Goal: Task Accomplishment & Management: Complete application form

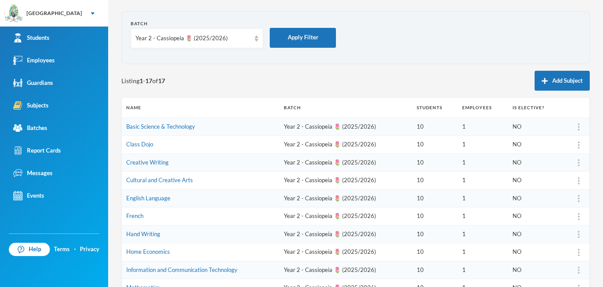
scroll to position [11, 0]
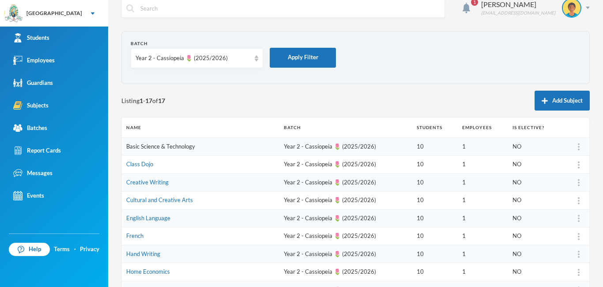
click at [137, 149] on link "Basic Science & Technology" at bounding box center [160, 146] width 69 height 7
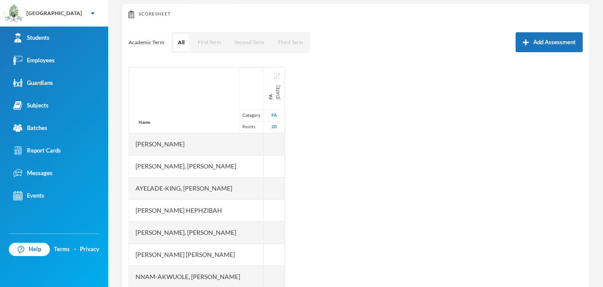
scroll to position [116, 0]
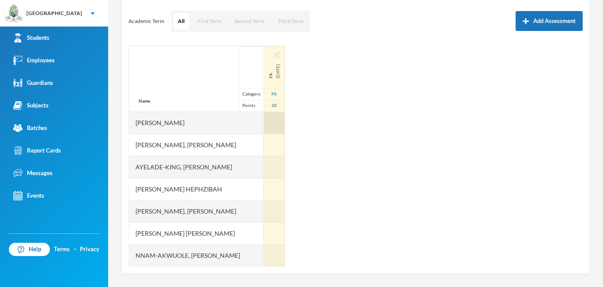
click at [267, 121] on div at bounding box center [274, 123] width 21 height 22
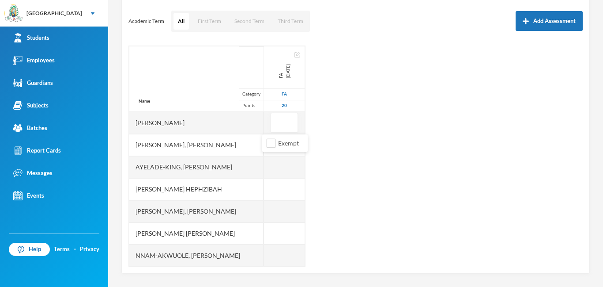
type input "1"
type input "20"
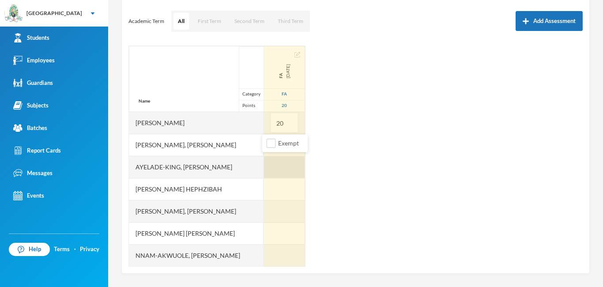
click at [276, 167] on div at bounding box center [284, 167] width 41 height 22
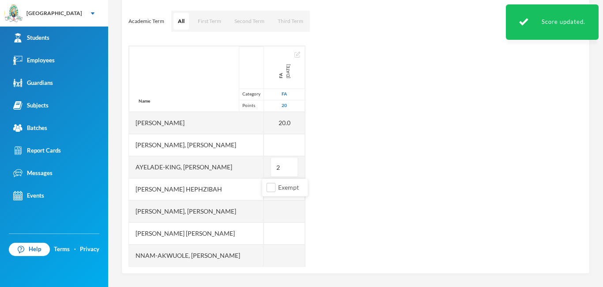
type input "20"
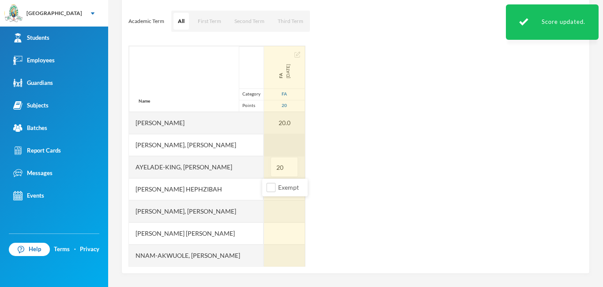
click at [275, 143] on div at bounding box center [284, 145] width 41 height 22
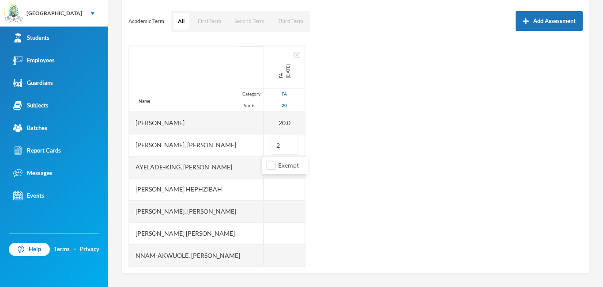
type input "20"
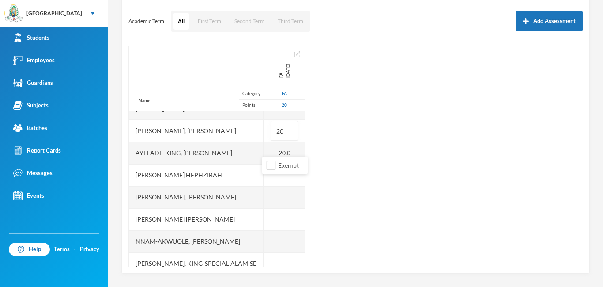
scroll to position [15, 0]
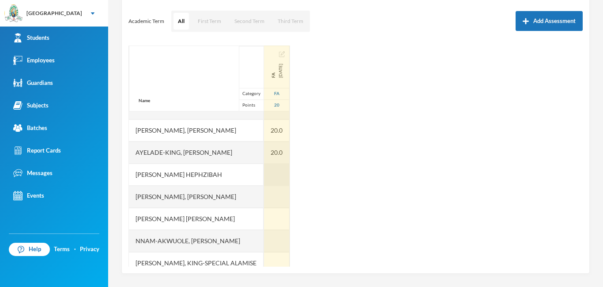
click at [271, 176] on div at bounding box center [277, 174] width 26 height 22
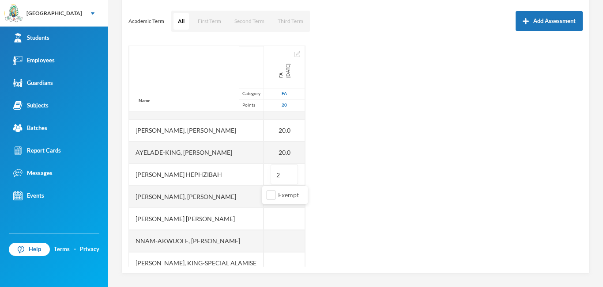
type input "20"
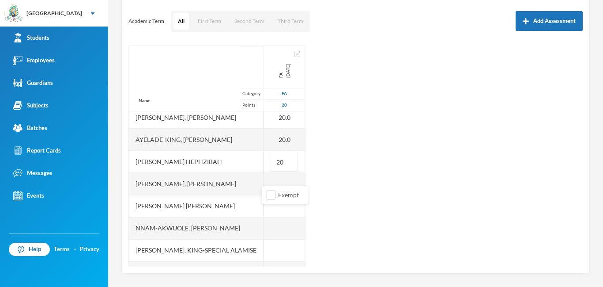
scroll to position [34, 0]
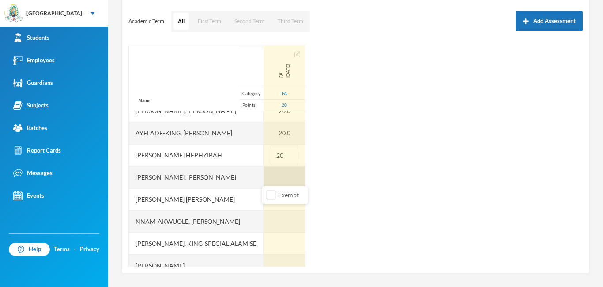
click at [273, 174] on div at bounding box center [284, 177] width 41 height 22
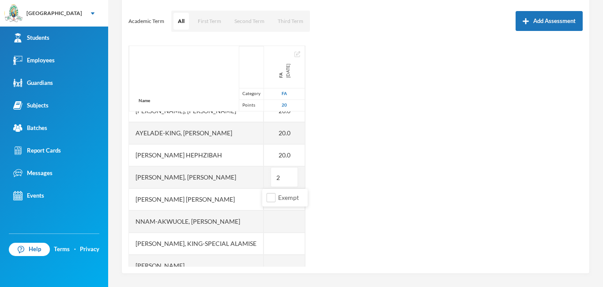
type input "20"
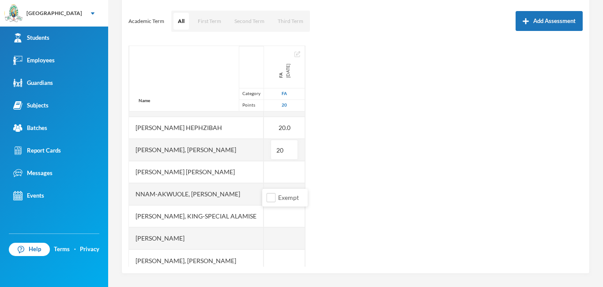
scroll to position [67, 0]
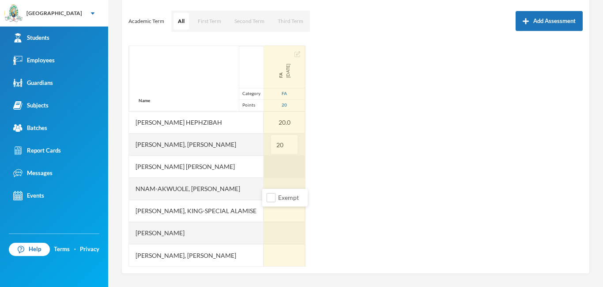
click at [271, 168] on div at bounding box center [284, 166] width 41 height 22
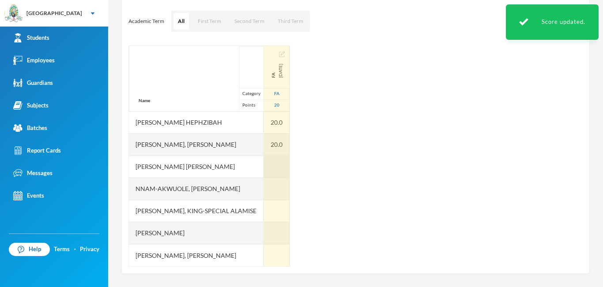
click at [268, 170] on div at bounding box center [277, 166] width 26 height 22
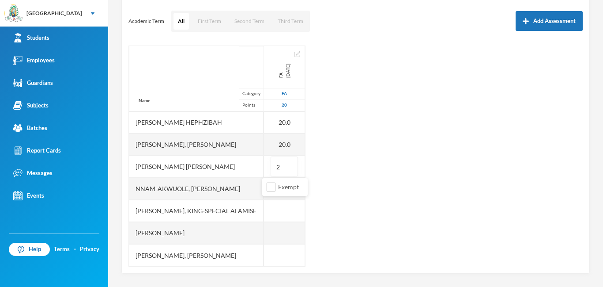
type input "20"
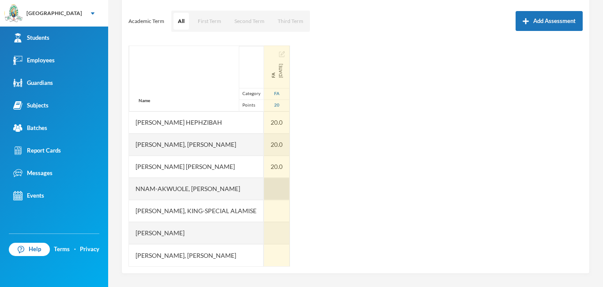
click at [265, 192] on div at bounding box center [277, 189] width 26 height 22
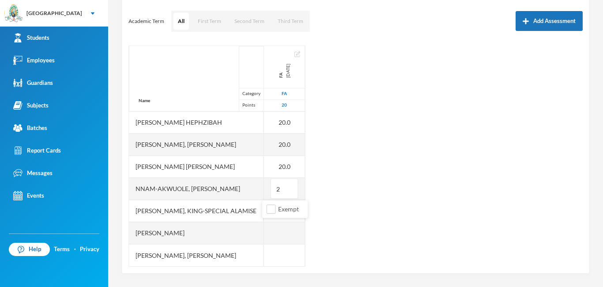
type input "20"
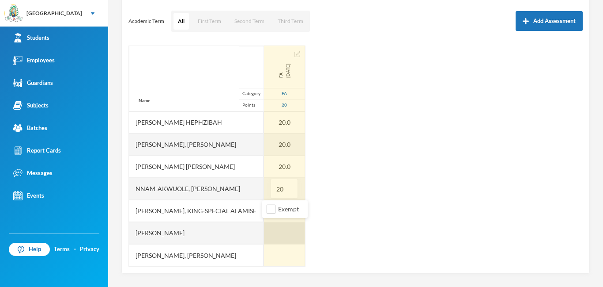
click at [274, 228] on div at bounding box center [284, 233] width 41 height 22
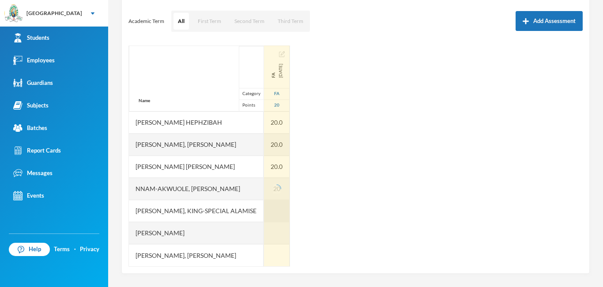
click at [271, 212] on div at bounding box center [277, 211] width 26 height 22
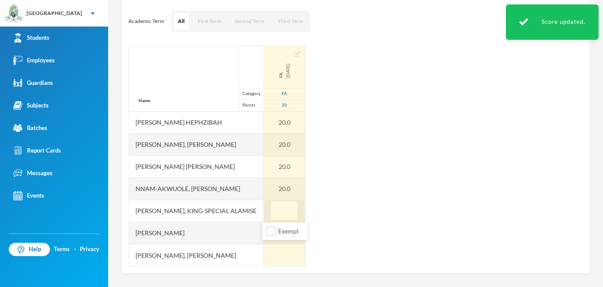
click at [277, 210] on input "text" at bounding box center [285, 211] width 18 height 20
click at [280, 252] on div at bounding box center [284, 255] width 41 height 22
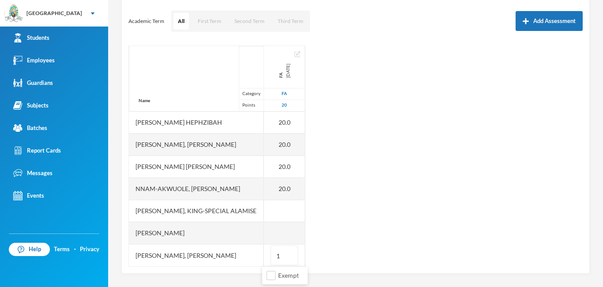
type input "10"
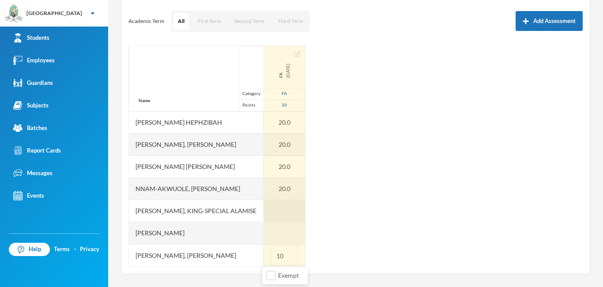
scroll to position [0, 0]
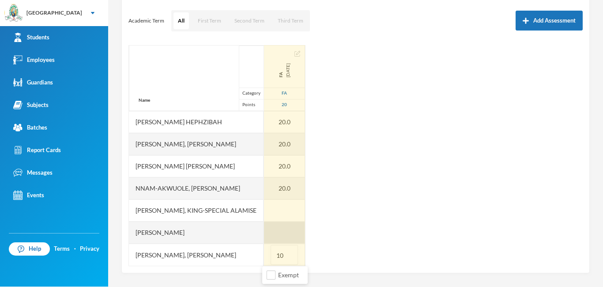
click at [273, 231] on div at bounding box center [284, 232] width 41 height 22
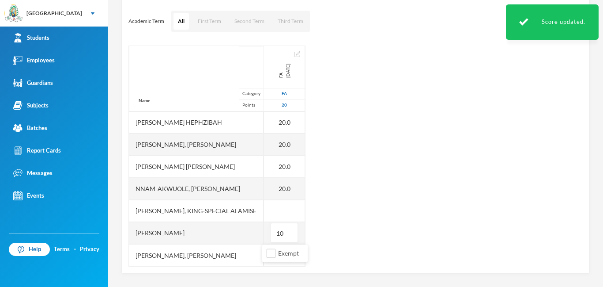
type input "10"
click at [270, 261] on ul "Exempt" at bounding box center [284, 253] width 45 height 18
click at [278, 259] on li "Exempt" at bounding box center [284, 253] width 45 height 14
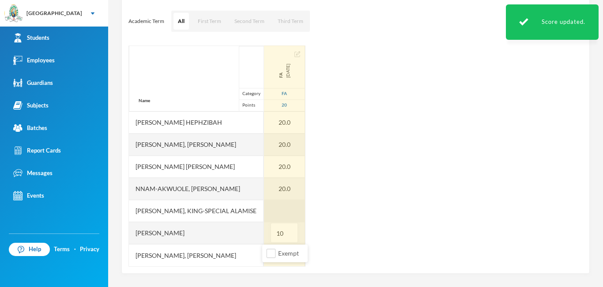
click at [277, 217] on div at bounding box center [284, 211] width 41 height 22
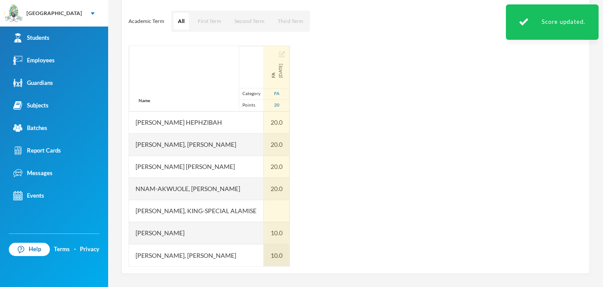
click at [277, 253] on div "10.0" at bounding box center [277, 255] width 26 height 22
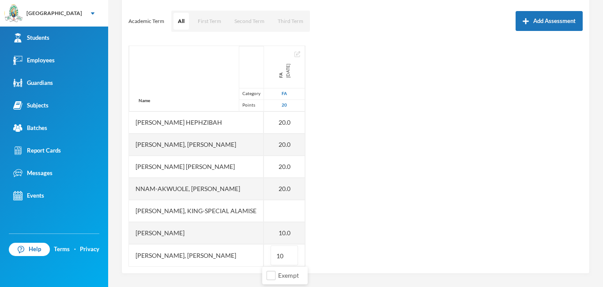
type input "1"
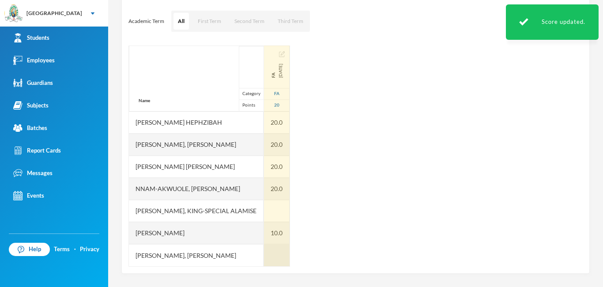
click at [273, 257] on div at bounding box center [277, 255] width 26 height 22
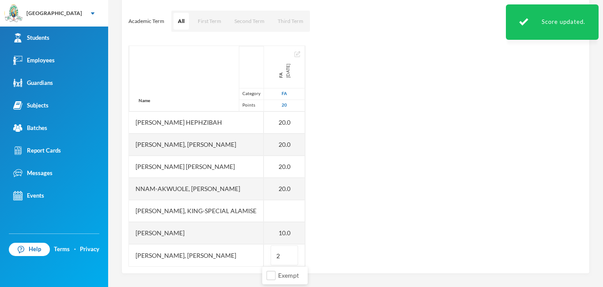
type input "20"
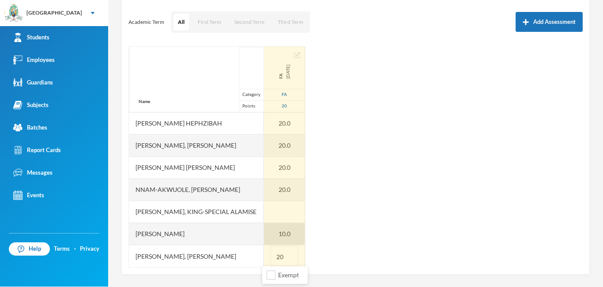
scroll to position [116, 0]
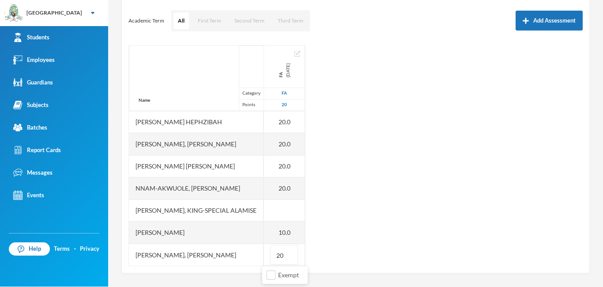
click at [301, 217] on div "Name Category Points [PERSON_NAME], Adewura [PERSON_NAME] Ayelade-[PERSON_NAME]…" at bounding box center [356, 155] width 455 height 221
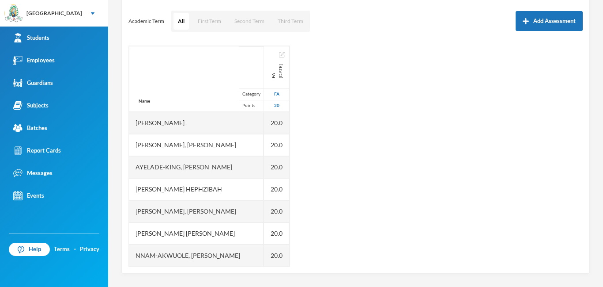
scroll to position [0, 0]
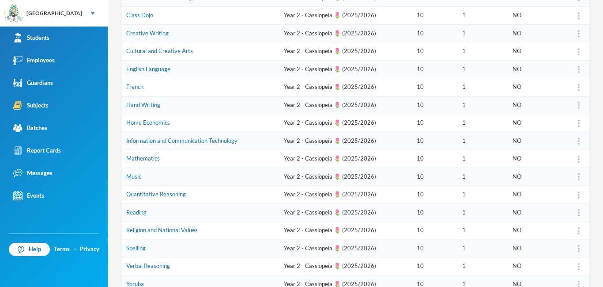
scroll to position [93, 0]
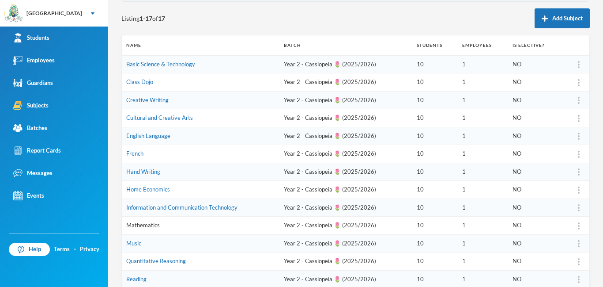
click at [154, 225] on link "Mathematics" at bounding box center [143, 224] width 34 height 7
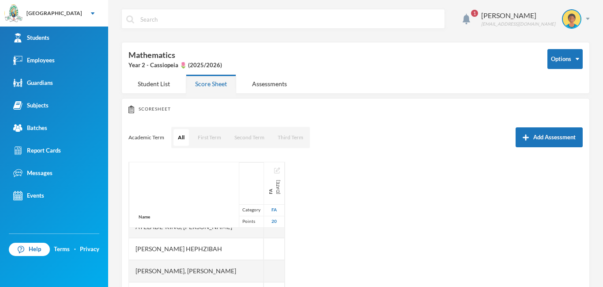
scroll to position [67, 0]
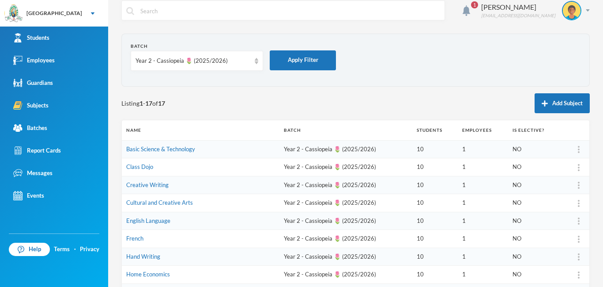
scroll to position [92, 0]
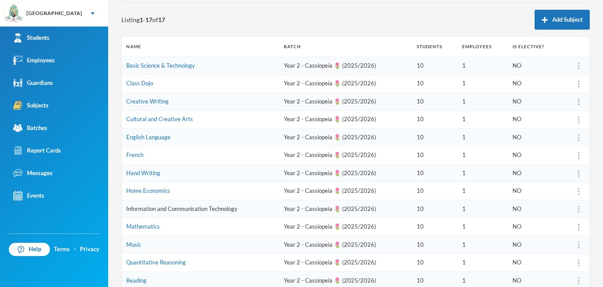
click at [138, 211] on link "Information and Communication Technology" at bounding box center [181, 208] width 111 height 7
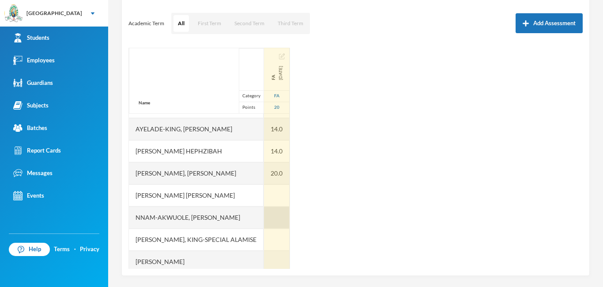
scroll to position [49, 0]
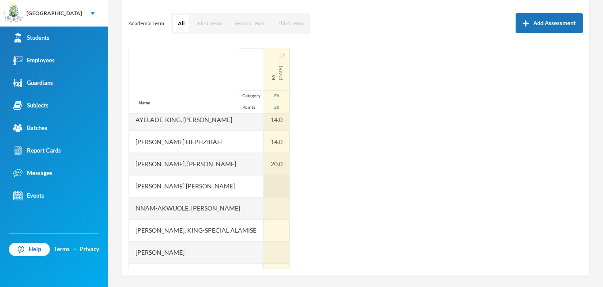
click at [277, 186] on div at bounding box center [277, 186] width 26 height 22
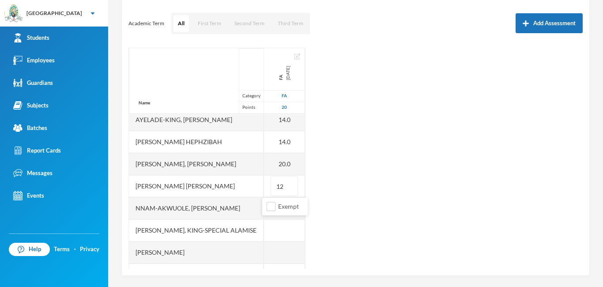
type input "12"
click at [269, 215] on ul "Exempt" at bounding box center [284, 206] width 45 height 18
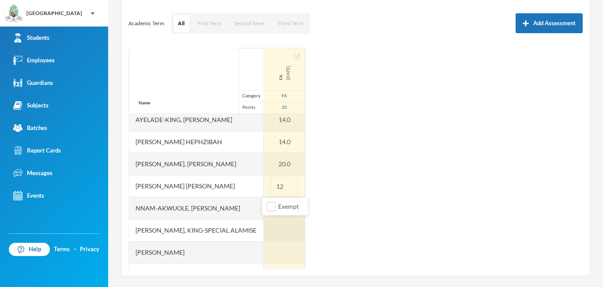
click at [273, 225] on div at bounding box center [284, 230] width 41 height 22
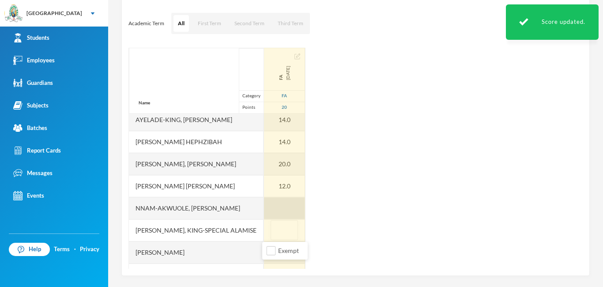
click at [274, 205] on div at bounding box center [284, 208] width 41 height 22
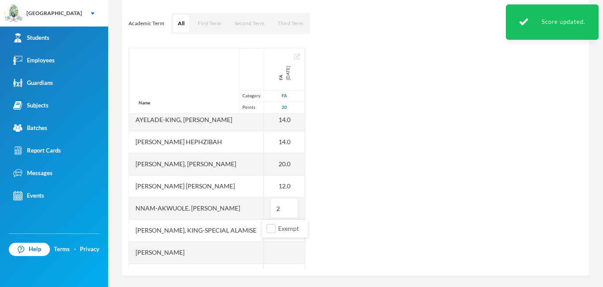
type input "20"
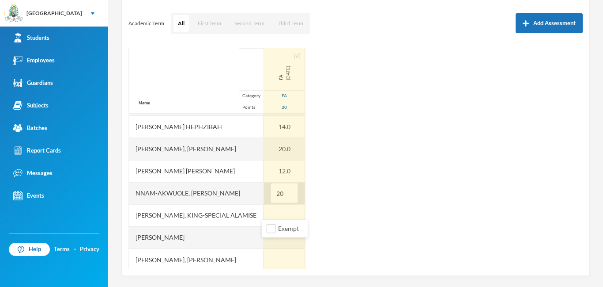
scroll to position [67, 0]
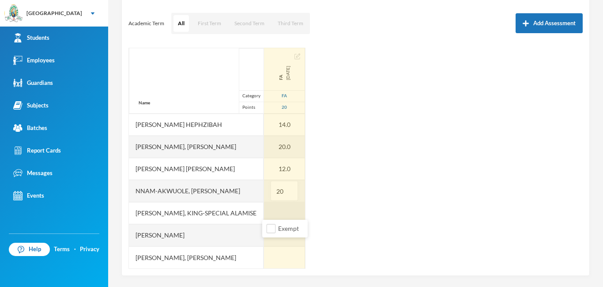
click at [276, 212] on div at bounding box center [284, 213] width 41 height 22
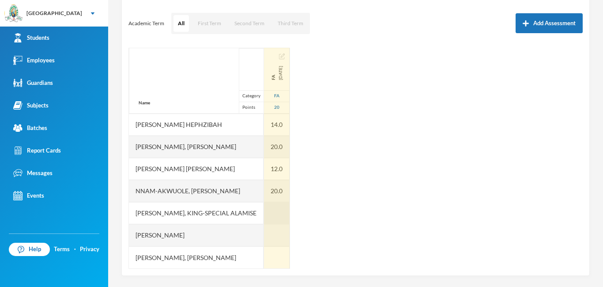
click at [272, 208] on div at bounding box center [277, 213] width 26 height 22
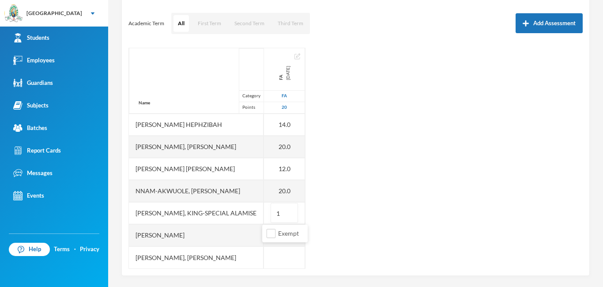
type input "18"
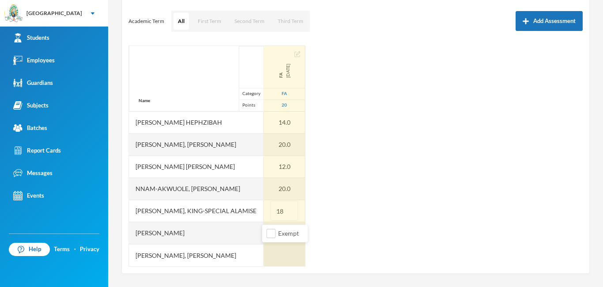
click at [272, 258] on div at bounding box center [284, 255] width 41 height 22
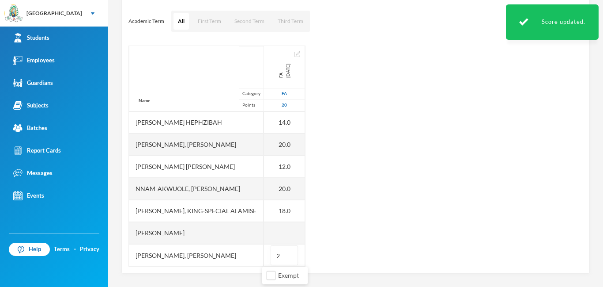
type input "20"
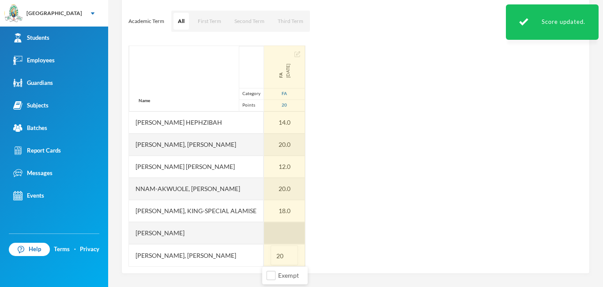
click at [283, 230] on div at bounding box center [284, 233] width 41 height 22
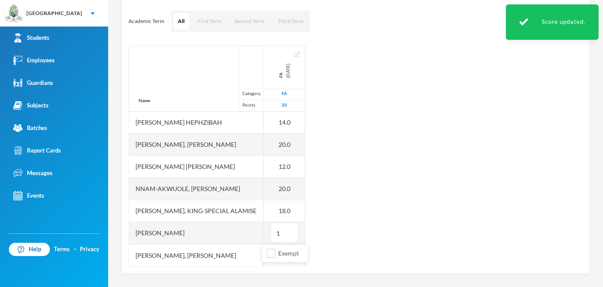
type input "16"
click at [301, 213] on div "Name Category Points [PERSON_NAME], Adewura [PERSON_NAME] Ayelade-[PERSON_NAME]…" at bounding box center [356, 155] width 455 height 221
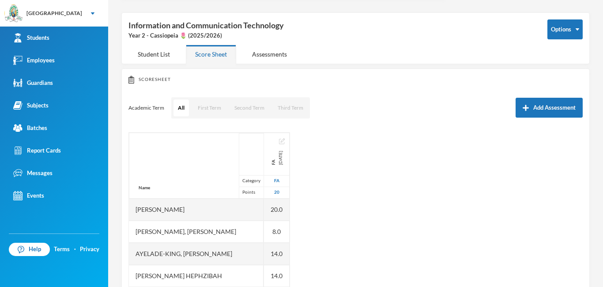
scroll to position [0, 0]
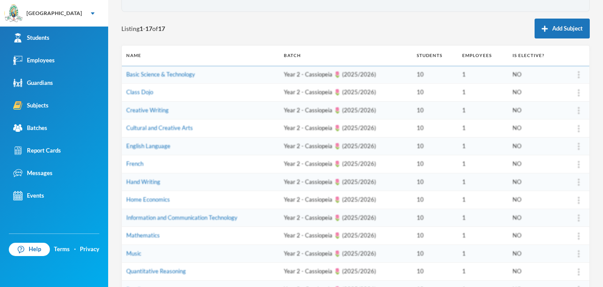
scroll to position [220, 0]
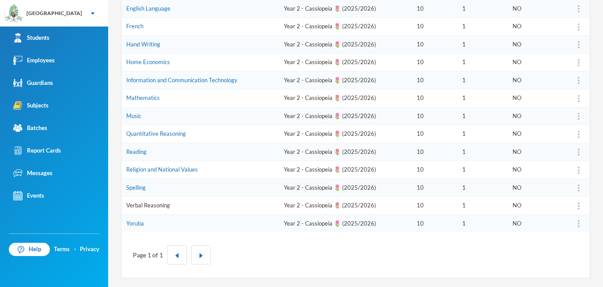
click at [132, 205] on link "Verbal Reasoning" at bounding box center [148, 204] width 44 height 7
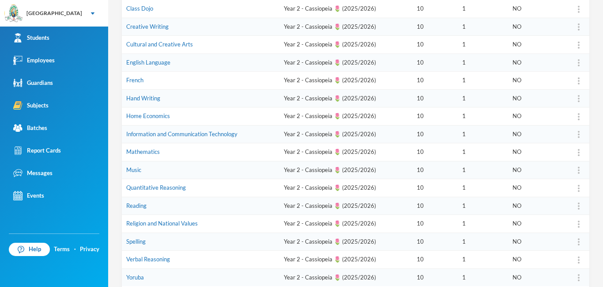
scroll to position [209, 0]
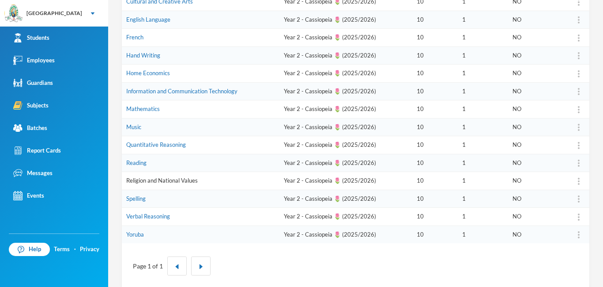
click at [138, 182] on link "Religion and National Values" at bounding box center [162, 180] width 72 height 7
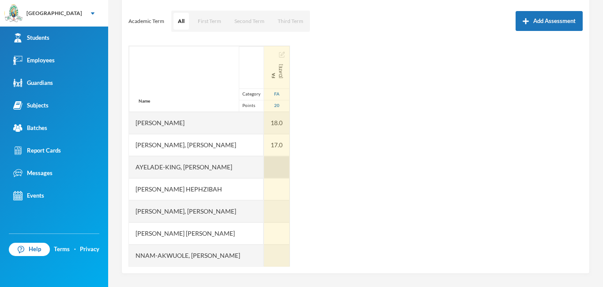
click at [265, 166] on div at bounding box center [277, 167] width 26 height 22
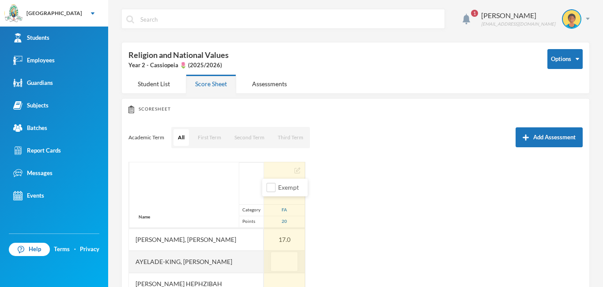
scroll to position [17, 0]
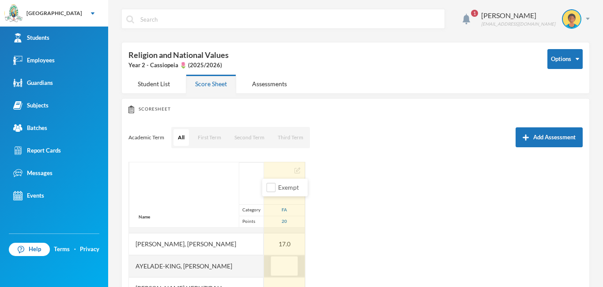
click at [276, 261] on input "text" at bounding box center [285, 266] width 18 height 20
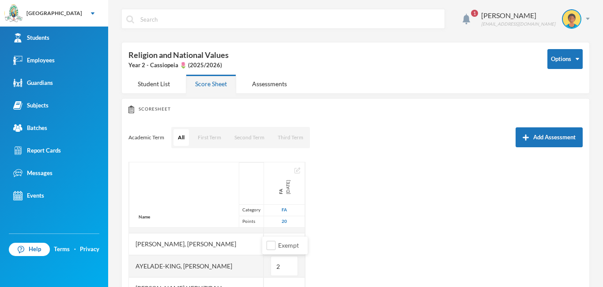
type input "20"
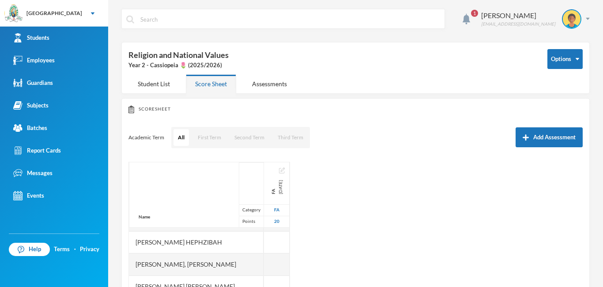
scroll to position [67, 0]
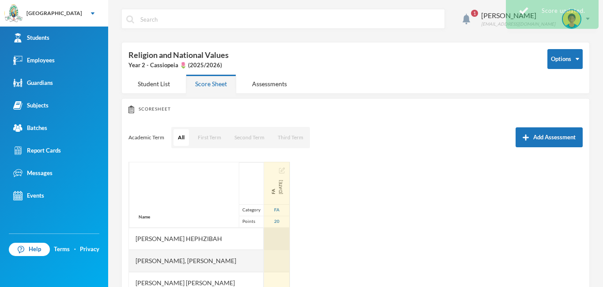
click at [274, 239] on div at bounding box center [277, 238] width 26 height 22
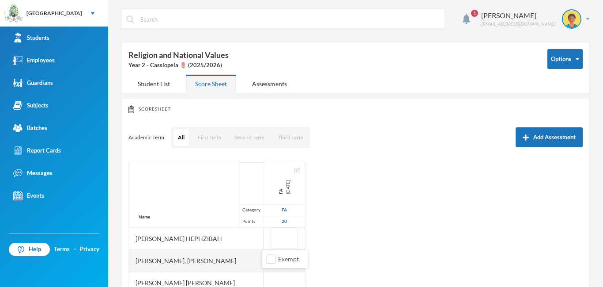
type input "0"
type input "20"
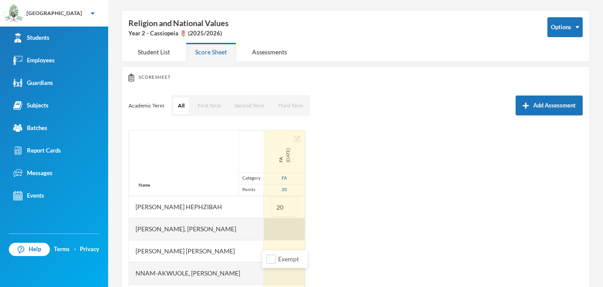
scroll to position [33, 0]
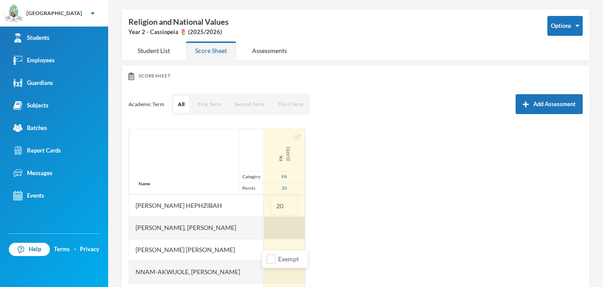
click at [280, 227] on div at bounding box center [284, 227] width 41 height 22
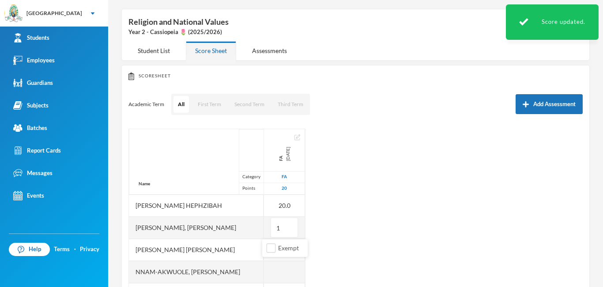
type input "18"
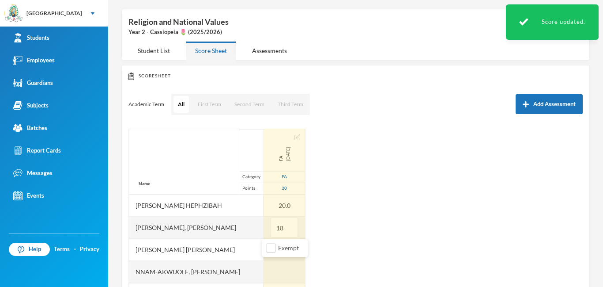
click at [264, 255] on div at bounding box center [284, 250] width 41 height 22
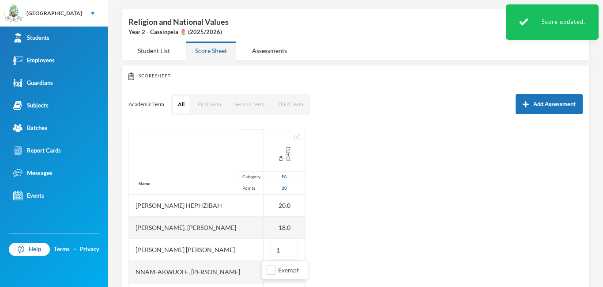
type input "14"
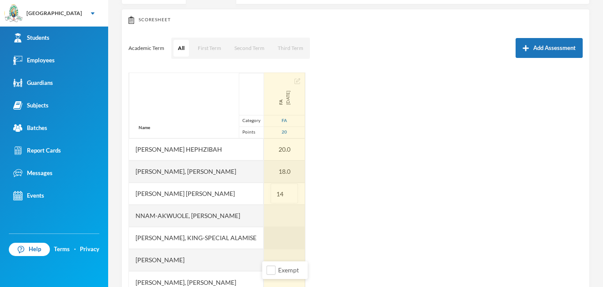
scroll to position [97, 0]
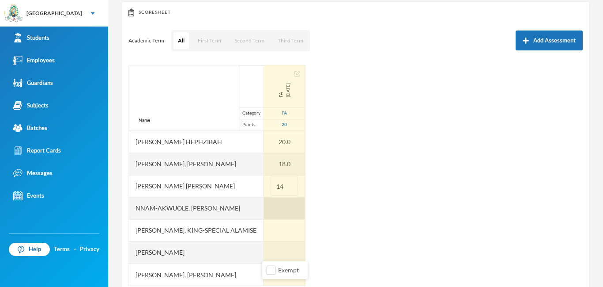
click at [286, 211] on div "FA [DATE] FA 20 18.0 17.0 20.0 20.0 18.0 14" at bounding box center [285, 142] width 42 height 288
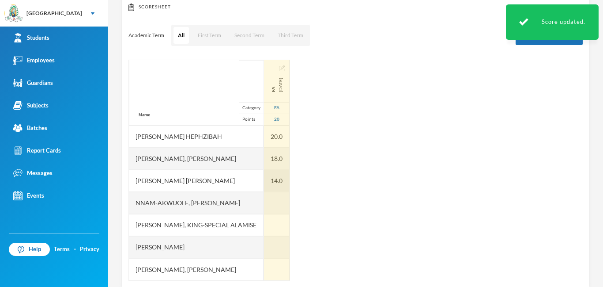
scroll to position [116, 0]
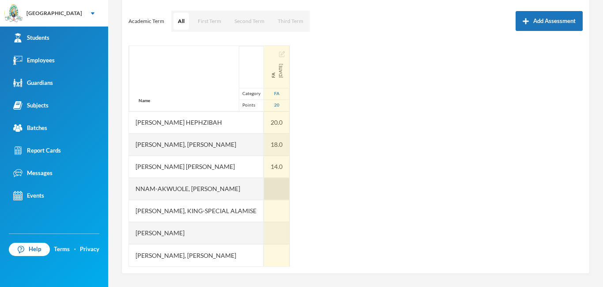
click at [276, 183] on div at bounding box center [277, 189] width 26 height 22
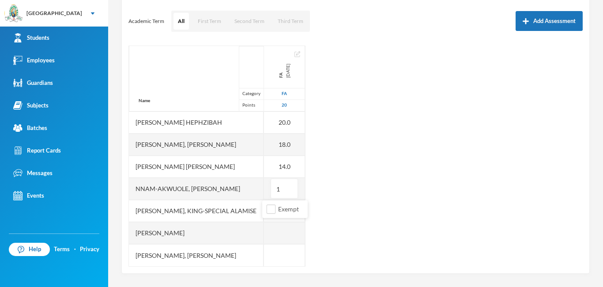
type input "14"
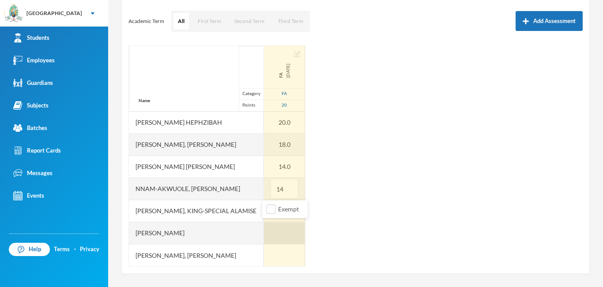
click at [279, 231] on div at bounding box center [284, 233] width 41 height 22
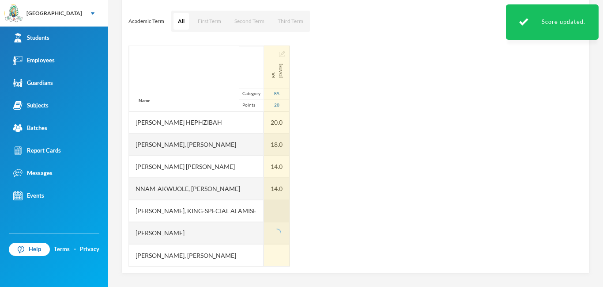
click at [279, 210] on div at bounding box center [277, 211] width 26 height 22
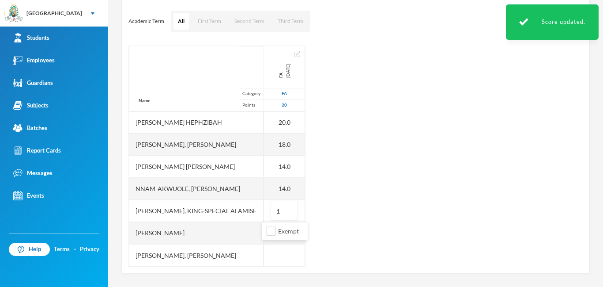
type input "18"
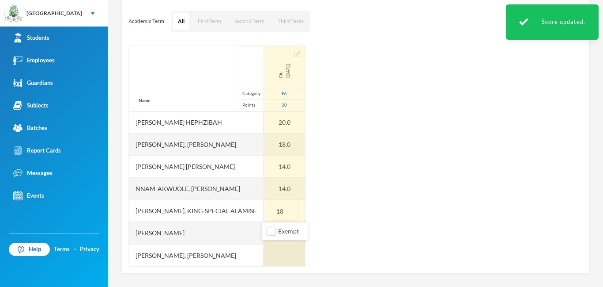
click at [282, 251] on div at bounding box center [284, 255] width 41 height 22
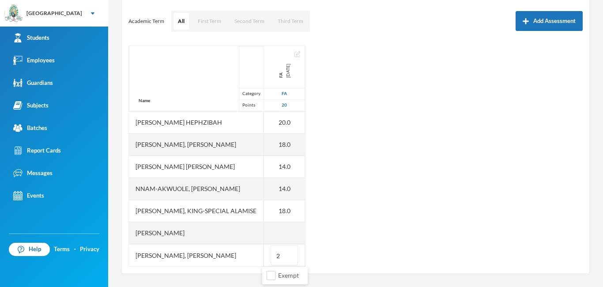
type input "20"
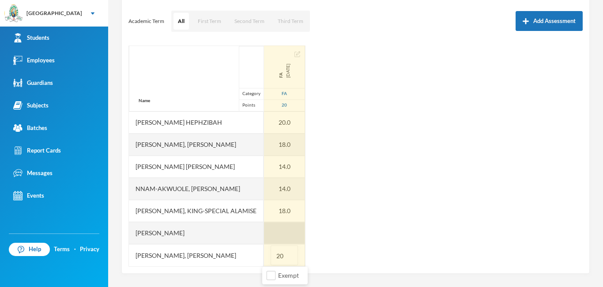
click at [278, 227] on div at bounding box center [284, 233] width 41 height 22
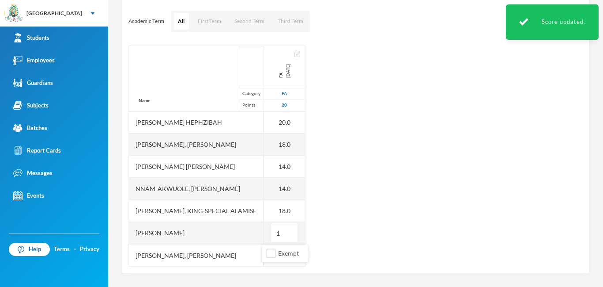
type input "16"
click at [294, 222] on div "Name Category Points [PERSON_NAME], Adewura [PERSON_NAME] Ayelade-[PERSON_NAME]…" at bounding box center [356, 155] width 455 height 221
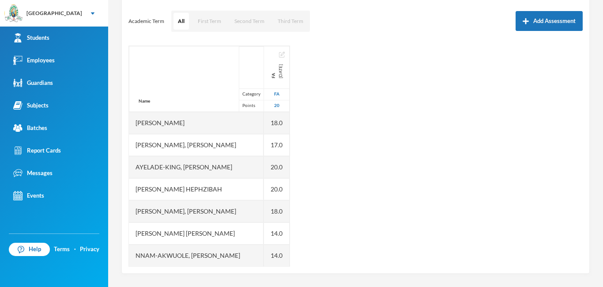
scroll to position [0, 0]
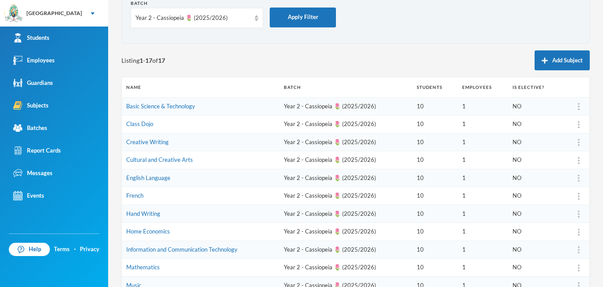
scroll to position [136, 0]
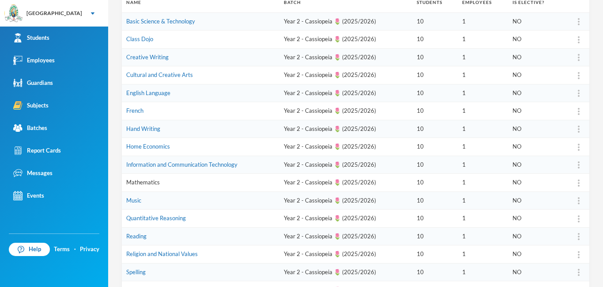
click at [152, 183] on link "Mathematics" at bounding box center [143, 181] width 34 height 7
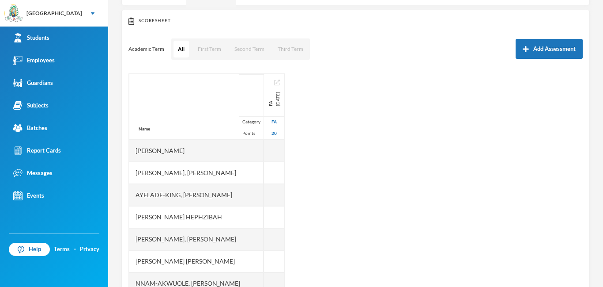
scroll to position [116, 0]
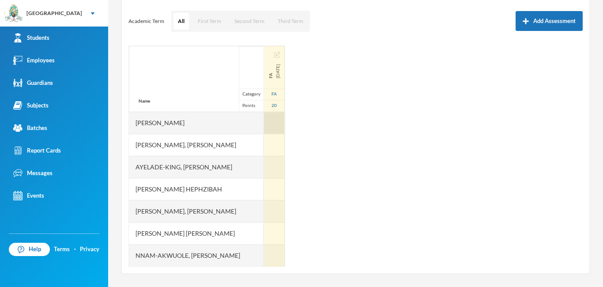
click at [274, 124] on div at bounding box center [274, 123] width 21 height 22
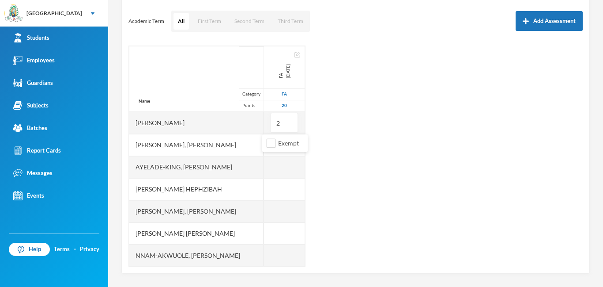
type input "20"
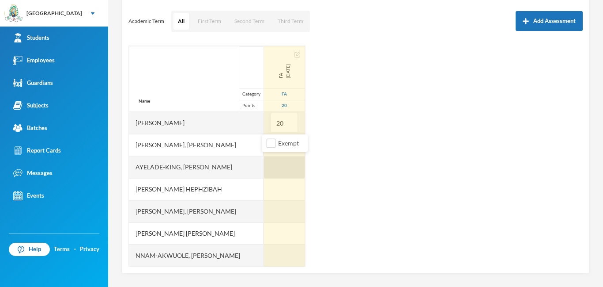
click at [268, 159] on div at bounding box center [284, 167] width 41 height 22
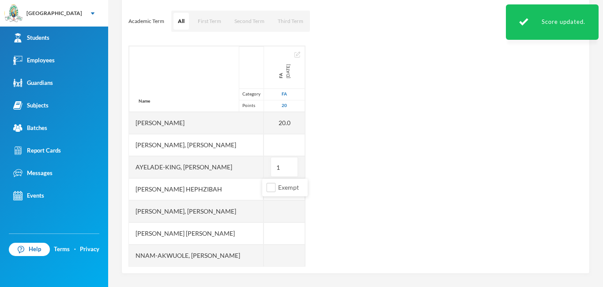
type input "10"
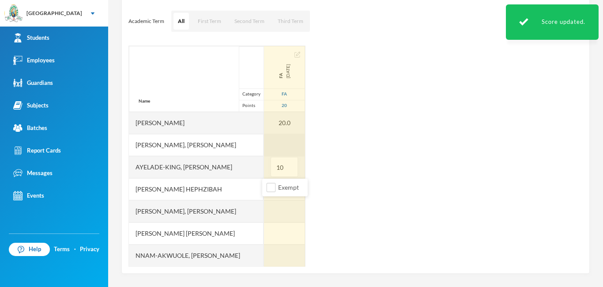
click at [267, 142] on div at bounding box center [284, 145] width 41 height 22
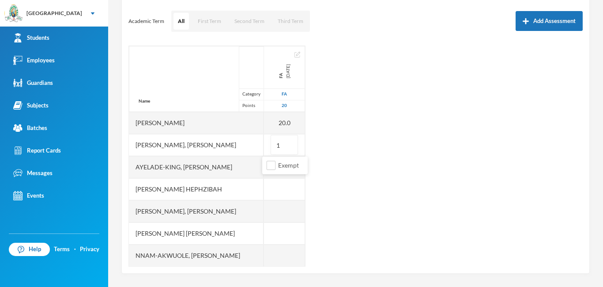
type input "18"
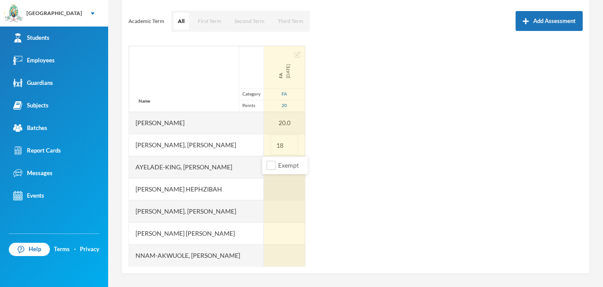
click at [278, 193] on div at bounding box center [284, 189] width 41 height 22
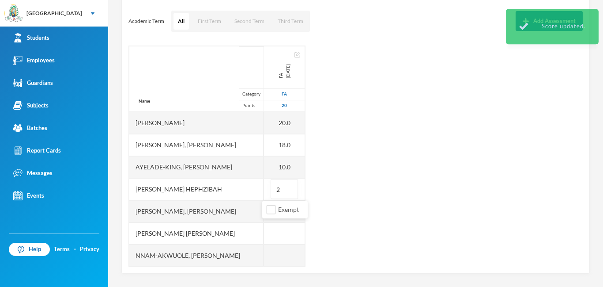
type input "20"
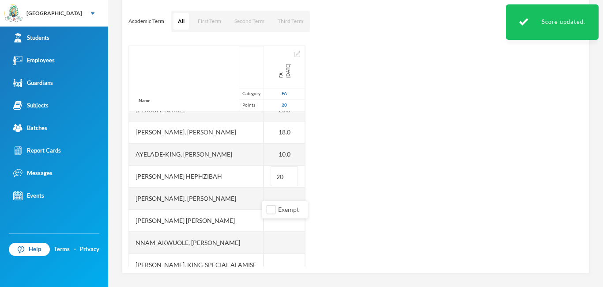
scroll to position [40, 0]
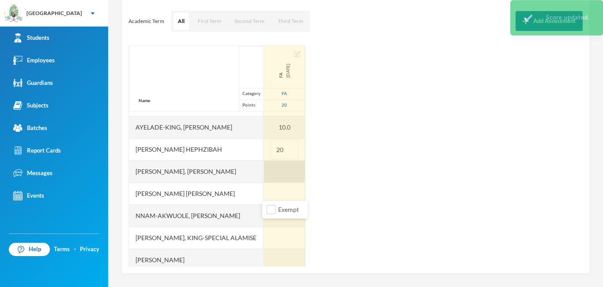
click at [272, 171] on div at bounding box center [284, 171] width 41 height 22
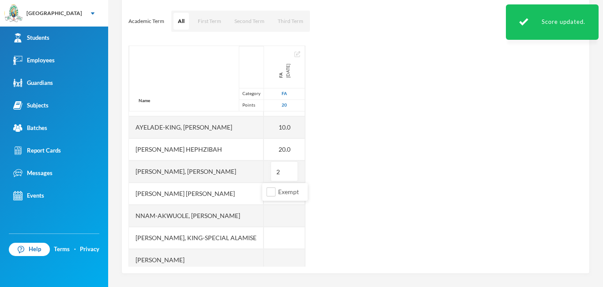
type input "20"
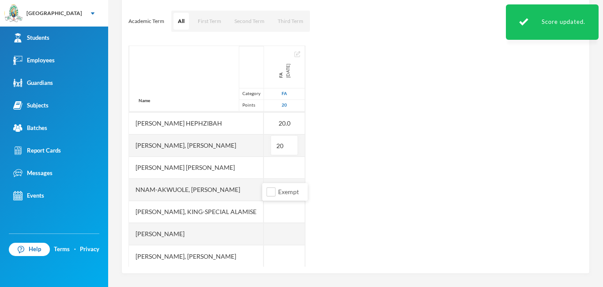
scroll to position [67, 0]
click at [273, 170] on div at bounding box center [284, 166] width 41 height 22
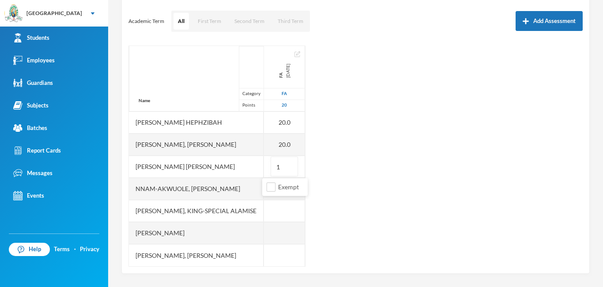
type input "14"
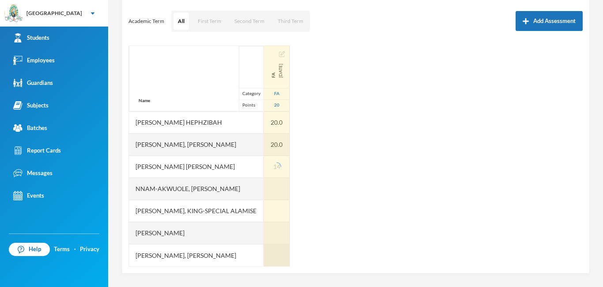
click at [280, 260] on div at bounding box center [277, 255] width 26 height 22
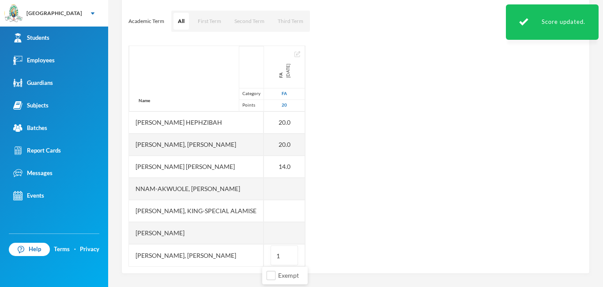
type input "16"
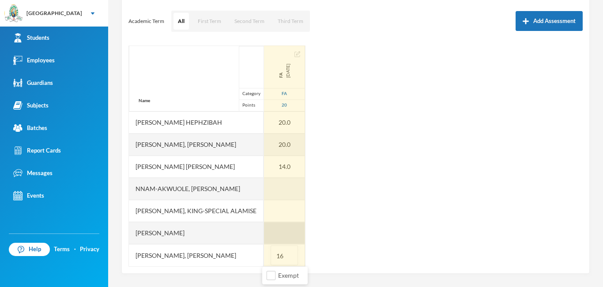
click at [269, 230] on div at bounding box center [284, 233] width 41 height 22
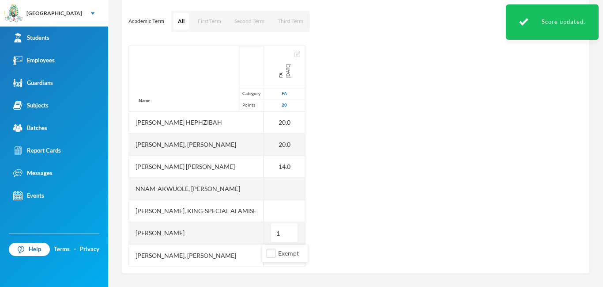
type input "18"
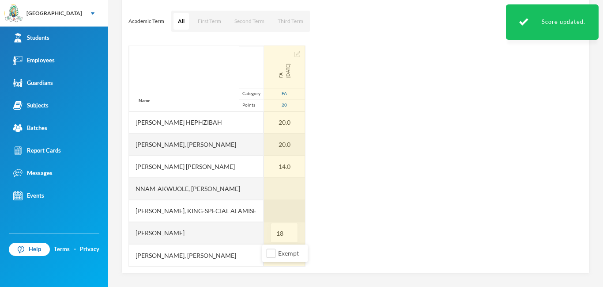
click at [265, 209] on div at bounding box center [284, 211] width 41 height 22
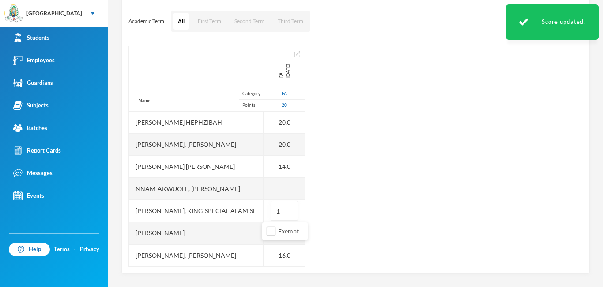
type input "16"
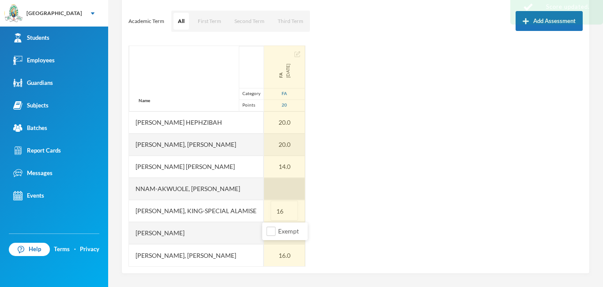
click at [280, 193] on div at bounding box center [284, 189] width 41 height 22
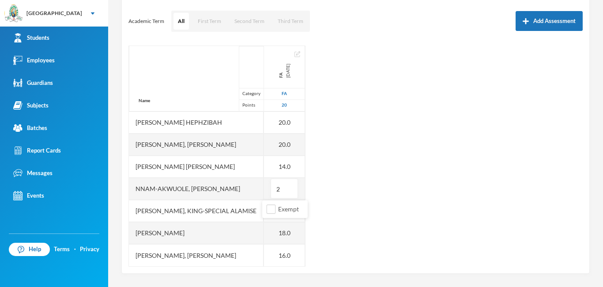
type input "20"
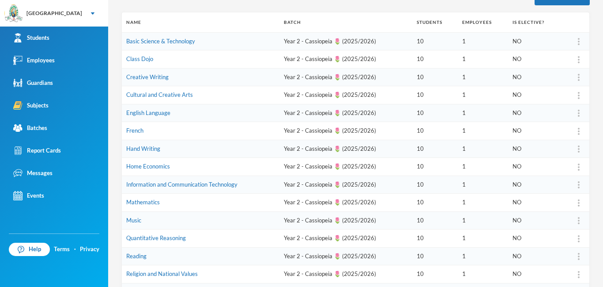
scroll to position [121, 0]
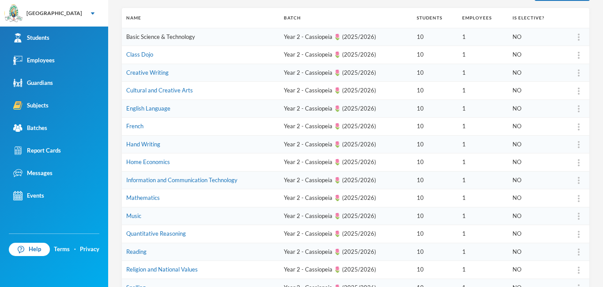
click at [164, 36] on link "Basic Science & Technology" at bounding box center [160, 36] width 69 height 7
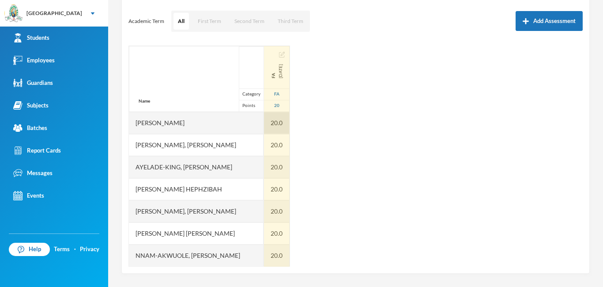
click at [272, 123] on div "20.0" at bounding box center [277, 123] width 26 height 22
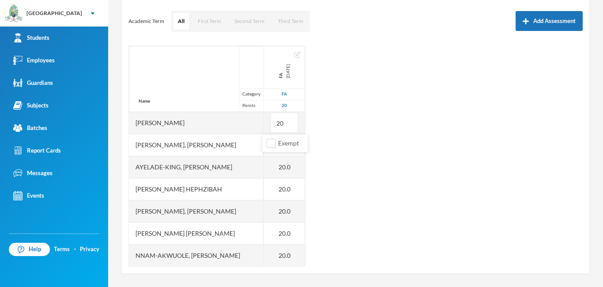
type input "2"
type input "18"
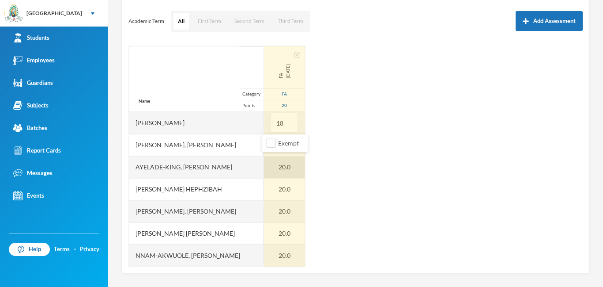
click at [269, 164] on div "20.0" at bounding box center [284, 167] width 41 height 22
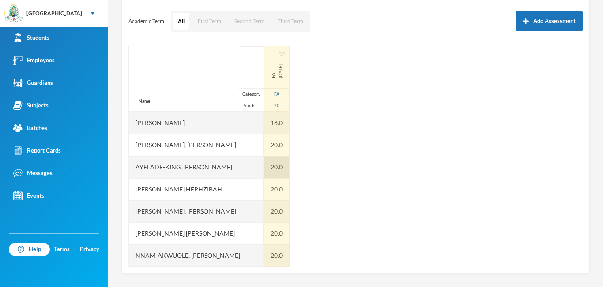
click at [284, 149] on div "20.0" at bounding box center [277, 145] width 26 height 22
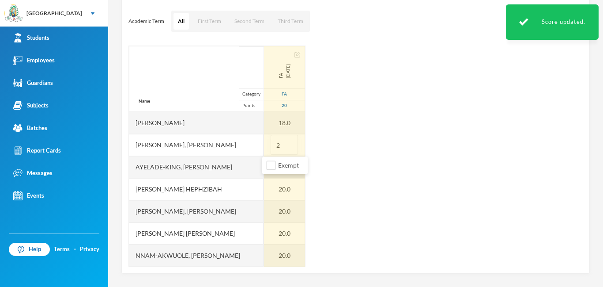
type input "20"
click at [274, 180] on div "20.0" at bounding box center [284, 189] width 41 height 22
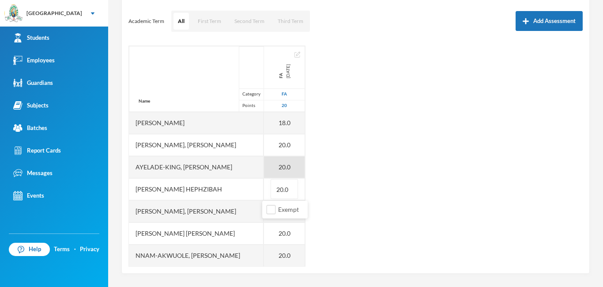
click at [282, 167] on div "20.0" at bounding box center [284, 167] width 41 height 22
type input "2"
type input "18"
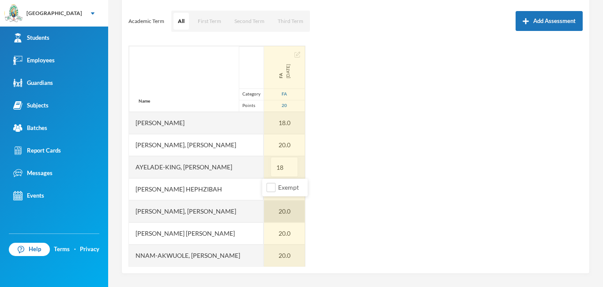
click at [279, 207] on div "20.0" at bounding box center [284, 211] width 41 height 22
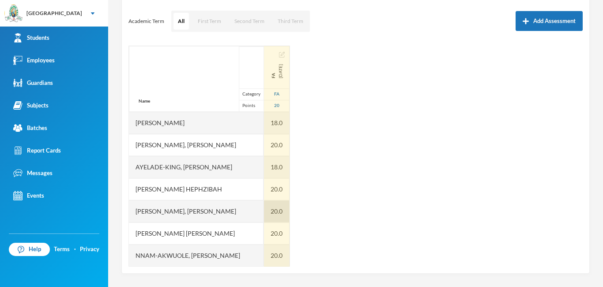
click at [280, 184] on div "20.0" at bounding box center [277, 189] width 26 height 22
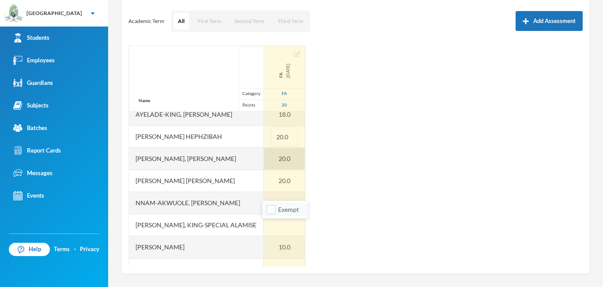
scroll to position [67, 0]
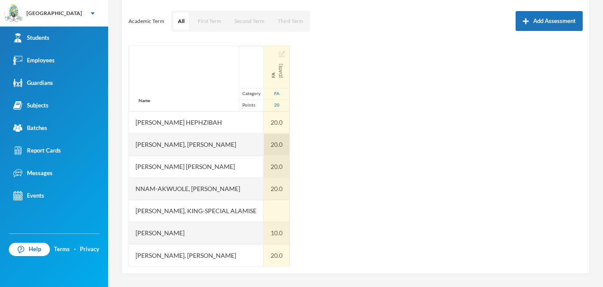
click at [285, 166] on div "20.0" at bounding box center [277, 166] width 26 height 22
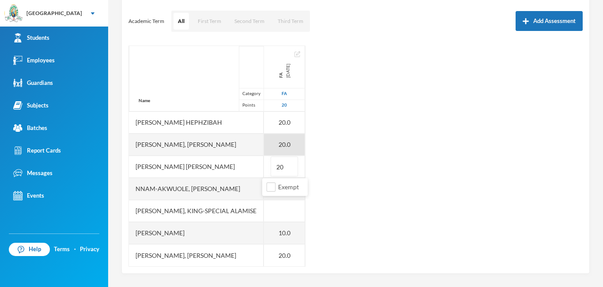
type input "2"
type input "8"
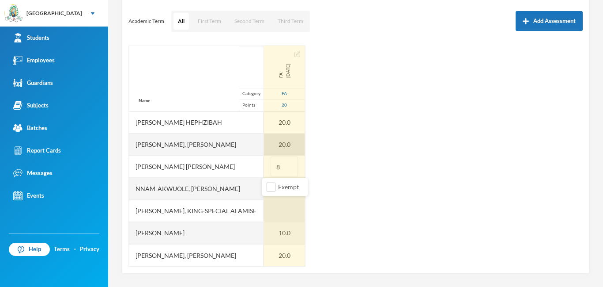
click at [277, 216] on div at bounding box center [284, 211] width 41 height 22
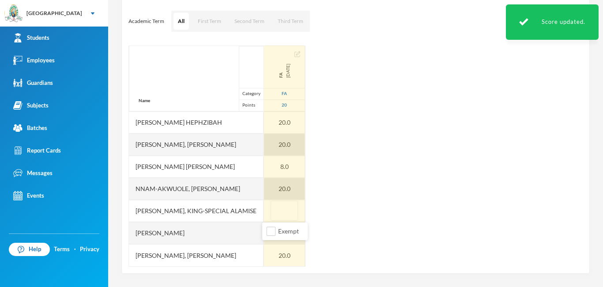
click at [283, 188] on div "20.0" at bounding box center [284, 189] width 41 height 22
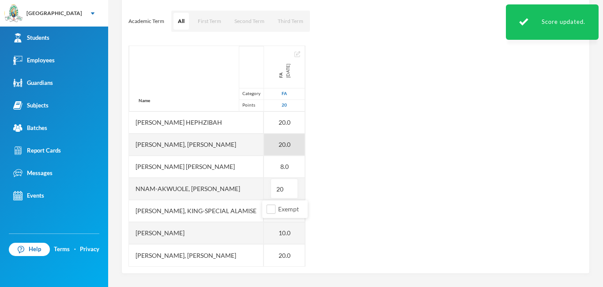
type input "2"
type input "18"
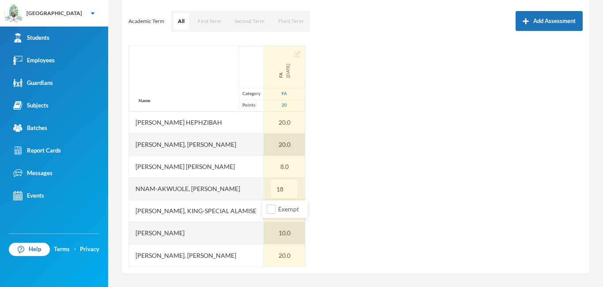
click at [275, 231] on div "10.0" at bounding box center [284, 233] width 41 height 22
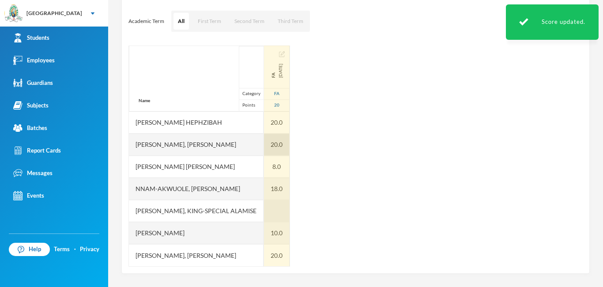
click at [275, 209] on div at bounding box center [277, 211] width 26 height 22
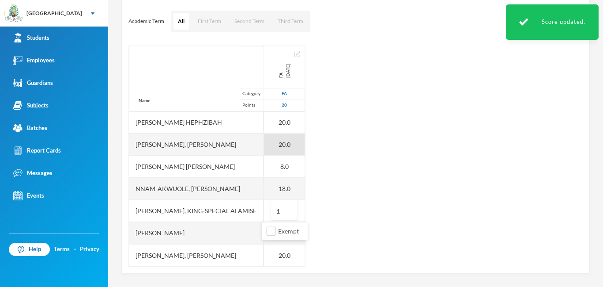
type input "18"
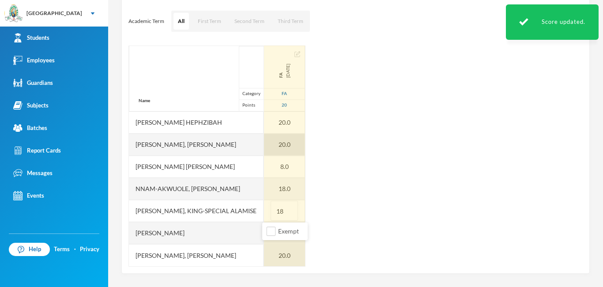
click at [289, 256] on div "Name Category Points [PERSON_NAME], Adewura [PERSON_NAME] Ayelade-[PERSON_NAME]…" at bounding box center [356, 155] width 455 height 221
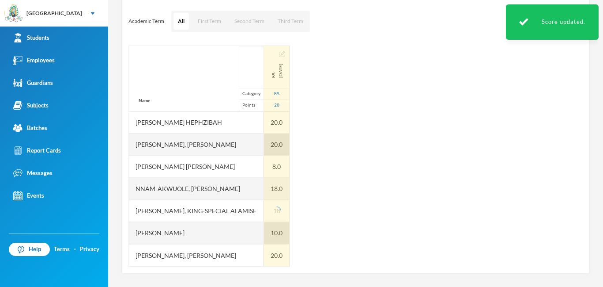
click at [280, 232] on div "10.0" at bounding box center [277, 233] width 26 height 22
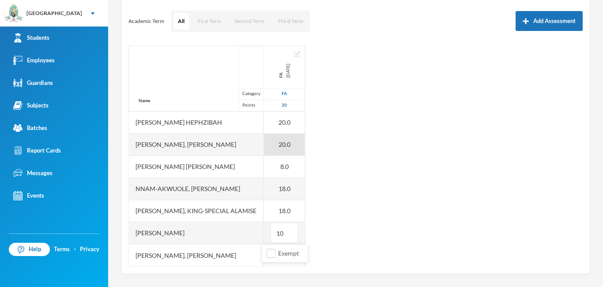
type input "1"
type input "16"
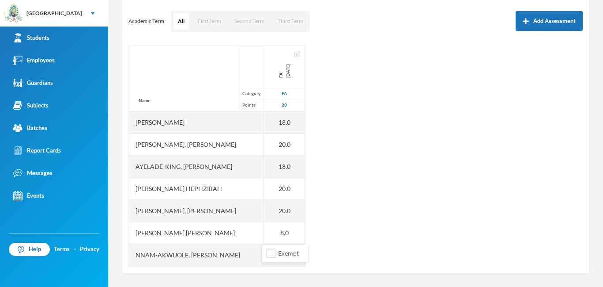
scroll to position [0, 0]
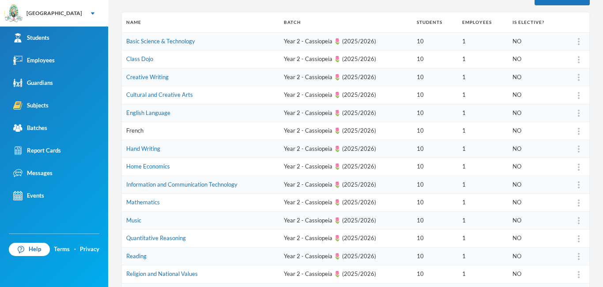
click at [128, 129] on link "French" at bounding box center [134, 130] width 17 height 7
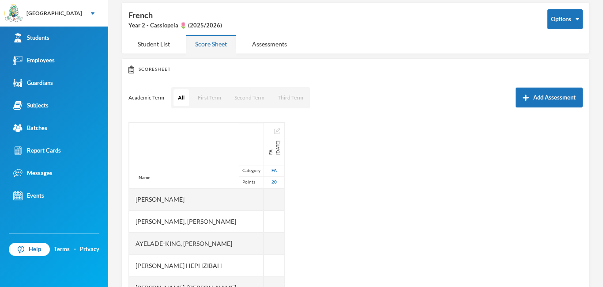
scroll to position [116, 0]
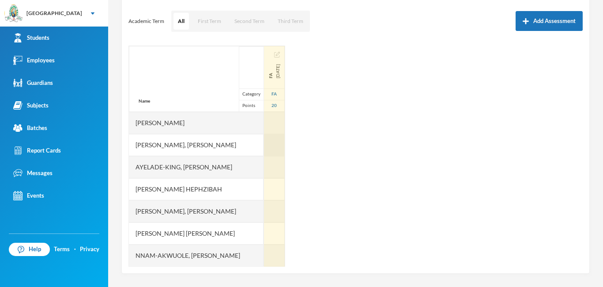
click at [264, 149] on div at bounding box center [274, 145] width 21 height 22
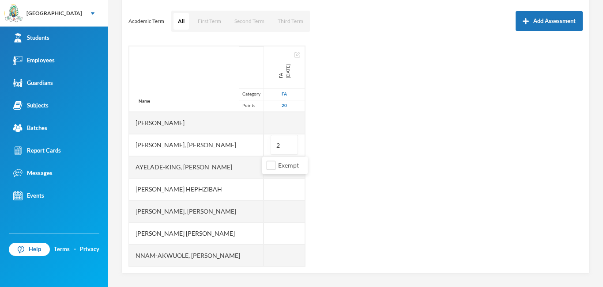
type input "20"
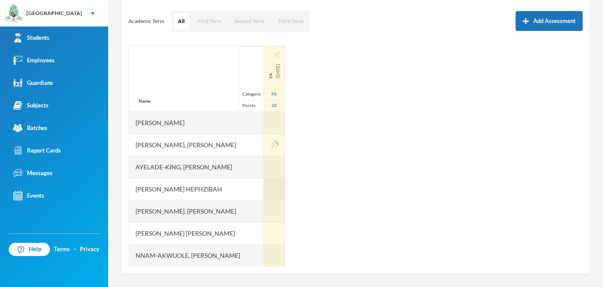
click at [280, 189] on div at bounding box center [274, 189] width 21 height 22
click at [274, 169] on div at bounding box center [274, 167] width 21 height 22
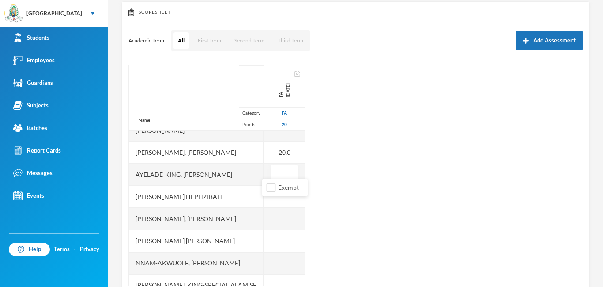
scroll to position [67, 0]
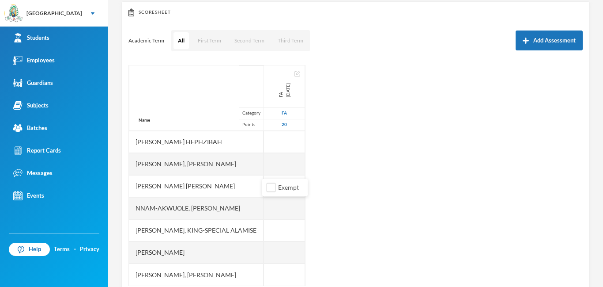
click at [301, 159] on div "Name Category Points [PERSON_NAME], Adewura [PERSON_NAME] Ayelade-[PERSON_NAME]…" at bounding box center [356, 175] width 455 height 221
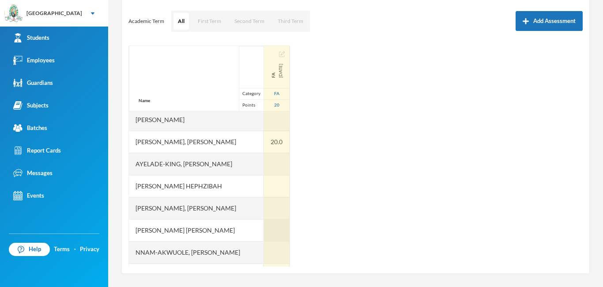
scroll to position [0, 0]
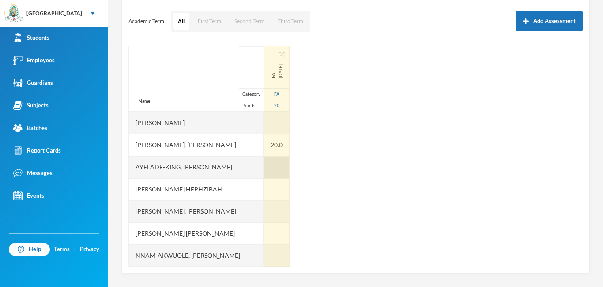
click at [267, 167] on div at bounding box center [277, 167] width 26 height 22
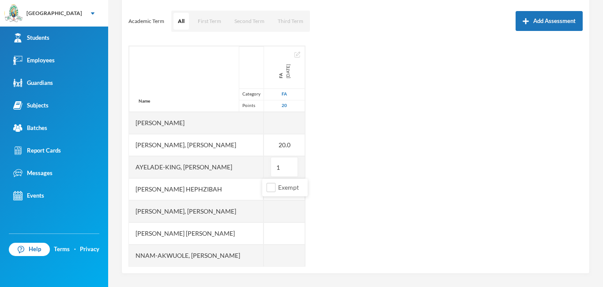
type input "14"
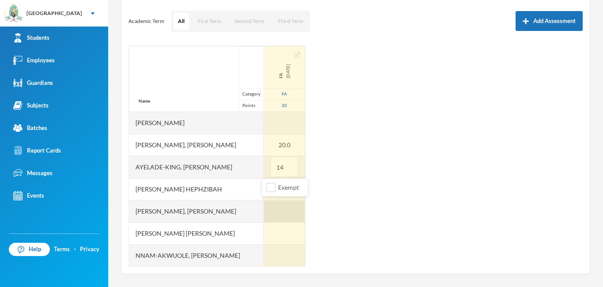
click at [277, 201] on div at bounding box center [284, 211] width 41 height 22
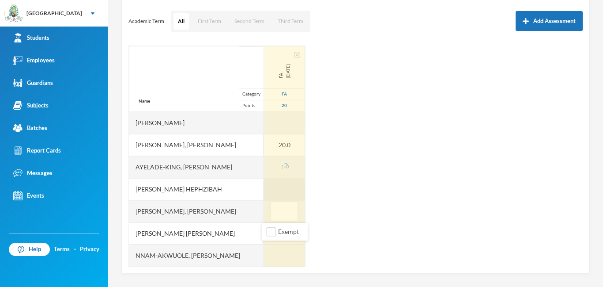
click at [275, 187] on div at bounding box center [284, 189] width 41 height 22
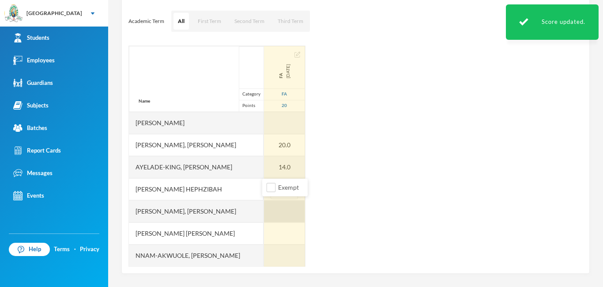
click at [284, 216] on div at bounding box center [284, 211] width 41 height 22
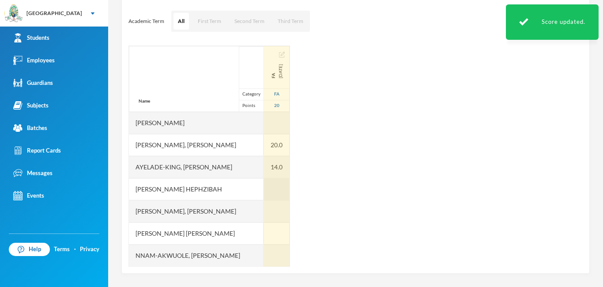
click at [276, 190] on div at bounding box center [277, 189] width 26 height 22
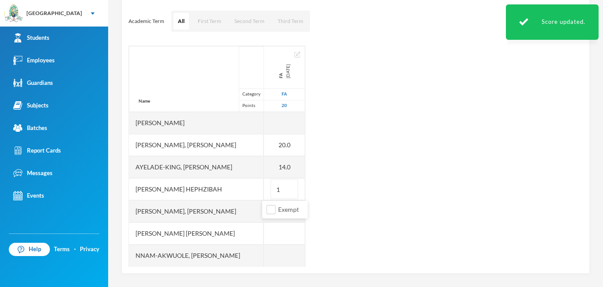
type input "16"
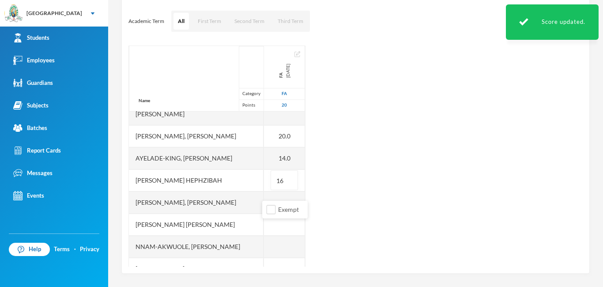
scroll to position [57, 0]
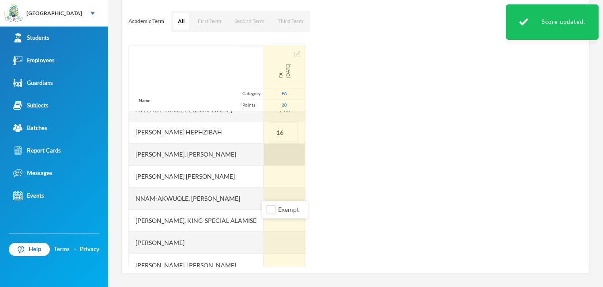
click at [275, 155] on div at bounding box center [284, 154] width 41 height 22
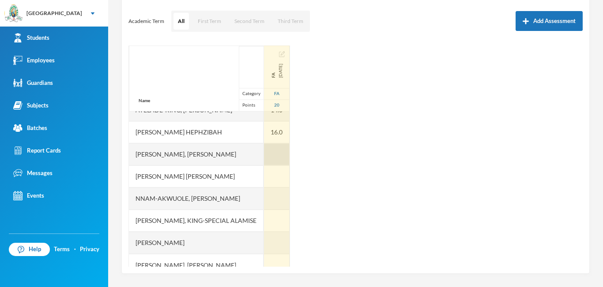
click at [264, 148] on div at bounding box center [277, 154] width 26 height 22
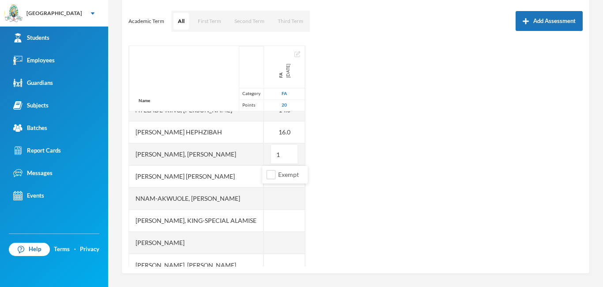
type input "10"
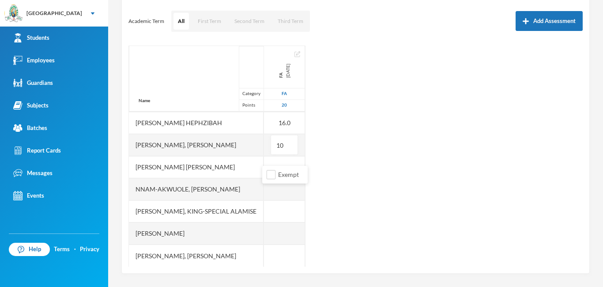
scroll to position [67, 0]
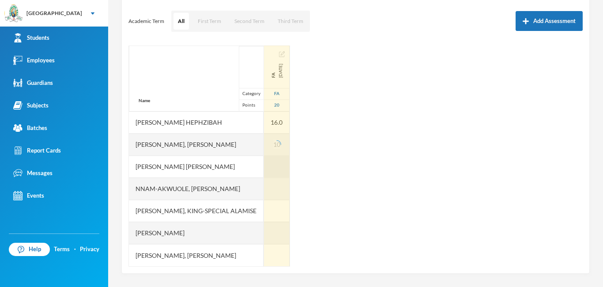
click at [281, 168] on div at bounding box center [277, 166] width 26 height 22
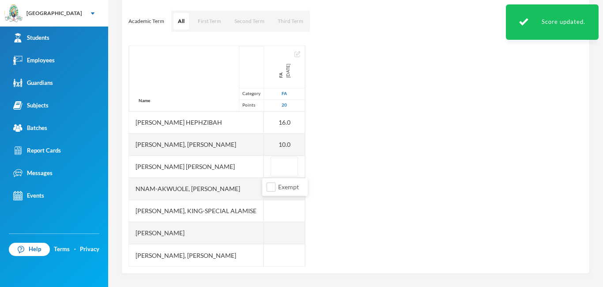
type input "5"
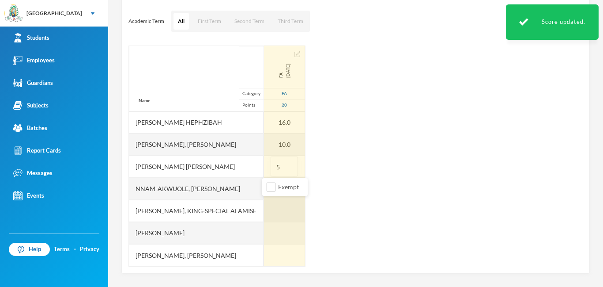
click at [271, 208] on div at bounding box center [284, 211] width 41 height 22
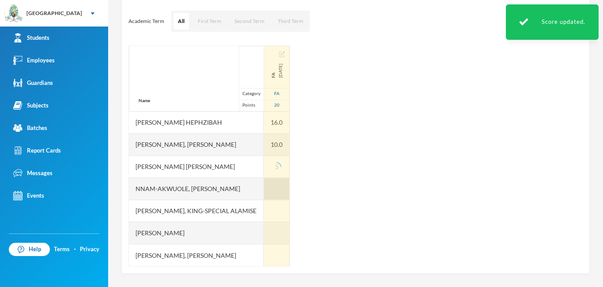
click at [273, 185] on div at bounding box center [277, 189] width 26 height 22
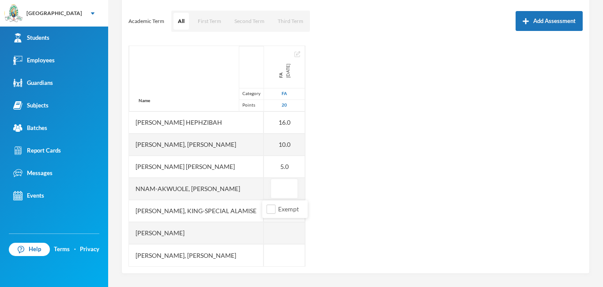
type input "8"
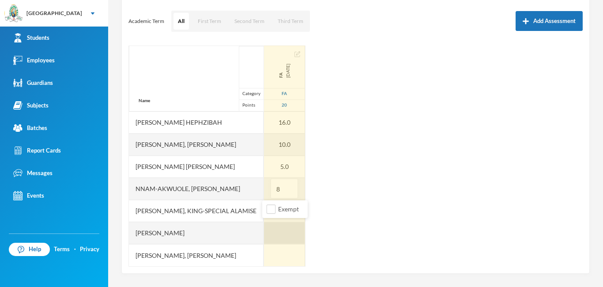
click at [269, 226] on div at bounding box center [284, 233] width 41 height 22
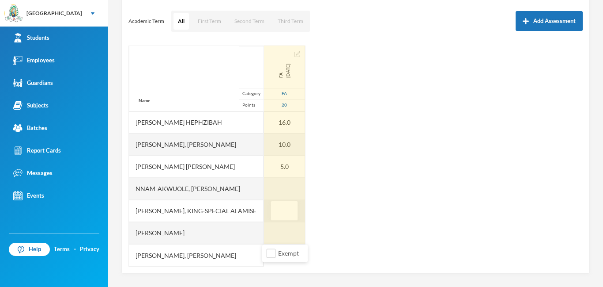
click at [280, 206] on div "FA [DATE] FA 20 20.0 14.0 16.0 10.0 5.0" at bounding box center [285, 111] width 42 height 265
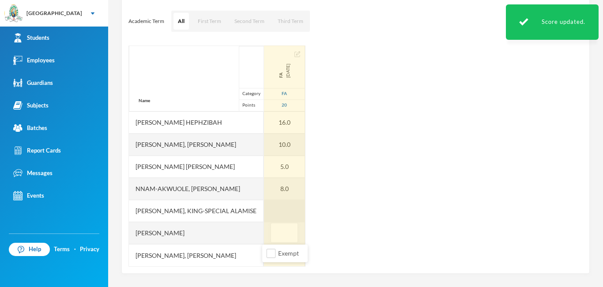
click at [283, 215] on div at bounding box center [284, 211] width 41 height 22
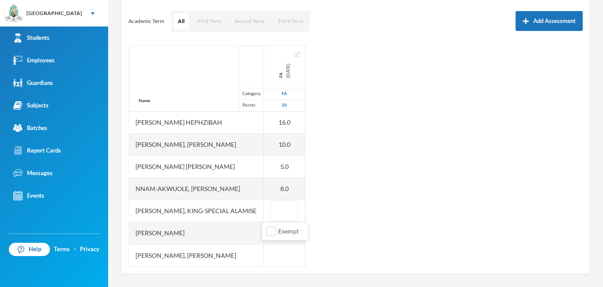
type input "6"
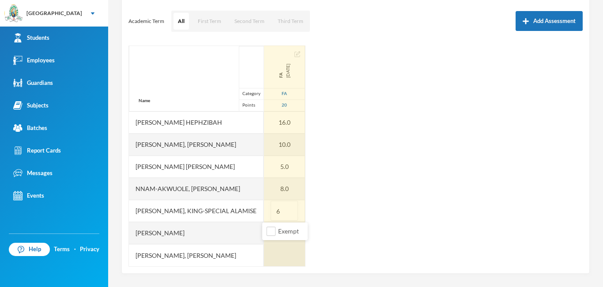
click at [271, 251] on div at bounding box center [284, 255] width 41 height 22
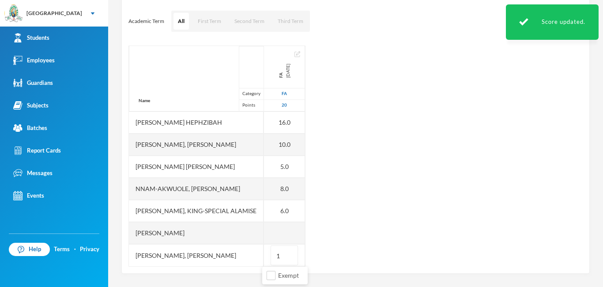
type input "18"
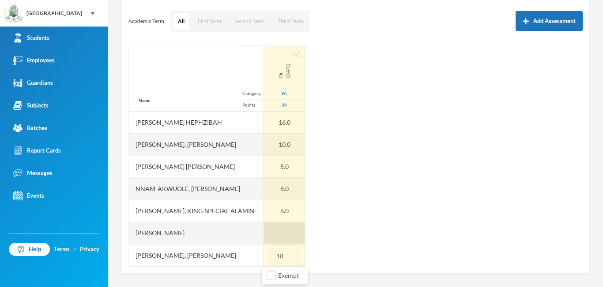
click at [286, 230] on div at bounding box center [284, 233] width 41 height 22
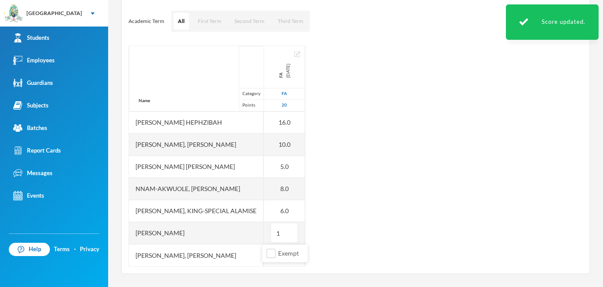
type input "16"
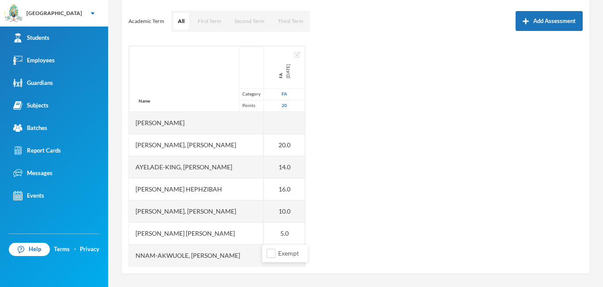
scroll to position [0, 0]
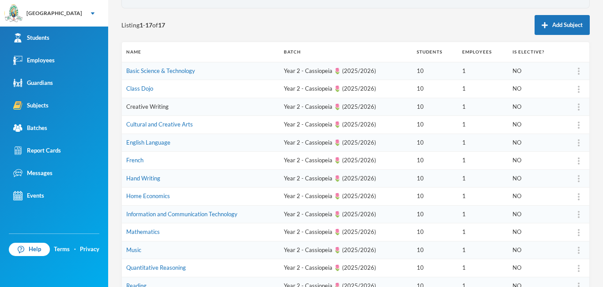
scroll to position [86, 0]
click at [159, 107] on link "Creative Writing" at bounding box center [147, 106] width 42 height 7
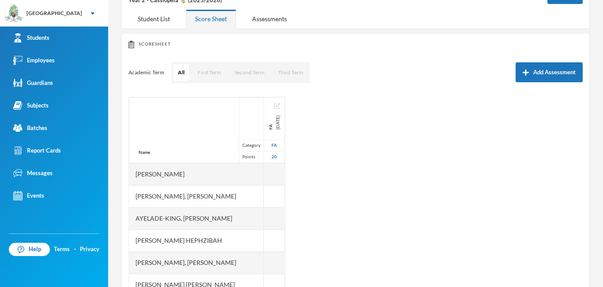
scroll to position [58, 0]
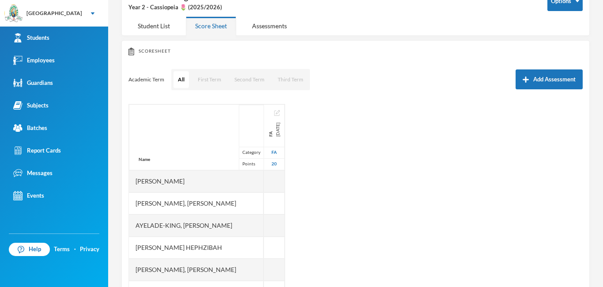
click at [301, 111] on div "1 [PERSON_NAME] [PERSON_NAME][EMAIL_ADDRESS][DOMAIN_NAME] Options Creative Writ…" at bounding box center [355, 143] width 495 height 287
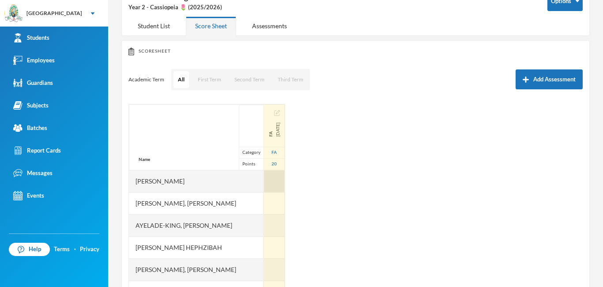
click at [264, 176] on div at bounding box center [274, 181] width 21 height 22
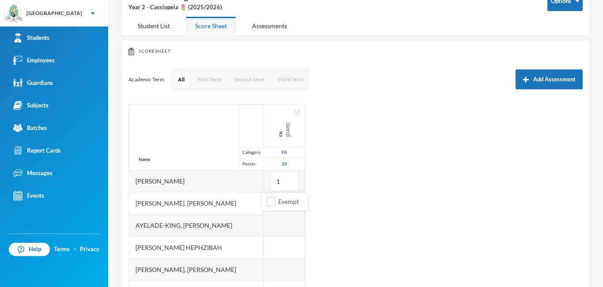
type input "10"
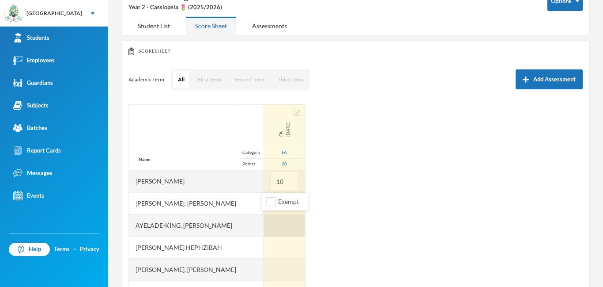
click at [270, 228] on div at bounding box center [284, 225] width 41 height 22
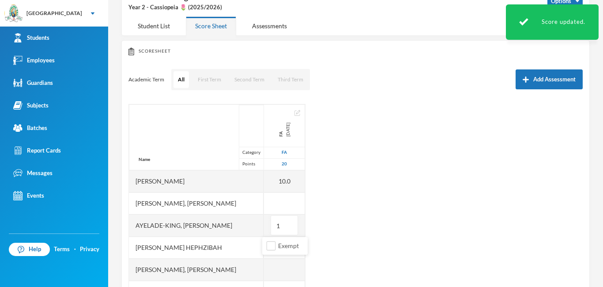
type input "10"
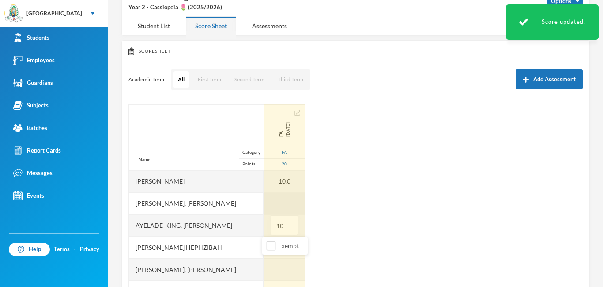
click at [273, 212] on div at bounding box center [284, 203] width 41 height 22
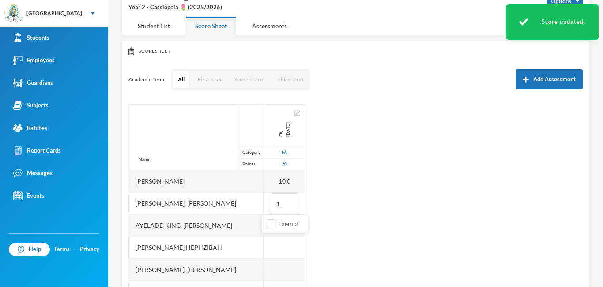
type input "15"
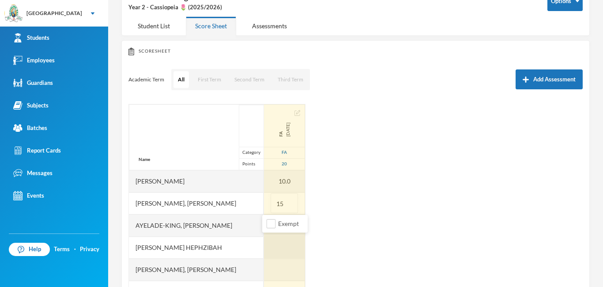
click at [274, 247] on div at bounding box center [284, 247] width 41 height 22
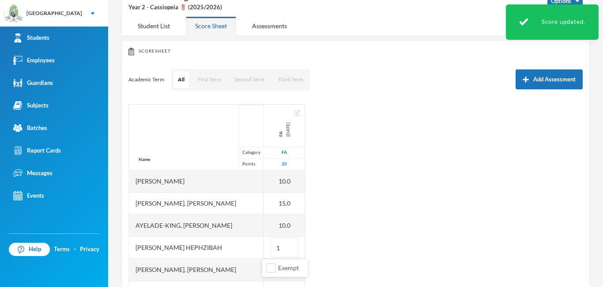
type input "17"
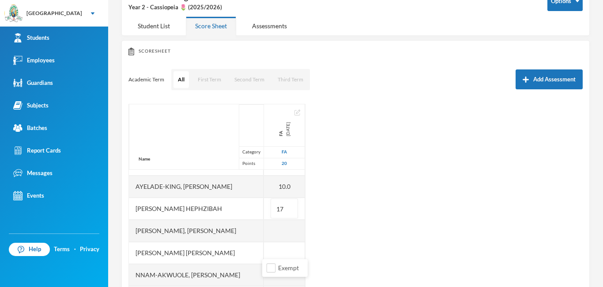
scroll to position [67, 0]
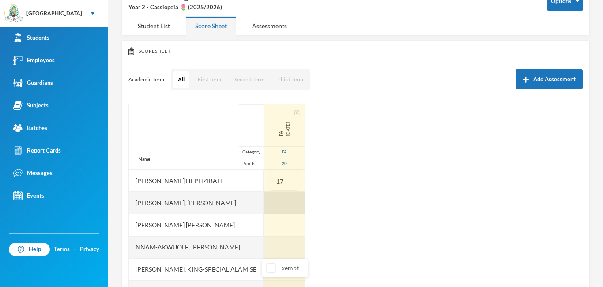
click at [274, 206] on div at bounding box center [284, 203] width 41 height 22
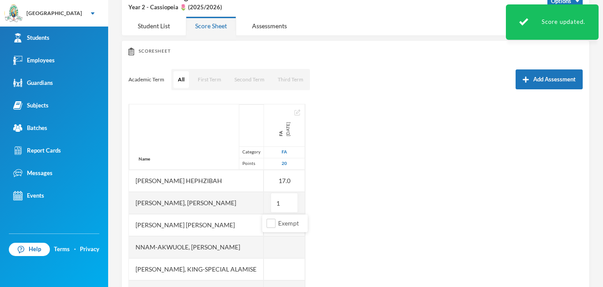
type input "15"
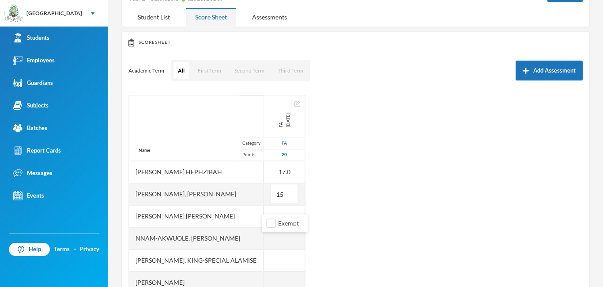
scroll to position [116, 0]
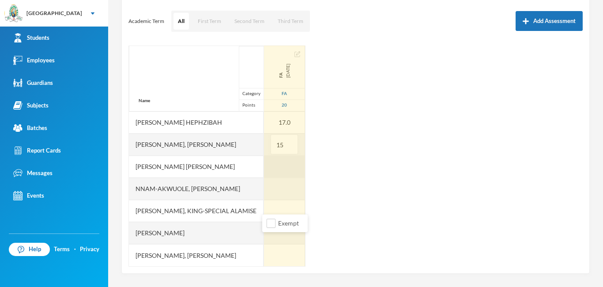
click at [283, 174] on div at bounding box center [284, 166] width 41 height 22
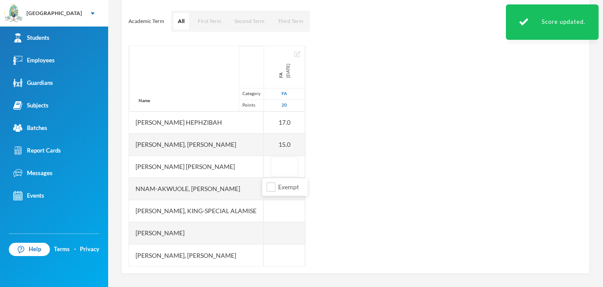
type input "8"
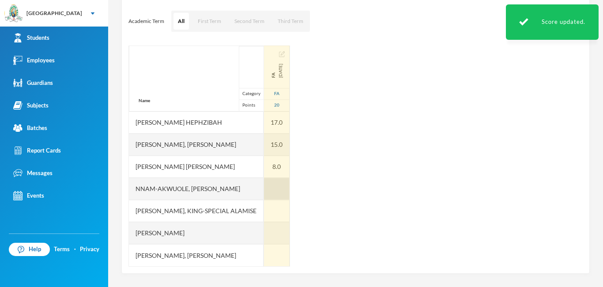
click at [274, 181] on div at bounding box center [277, 189] width 26 height 22
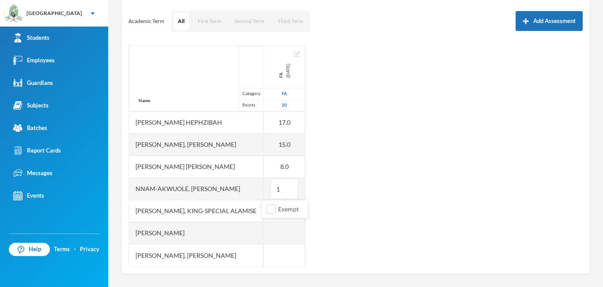
type input "10"
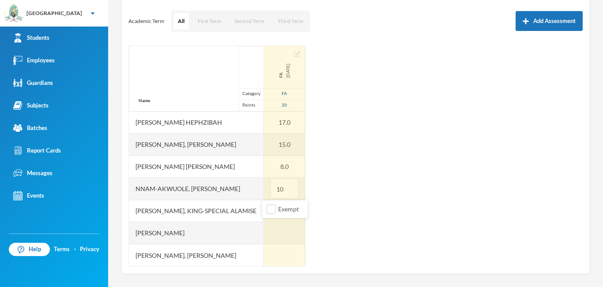
click at [285, 254] on div at bounding box center [284, 255] width 41 height 22
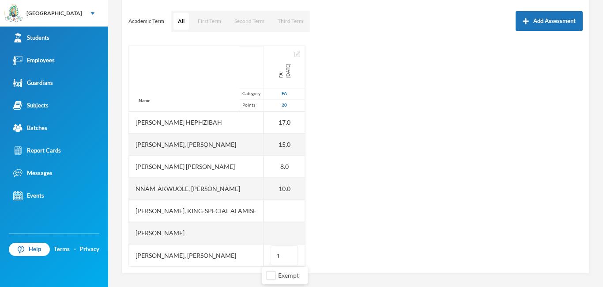
type input "18"
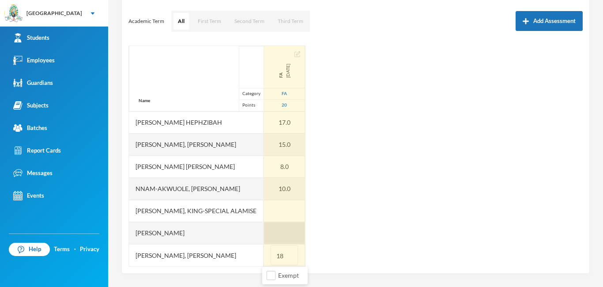
click at [281, 230] on div at bounding box center [284, 233] width 41 height 22
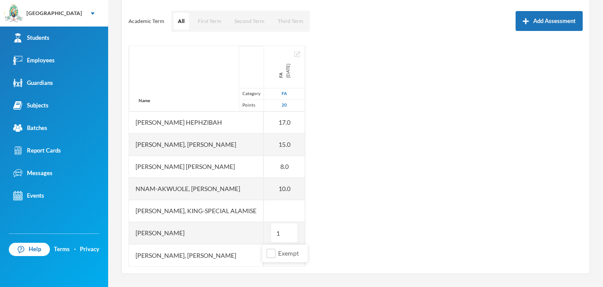
type input "18"
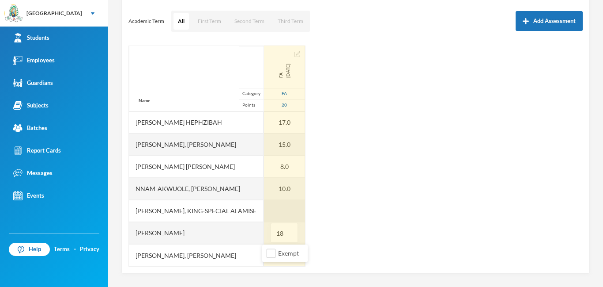
click at [275, 207] on div at bounding box center [284, 211] width 41 height 22
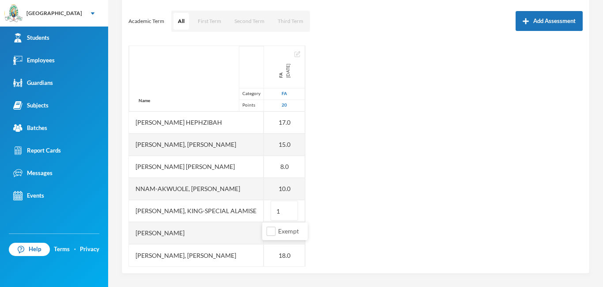
type input "10"
click at [301, 152] on div "Name Category Points [PERSON_NAME], Adewura [PERSON_NAME] Ayelade-[PERSON_NAME]…" at bounding box center [356, 155] width 455 height 221
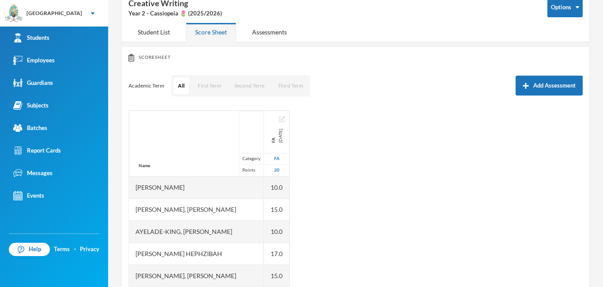
scroll to position [0, 0]
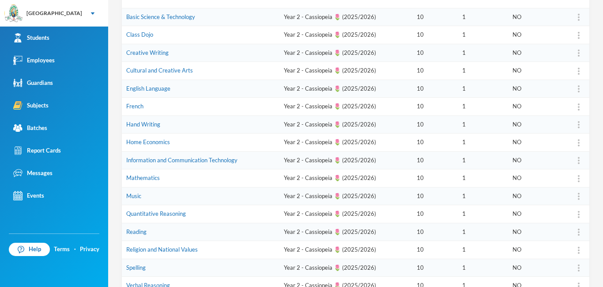
scroll to position [127, 0]
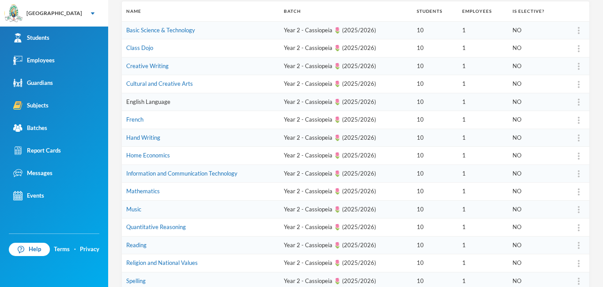
click at [153, 100] on link "English Language" at bounding box center [148, 101] width 44 height 7
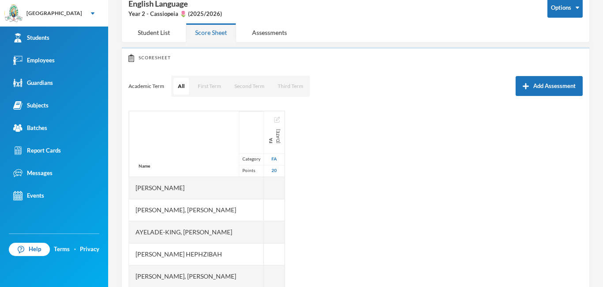
scroll to position [116, 0]
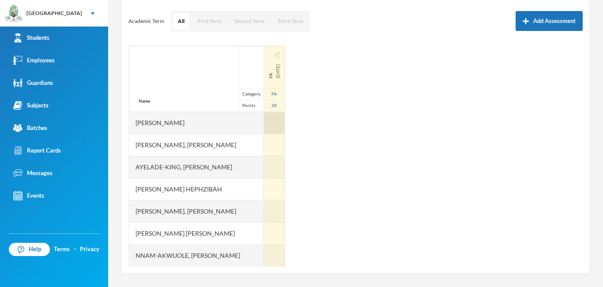
click at [269, 125] on div at bounding box center [274, 123] width 21 height 22
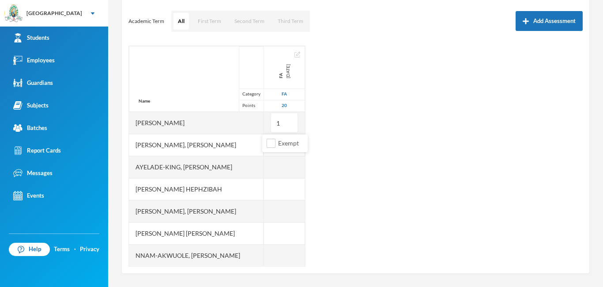
type input "18"
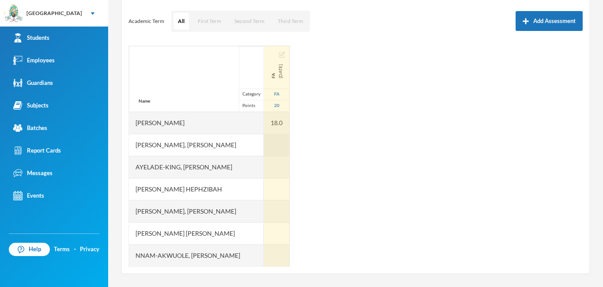
click at [265, 144] on div at bounding box center [277, 145] width 26 height 22
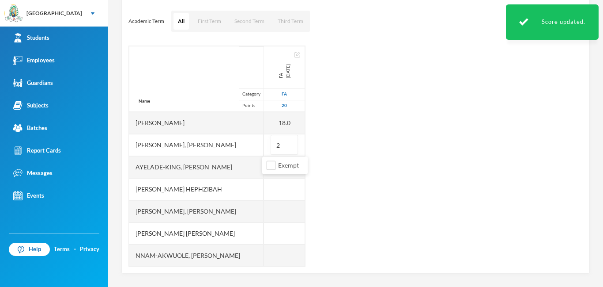
type input "20"
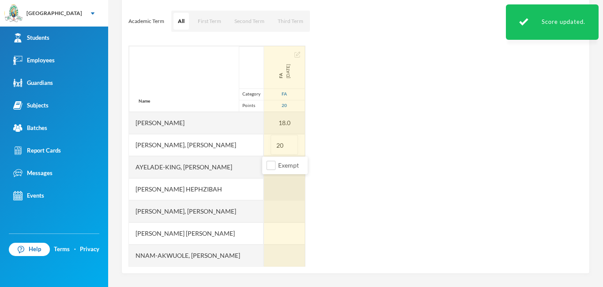
click at [273, 182] on div at bounding box center [284, 189] width 41 height 22
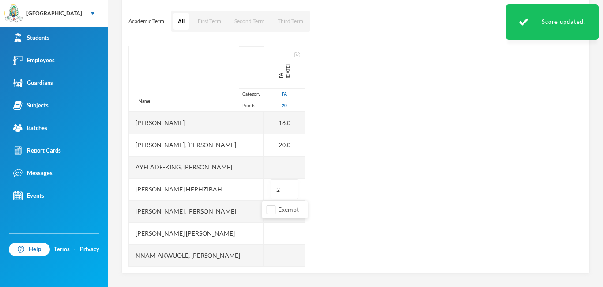
type input "20"
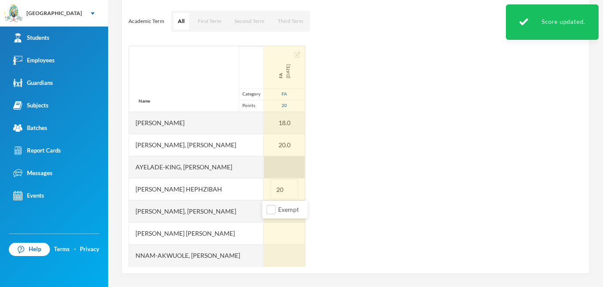
click at [278, 171] on div at bounding box center [284, 167] width 41 height 22
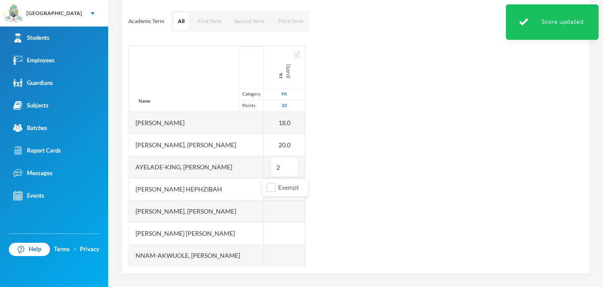
type input "20"
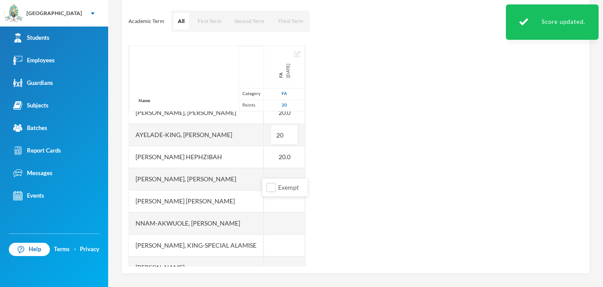
scroll to position [35, 0]
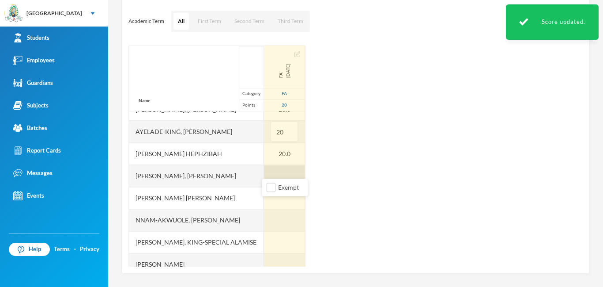
click at [268, 173] on div at bounding box center [284, 176] width 41 height 22
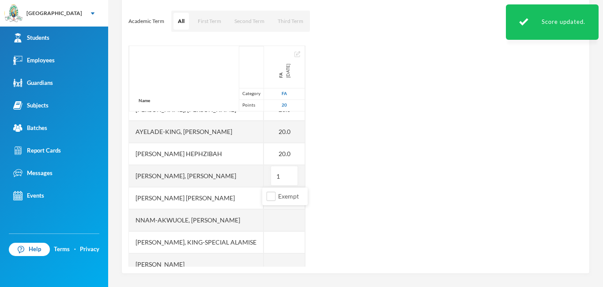
type input "16"
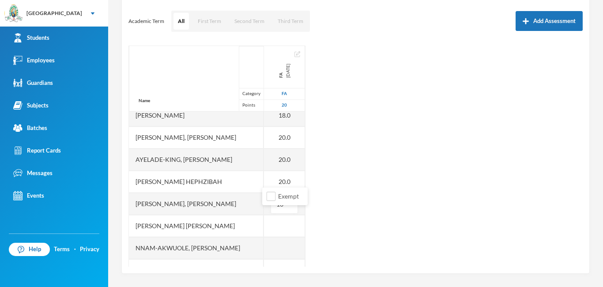
scroll to position [0, 0]
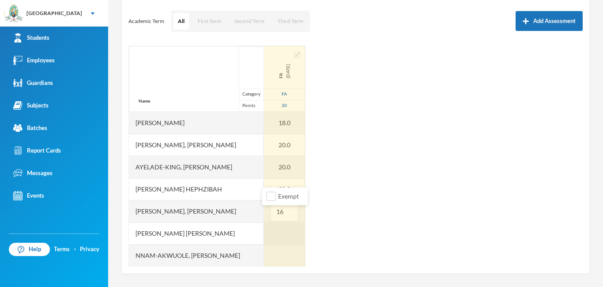
click at [272, 231] on div at bounding box center [284, 233] width 41 height 22
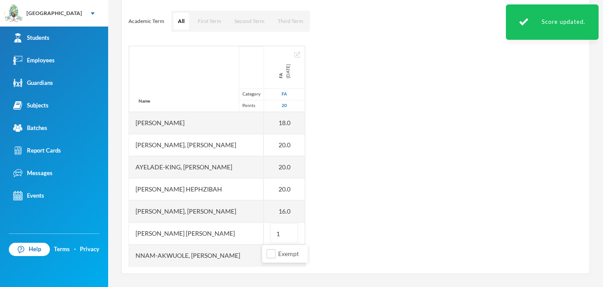
type input "18"
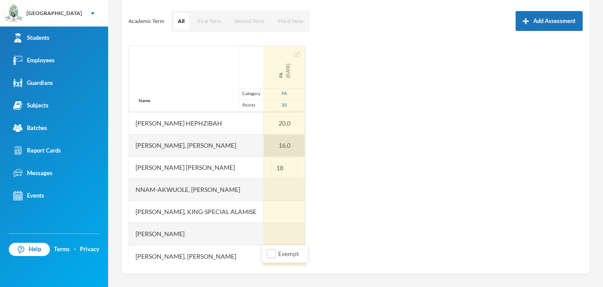
scroll to position [67, 0]
click at [273, 193] on div at bounding box center [284, 189] width 41 height 22
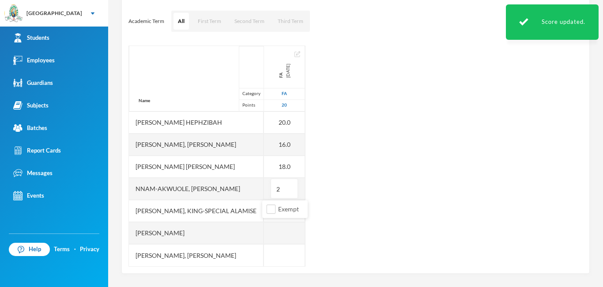
type input "20"
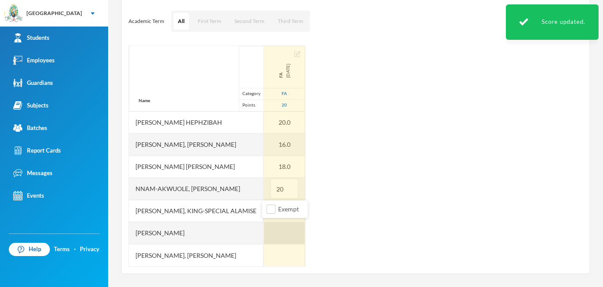
click at [272, 231] on div at bounding box center [284, 233] width 41 height 22
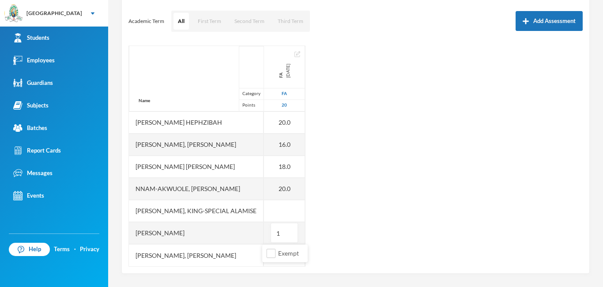
type input "18"
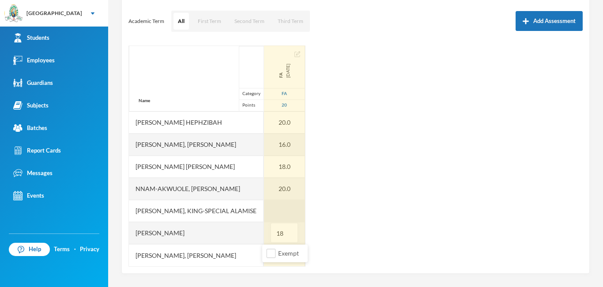
click at [281, 208] on div at bounding box center [284, 211] width 41 height 22
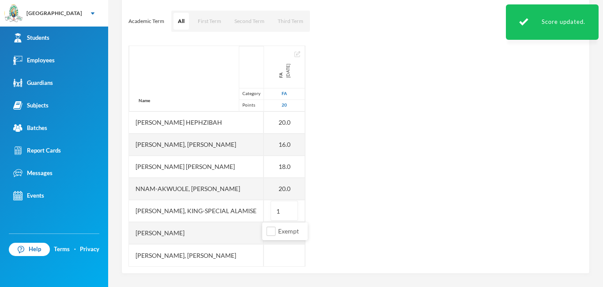
type input "16"
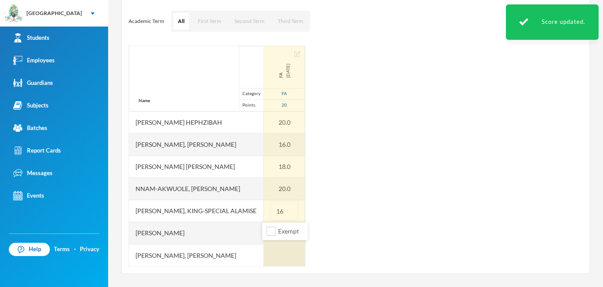
click at [283, 262] on div at bounding box center [284, 255] width 41 height 22
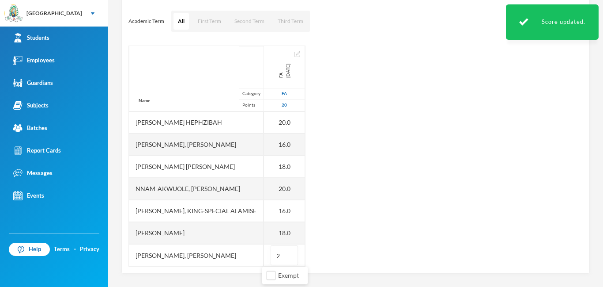
type input "20"
click at [301, 191] on div "Name Category Points [PERSON_NAME], Adewura [PERSON_NAME] Ayelade-[PERSON_NAME]…" at bounding box center [356, 155] width 455 height 221
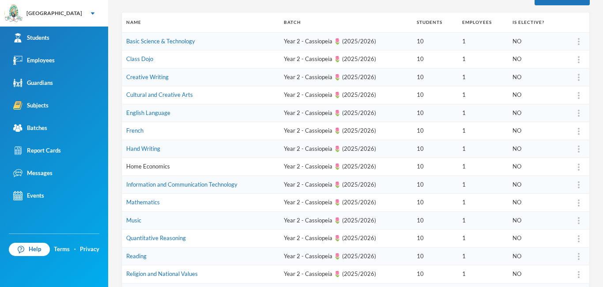
click at [154, 164] on link "Home Economics" at bounding box center [148, 166] width 44 height 7
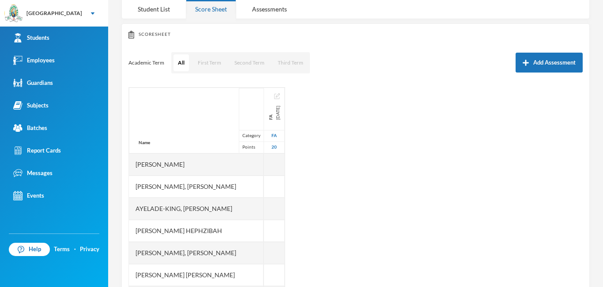
scroll to position [70, 0]
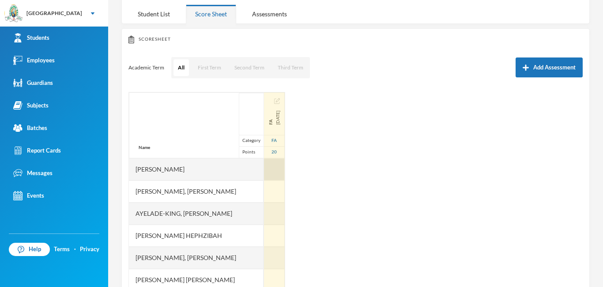
click at [265, 170] on div at bounding box center [274, 169] width 21 height 22
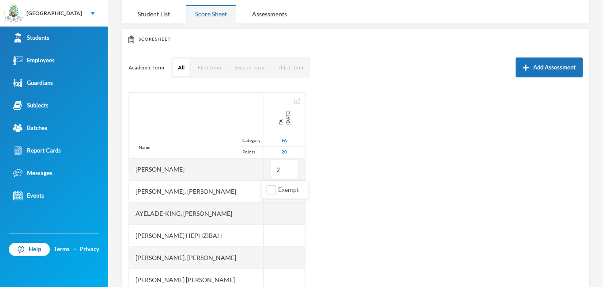
type input "20"
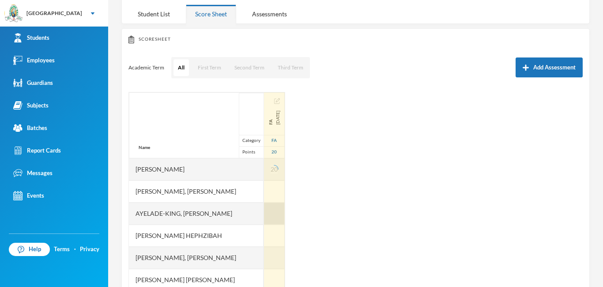
click at [277, 207] on div at bounding box center [274, 213] width 21 height 22
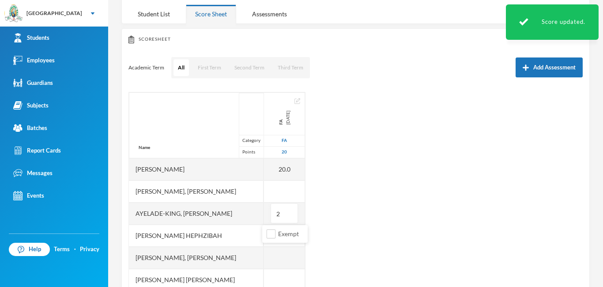
type input "20"
click at [287, 191] on div "Name Category Points [PERSON_NAME], Adewura [PERSON_NAME] Ayelade-[PERSON_NAME]…" at bounding box center [356, 202] width 455 height 221
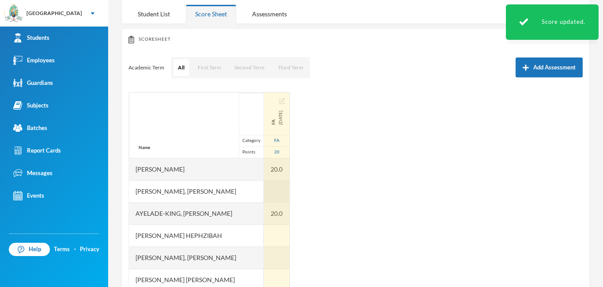
click at [264, 189] on div at bounding box center [277, 191] width 26 height 22
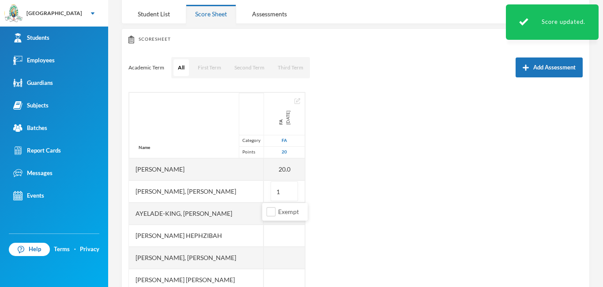
type input "18"
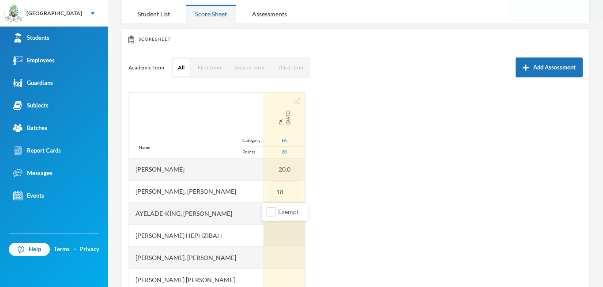
click at [269, 235] on div at bounding box center [284, 235] width 41 height 22
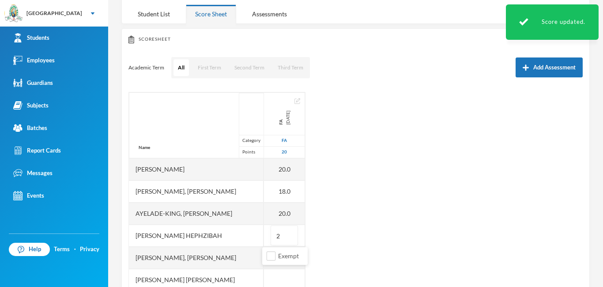
type input "20"
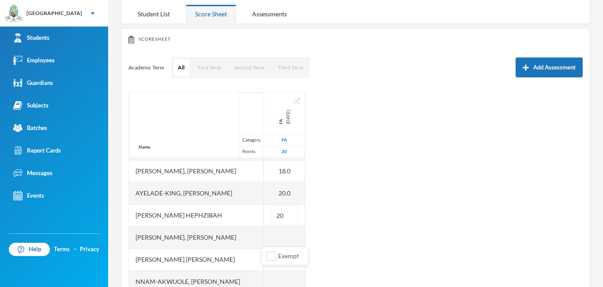
scroll to position [29, 0]
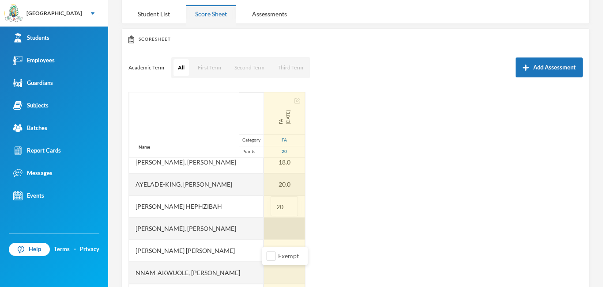
click at [266, 226] on div at bounding box center [284, 228] width 41 height 22
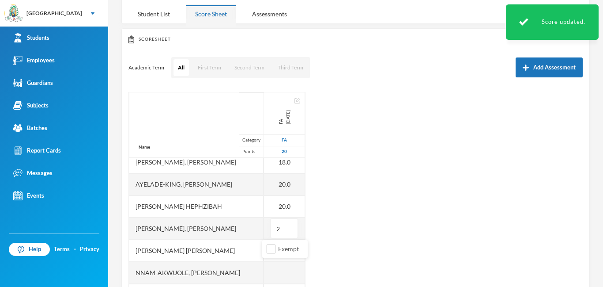
type input "20"
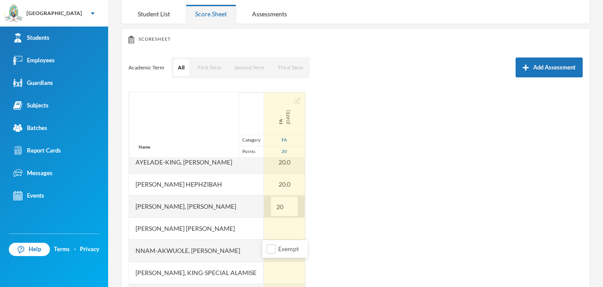
scroll to position [67, 0]
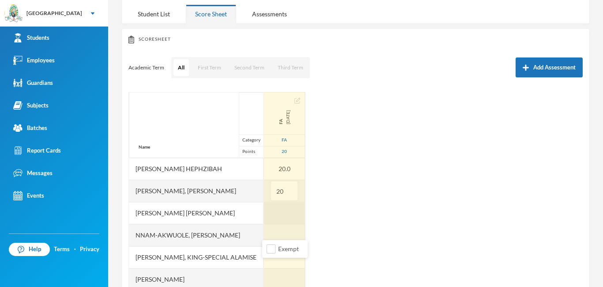
click at [274, 213] on div at bounding box center [284, 213] width 41 height 22
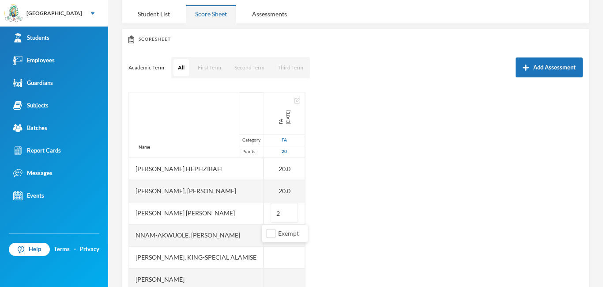
type input "20"
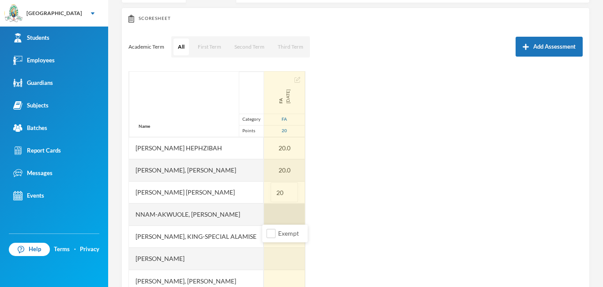
scroll to position [96, 0]
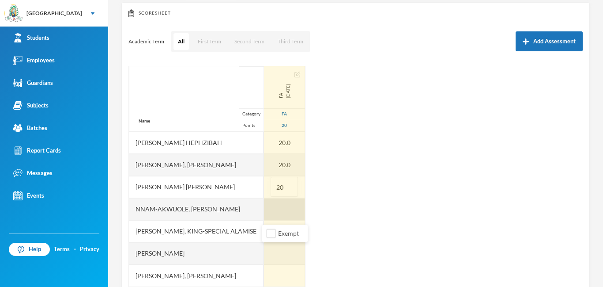
click at [267, 212] on div at bounding box center [284, 209] width 41 height 22
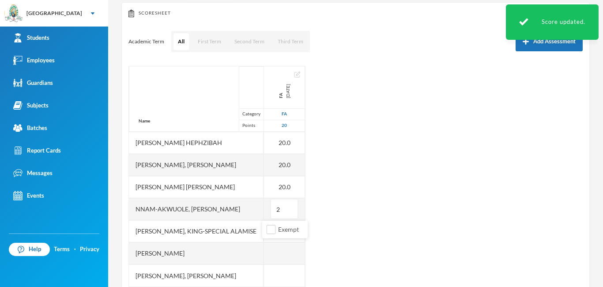
type input "20"
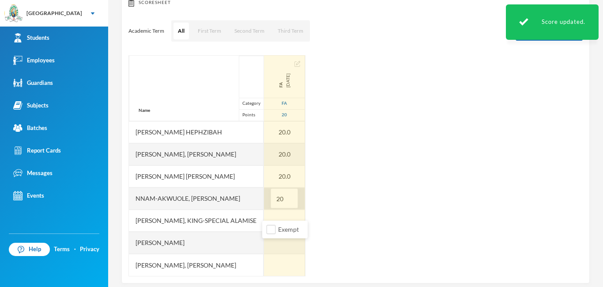
scroll to position [116, 0]
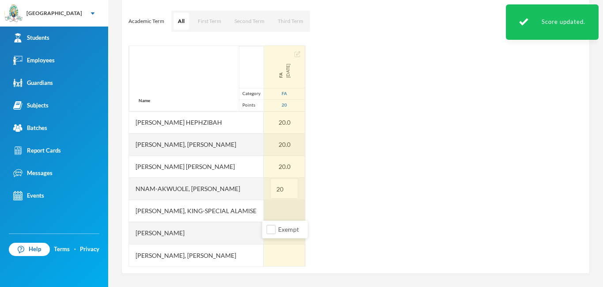
click at [271, 212] on div at bounding box center [284, 211] width 41 height 22
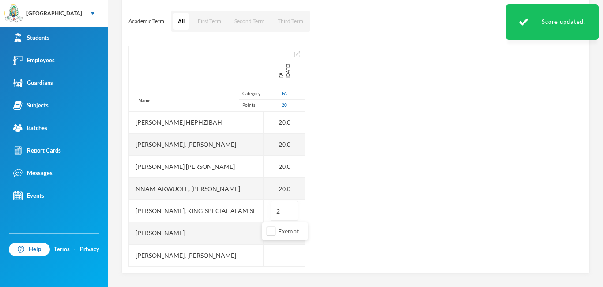
type input "20"
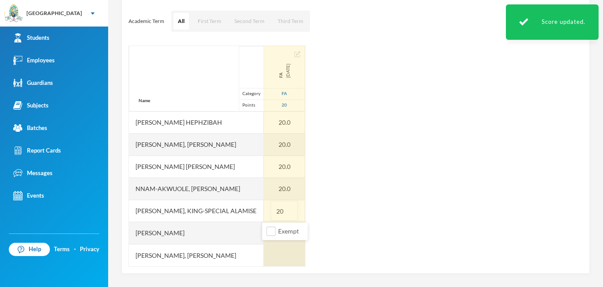
click at [273, 255] on div at bounding box center [284, 255] width 41 height 22
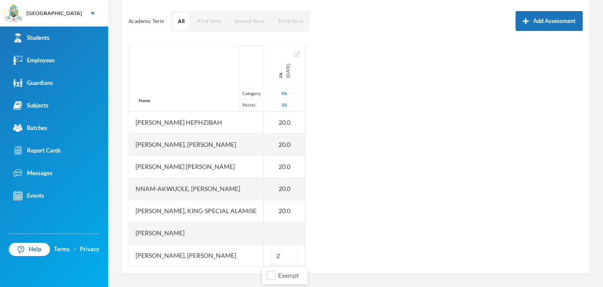
type input "20"
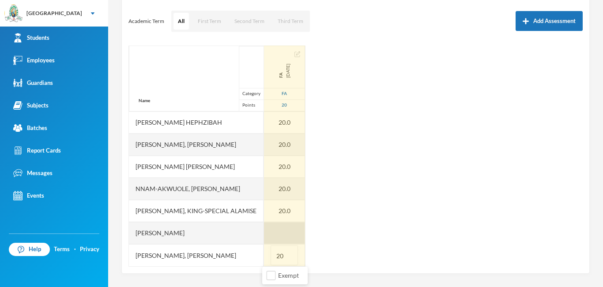
click at [291, 229] on div "Name Category Points [PERSON_NAME], Adewura [PERSON_NAME] Ayelade-[PERSON_NAME]…" at bounding box center [356, 155] width 455 height 221
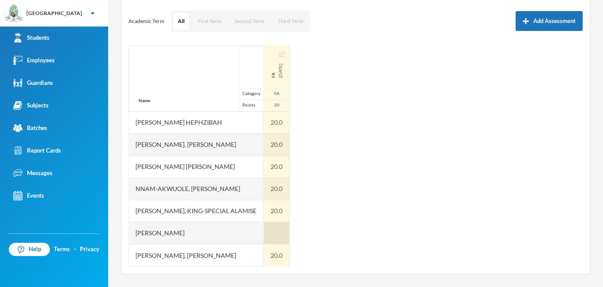
click at [265, 236] on div at bounding box center [277, 233] width 26 height 22
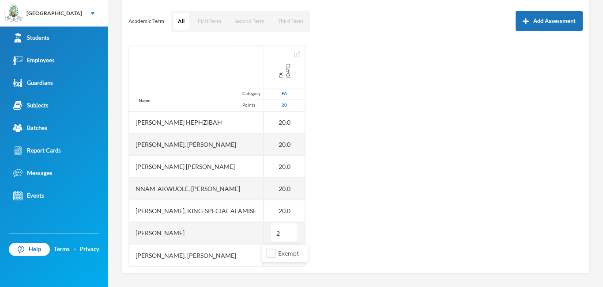
type input "20"
click at [301, 213] on div "Name Category Points [PERSON_NAME], Adewura [PERSON_NAME] Ayelade-[PERSON_NAME]…" at bounding box center [356, 155] width 455 height 221
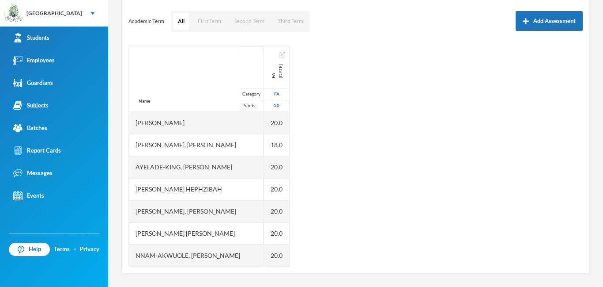
scroll to position [0, 0]
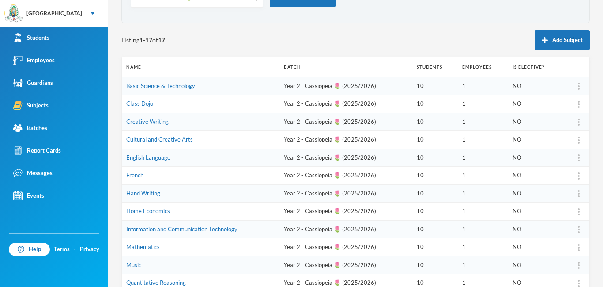
scroll to position [220, 0]
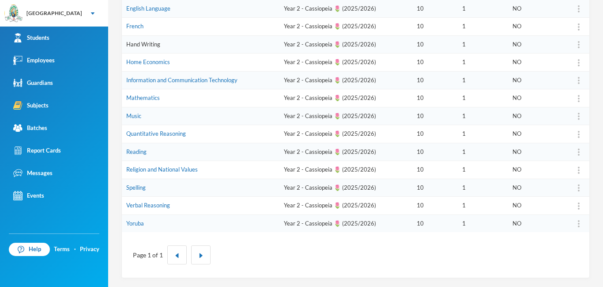
click at [129, 45] on link "Hand Writing" at bounding box center [143, 44] width 34 height 7
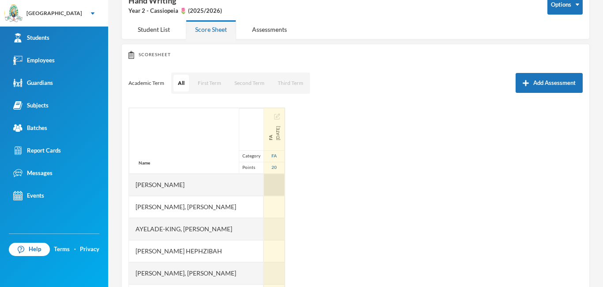
scroll to position [116, 0]
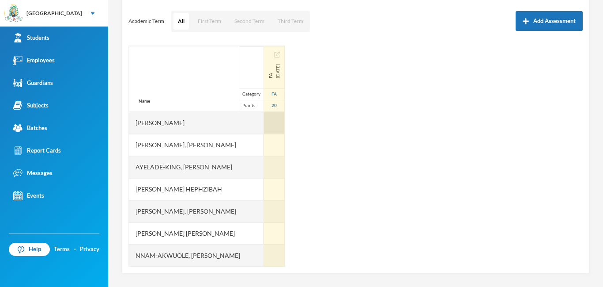
click at [264, 126] on div at bounding box center [274, 123] width 21 height 22
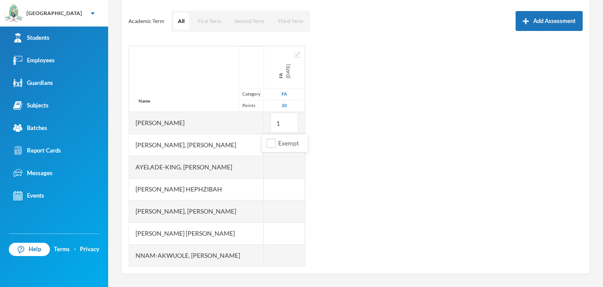
type input "17"
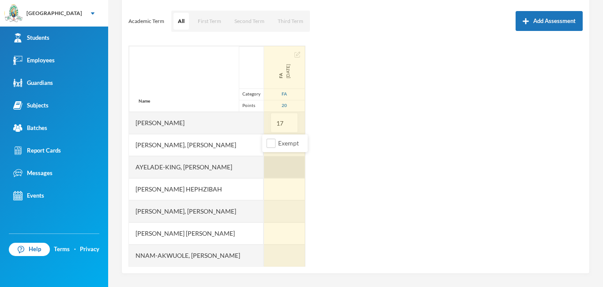
click at [265, 167] on div at bounding box center [284, 167] width 41 height 22
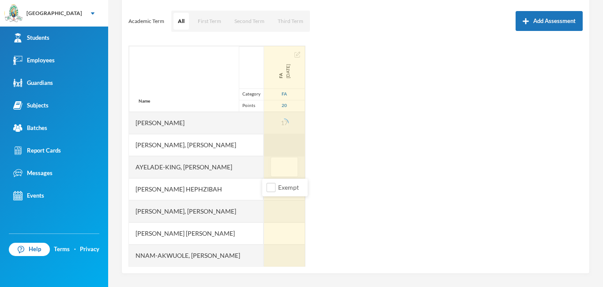
click at [269, 147] on div at bounding box center [284, 145] width 41 height 22
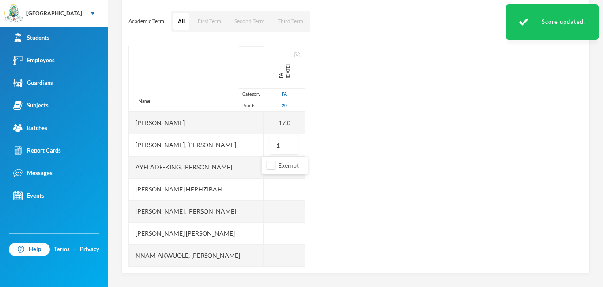
type input "10"
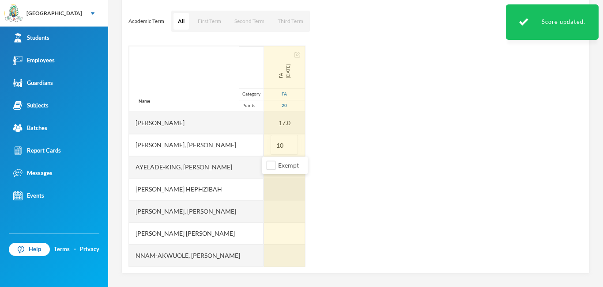
click at [276, 182] on div at bounding box center [284, 189] width 41 height 22
click at [275, 170] on div at bounding box center [284, 167] width 41 height 22
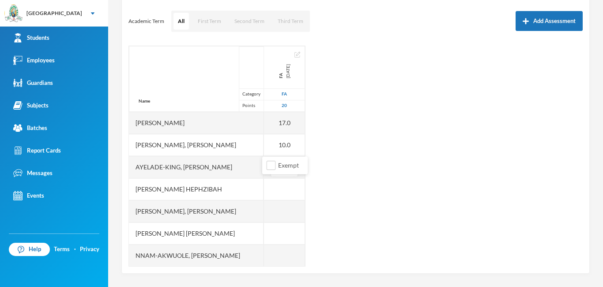
type input "12"
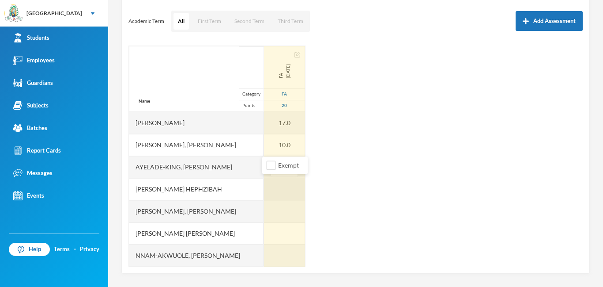
click at [281, 194] on div at bounding box center [284, 189] width 41 height 22
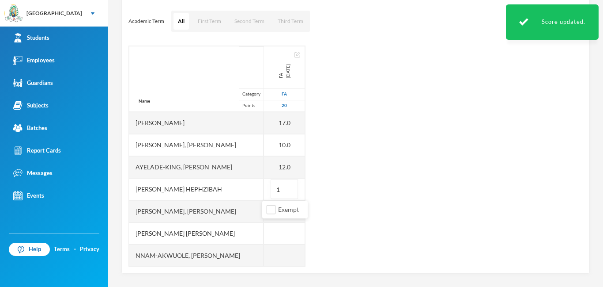
type input "17"
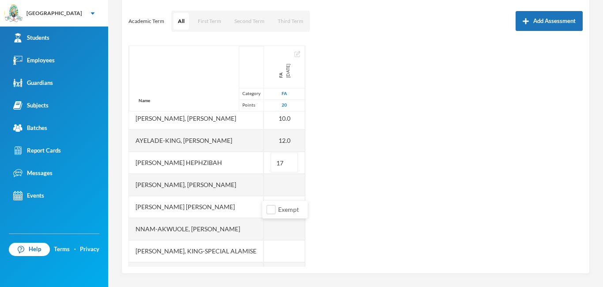
scroll to position [33, 0]
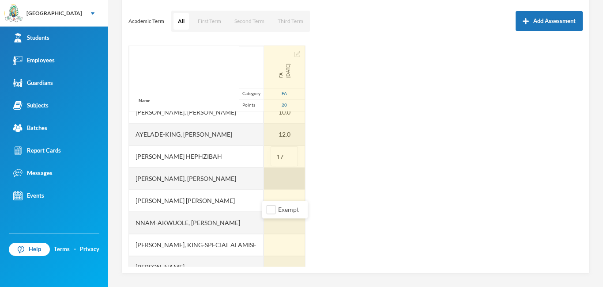
click at [282, 182] on div at bounding box center [284, 178] width 41 height 22
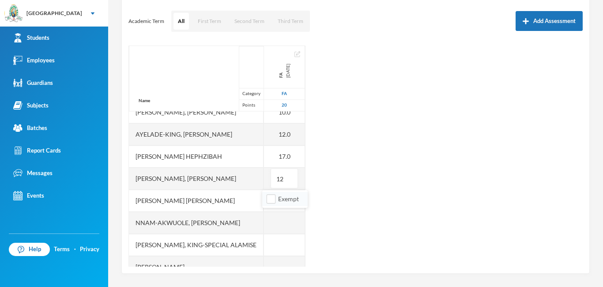
type input "12"
click at [262, 204] on li "Exempt" at bounding box center [284, 199] width 45 height 14
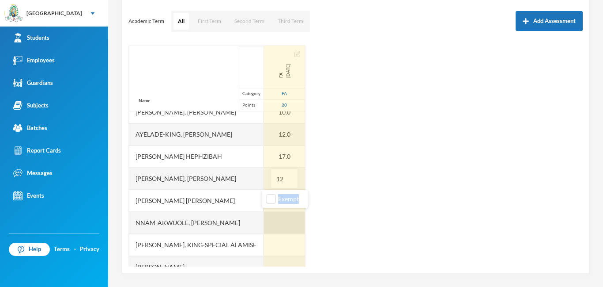
click at [284, 213] on div at bounding box center [284, 223] width 41 height 22
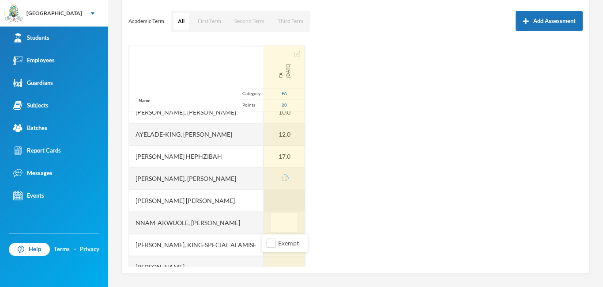
click at [283, 201] on div at bounding box center [284, 201] width 41 height 22
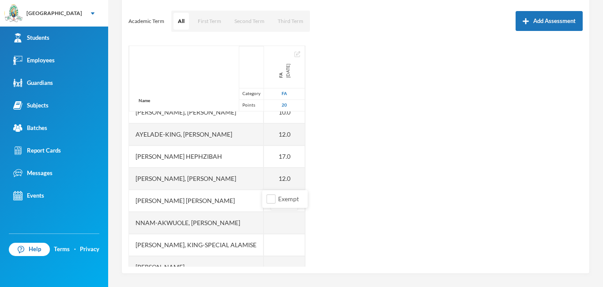
type input "10"
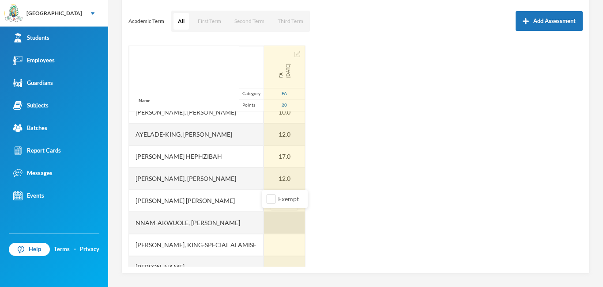
click at [269, 217] on div at bounding box center [284, 223] width 41 height 22
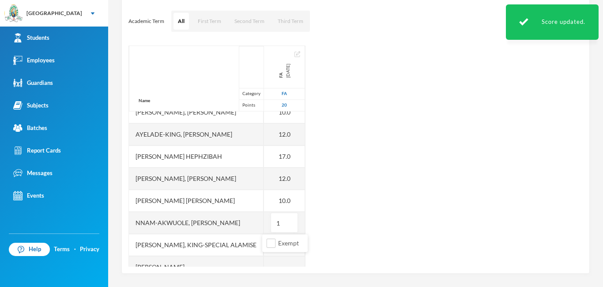
type input "14"
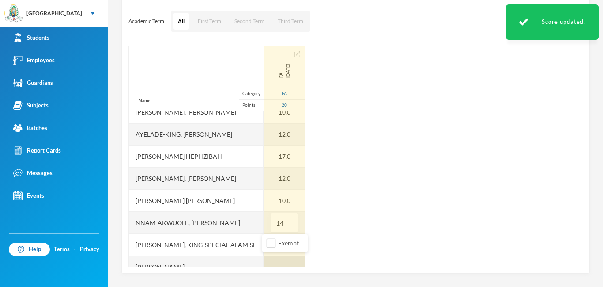
click at [273, 262] on div at bounding box center [284, 267] width 41 height 22
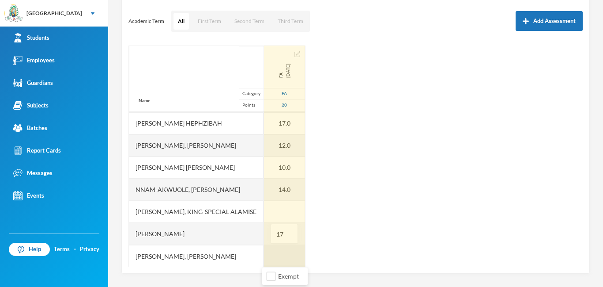
scroll to position [67, 0]
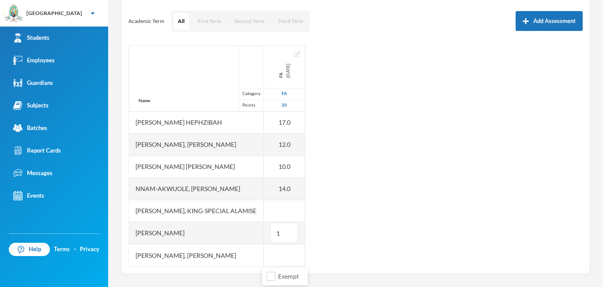
type input "15"
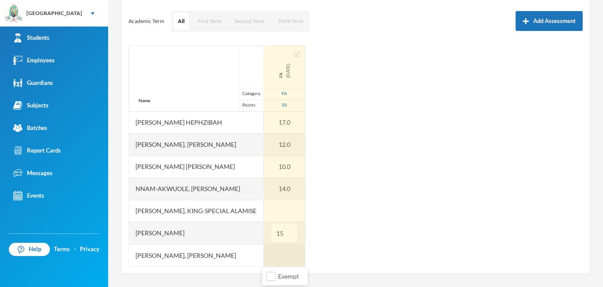
click at [282, 252] on div at bounding box center [284, 255] width 41 height 22
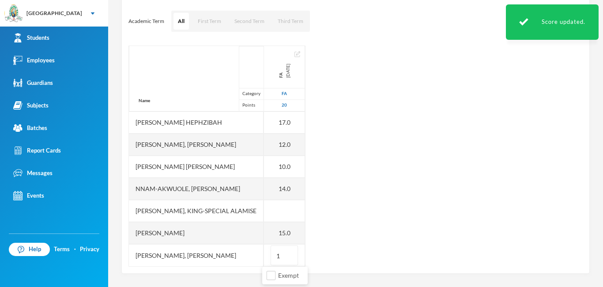
type input "17"
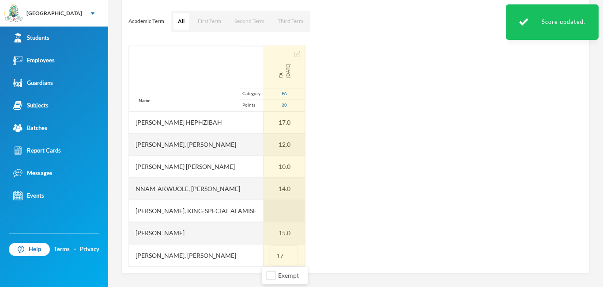
click at [271, 212] on div at bounding box center [284, 211] width 41 height 22
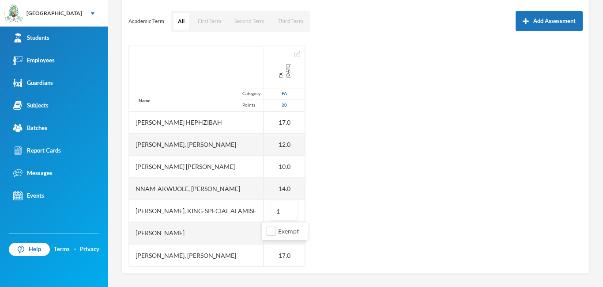
type input "10"
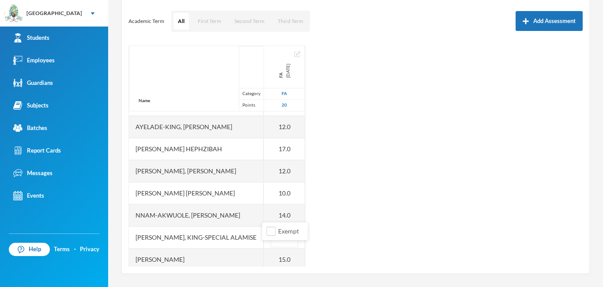
scroll to position [37, 0]
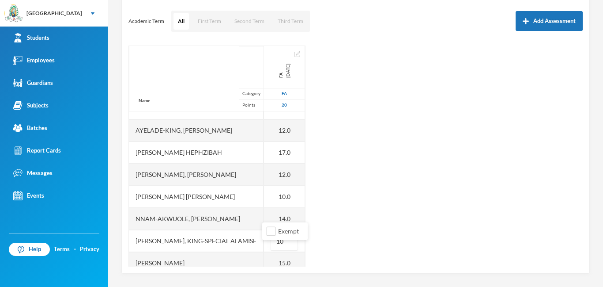
click at [301, 189] on div "Name Category Points [PERSON_NAME], Adewura [PERSON_NAME] Ayelade-[PERSON_NAME]…" at bounding box center [356, 155] width 455 height 221
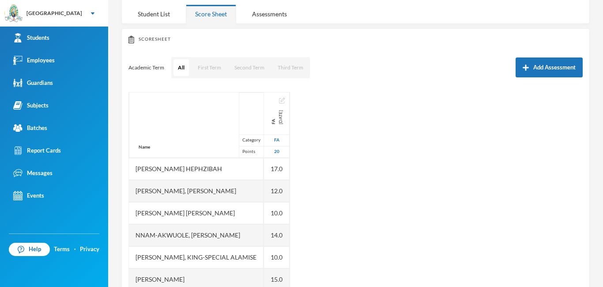
scroll to position [0, 0]
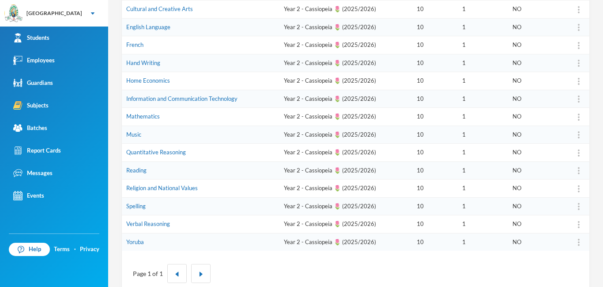
scroll to position [204, 0]
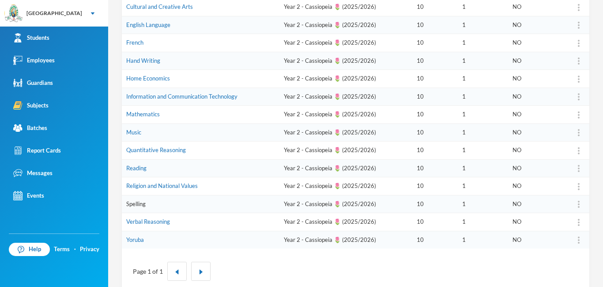
click at [133, 203] on link "Spelling" at bounding box center [135, 203] width 19 height 7
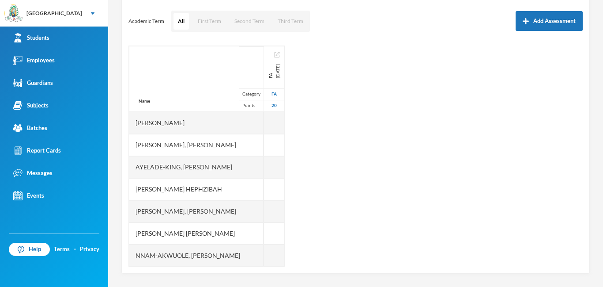
scroll to position [116, 0]
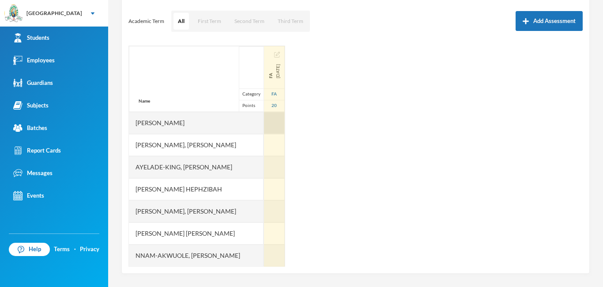
click at [273, 124] on div at bounding box center [274, 123] width 21 height 22
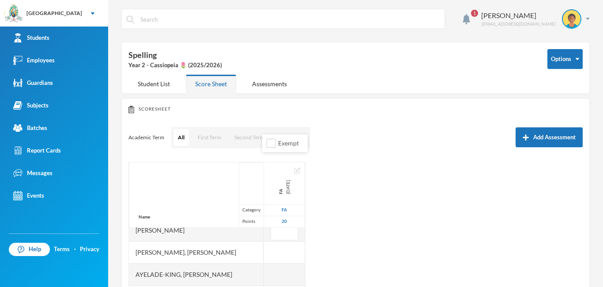
scroll to position [0, 0]
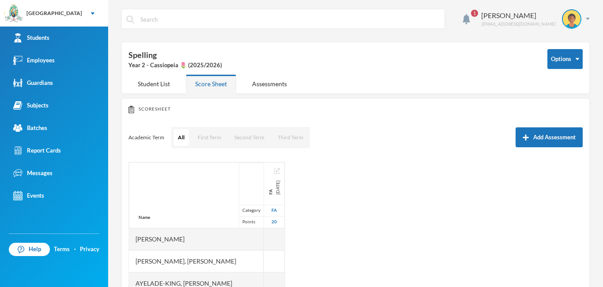
click at [301, 136] on div "1 [PERSON_NAME] [PERSON_NAME][EMAIL_ADDRESS][DOMAIN_NAME] Options Spelling Year…" at bounding box center [355, 143] width 495 height 287
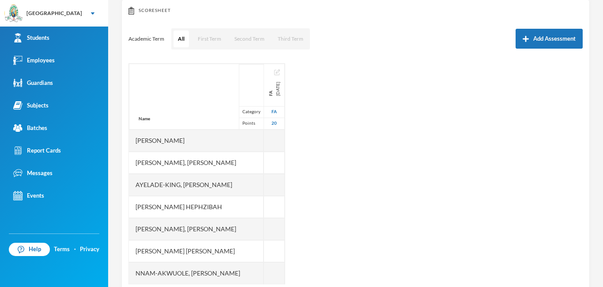
scroll to position [91, 0]
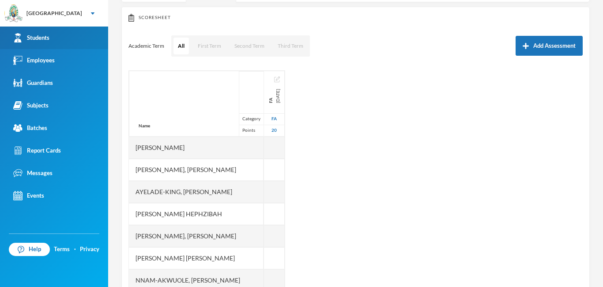
click at [37, 42] on div "Students" at bounding box center [31, 37] width 36 height 9
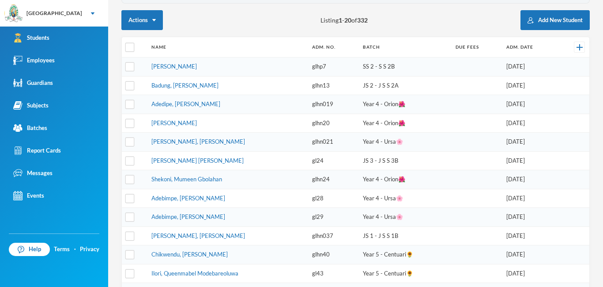
scroll to position [41, 0]
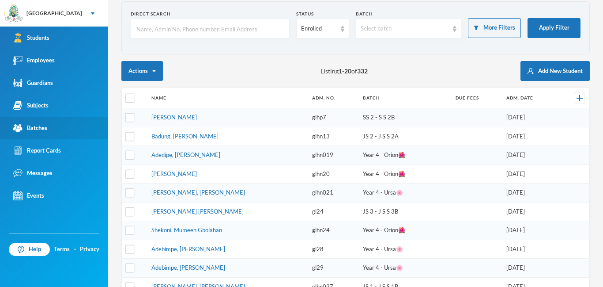
click at [42, 131] on div "Batches" at bounding box center [30, 127] width 34 height 9
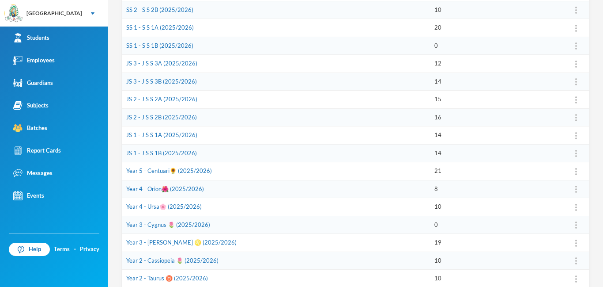
scroll to position [251, 0]
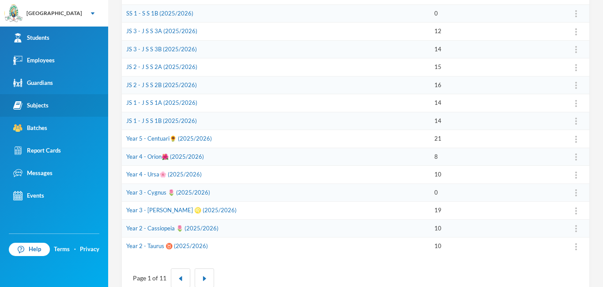
click at [30, 112] on link "Subjects" at bounding box center [54, 105] width 108 height 23
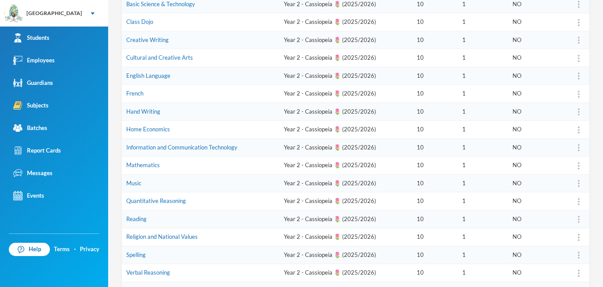
scroll to position [95, 0]
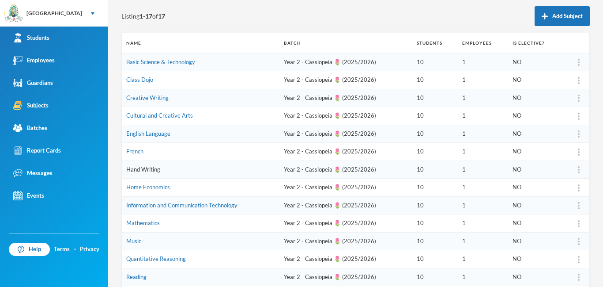
click at [143, 171] on link "Hand Writing" at bounding box center [143, 169] width 34 height 7
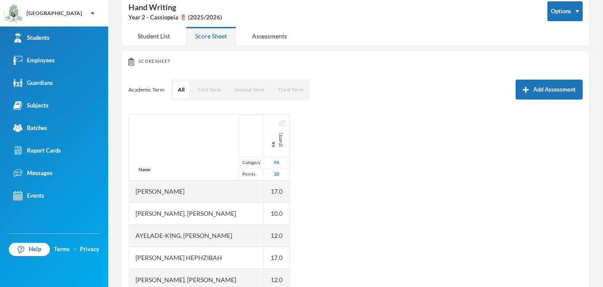
scroll to position [45, 0]
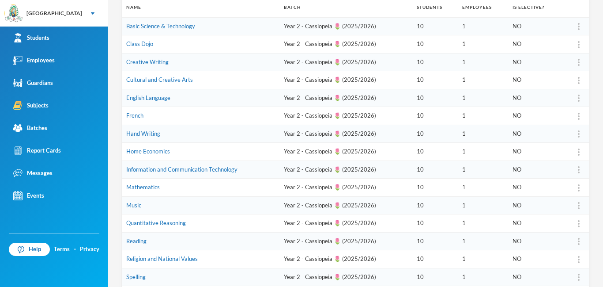
scroll to position [220, 0]
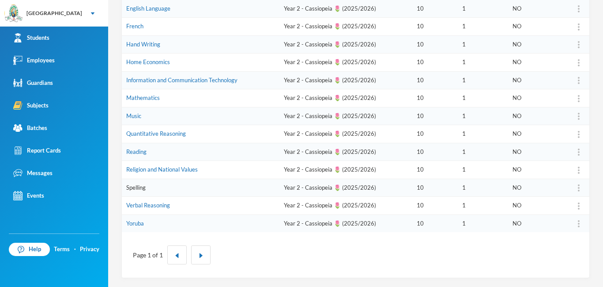
click at [140, 188] on link "Spelling" at bounding box center [135, 187] width 19 height 7
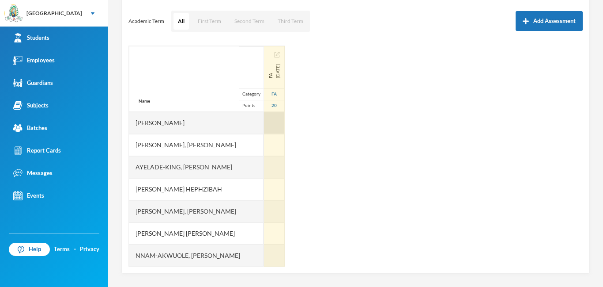
click at [277, 125] on div at bounding box center [274, 123] width 21 height 22
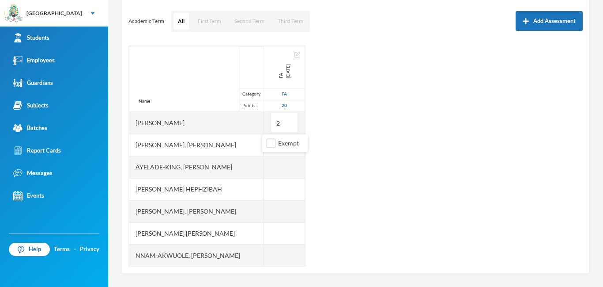
type input "20"
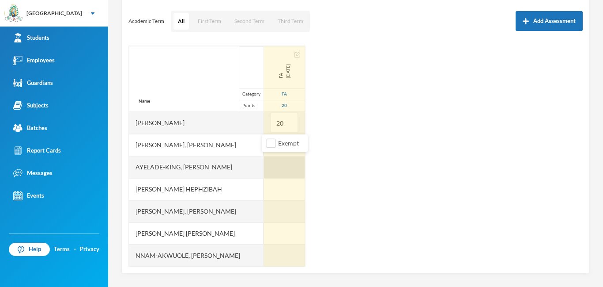
click at [265, 163] on div at bounding box center [284, 167] width 41 height 22
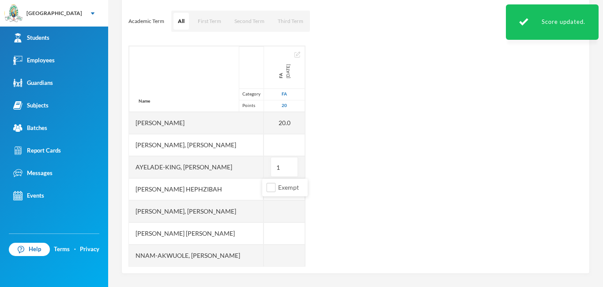
type input "15"
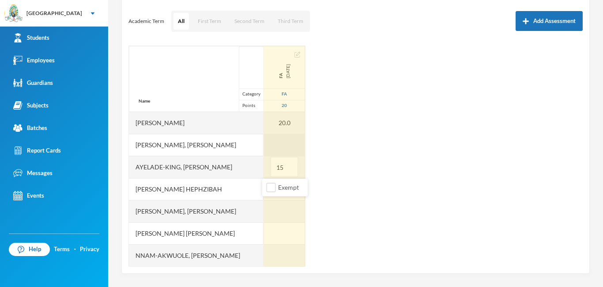
click at [273, 145] on div at bounding box center [284, 145] width 41 height 22
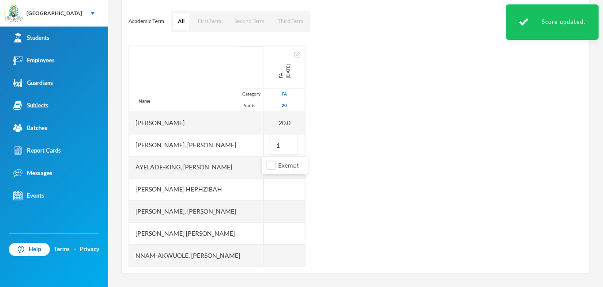
type input "15"
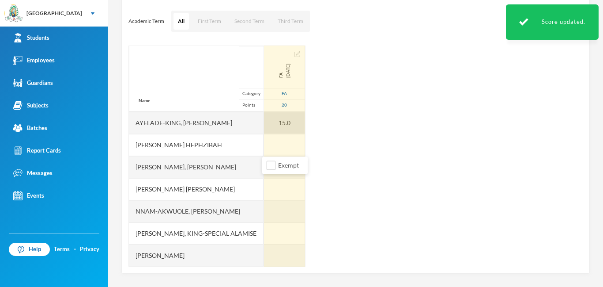
scroll to position [44, 0]
click at [285, 123] on div "15.0" at bounding box center [284, 123] width 41 height 22
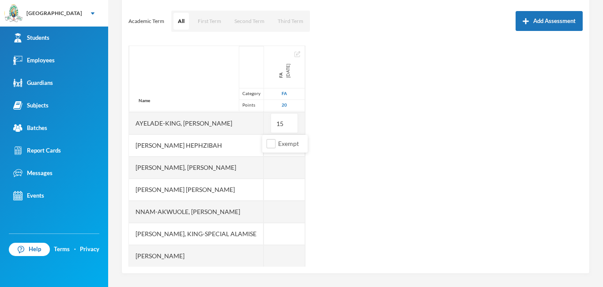
type input "1"
type input "16"
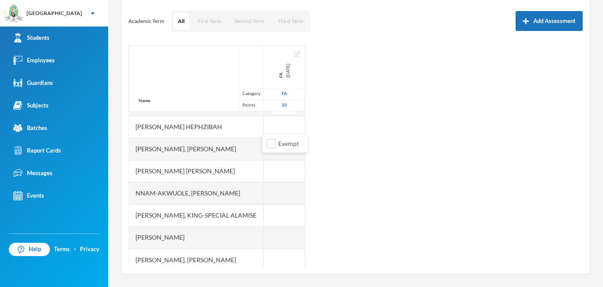
scroll to position [67, 0]
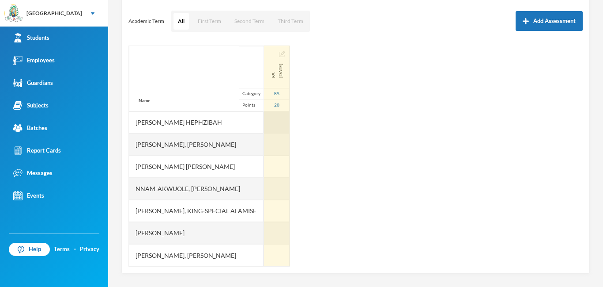
click at [283, 127] on div at bounding box center [277, 122] width 26 height 22
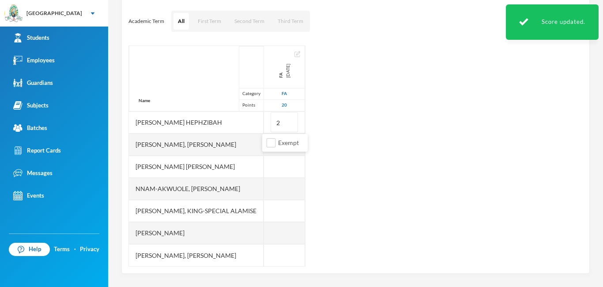
type input "20"
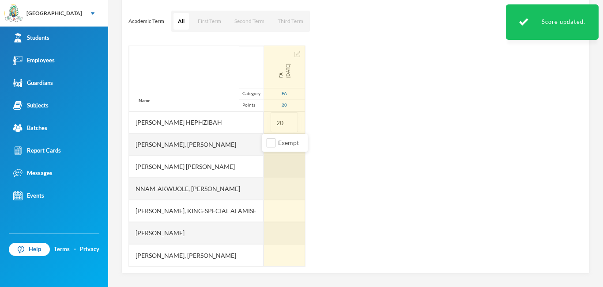
click at [273, 169] on div at bounding box center [284, 166] width 41 height 22
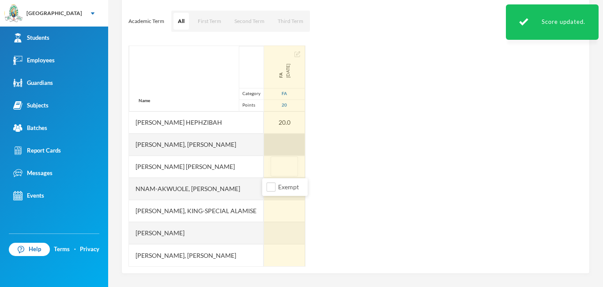
click at [281, 146] on div "FA [DATE] FA 20 20.0 15.0 16.0 20.0" at bounding box center [285, 123] width 42 height 288
click at [273, 144] on div at bounding box center [284, 144] width 41 height 22
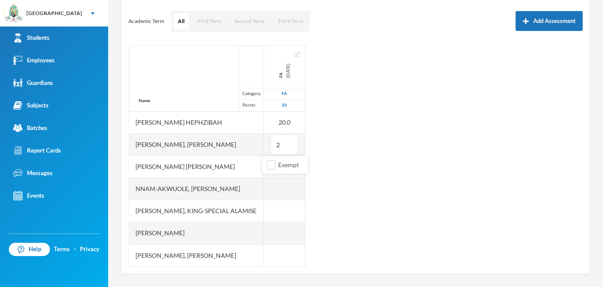
type input "20"
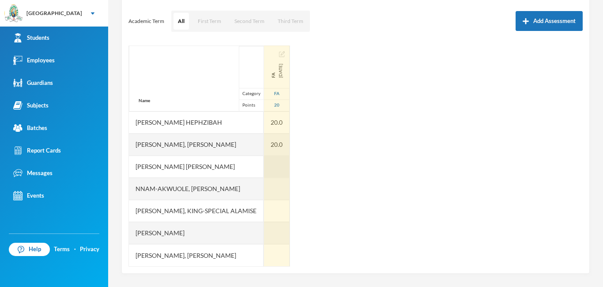
click at [273, 173] on div at bounding box center [277, 166] width 26 height 22
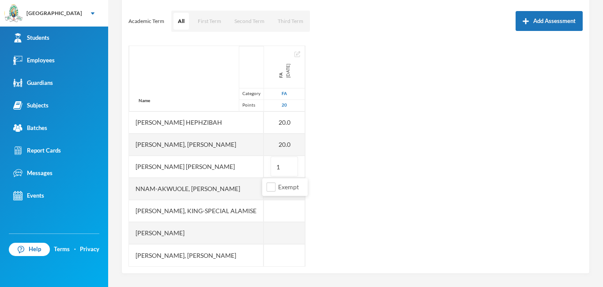
type input "10"
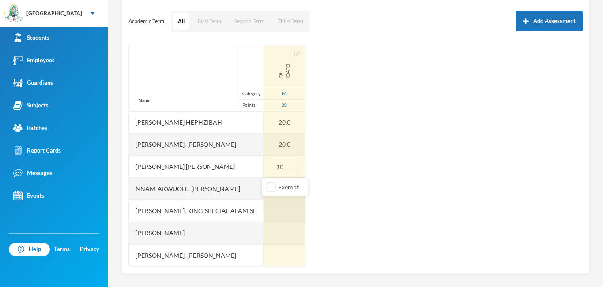
click at [276, 210] on div at bounding box center [284, 211] width 41 height 22
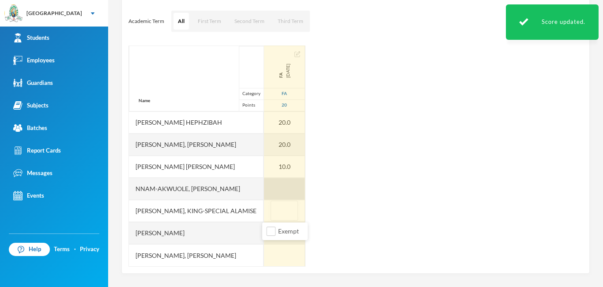
click at [278, 188] on div at bounding box center [284, 189] width 41 height 22
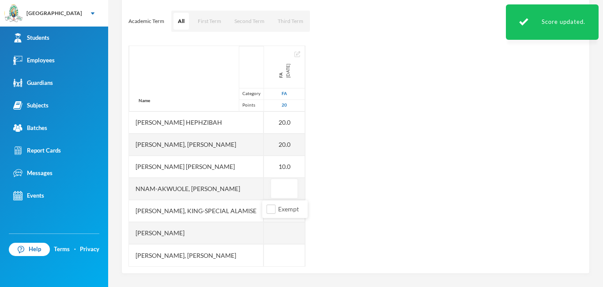
type input "2"
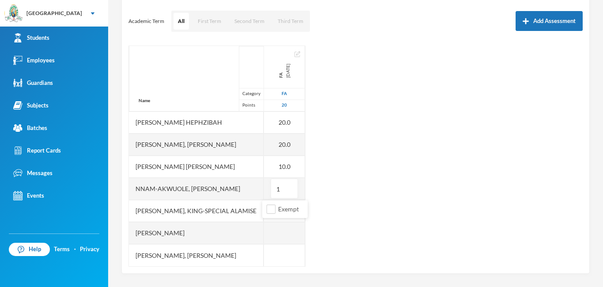
type input "10"
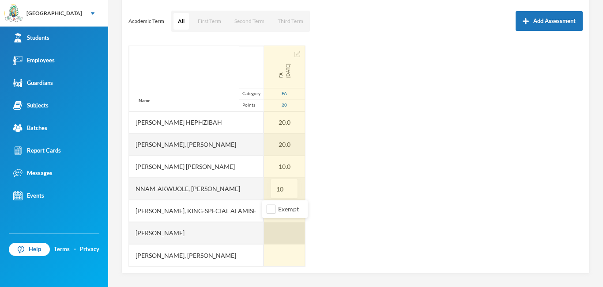
click at [274, 231] on div at bounding box center [284, 233] width 41 height 22
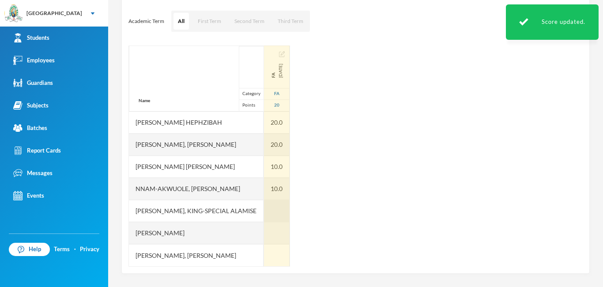
click at [270, 209] on div at bounding box center [277, 211] width 26 height 22
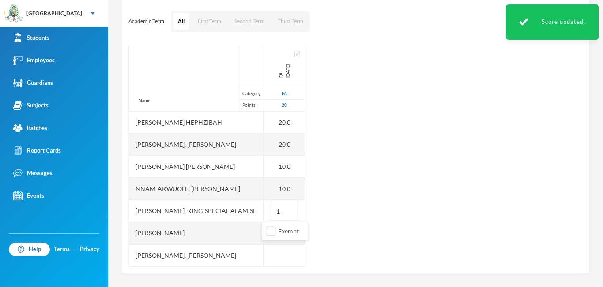
type input "10"
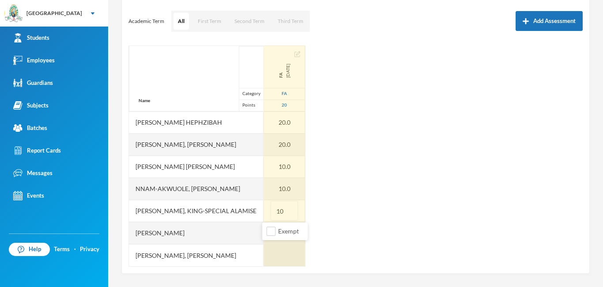
click at [272, 260] on div at bounding box center [284, 255] width 41 height 22
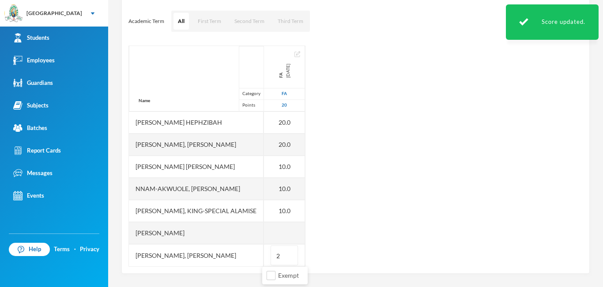
type input "20"
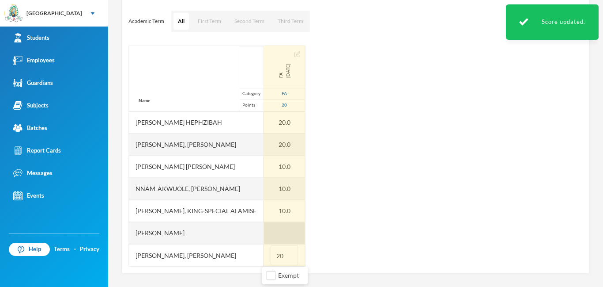
click at [280, 236] on div at bounding box center [284, 233] width 41 height 22
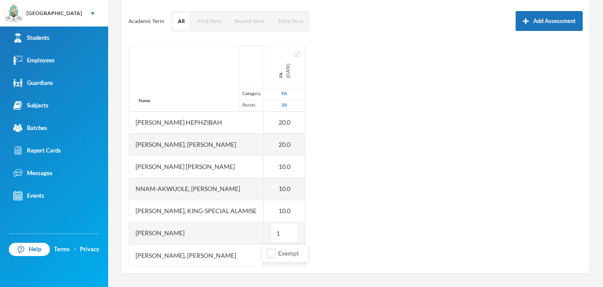
type input "13"
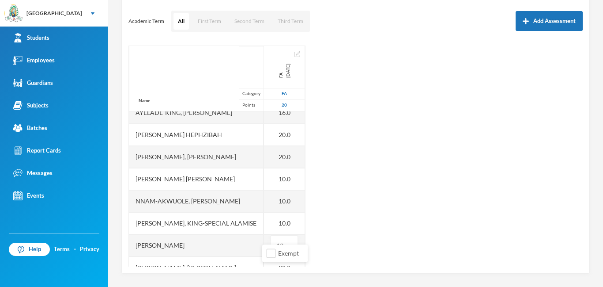
scroll to position [18, 0]
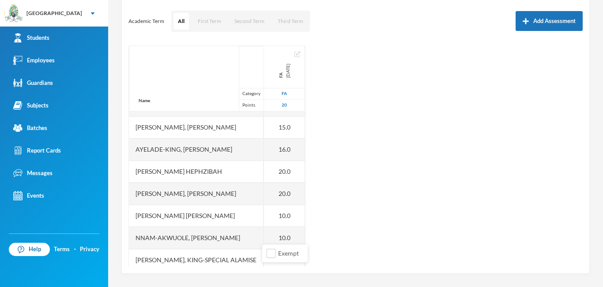
click at [301, 85] on div "Name Category Points [PERSON_NAME], Adewura [PERSON_NAME] Ayelade-[PERSON_NAME]…" at bounding box center [356, 155] width 455 height 221
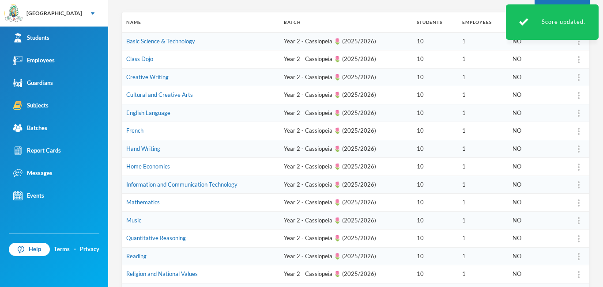
scroll to position [161, 0]
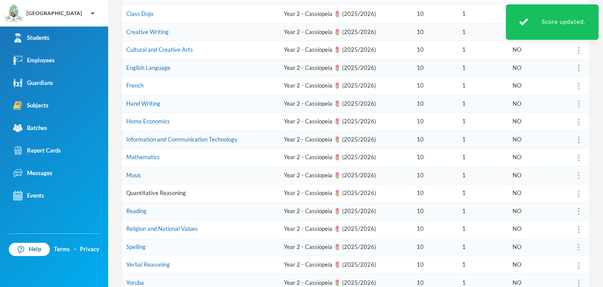
click at [175, 191] on link "Quantitative Reasoning" at bounding box center [156, 192] width 60 height 7
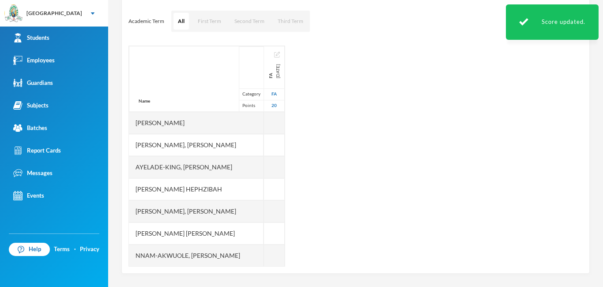
scroll to position [116, 0]
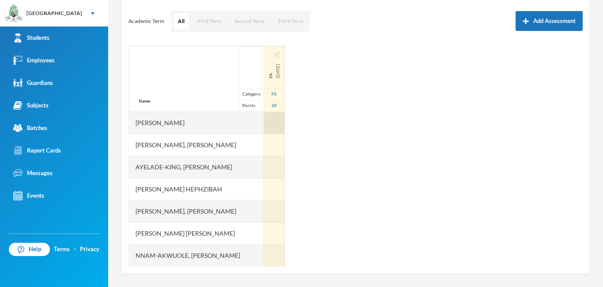
click at [264, 122] on div at bounding box center [274, 123] width 21 height 22
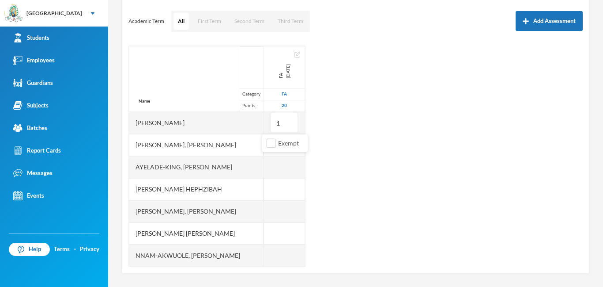
type input "15"
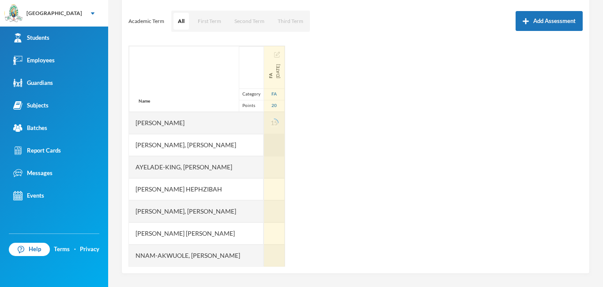
click at [269, 147] on div at bounding box center [274, 145] width 21 height 22
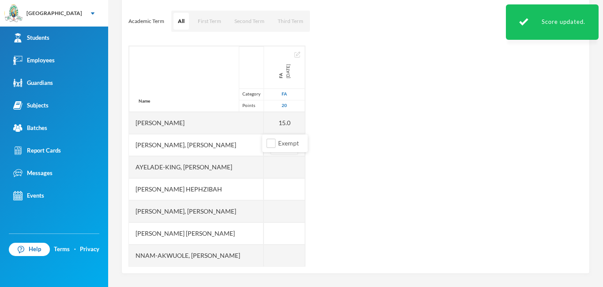
type input "18"
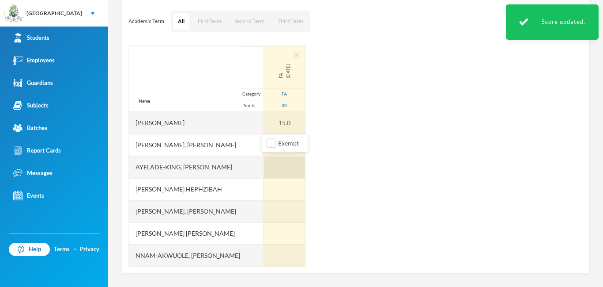
click at [269, 166] on div at bounding box center [284, 167] width 41 height 22
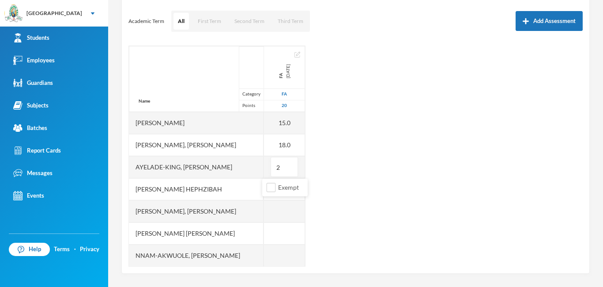
type input "20"
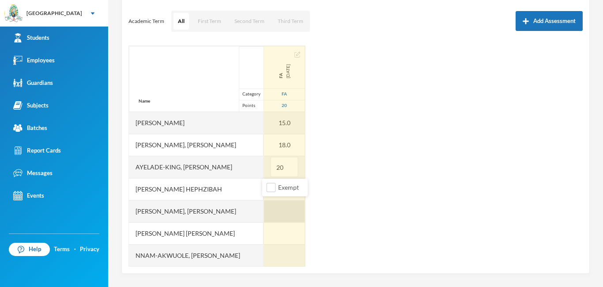
click at [274, 207] on div at bounding box center [284, 211] width 41 height 22
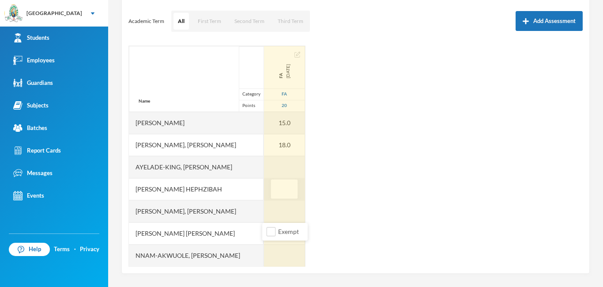
click at [272, 187] on div "FA [DATE] FA 20 15.0 18.0" at bounding box center [285, 177] width 42 height 265
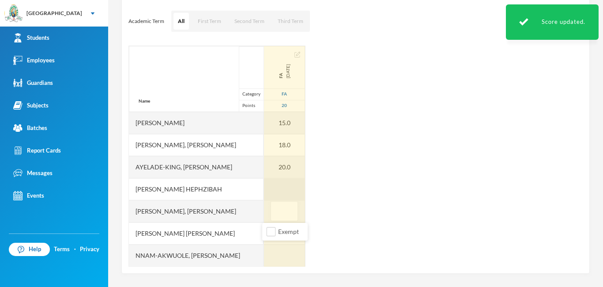
click at [277, 191] on div at bounding box center [284, 189] width 41 height 22
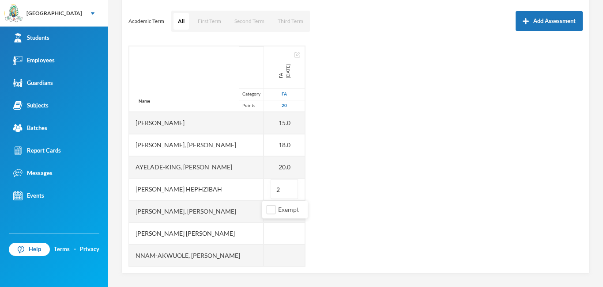
type input "20"
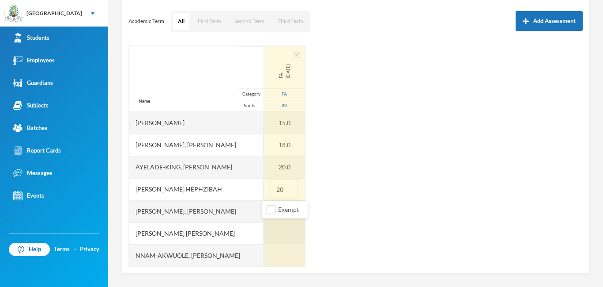
click at [270, 231] on div at bounding box center [284, 233] width 41 height 22
click at [268, 208] on div at bounding box center [284, 211] width 41 height 22
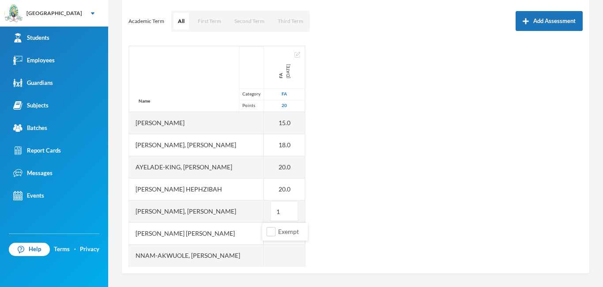
type input "18"
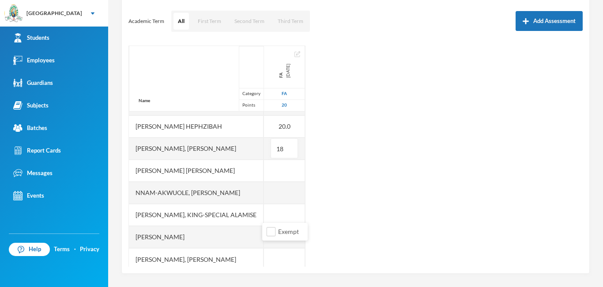
scroll to position [67, 0]
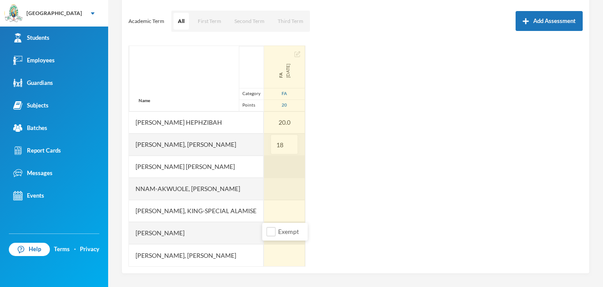
click at [282, 170] on div at bounding box center [284, 166] width 41 height 22
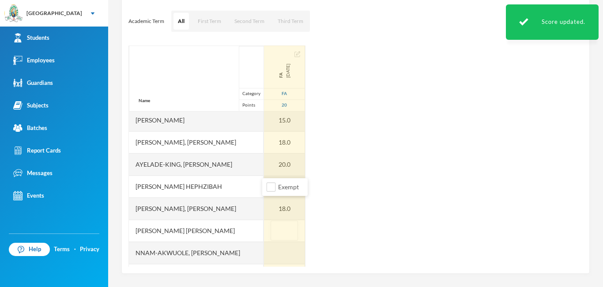
scroll to position [0, 0]
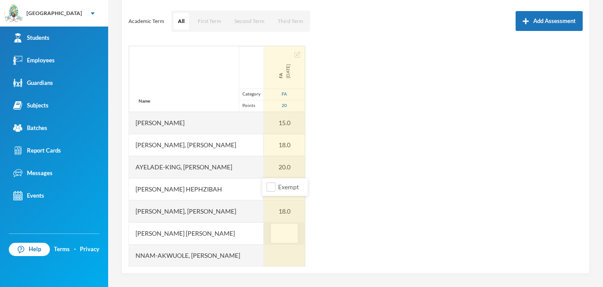
click at [277, 235] on input "text" at bounding box center [285, 234] width 18 height 20
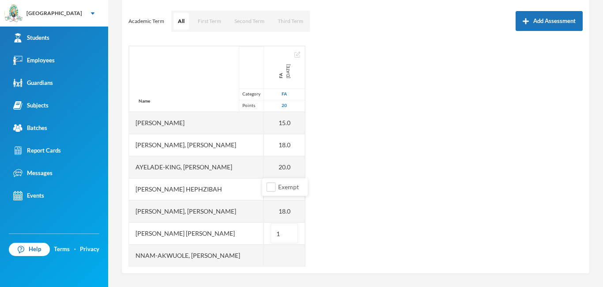
type input "10"
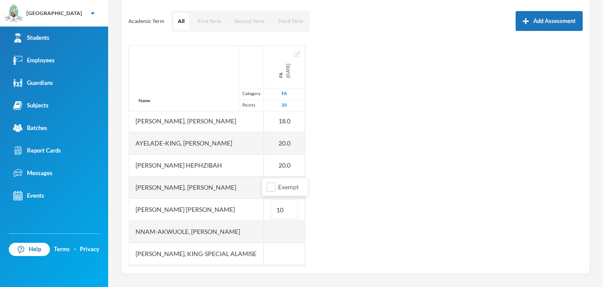
scroll to position [27, 0]
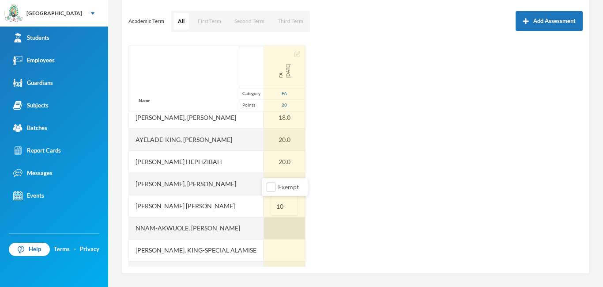
click at [274, 229] on div at bounding box center [284, 228] width 41 height 22
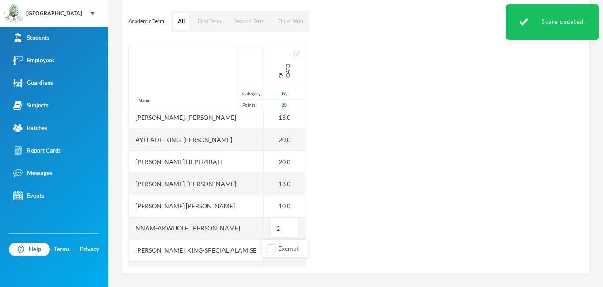
type input "20"
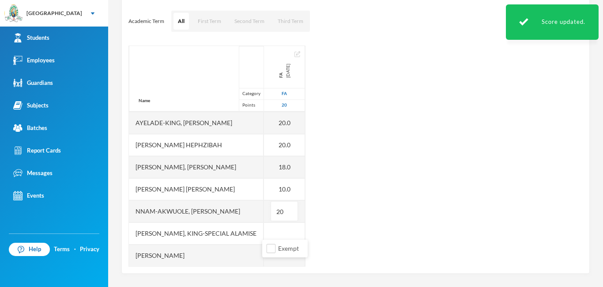
scroll to position [67, 0]
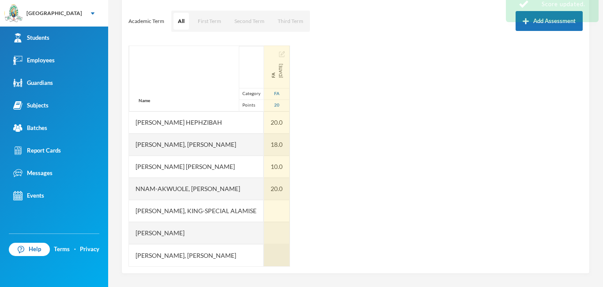
click at [276, 256] on div at bounding box center [277, 255] width 26 height 22
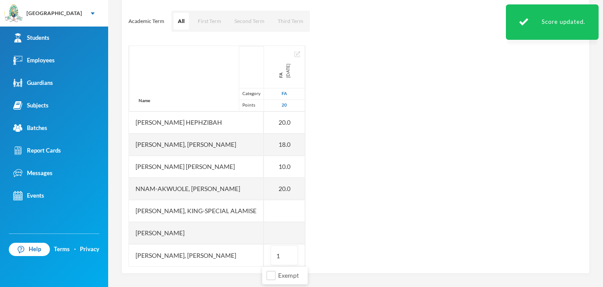
type input "19"
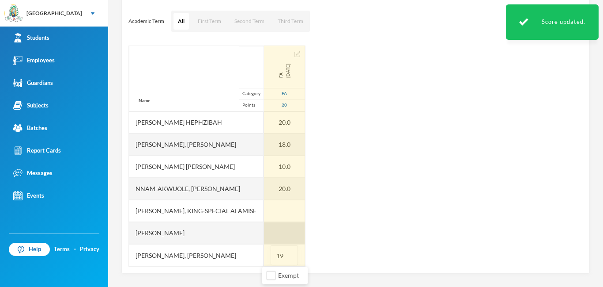
click at [287, 234] on div "Name Category Points [PERSON_NAME], Adewura [PERSON_NAME] Ayelade-[PERSON_NAME]…" at bounding box center [356, 155] width 455 height 221
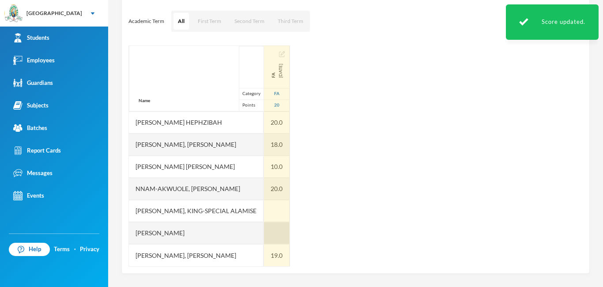
click at [265, 235] on div at bounding box center [277, 233] width 26 height 22
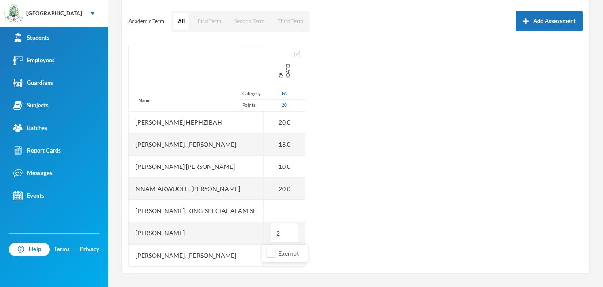
type input "20"
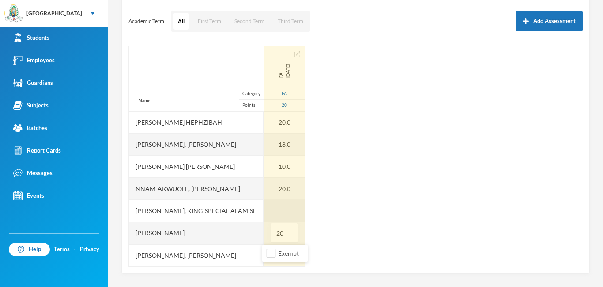
click at [279, 211] on div at bounding box center [284, 211] width 41 height 22
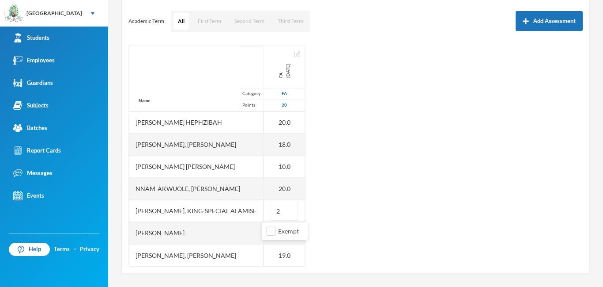
type input "20"
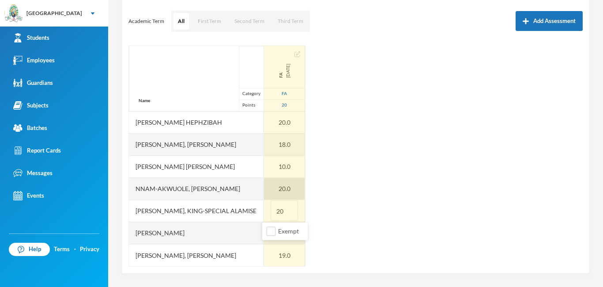
click at [278, 188] on div "20.0" at bounding box center [284, 189] width 41 height 22
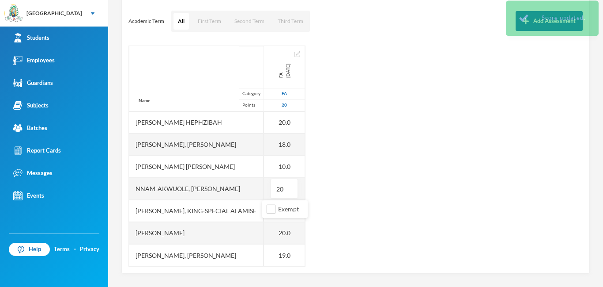
type input "2"
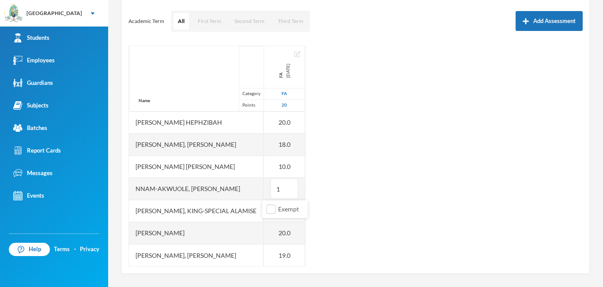
type input "10"
click at [287, 168] on div "Name Category Points [PERSON_NAME], Adewura [PERSON_NAME] Ayelade-[PERSON_NAME]…" at bounding box center [356, 155] width 455 height 221
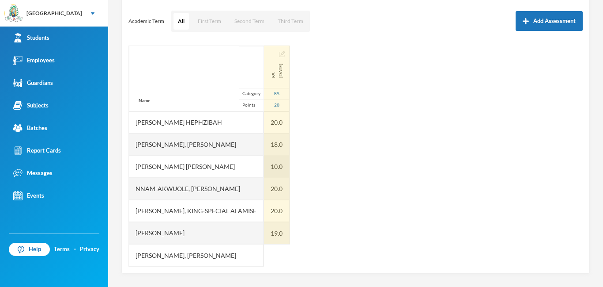
click at [279, 169] on div "10.0" at bounding box center [277, 166] width 26 height 22
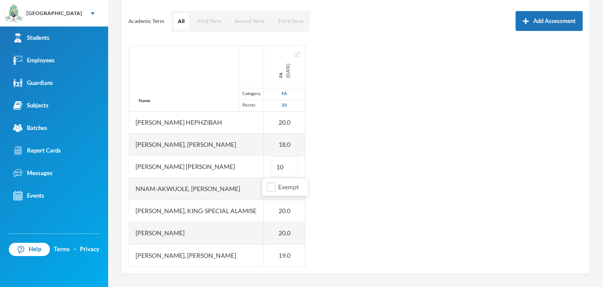
type input "1"
type input "20"
click at [301, 229] on div "Name Category Points [PERSON_NAME], Adewura [PERSON_NAME] Ayelade-[PERSON_NAME]…" at bounding box center [356, 155] width 455 height 221
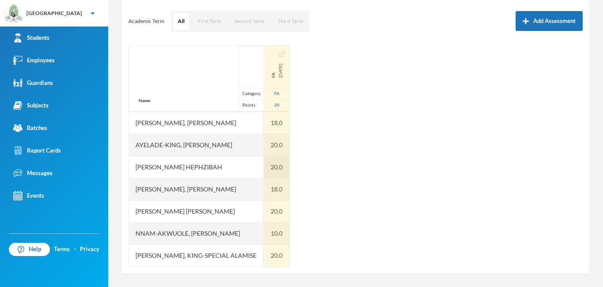
scroll to position [0, 0]
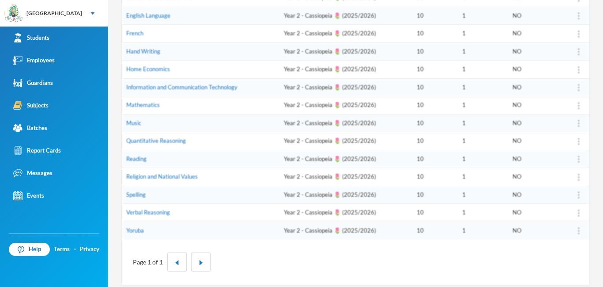
scroll to position [220, 0]
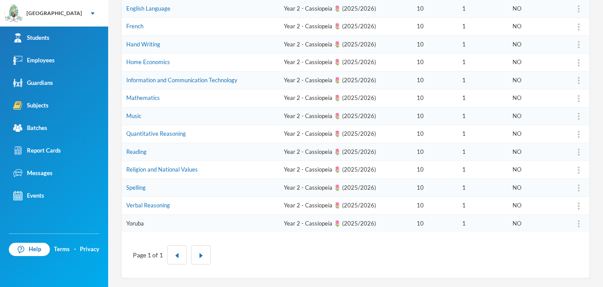
click at [136, 223] on link "Yoruba" at bounding box center [135, 223] width 18 height 7
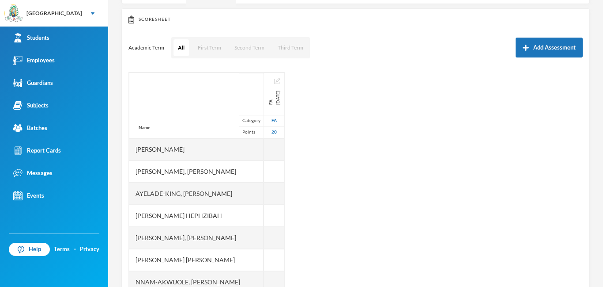
scroll to position [116, 0]
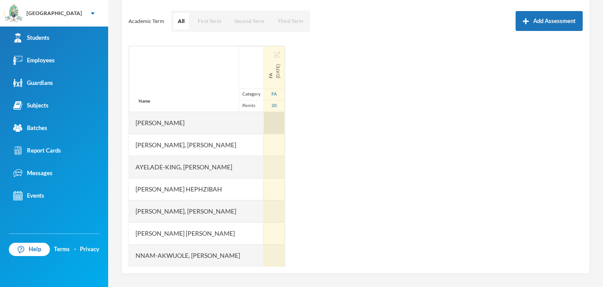
click at [274, 123] on div at bounding box center [274, 123] width 21 height 22
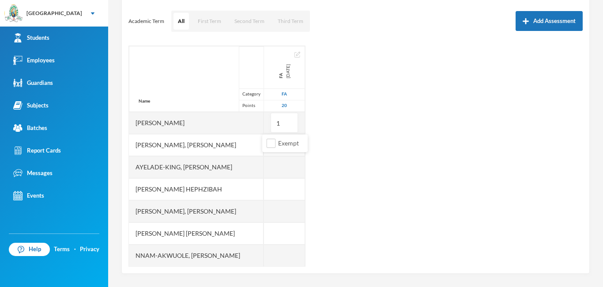
type input "19"
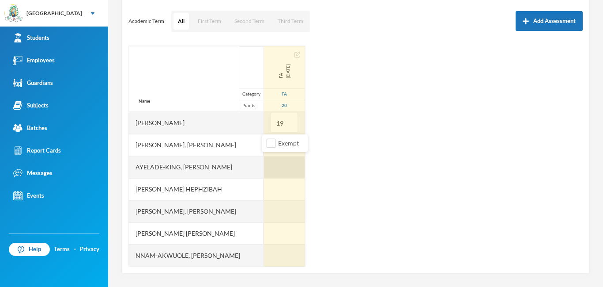
click at [277, 167] on div at bounding box center [284, 167] width 41 height 22
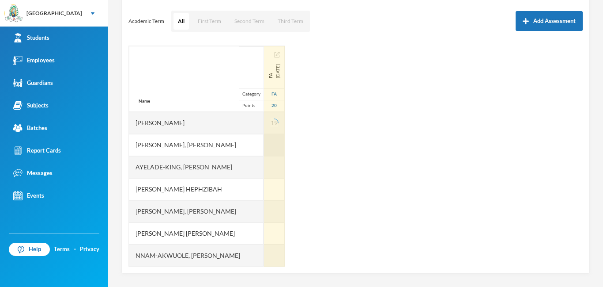
click at [274, 147] on div at bounding box center [274, 145] width 21 height 22
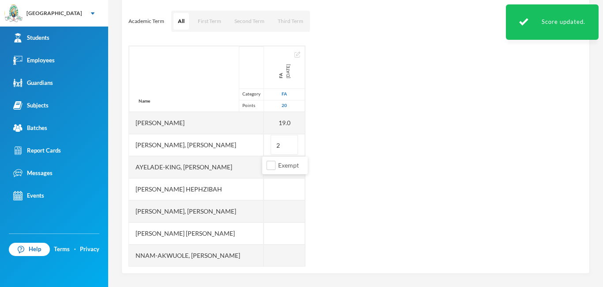
type input "20"
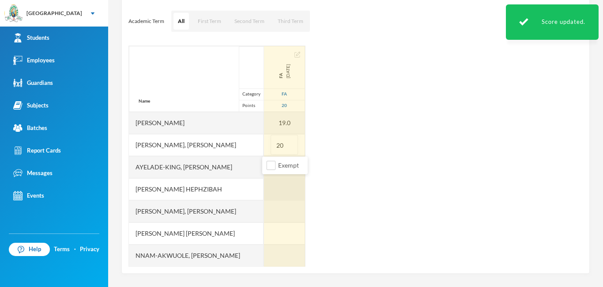
click at [280, 186] on div at bounding box center [284, 189] width 41 height 22
click at [266, 171] on div at bounding box center [284, 167] width 41 height 22
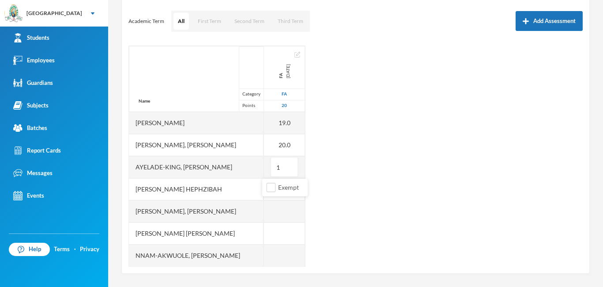
type input "13"
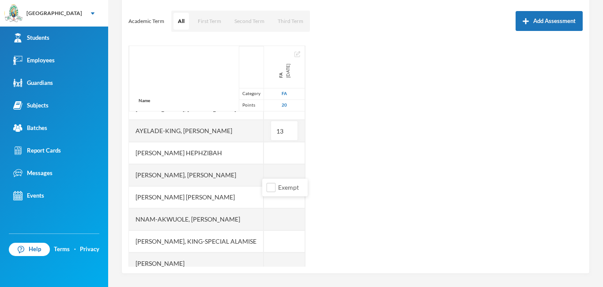
scroll to position [49, 0]
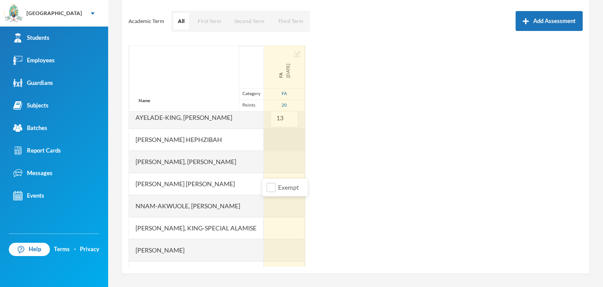
click at [273, 143] on div at bounding box center [284, 140] width 41 height 22
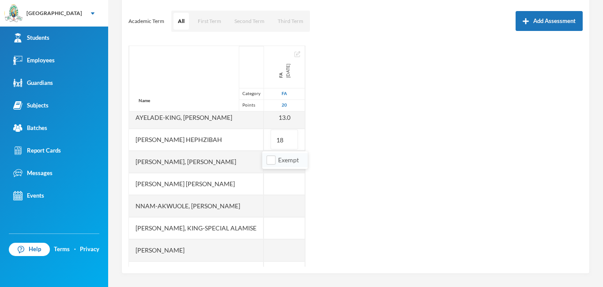
type input "18"
click at [265, 164] on li "Exempt" at bounding box center [284, 160] width 45 height 14
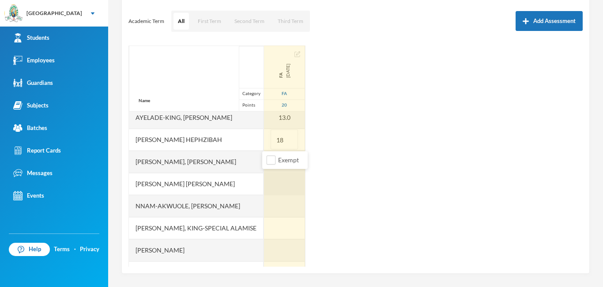
click at [267, 179] on div at bounding box center [284, 184] width 41 height 22
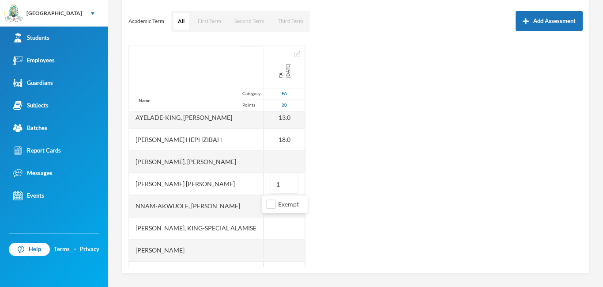
type input "15"
click at [287, 163] on div "Name Category Points [PERSON_NAME], Adewura [PERSON_NAME] Ayelade-[PERSON_NAME]…" at bounding box center [356, 155] width 455 height 221
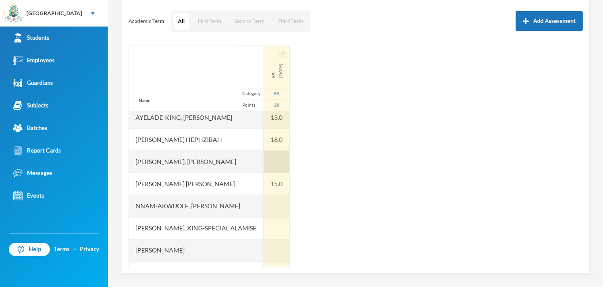
click at [272, 158] on div at bounding box center [277, 162] width 26 height 22
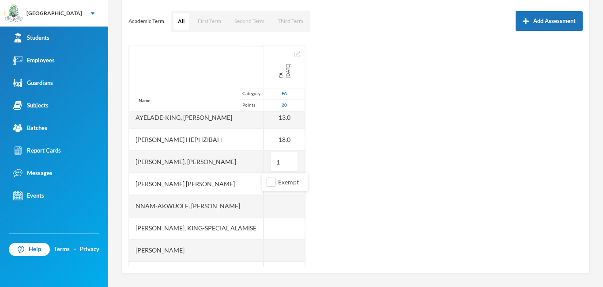
type input "18"
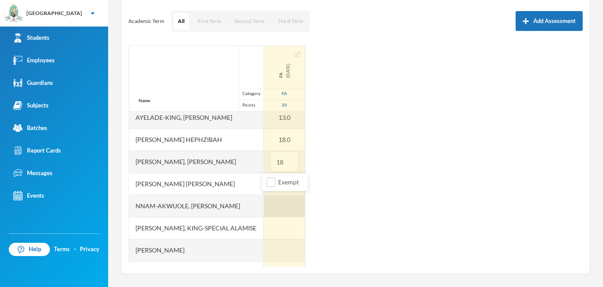
click at [274, 206] on div at bounding box center [284, 206] width 41 height 22
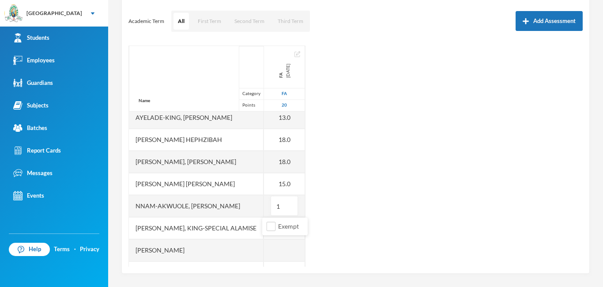
type input "18"
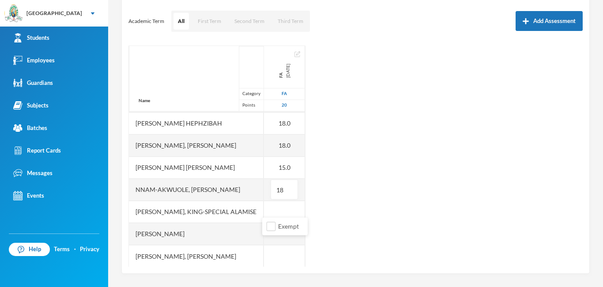
scroll to position [67, 0]
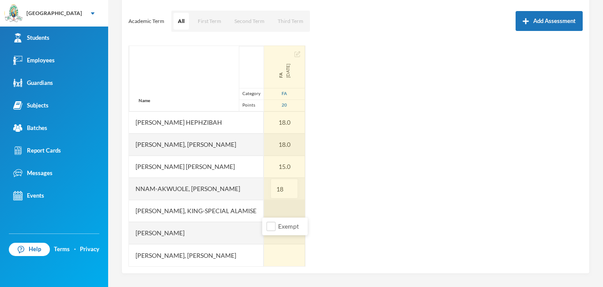
click at [270, 211] on div at bounding box center [284, 211] width 41 height 22
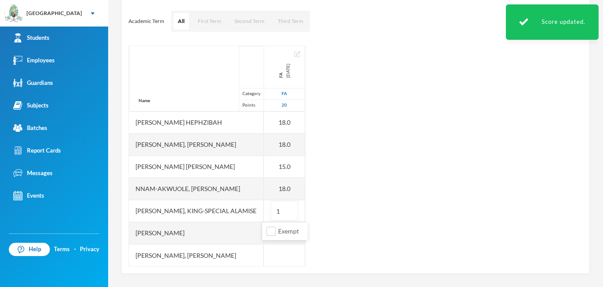
type input "17"
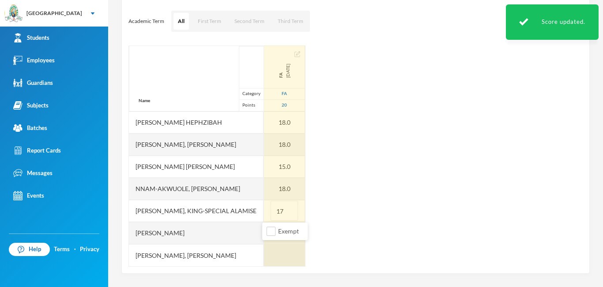
click at [284, 257] on div at bounding box center [284, 255] width 41 height 22
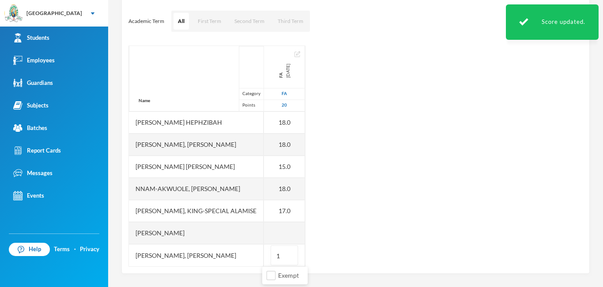
type input "18"
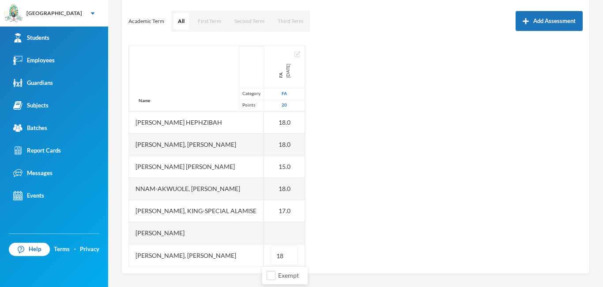
click at [287, 229] on div "Name Category Points [PERSON_NAME], Adewura [PERSON_NAME] Ayelade-[PERSON_NAME]…" at bounding box center [356, 155] width 455 height 221
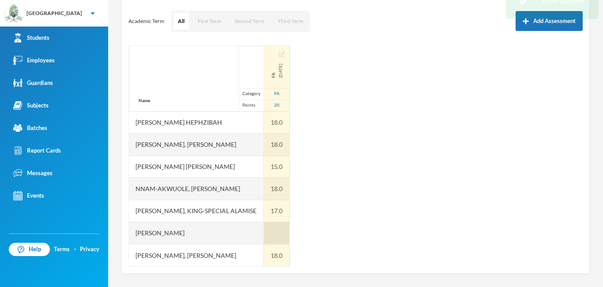
click at [272, 235] on div at bounding box center [277, 233] width 26 height 22
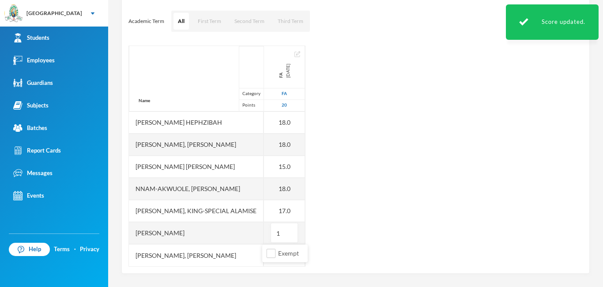
type input "18"
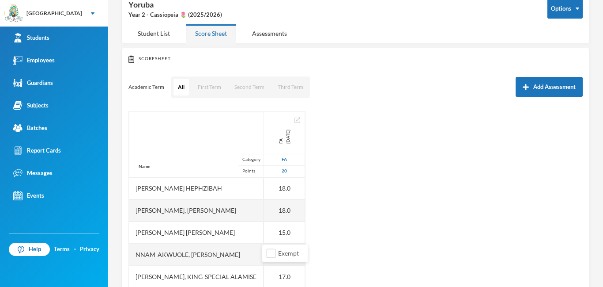
scroll to position [50, 0]
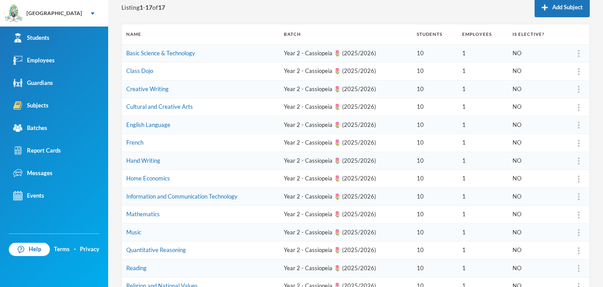
scroll to position [220, 0]
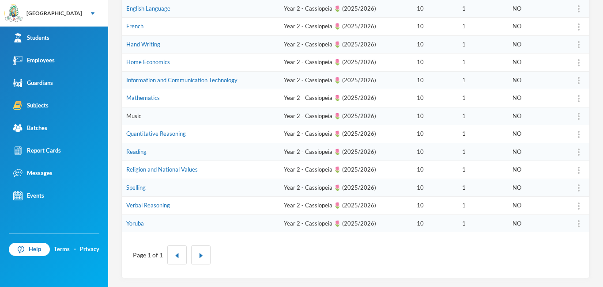
click at [127, 116] on link "Music" at bounding box center [133, 115] width 15 height 7
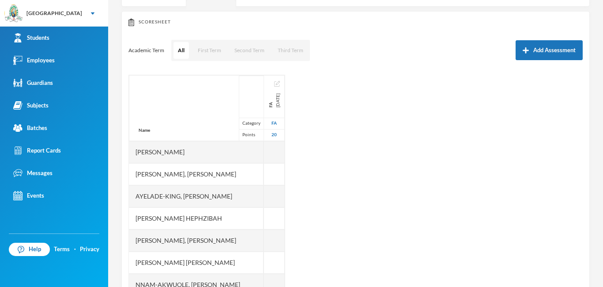
scroll to position [116, 0]
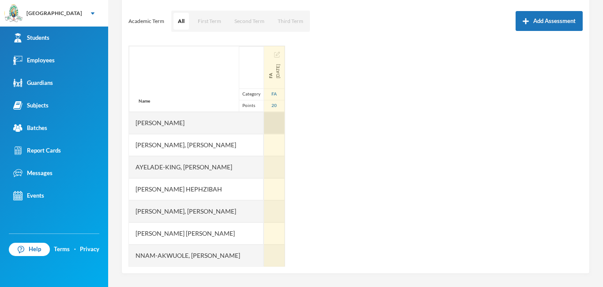
click at [275, 126] on div at bounding box center [274, 123] width 21 height 22
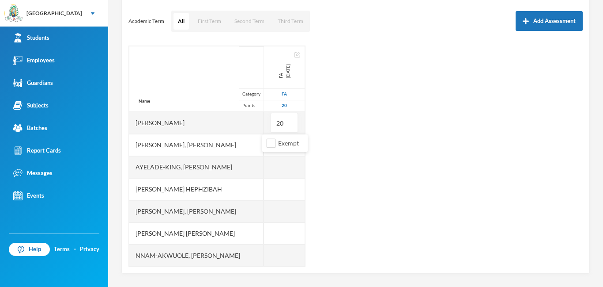
type input "20"
click at [265, 151] on ul "Exempt" at bounding box center [284, 143] width 45 height 18
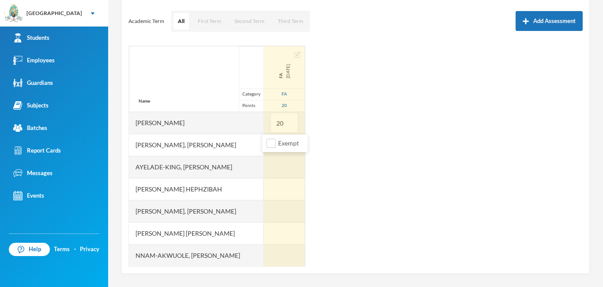
click at [264, 151] on div at bounding box center [284, 145] width 41 height 22
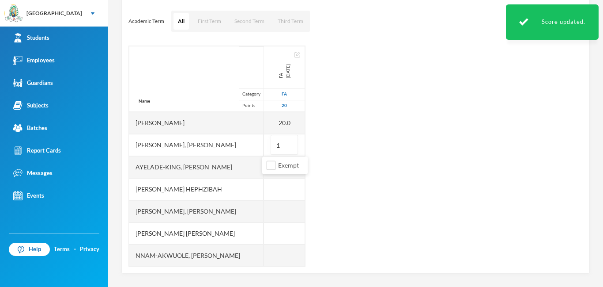
type input "10"
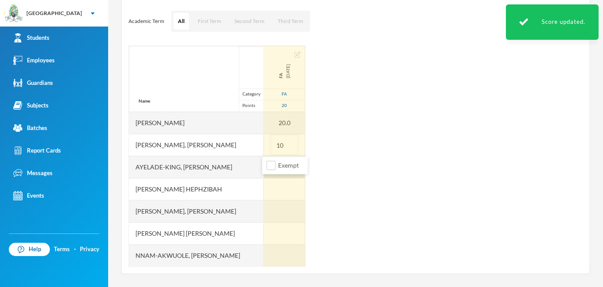
click at [264, 171] on div at bounding box center [284, 167] width 41 height 22
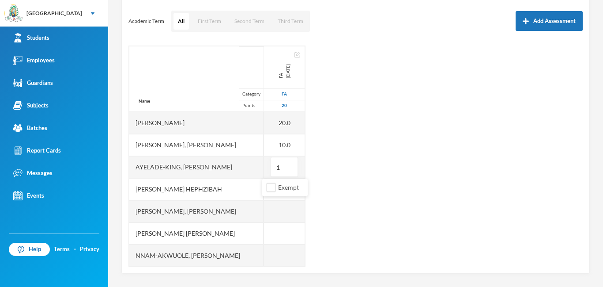
type input "16"
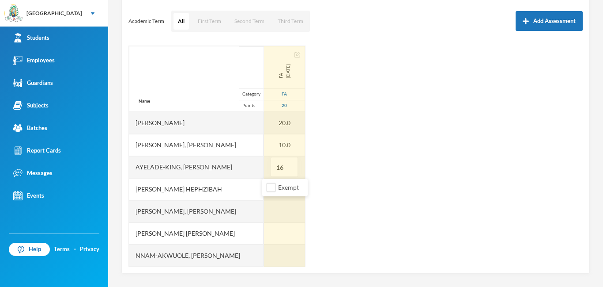
click at [264, 195] on div at bounding box center [284, 189] width 41 height 22
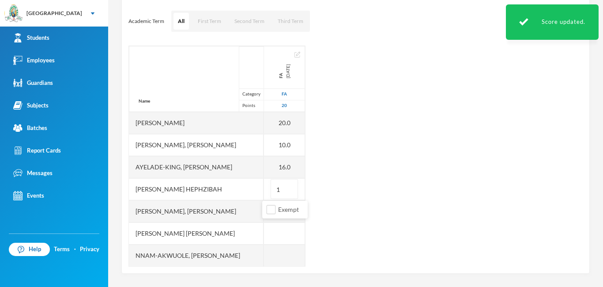
type input "10"
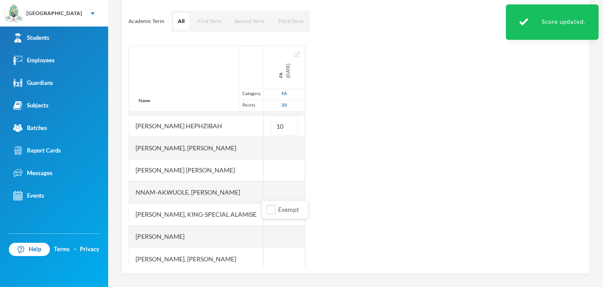
scroll to position [67, 0]
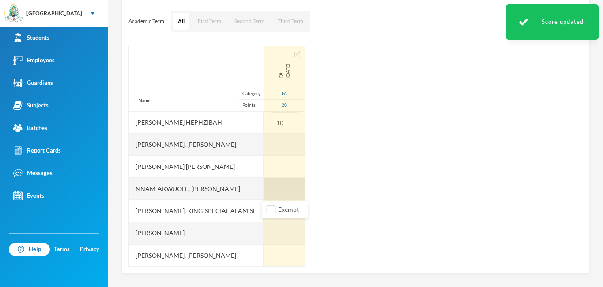
click at [268, 193] on div at bounding box center [284, 189] width 41 height 22
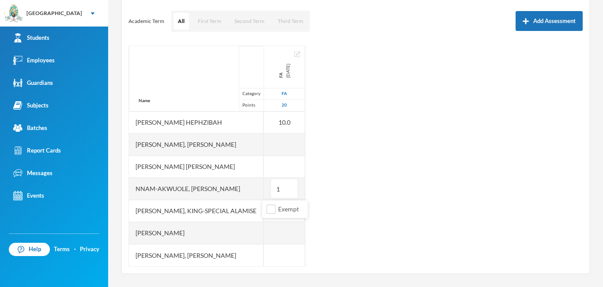
type input "13"
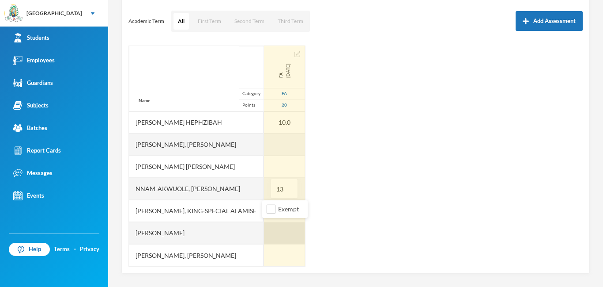
click at [269, 237] on div at bounding box center [284, 233] width 41 height 22
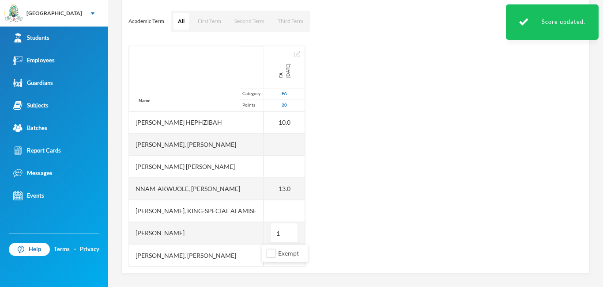
type input "10"
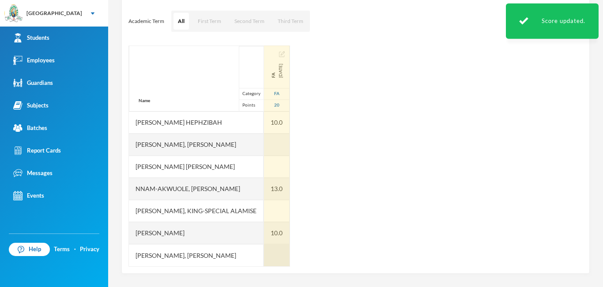
click at [264, 246] on div at bounding box center [277, 255] width 26 height 22
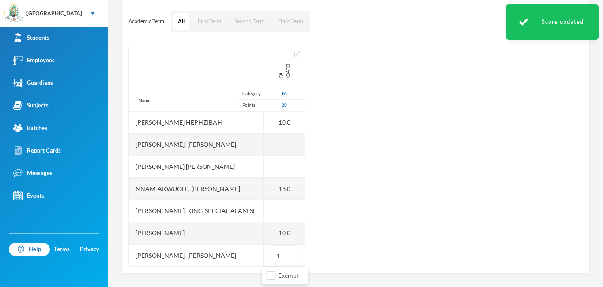
type input "15"
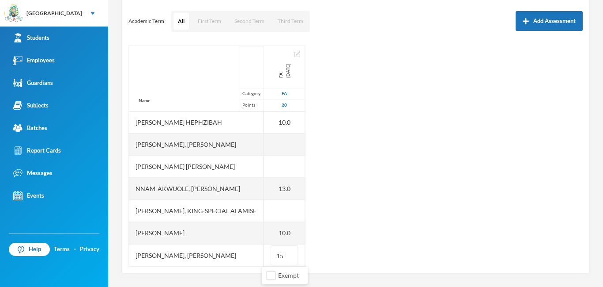
click at [301, 211] on div "Name Category Points [PERSON_NAME], Adewura [PERSON_NAME] Ayelade-[PERSON_NAME]…" at bounding box center [356, 155] width 455 height 221
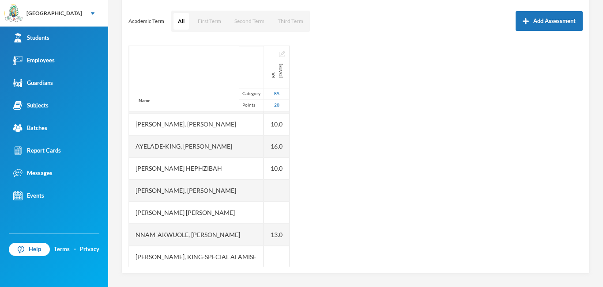
scroll to position [0, 0]
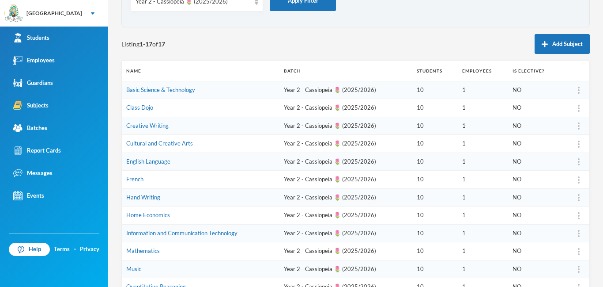
scroll to position [64, 0]
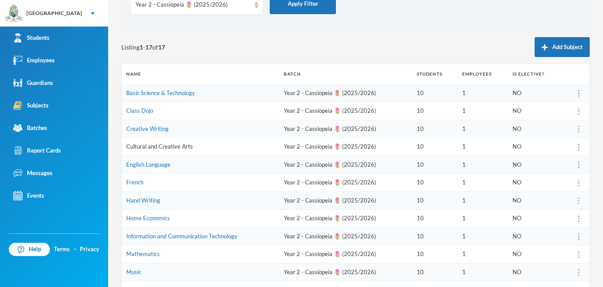
click at [154, 148] on link "Cultural and Creative Arts" at bounding box center [159, 146] width 67 height 7
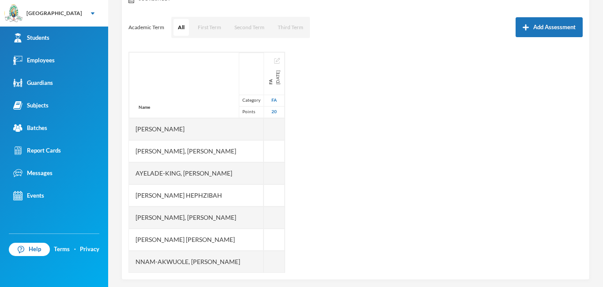
scroll to position [116, 0]
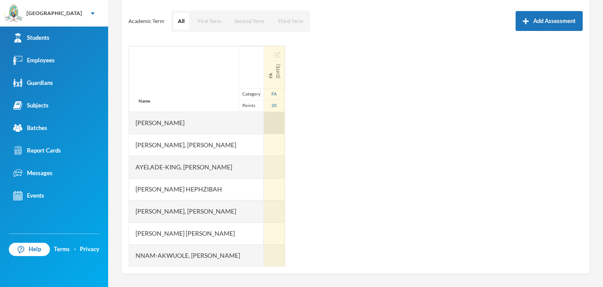
click at [264, 126] on div at bounding box center [274, 123] width 21 height 22
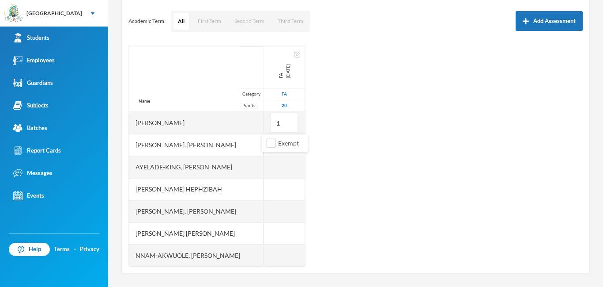
type input "18"
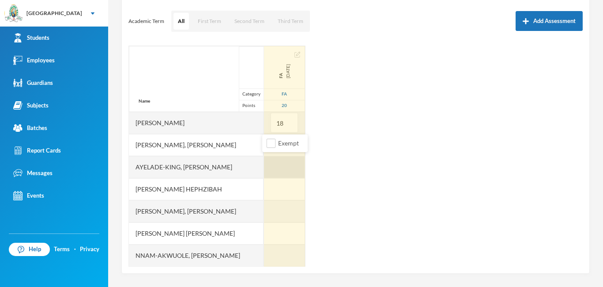
click at [265, 170] on div at bounding box center [284, 167] width 41 height 22
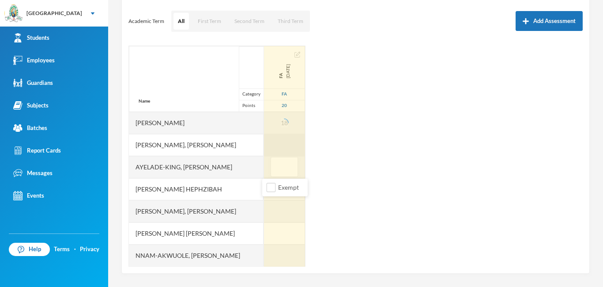
click at [265, 149] on div at bounding box center [284, 145] width 41 height 22
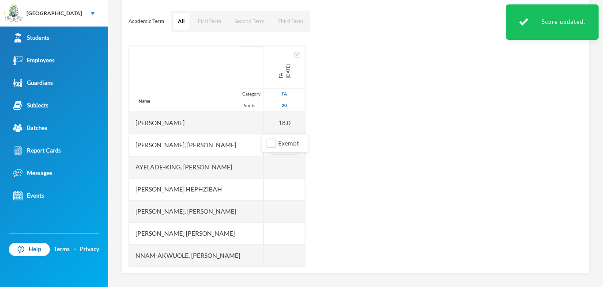
type input "18"
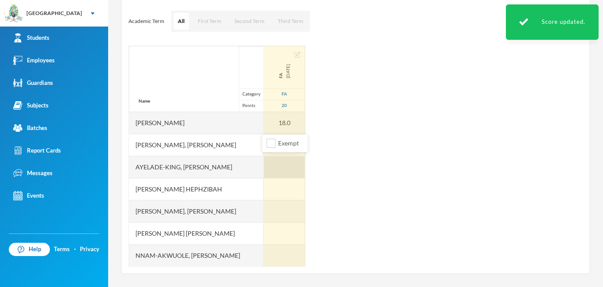
click at [274, 171] on div at bounding box center [284, 167] width 41 height 22
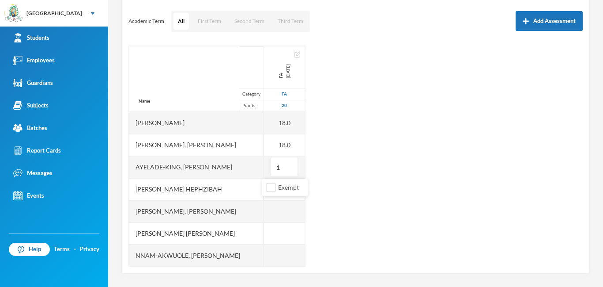
type input "10"
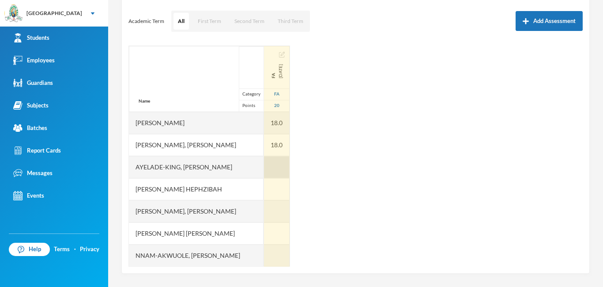
click at [264, 178] on div at bounding box center [277, 167] width 26 height 22
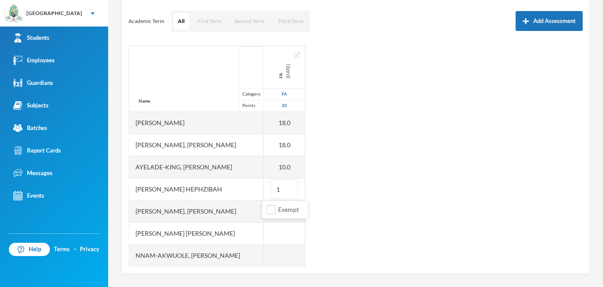
type input "16"
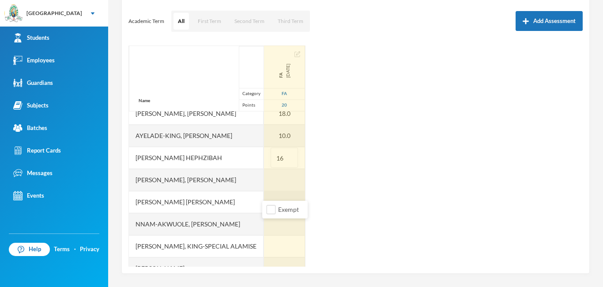
scroll to position [67, 0]
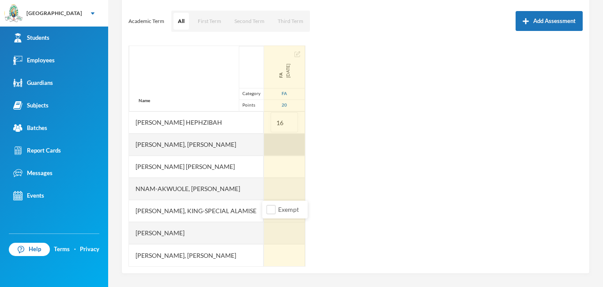
click at [273, 150] on div at bounding box center [284, 144] width 41 height 22
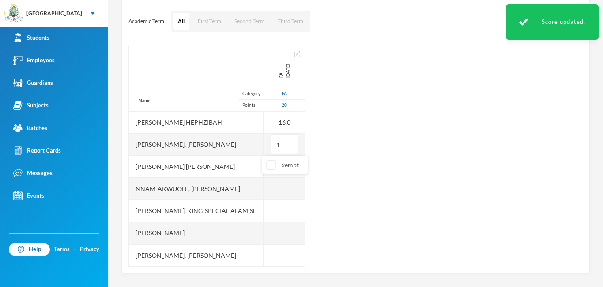
type input "12"
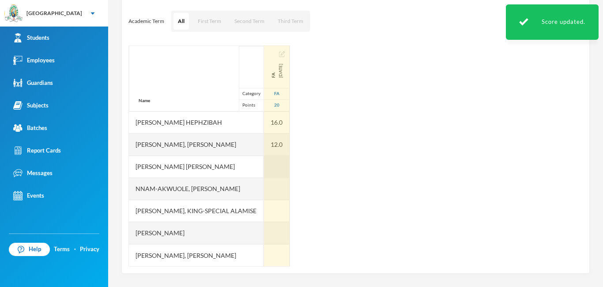
click at [264, 170] on div at bounding box center [277, 166] width 26 height 22
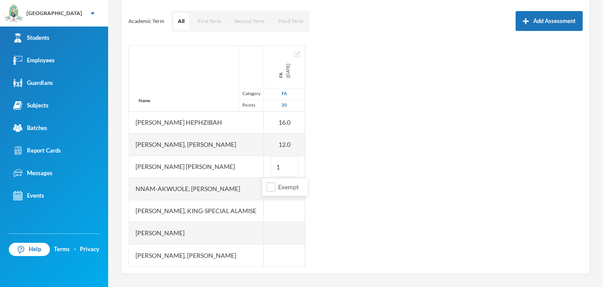
type input "10"
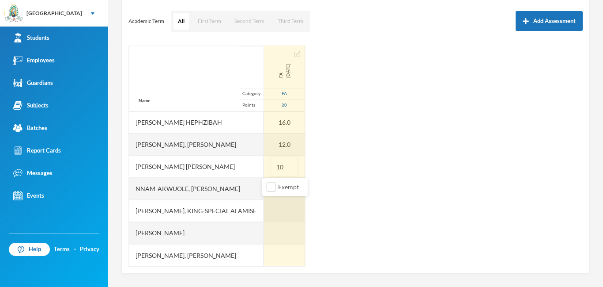
click at [269, 205] on div at bounding box center [284, 211] width 41 height 22
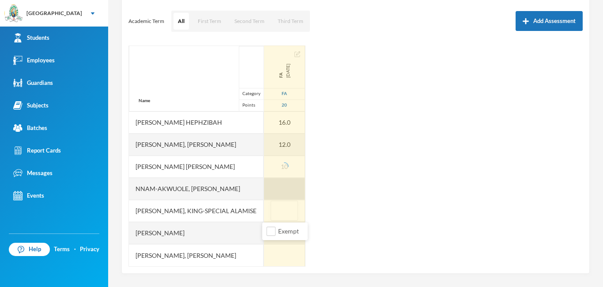
click at [270, 189] on div at bounding box center [284, 189] width 41 height 22
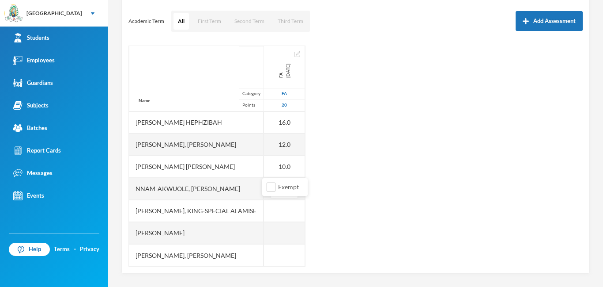
type input "17"
click at [288, 216] on div "Name Category Points [PERSON_NAME], Adewura [PERSON_NAME] Ayelade-[PERSON_NAME]…" at bounding box center [356, 155] width 455 height 221
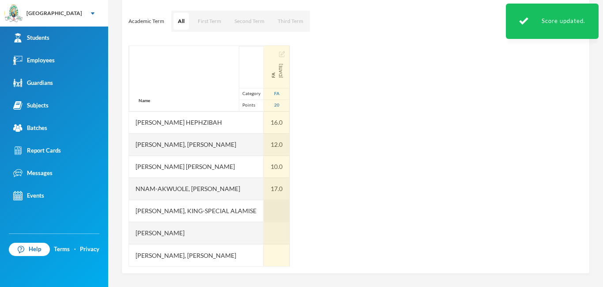
click at [272, 207] on div at bounding box center [277, 211] width 26 height 22
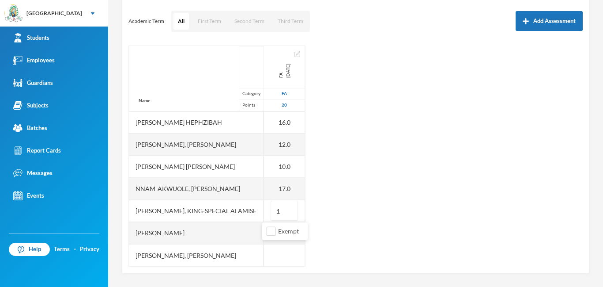
type input "11"
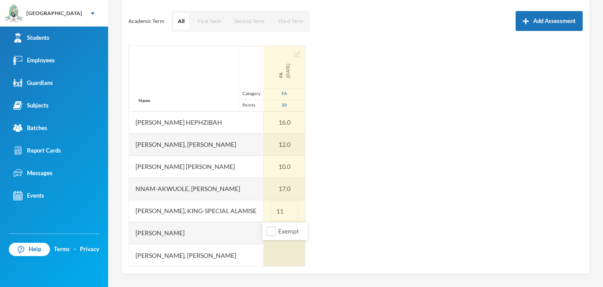
click at [276, 251] on div at bounding box center [284, 255] width 41 height 22
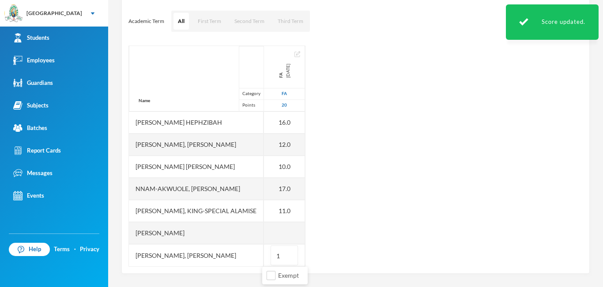
type input "18"
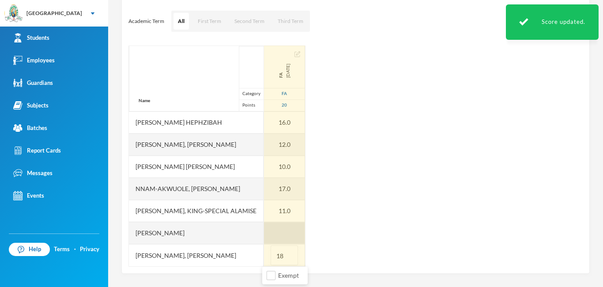
click at [267, 233] on div at bounding box center [284, 233] width 41 height 22
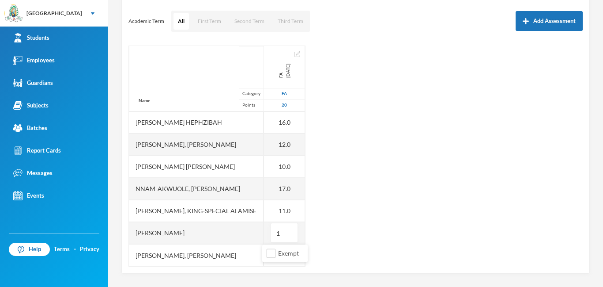
type input "14"
click at [301, 219] on div "Name Category Points [PERSON_NAME], Adewura [PERSON_NAME] Ayelade-[PERSON_NAME]…" at bounding box center [356, 155] width 455 height 221
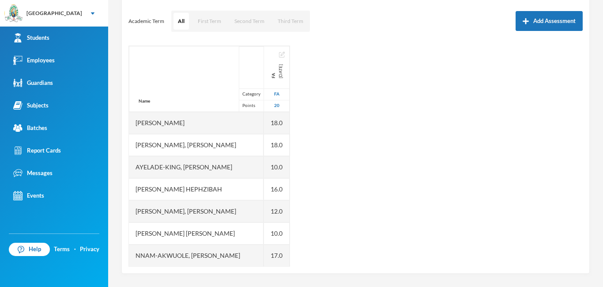
scroll to position [0, 0]
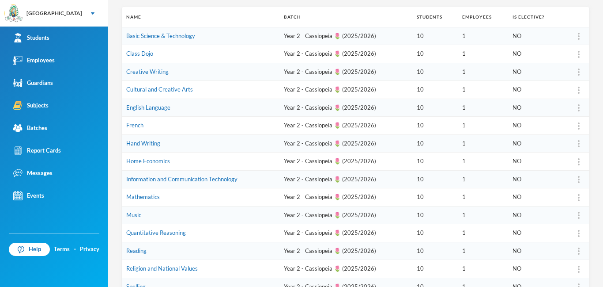
scroll to position [196, 0]
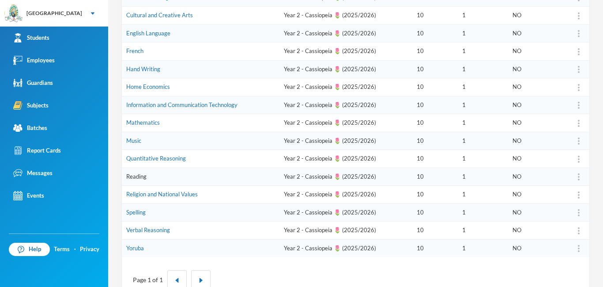
click at [128, 177] on link "Reading" at bounding box center [136, 176] width 20 height 7
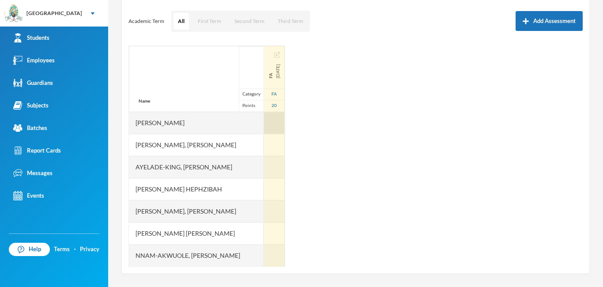
click at [267, 126] on div at bounding box center [274, 123] width 21 height 22
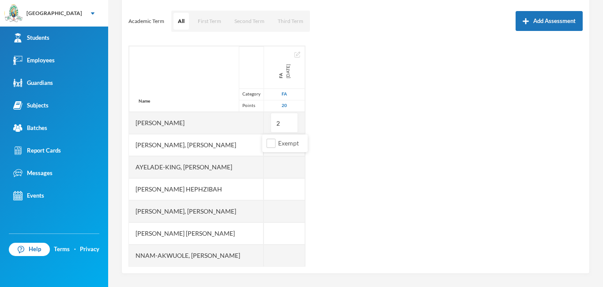
type input "20"
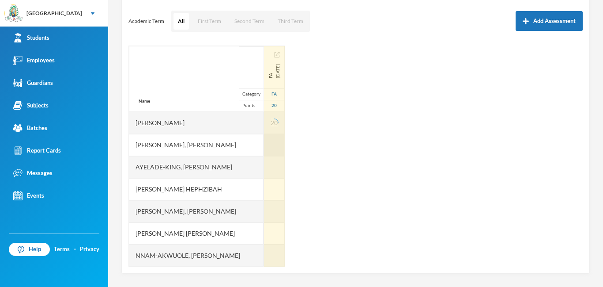
click at [266, 151] on div at bounding box center [274, 145] width 21 height 22
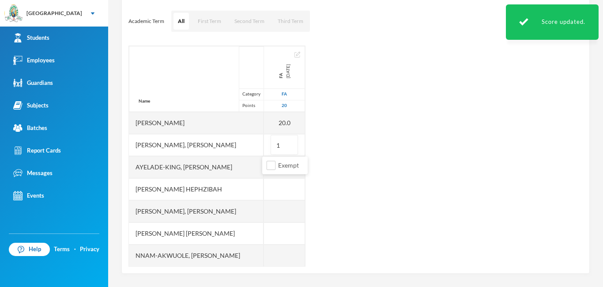
type input "12"
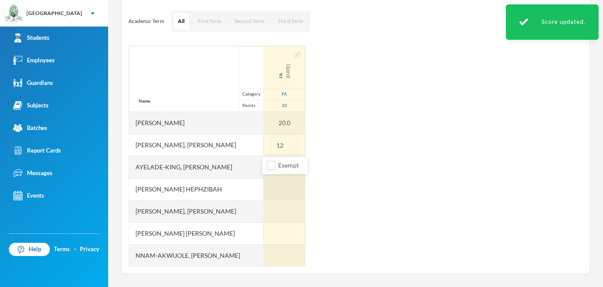
click at [268, 182] on div at bounding box center [284, 189] width 41 height 22
click at [268, 167] on div at bounding box center [284, 167] width 41 height 22
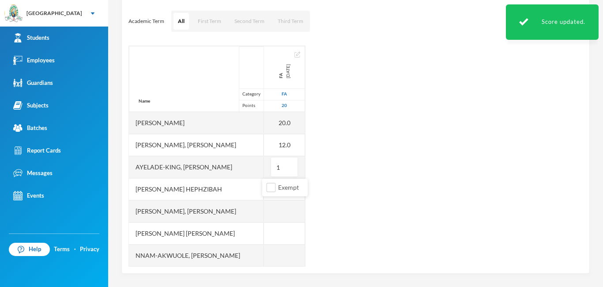
type input "12"
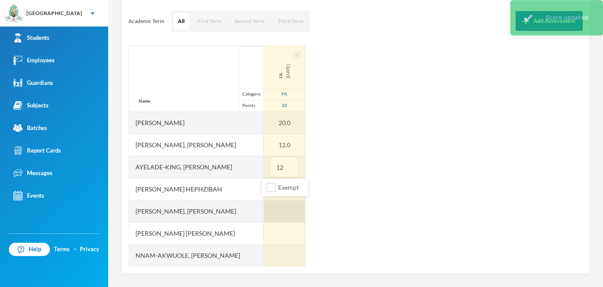
click at [267, 201] on div at bounding box center [284, 211] width 41 height 22
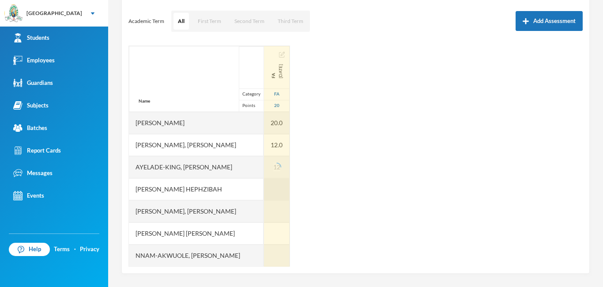
click at [272, 186] on div at bounding box center [277, 189] width 26 height 22
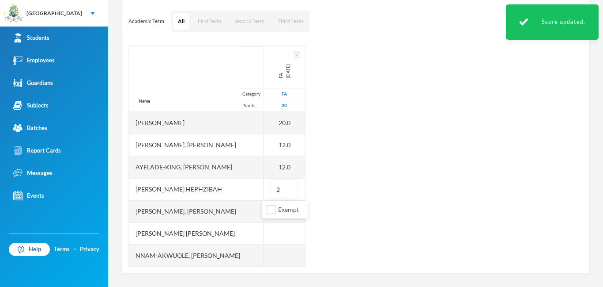
type input "20"
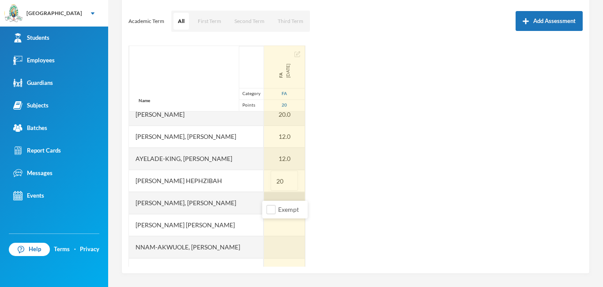
scroll to position [52, 0]
click at [281, 161] on div at bounding box center [284, 159] width 41 height 22
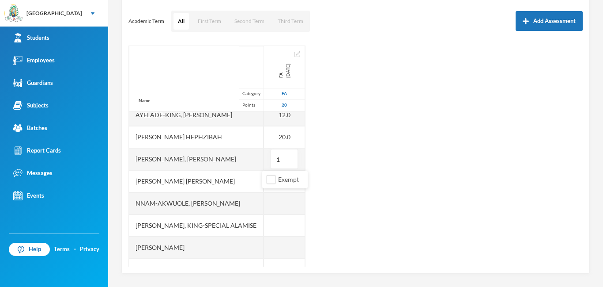
type input "18"
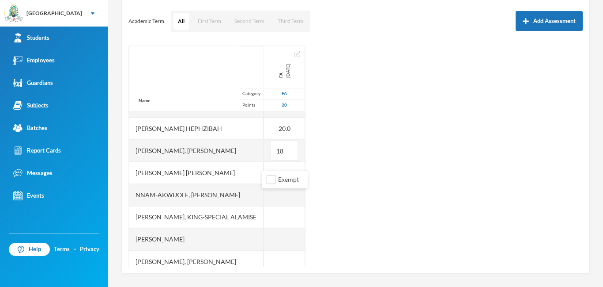
scroll to position [67, 0]
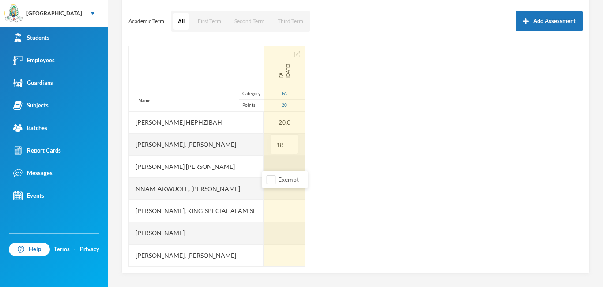
click at [267, 163] on div at bounding box center [284, 166] width 41 height 22
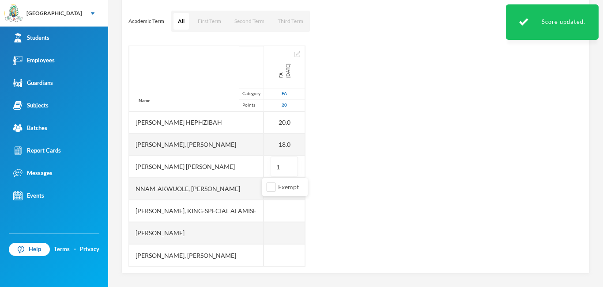
type input "10"
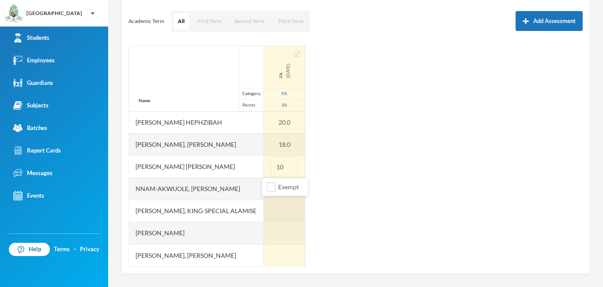
click at [268, 207] on div at bounding box center [284, 211] width 41 height 22
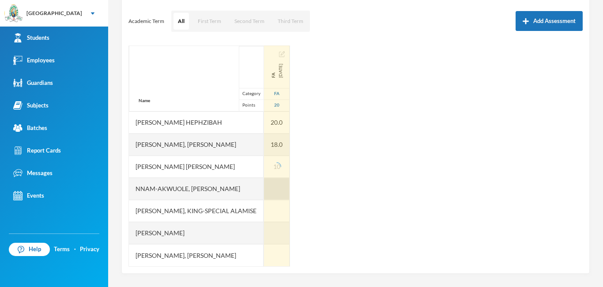
click at [268, 189] on div at bounding box center [277, 189] width 26 height 22
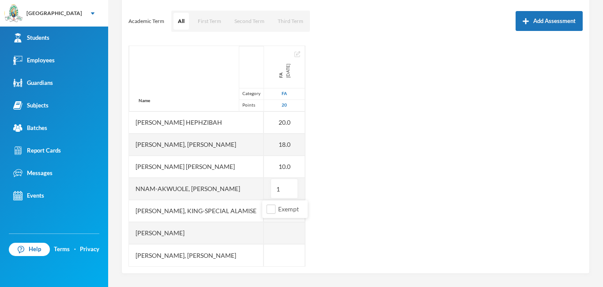
type input "13"
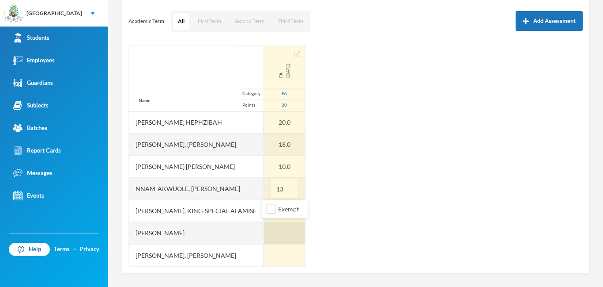
click at [269, 227] on div at bounding box center [284, 233] width 41 height 22
click at [271, 213] on div at bounding box center [284, 211] width 41 height 22
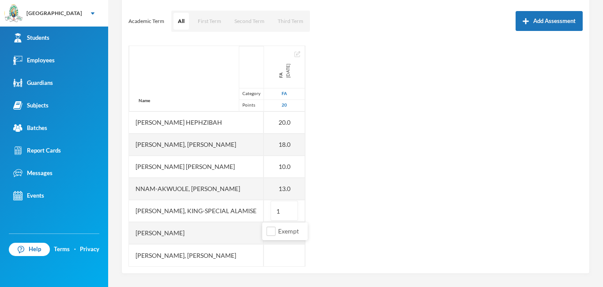
type input "17"
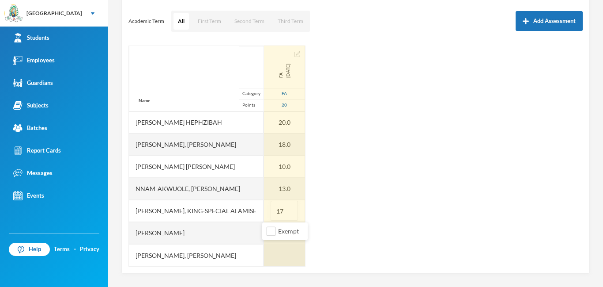
click at [273, 256] on div at bounding box center [284, 255] width 41 height 22
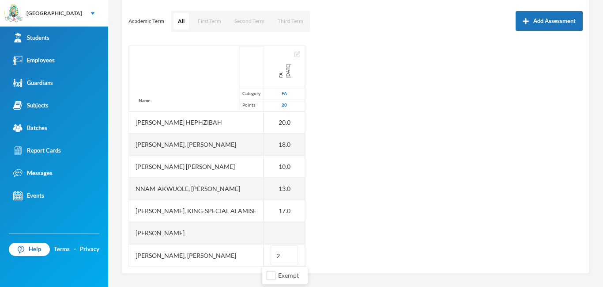
type input "20"
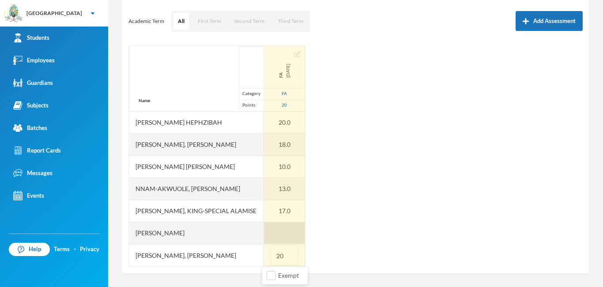
click at [270, 231] on div at bounding box center [284, 233] width 41 height 22
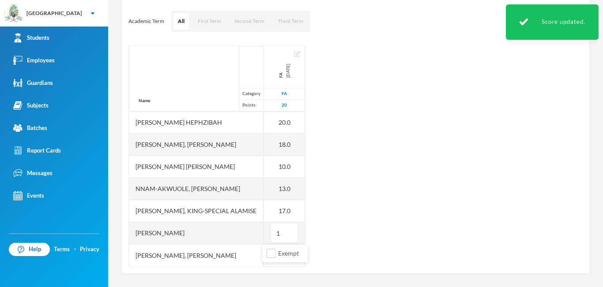
type input "17"
click at [301, 148] on div "Name Category Points [PERSON_NAME], Adewura [PERSON_NAME] Ayelade-[PERSON_NAME]…" at bounding box center [356, 155] width 455 height 221
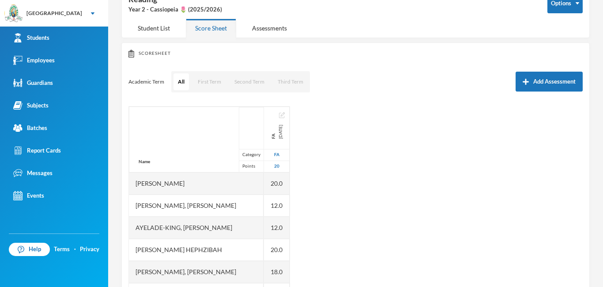
scroll to position [0, 0]
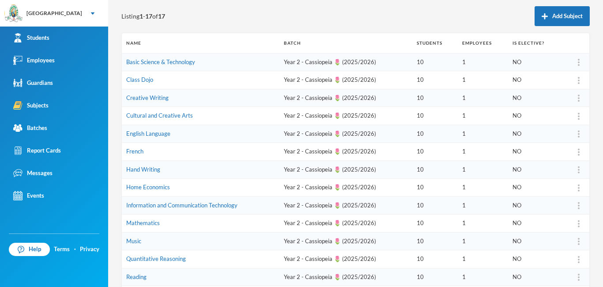
scroll to position [86, 0]
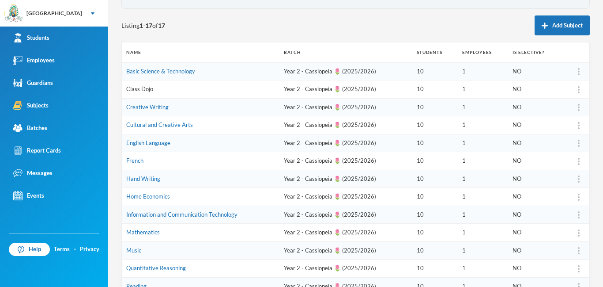
click at [131, 90] on link "Class Dojo" at bounding box center [139, 88] width 27 height 7
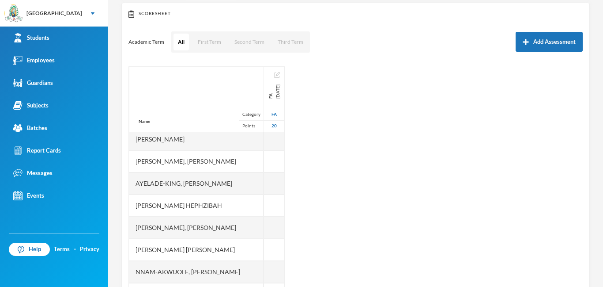
scroll to position [116, 0]
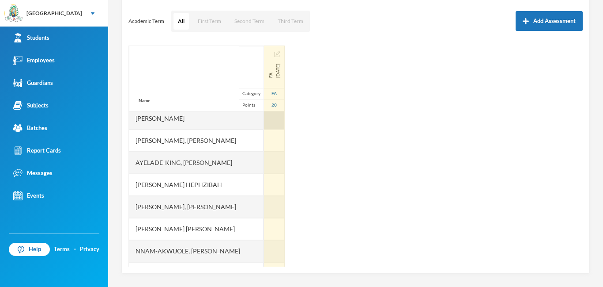
click at [274, 120] on div at bounding box center [274, 118] width 21 height 22
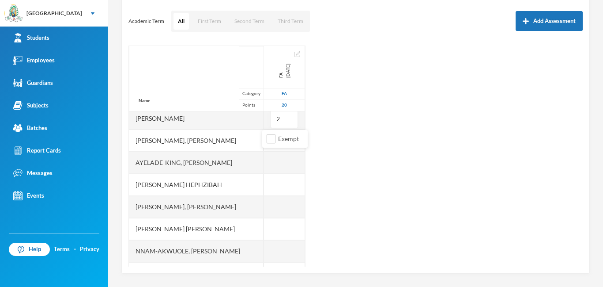
type input "20"
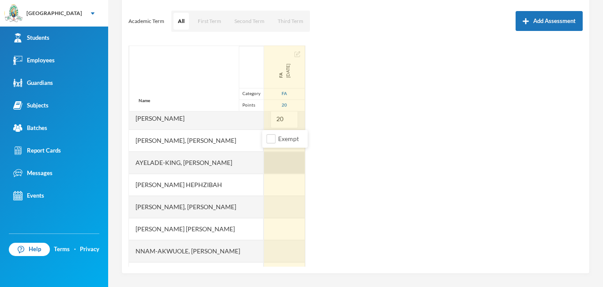
click at [266, 156] on div at bounding box center [284, 163] width 41 height 22
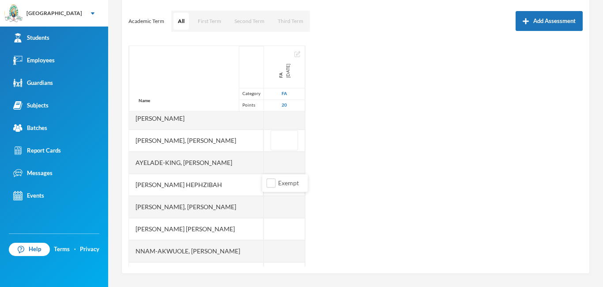
scroll to position [0, 0]
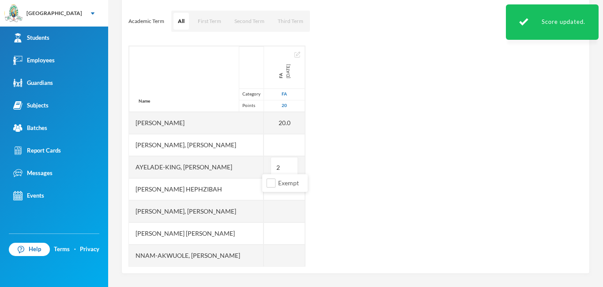
type input "20"
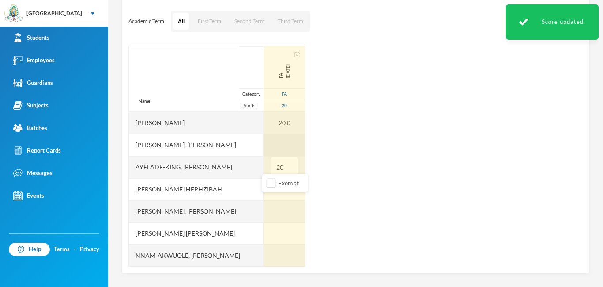
click at [278, 139] on div at bounding box center [284, 145] width 41 height 22
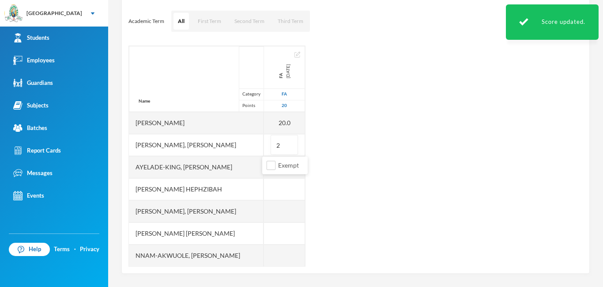
type input "20"
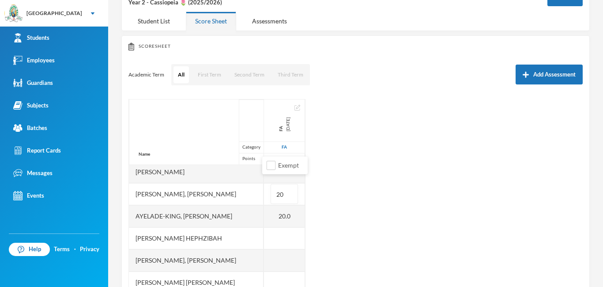
scroll to position [41, 0]
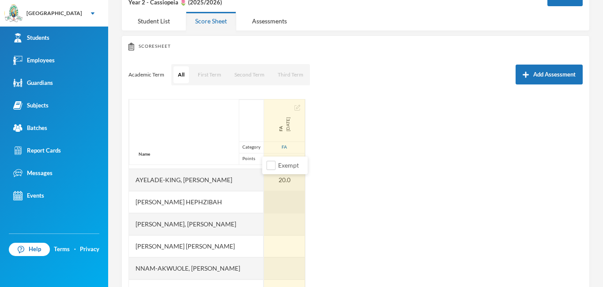
click at [283, 202] on div at bounding box center [284, 202] width 41 height 22
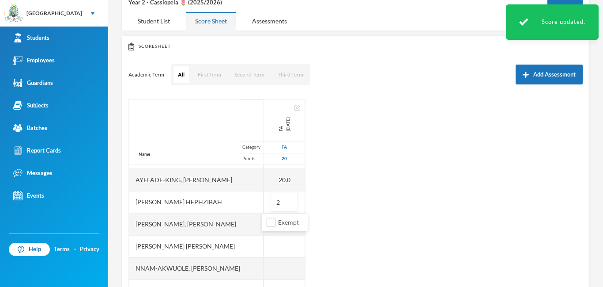
type input "20"
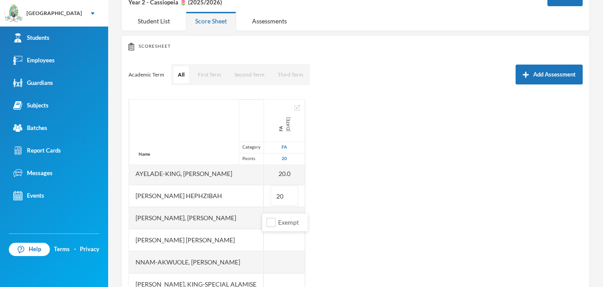
scroll to position [67, 0]
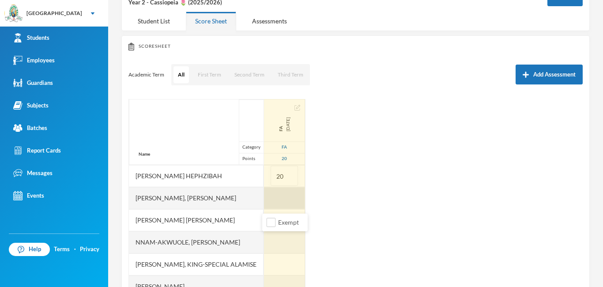
click at [277, 195] on div at bounding box center [284, 198] width 41 height 22
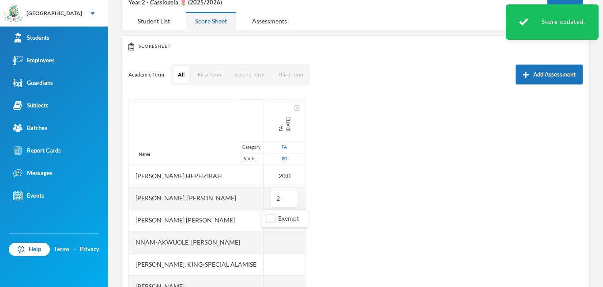
type input "20"
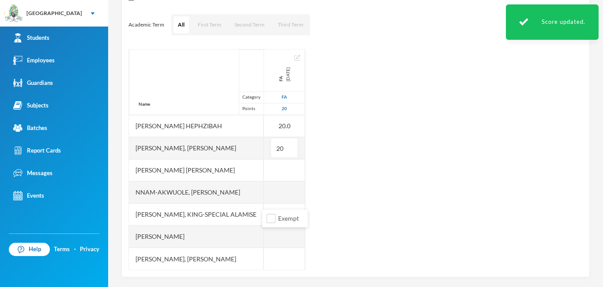
scroll to position [116, 0]
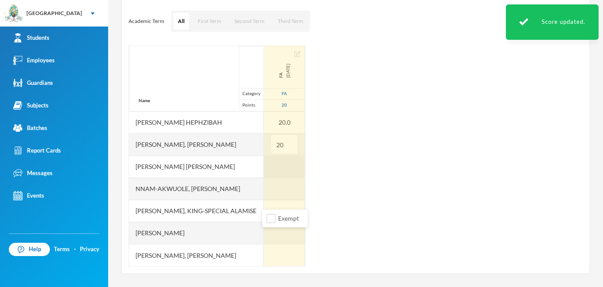
click at [271, 164] on div at bounding box center [284, 166] width 41 height 22
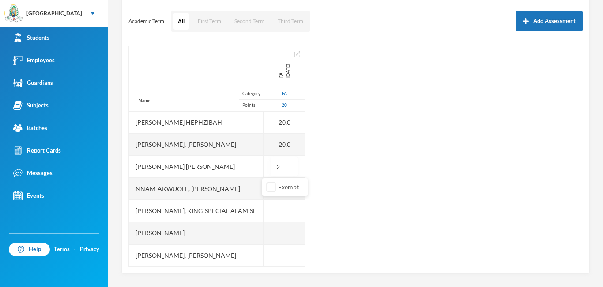
type input "20"
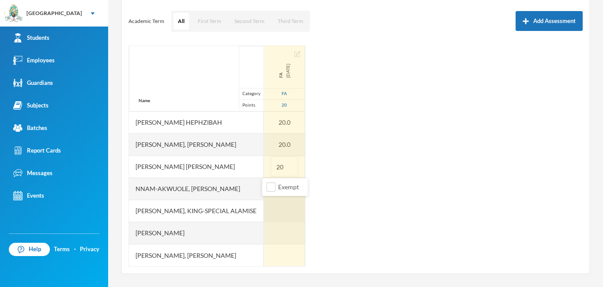
click at [272, 207] on div at bounding box center [284, 211] width 41 height 22
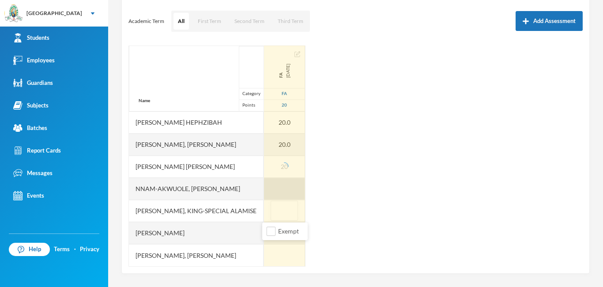
click at [278, 189] on div at bounding box center [284, 189] width 41 height 22
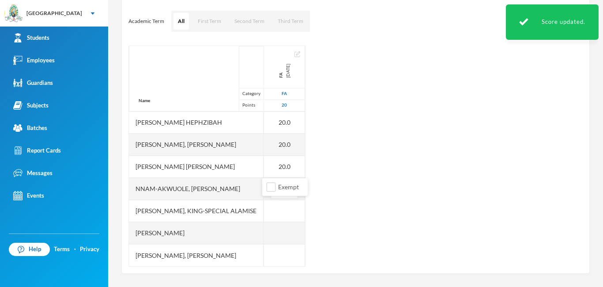
type input "20"
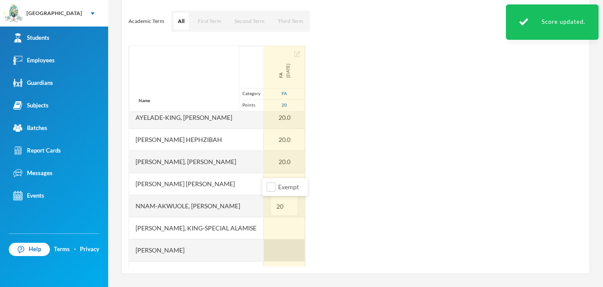
scroll to position [67, 0]
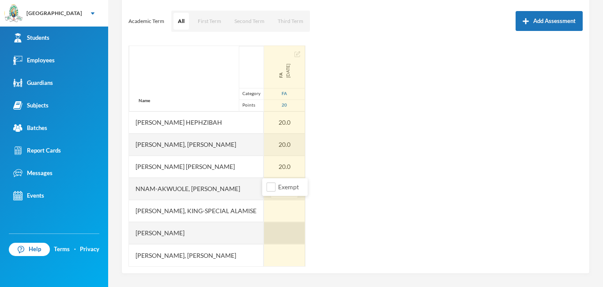
click at [267, 230] on div at bounding box center [284, 233] width 41 height 22
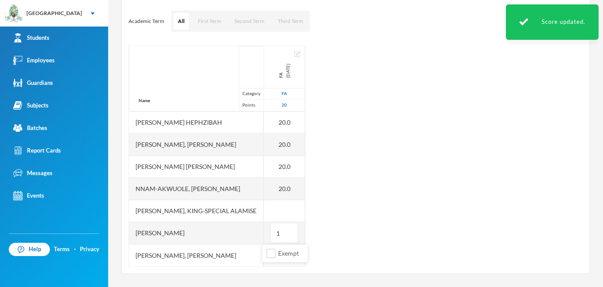
type input "10"
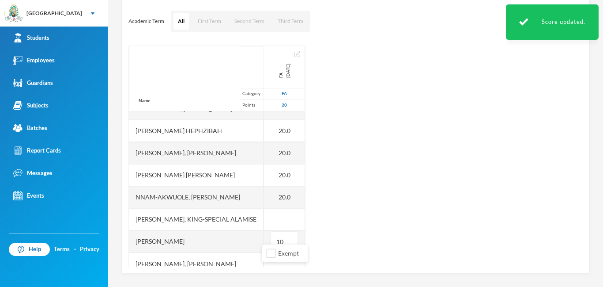
scroll to position [56, 0]
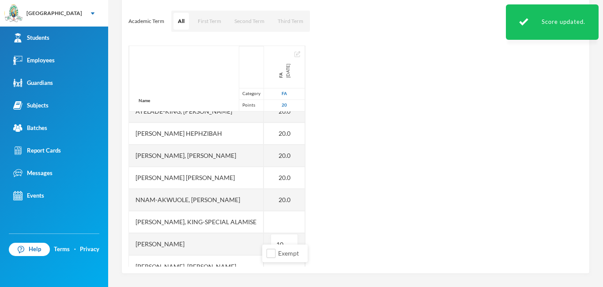
click at [266, 268] on div "Scoresheet Academic Term All First Term Second Term Third Term Add Assessment N…" at bounding box center [355, 128] width 469 height 292
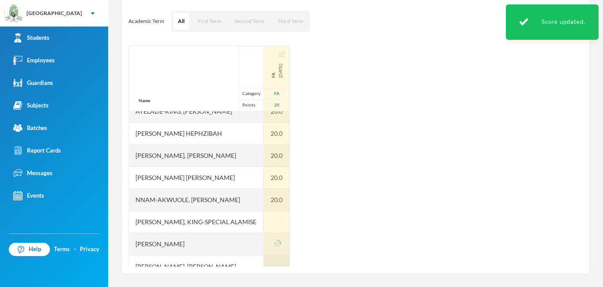
click at [266, 265] on div at bounding box center [277, 266] width 26 height 22
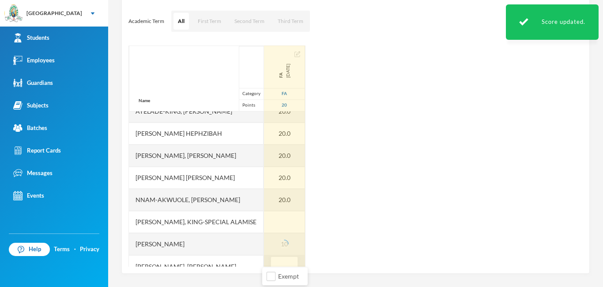
scroll to position [66, 0]
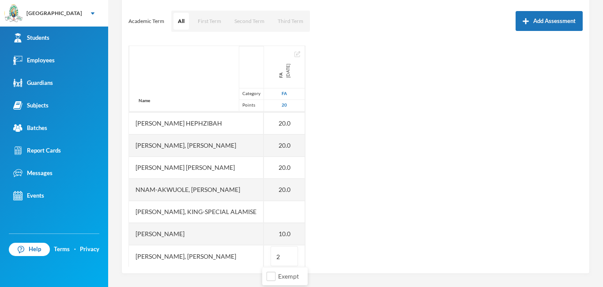
type input "20"
click at [301, 173] on div "Name Category Points [PERSON_NAME], Adewura [PERSON_NAME] Ayelade-[PERSON_NAME]…" at bounding box center [356, 155] width 455 height 221
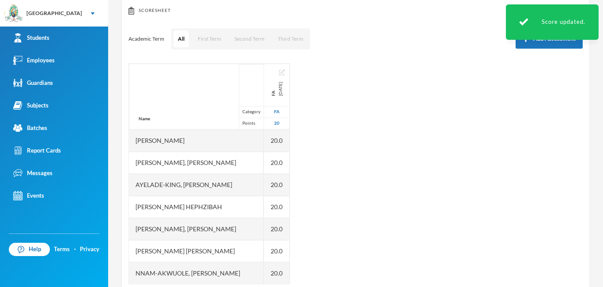
scroll to position [42, 0]
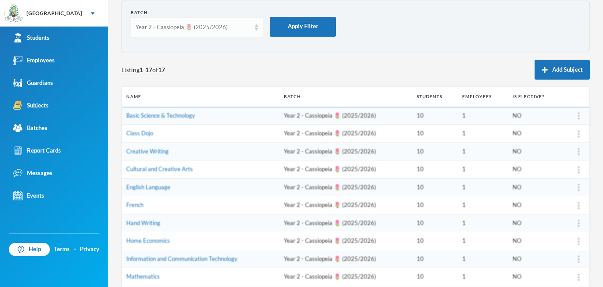
click at [256, 28] on img at bounding box center [257, 27] width 4 height 6
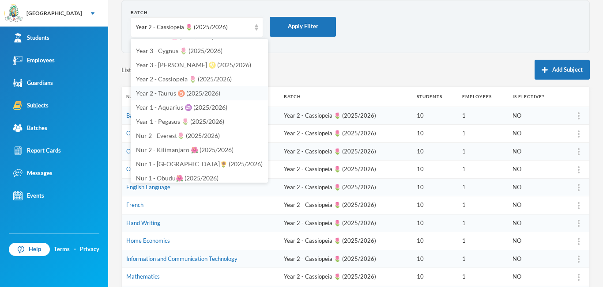
scroll to position [244, 0]
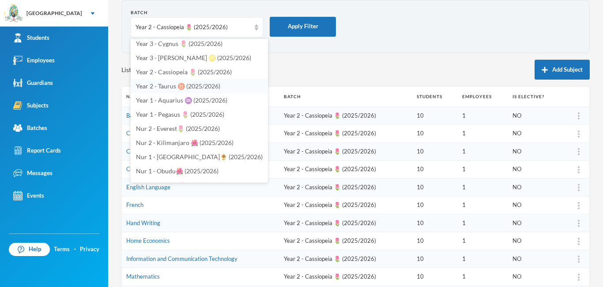
click at [170, 90] on li "Year 2 - Taurus ♉️ (2025/2026)" at bounding box center [199, 86] width 137 height 14
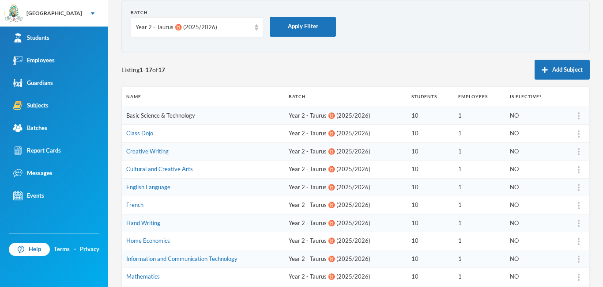
click at [178, 117] on link "Basic Science & Technology" at bounding box center [160, 115] width 69 height 7
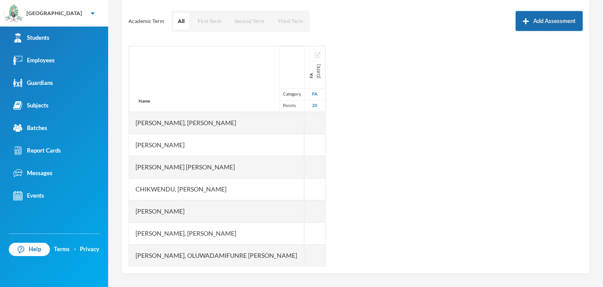
scroll to position [57, 0]
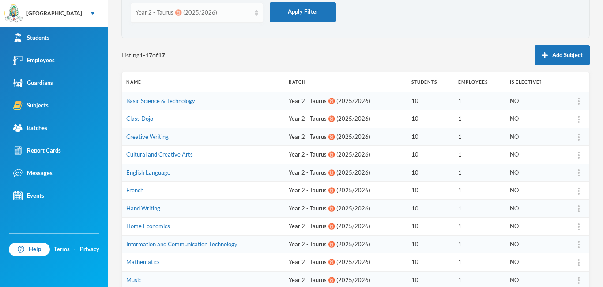
click at [254, 14] on div "Year 2 - Taurus ♉️ (2025/2026)" at bounding box center [197, 13] width 133 height 20
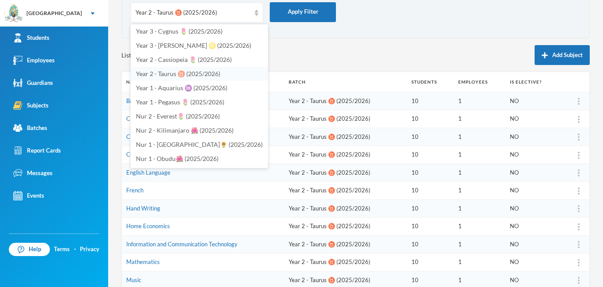
scroll to position [233, 0]
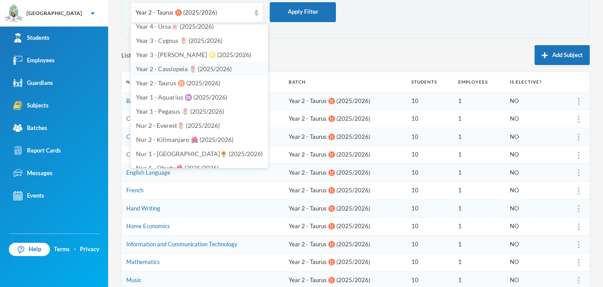
click at [165, 69] on span "Year 2 - Cassiopeia 🌷 (2025/2026)" at bounding box center [184, 69] width 96 height 8
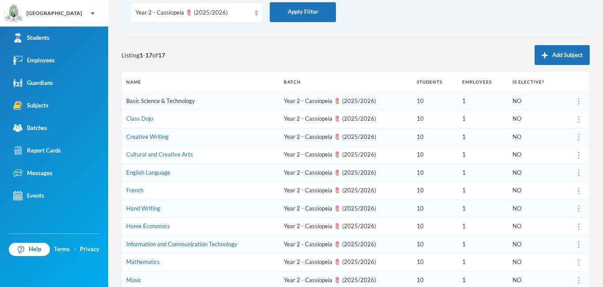
click at [175, 103] on link "Basic Science & Technology" at bounding box center [160, 100] width 69 height 7
click at [223, 13] on div "Year 2 - Cassiopeia 🌷 (2025/2026)" at bounding box center [193, 12] width 115 height 9
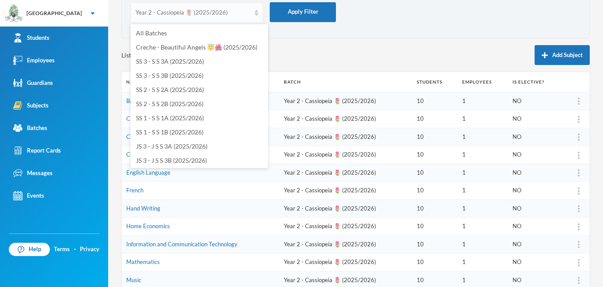
click at [246, 17] on div "Year 2 - Cassiopeia 🌷 (2025/2026)" at bounding box center [197, 13] width 133 height 20
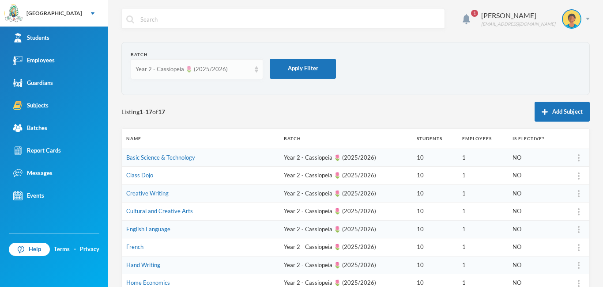
click at [246, 74] on div "Year 2 - Cassiopeia 🌷 (2025/2026)" at bounding box center [197, 69] width 133 height 20
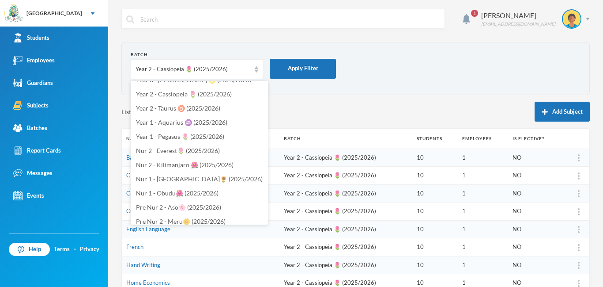
scroll to position [265, 0]
click at [179, 109] on span "Year 2 - Taurus ♉️ (2025/2026)" at bounding box center [178, 107] width 84 height 8
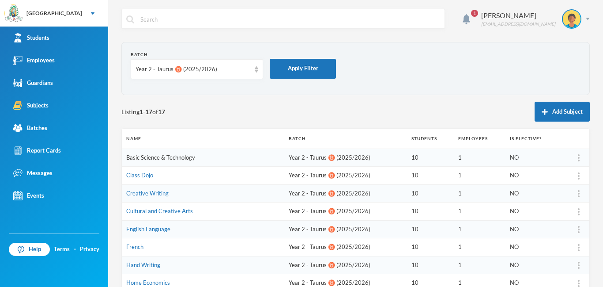
click at [137, 159] on link "Basic Science & Technology" at bounding box center [160, 157] width 69 height 7
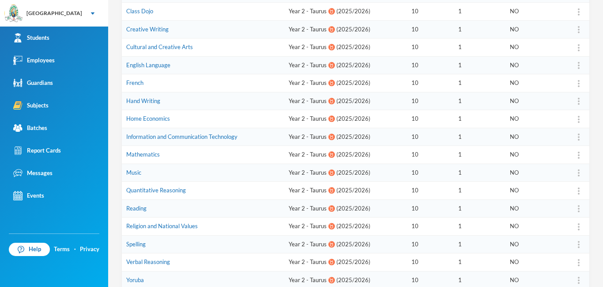
scroll to position [170, 0]
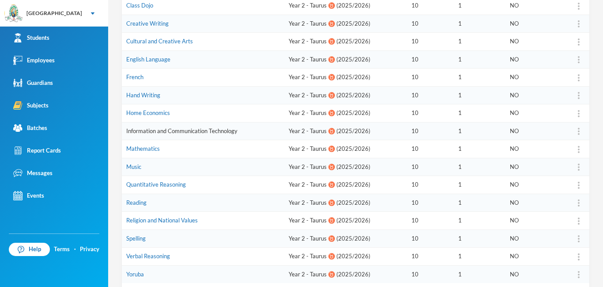
click at [159, 130] on link "Information and Communication Technology" at bounding box center [181, 130] width 111 height 7
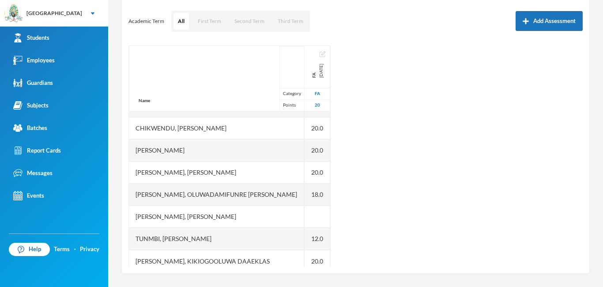
scroll to position [51, 0]
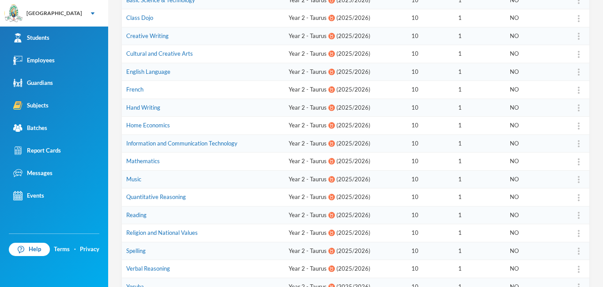
scroll to position [220, 0]
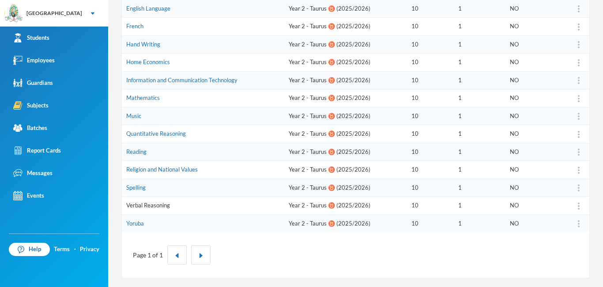
click at [162, 204] on link "Verbal Reasoning" at bounding box center [148, 204] width 44 height 7
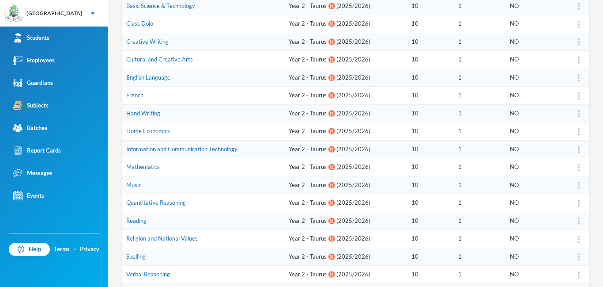
scroll to position [162, 0]
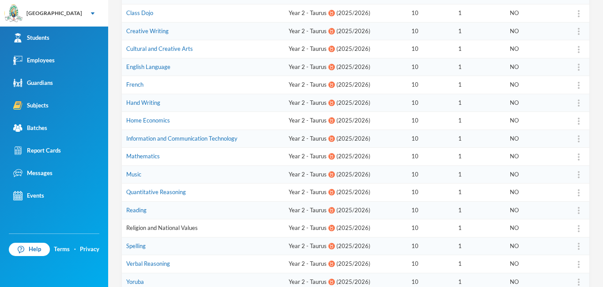
click at [159, 229] on link "Religion and National Values" at bounding box center [162, 227] width 72 height 7
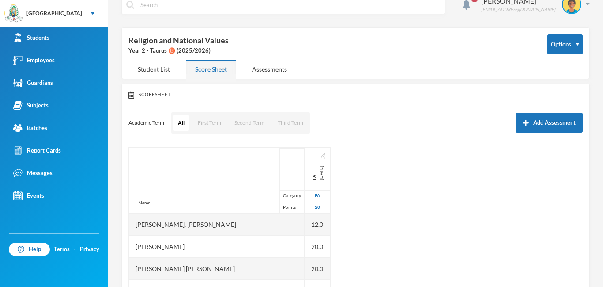
scroll to position [5, 0]
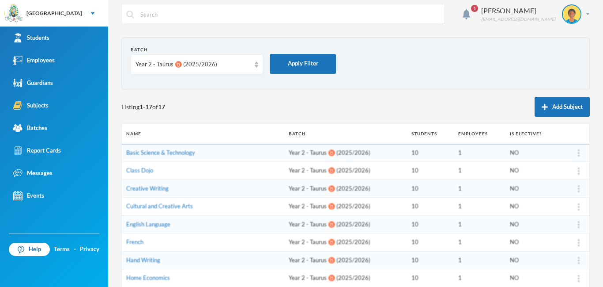
scroll to position [159, 0]
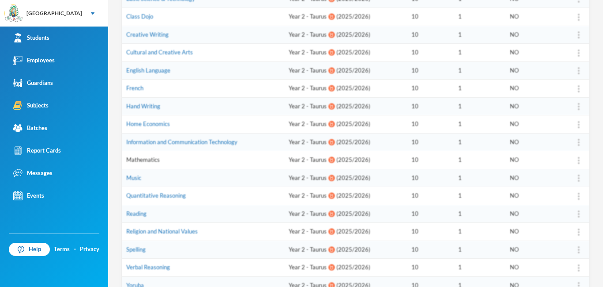
click at [138, 159] on link "Mathematics" at bounding box center [143, 159] width 34 height 7
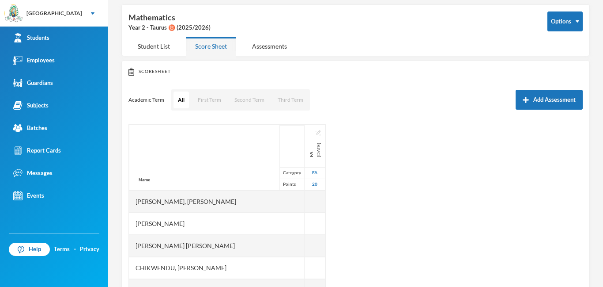
scroll to position [116, 0]
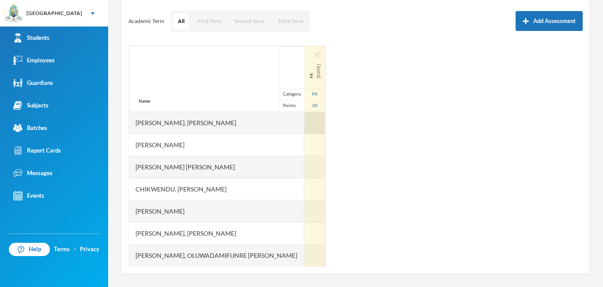
click at [301, 126] on div at bounding box center [315, 123] width 21 height 22
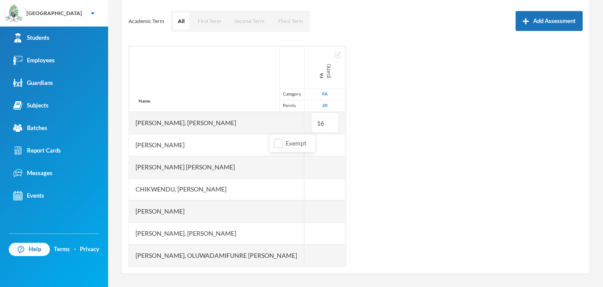
type input "16"
click at [273, 150] on ul "Exempt" at bounding box center [292, 143] width 45 height 18
click at [272, 151] on ul "Exempt" at bounding box center [292, 143] width 45 height 18
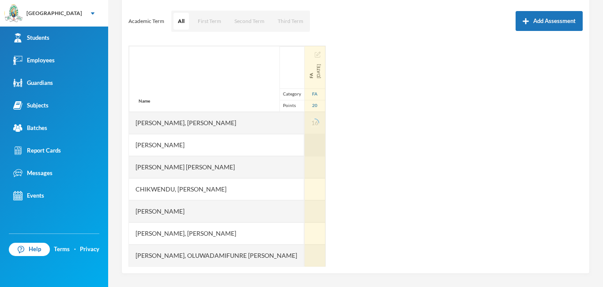
click at [301, 151] on div at bounding box center [315, 145] width 21 height 22
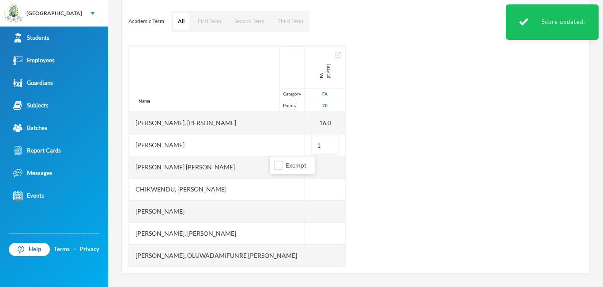
type input "16"
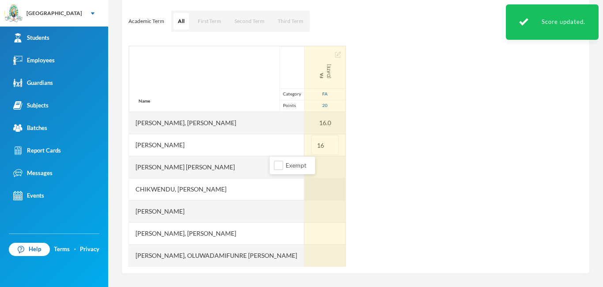
click at [301, 178] on div at bounding box center [325, 189] width 41 height 22
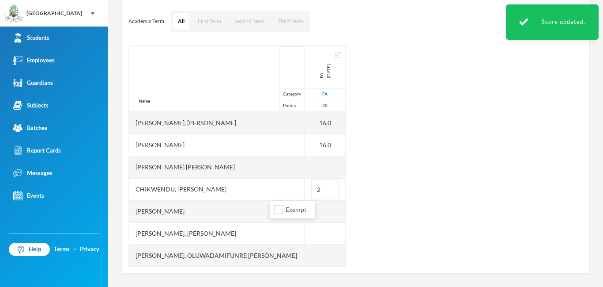
type input "20"
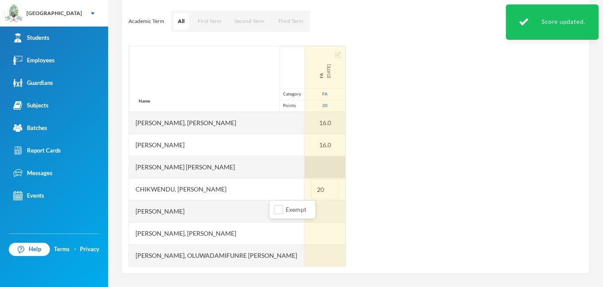
click at [301, 166] on div at bounding box center [325, 167] width 41 height 22
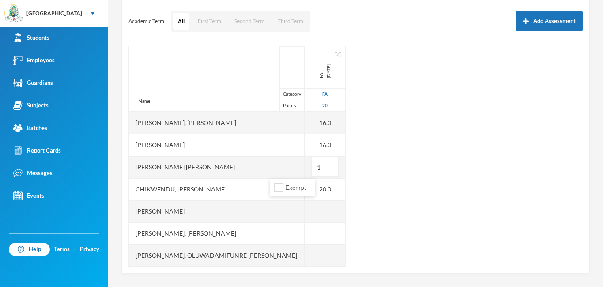
type input "18"
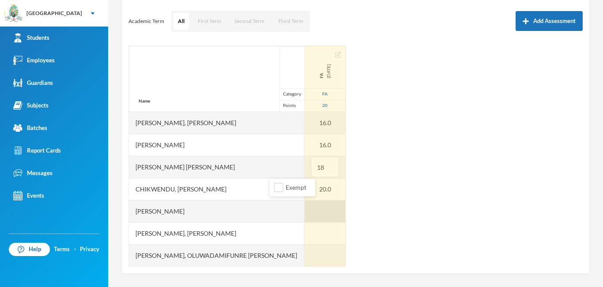
click at [301, 208] on div at bounding box center [325, 211] width 41 height 22
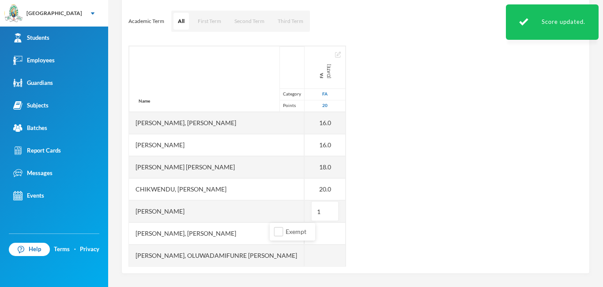
type input "18"
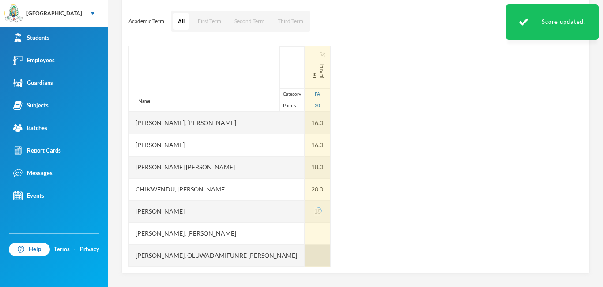
click at [301, 250] on div at bounding box center [318, 255] width 26 height 22
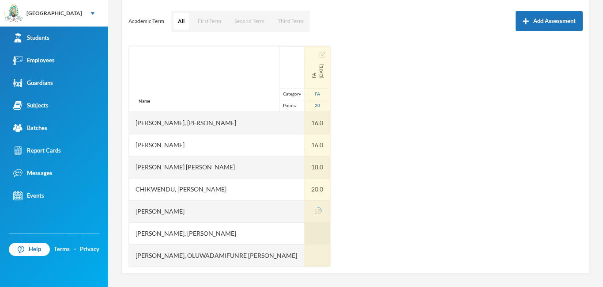
click at [301, 227] on div at bounding box center [318, 233] width 26 height 22
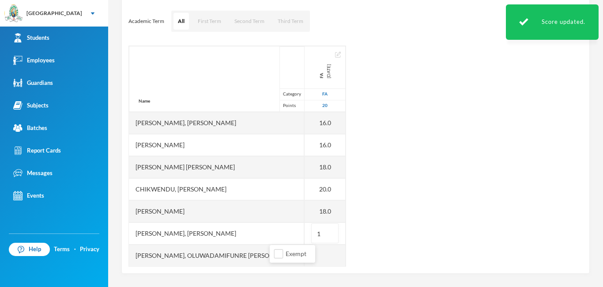
type input "16"
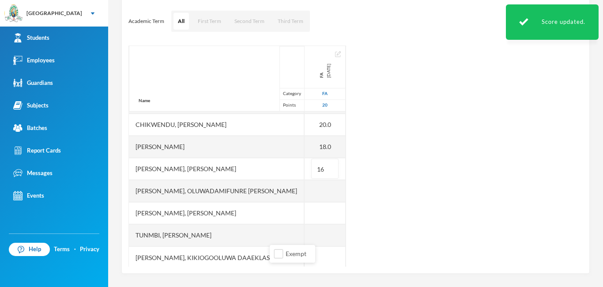
scroll to position [67, 0]
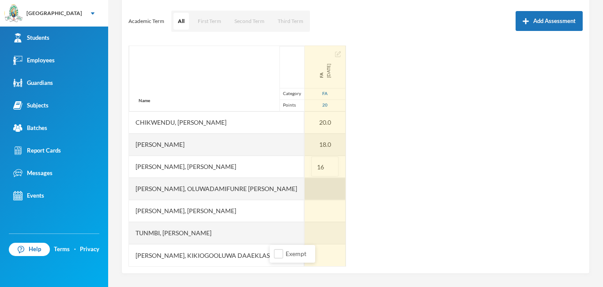
click at [301, 196] on div at bounding box center [325, 189] width 41 height 22
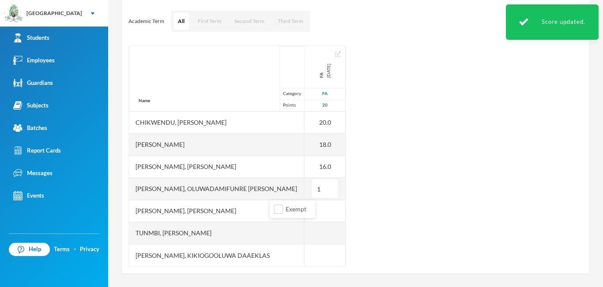
type input "16"
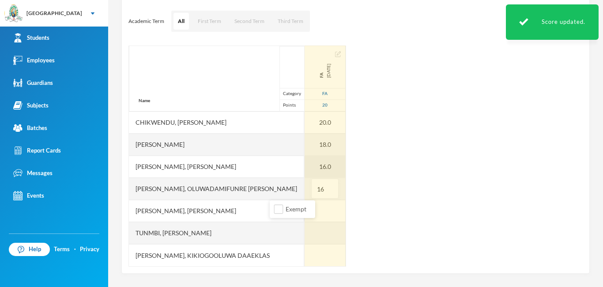
click at [301, 166] on div "16.0" at bounding box center [325, 166] width 41 height 22
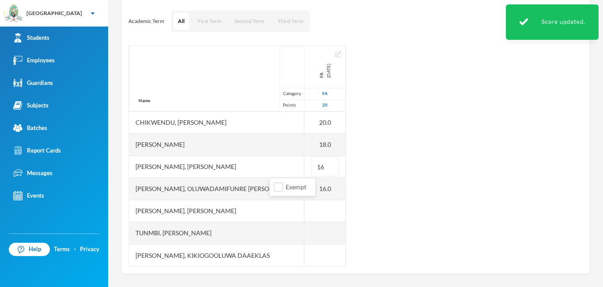
type input "1"
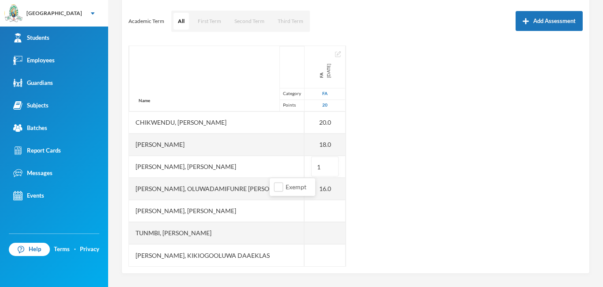
type input "18"
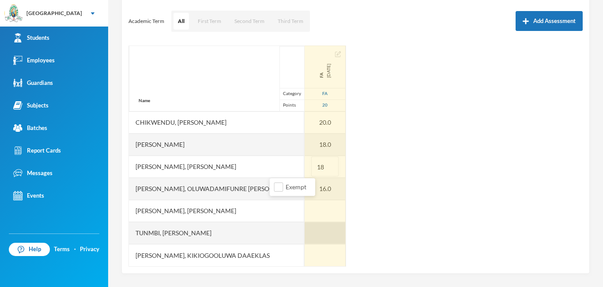
click at [301, 227] on div at bounding box center [325, 233] width 41 height 22
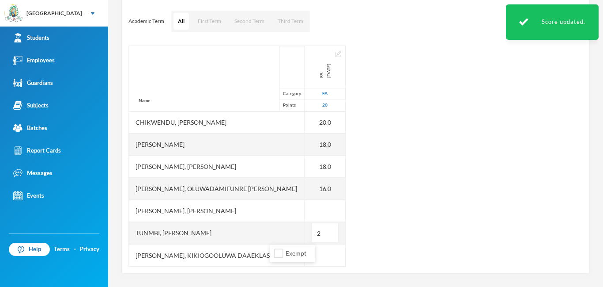
type input "20"
click at [270, 267] on div "Scoresheet Academic Term All First Term Second Term Third Term Add Assessment N…" at bounding box center [355, 128] width 469 height 292
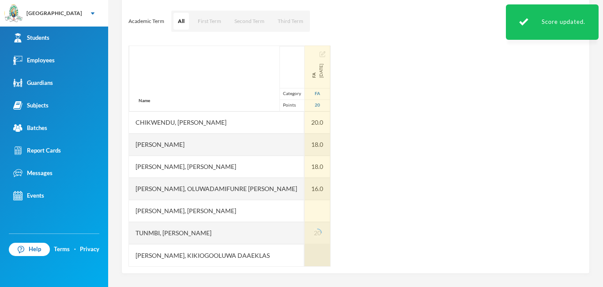
click at [301, 262] on div at bounding box center [318, 255] width 26 height 22
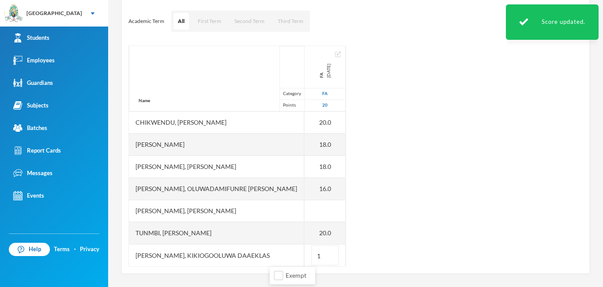
type input "18"
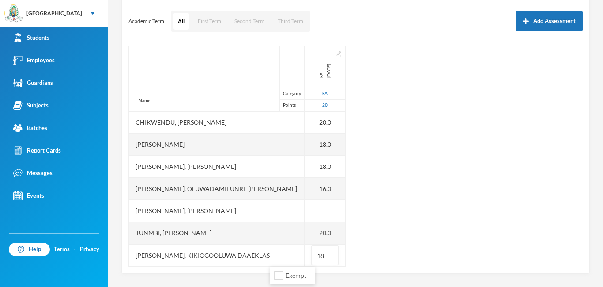
scroll to position [62, 0]
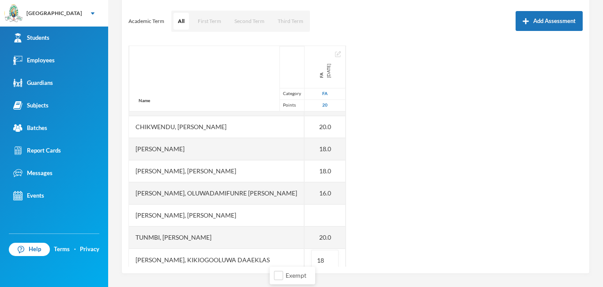
click at [301, 155] on div "Scoresheet Academic Term All First Term Second Term Third Term Add Assessment N…" at bounding box center [355, 128] width 469 height 292
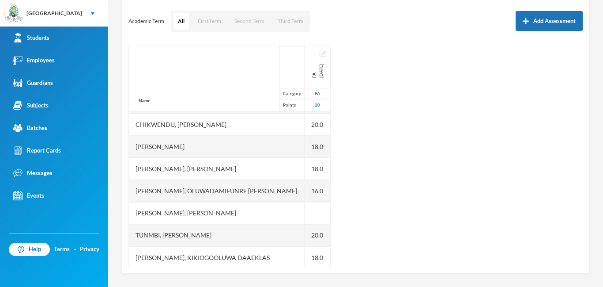
scroll to position [67, 0]
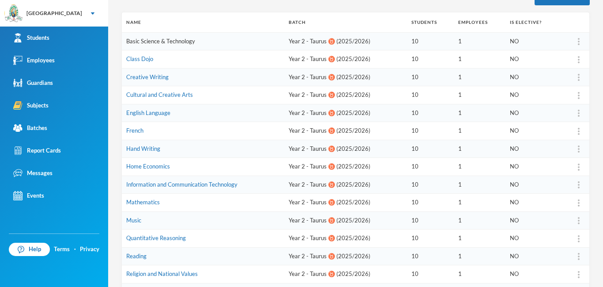
click at [153, 40] on link "Basic Science & Technology" at bounding box center [160, 41] width 69 height 7
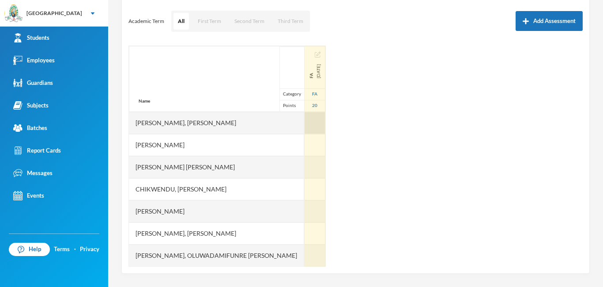
click at [301, 123] on div at bounding box center [315, 123] width 21 height 22
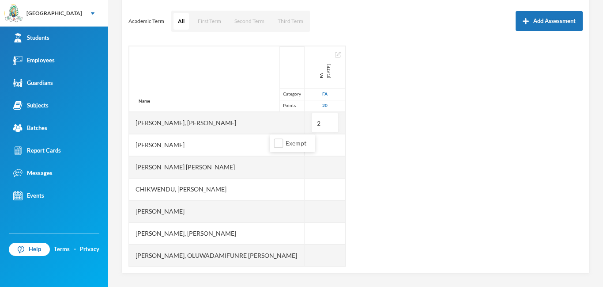
type input "20"
drag, startPoint x: 281, startPoint y: 164, endPoint x: 387, endPoint y: 168, distance: 105.2
click at [301, 165] on div at bounding box center [325, 167] width 41 height 22
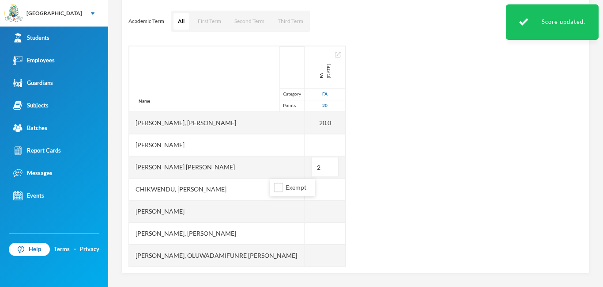
type input "20"
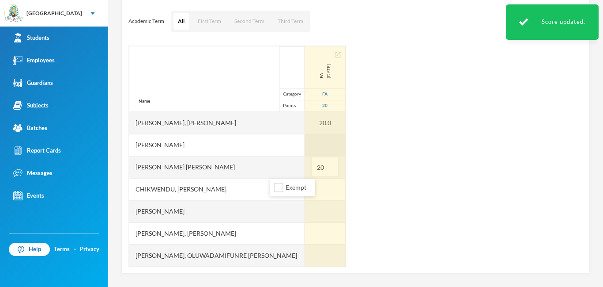
click at [301, 146] on div at bounding box center [325, 145] width 41 height 22
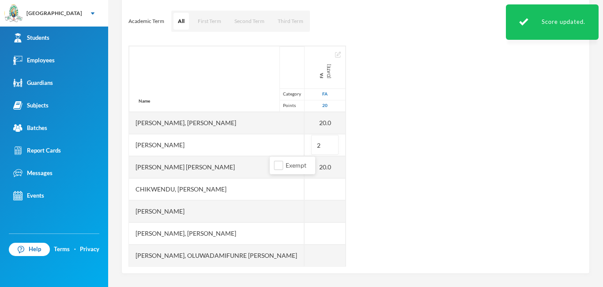
type input "20"
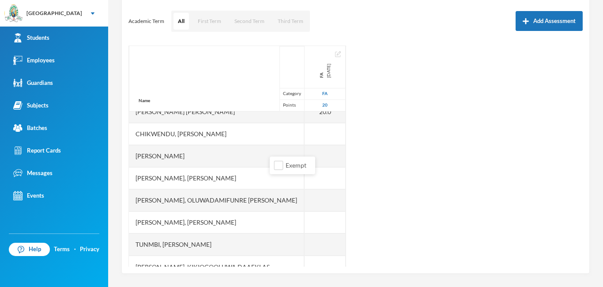
scroll to position [61, 0]
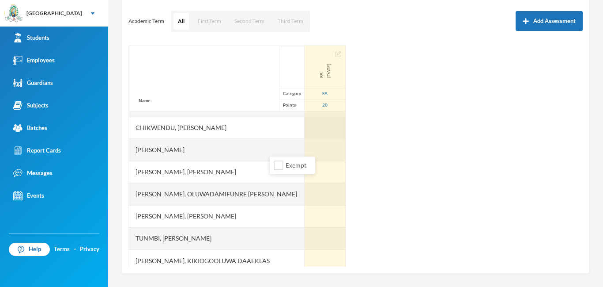
click at [301, 130] on div at bounding box center [325, 128] width 41 height 22
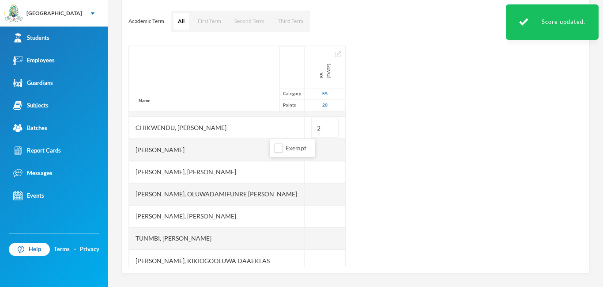
type input "20"
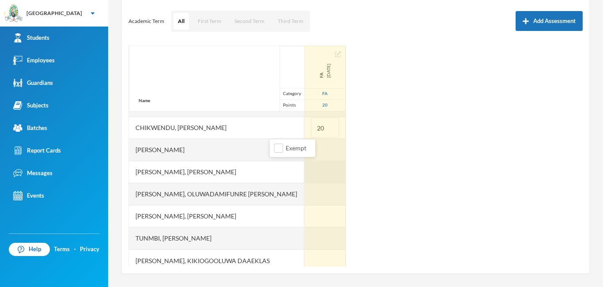
click at [301, 175] on div at bounding box center [325, 172] width 41 height 22
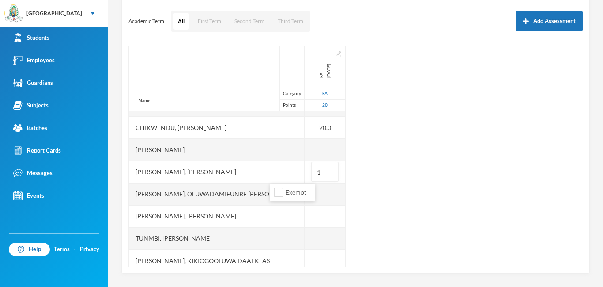
type input "18"
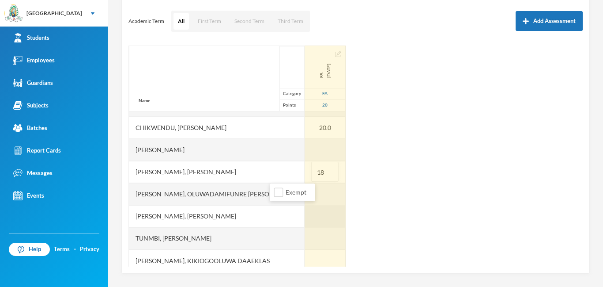
click at [301, 208] on div at bounding box center [325, 216] width 41 height 22
click at [301, 190] on div at bounding box center [325, 194] width 41 height 22
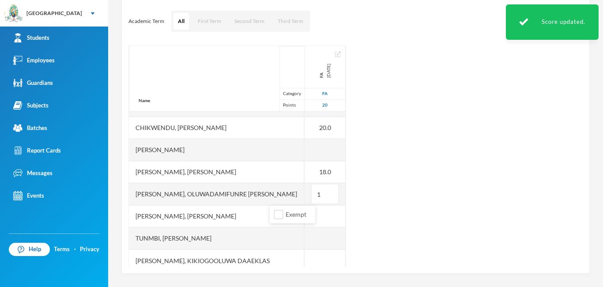
type input "16"
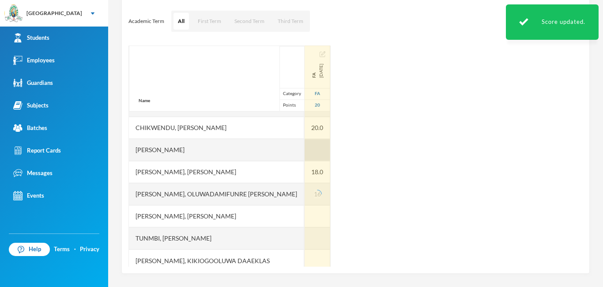
click at [301, 147] on div at bounding box center [318, 150] width 26 height 22
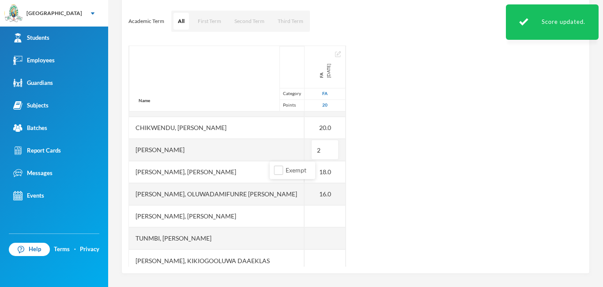
type input "20"
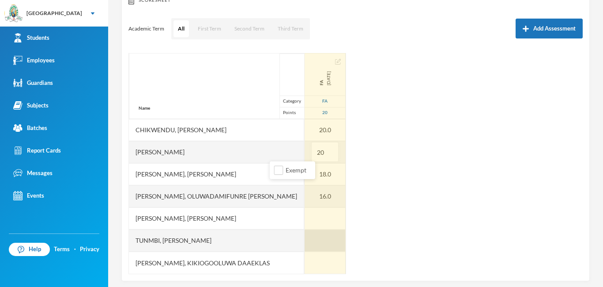
scroll to position [116, 0]
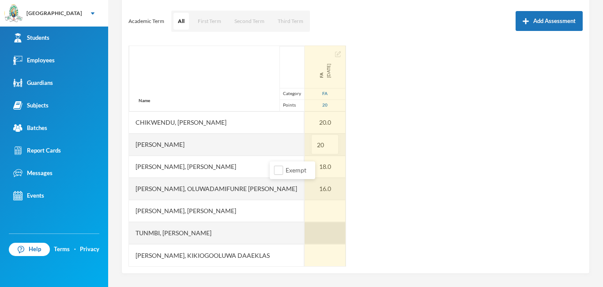
click at [301, 241] on div at bounding box center [325, 233] width 41 height 22
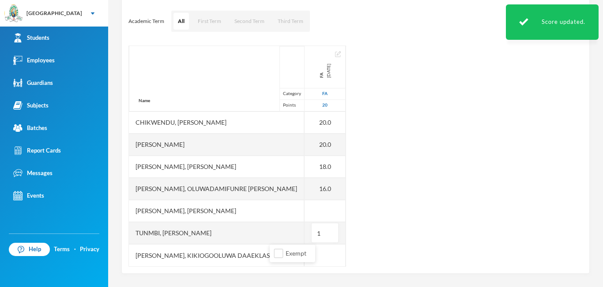
type input "18"
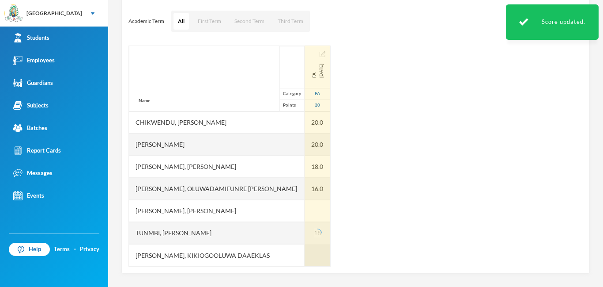
click at [301, 261] on div at bounding box center [318, 255] width 26 height 22
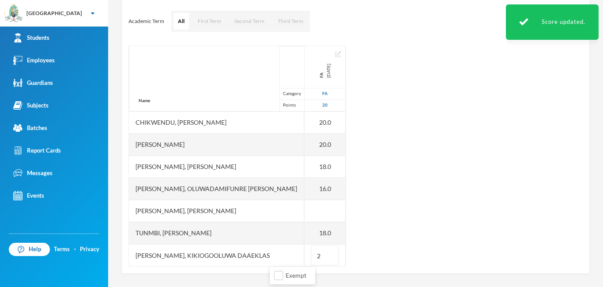
type input "20"
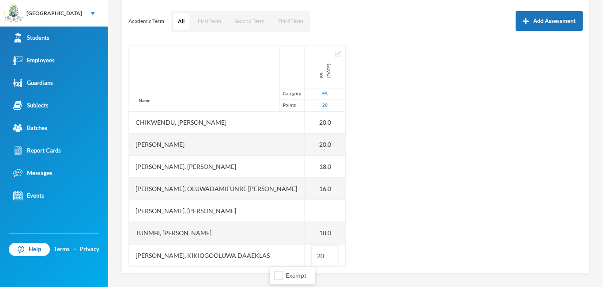
click at [301, 219] on div "Name Category Points [PERSON_NAME], Iremide [PERSON_NAME], [PERSON_NAME] [PERSO…" at bounding box center [356, 155] width 455 height 221
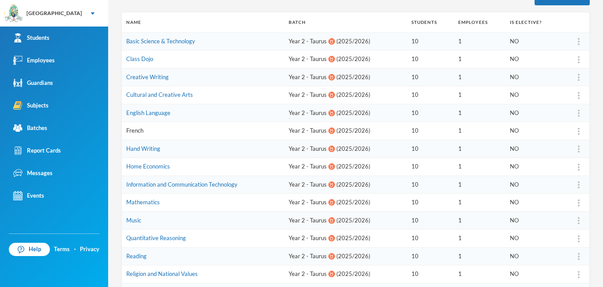
click at [133, 130] on link "French" at bounding box center [134, 130] width 17 height 7
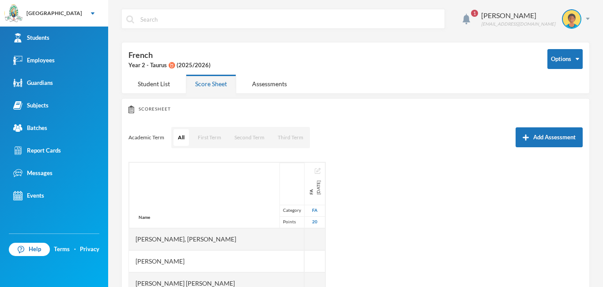
scroll to position [116, 0]
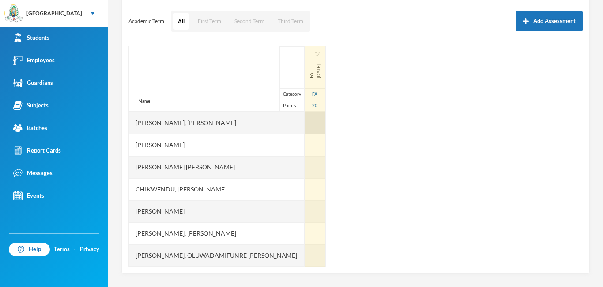
click at [301, 124] on div at bounding box center [315, 123] width 21 height 22
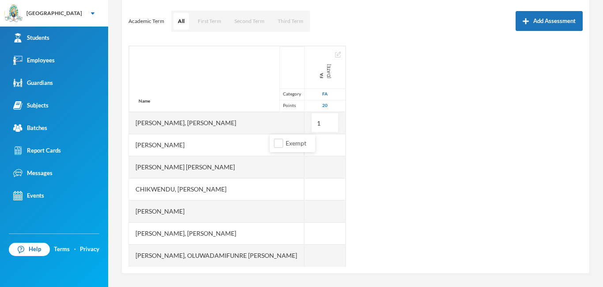
type input "16"
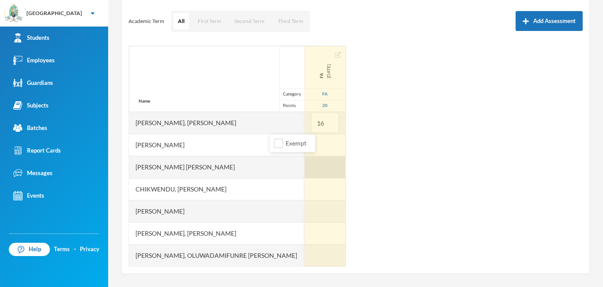
click at [301, 171] on div at bounding box center [325, 167] width 41 height 22
click at [301, 151] on div at bounding box center [325, 145] width 41 height 22
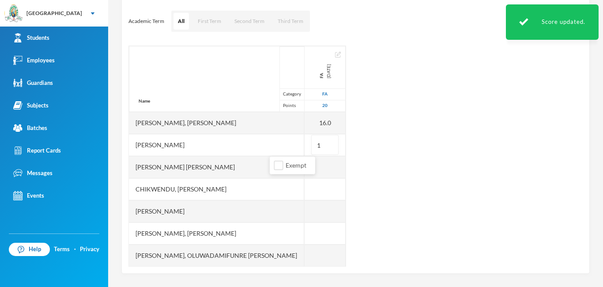
type input "18"
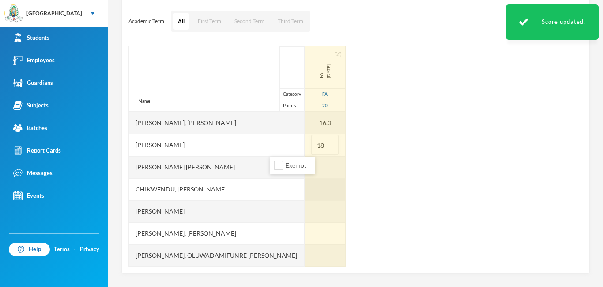
click at [301, 189] on div at bounding box center [325, 189] width 41 height 22
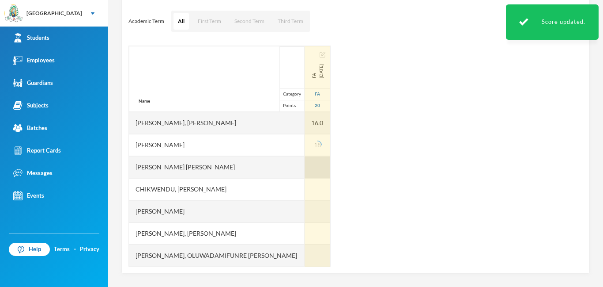
click at [301, 167] on div at bounding box center [318, 167] width 26 height 22
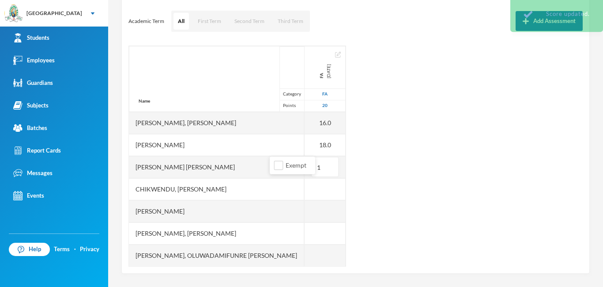
type input "14"
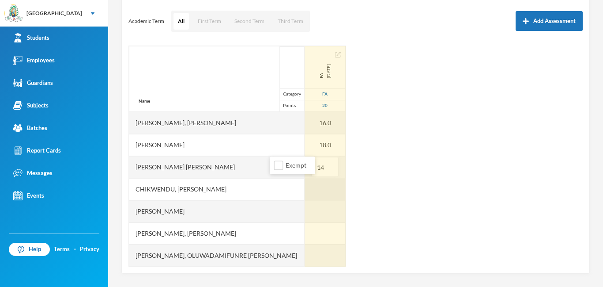
click at [301, 193] on div at bounding box center [325, 189] width 41 height 22
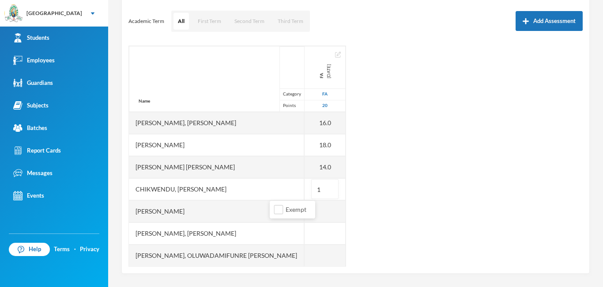
type input "18"
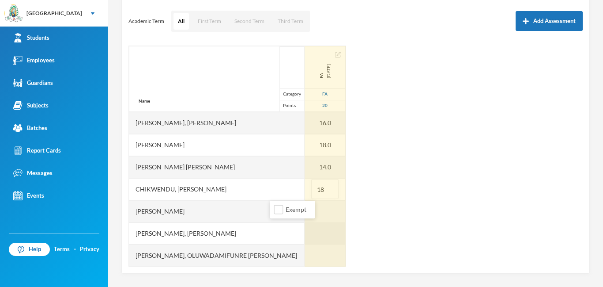
click at [301, 229] on div at bounding box center [325, 233] width 41 height 22
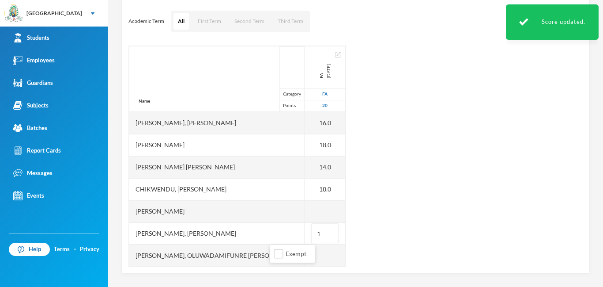
type input "12"
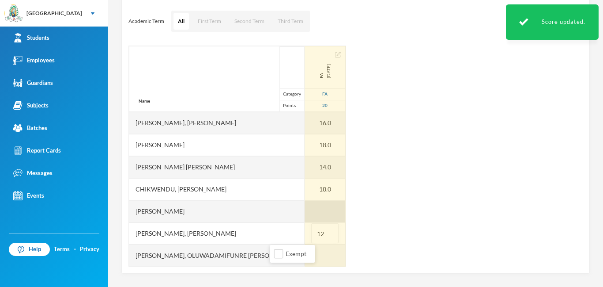
click at [301, 211] on div at bounding box center [325, 211] width 41 height 22
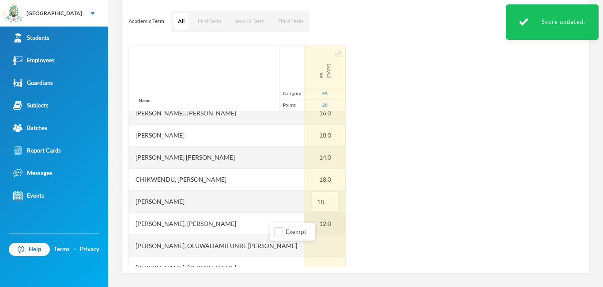
scroll to position [29, 0]
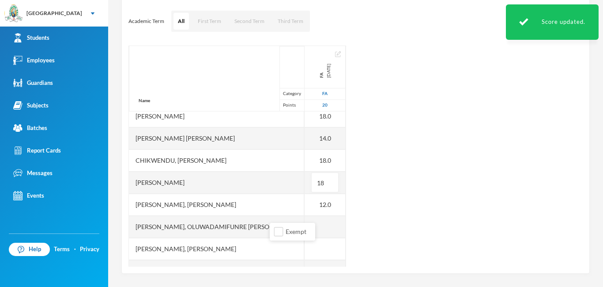
type input "18"
click at [272, 224] on ul "Exempt" at bounding box center [292, 232] width 45 height 18
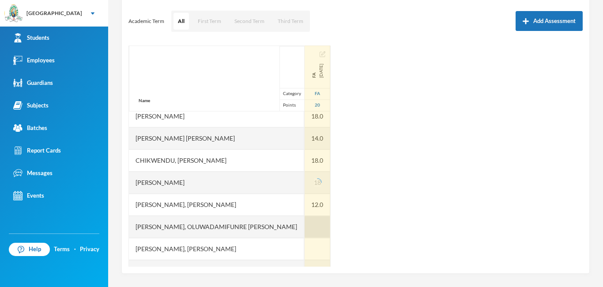
click at [301, 224] on div at bounding box center [318, 227] width 26 height 22
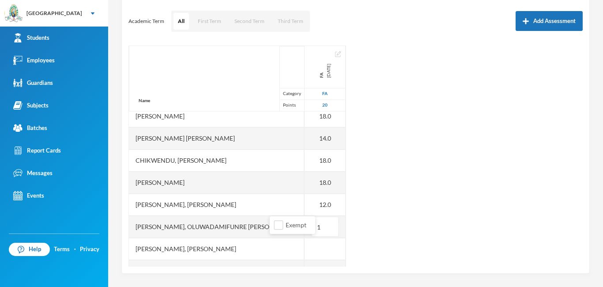
type input "14"
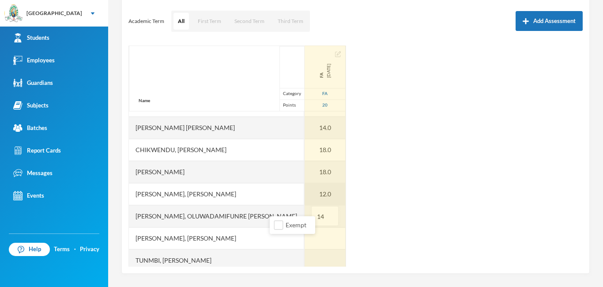
scroll to position [67, 0]
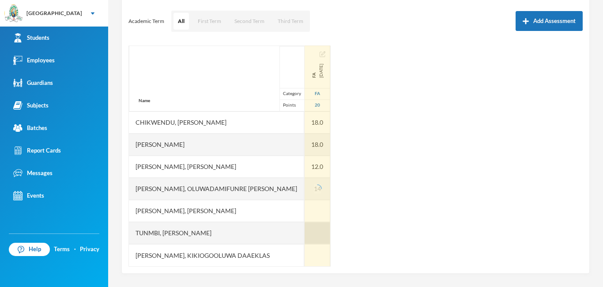
click at [301, 239] on div at bounding box center [318, 233] width 26 height 22
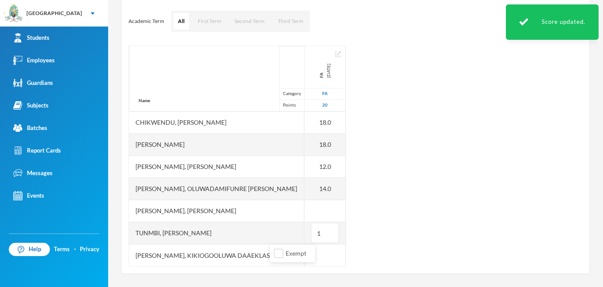
type input "14"
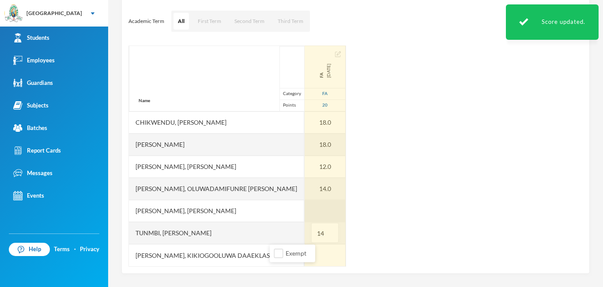
click at [301, 206] on div at bounding box center [325, 211] width 41 height 22
click at [301, 258] on div at bounding box center [325, 255] width 41 height 22
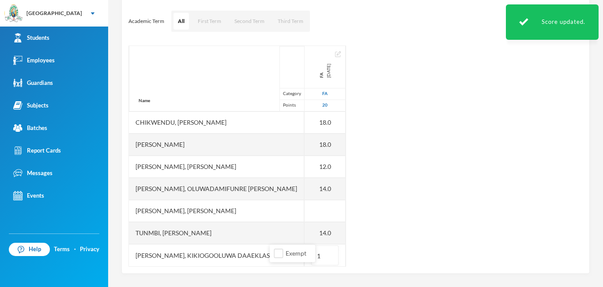
type input "16"
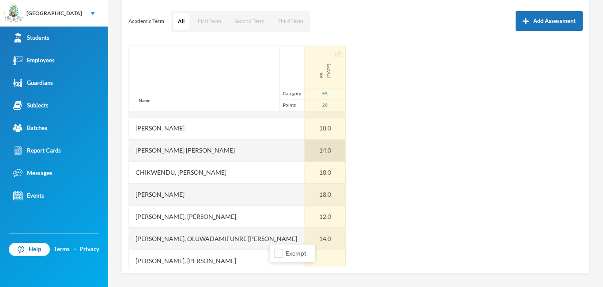
scroll to position [8, 0]
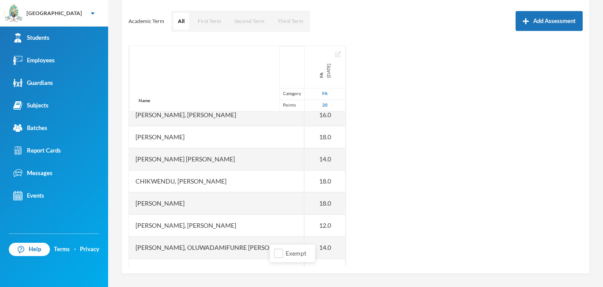
click at [301, 125] on div "Name Category Points [PERSON_NAME] [PERSON_NAME], [PERSON_NAME] [PERSON_NAME] […" at bounding box center [356, 155] width 455 height 221
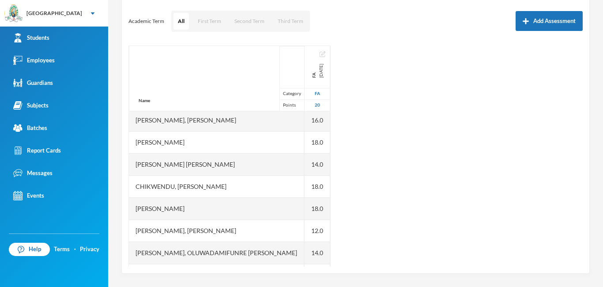
scroll to position [0, 0]
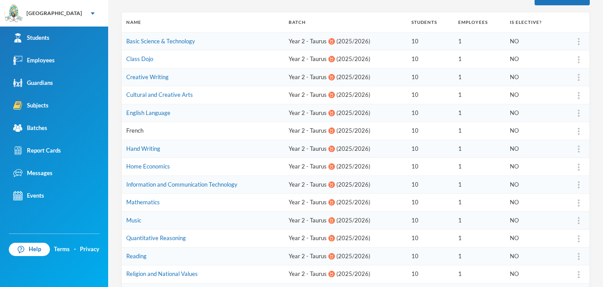
click at [131, 131] on link "French" at bounding box center [134, 130] width 17 height 7
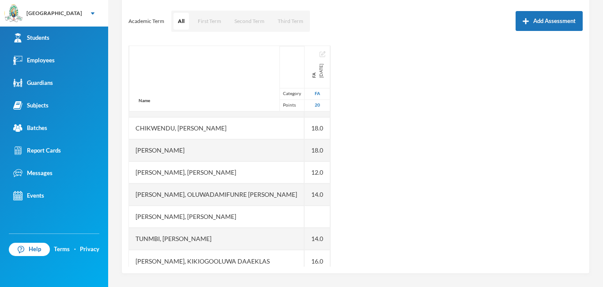
scroll to position [67, 0]
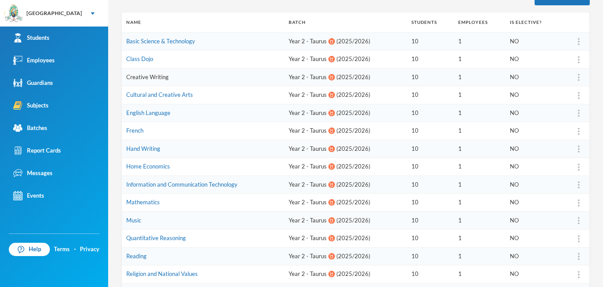
click at [144, 77] on link "Creative Writing" at bounding box center [147, 76] width 42 height 7
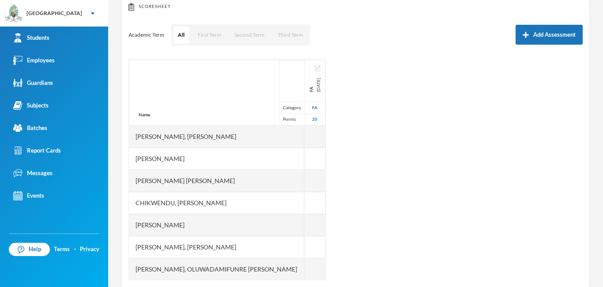
scroll to position [116, 0]
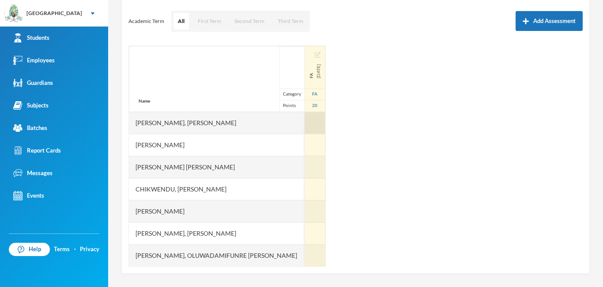
click at [301, 124] on div at bounding box center [315, 123] width 21 height 22
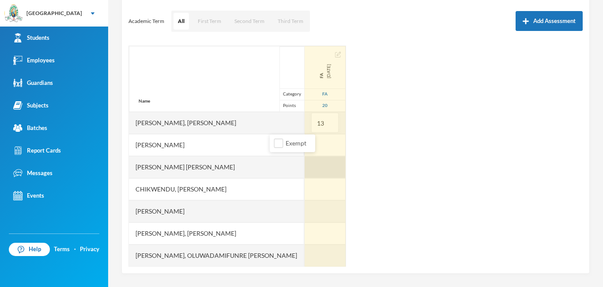
click at [301, 165] on div at bounding box center [325, 167] width 41 height 22
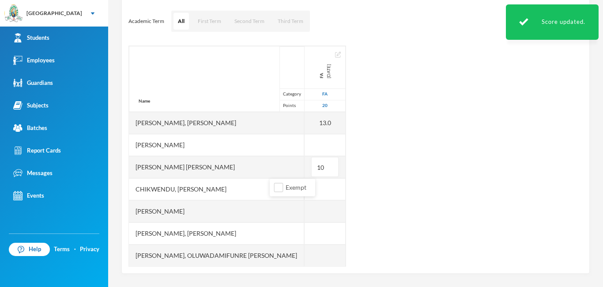
drag, startPoint x: 278, startPoint y: 152, endPoint x: 381, endPoint y: 170, distance: 104.0
click at [301, 152] on div at bounding box center [325, 145] width 41 height 22
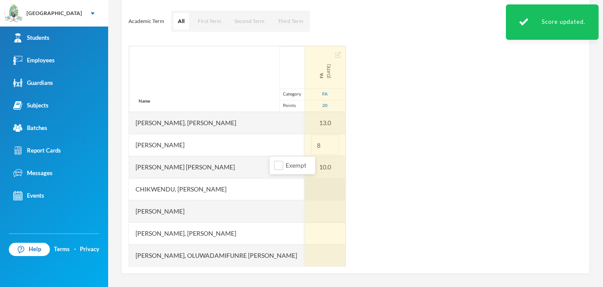
click at [301, 180] on div at bounding box center [325, 189] width 41 height 22
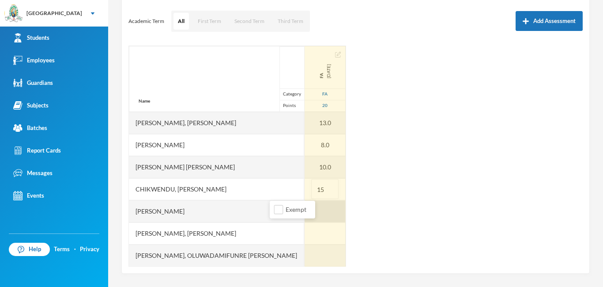
click at [301, 221] on div at bounding box center [325, 211] width 41 height 22
click at [301, 212] on input "text" at bounding box center [325, 211] width 18 height 20
click at [301, 249] on div at bounding box center [325, 255] width 41 height 22
click at [301, 230] on div at bounding box center [325, 233] width 41 height 22
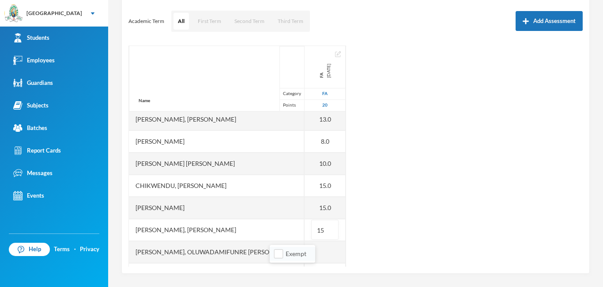
scroll to position [4, 0]
click at [282, 271] on div "Scoresheet Academic Term All First Term Second Term Third Term Add Assessment N…" at bounding box center [355, 128] width 469 height 292
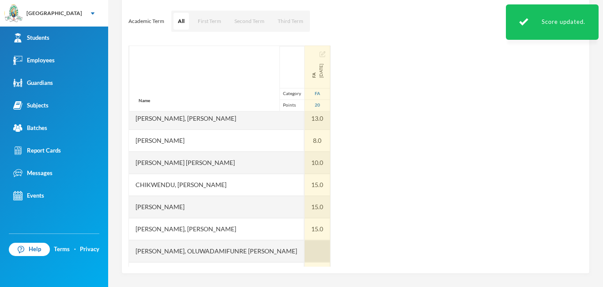
click at [301, 254] on div at bounding box center [318, 251] width 26 height 22
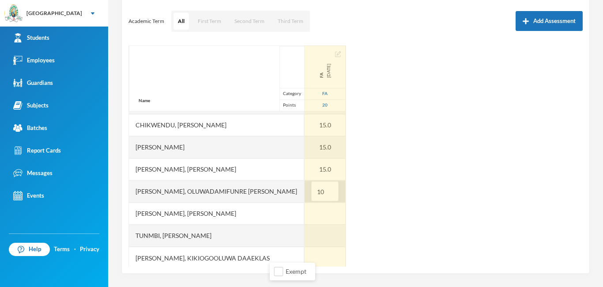
scroll to position [67, 0]
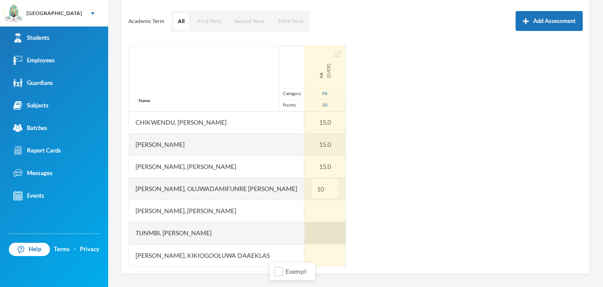
click at [301, 232] on div at bounding box center [325, 233] width 41 height 22
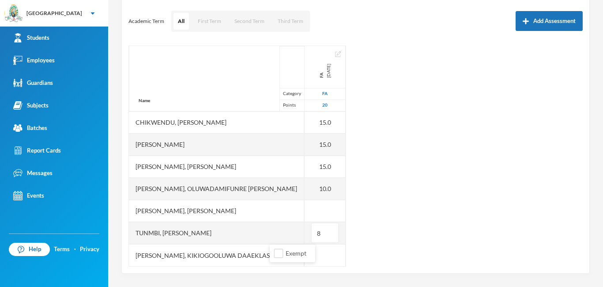
click at [277, 273] on div "Scoresheet Academic Term All First Term Second Term Third Term Add Assessment N…" at bounding box center [355, 128] width 469 height 292
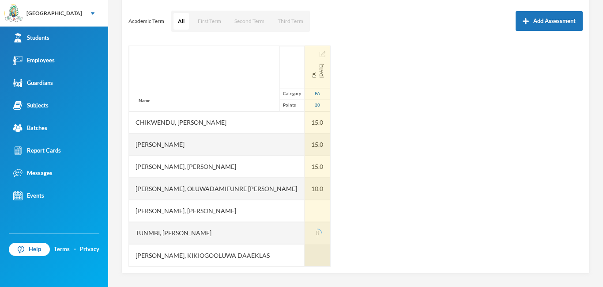
click at [301, 262] on div at bounding box center [318, 255] width 26 height 22
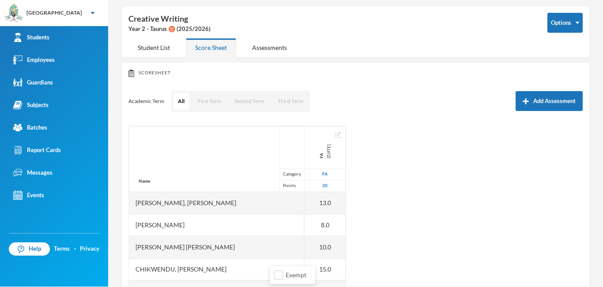
scroll to position [0, 0]
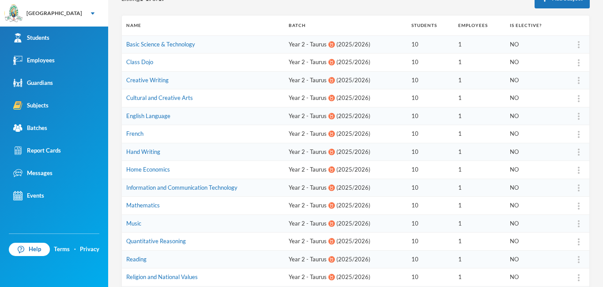
scroll to position [114, 0]
click at [153, 116] on link "English Language" at bounding box center [148, 115] width 44 height 7
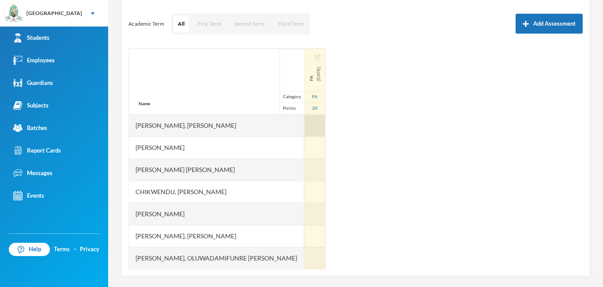
click at [301, 129] on div at bounding box center [315, 125] width 21 height 22
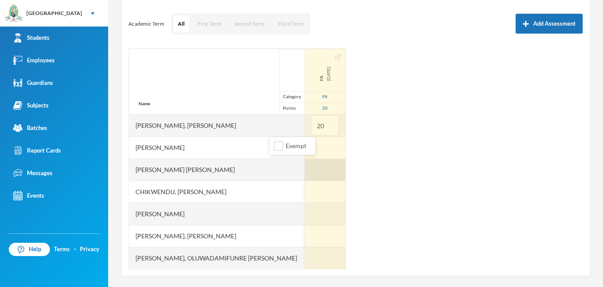
click at [301, 163] on div at bounding box center [325, 170] width 41 height 22
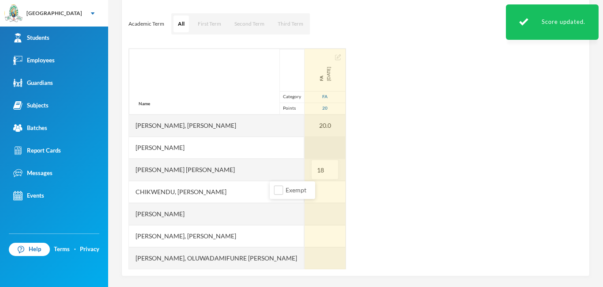
click at [301, 148] on div at bounding box center [325, 147] width 41 height 22
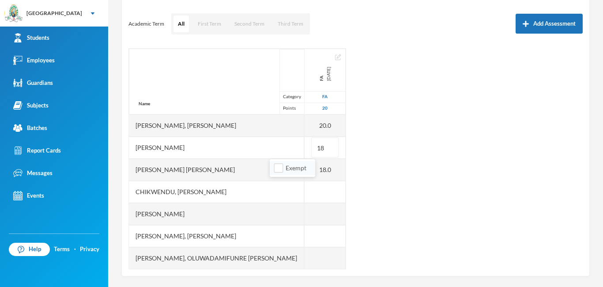
click at [277, 174] on li "Exempt" at bounding box center [292, 168] width 45 height 14
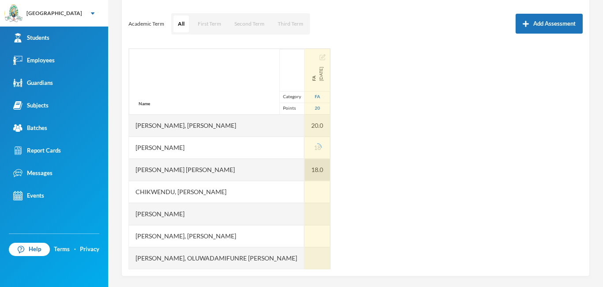
click at [301, 174] on div "18.0" at bounding box center [318, 170] width 26 height 22
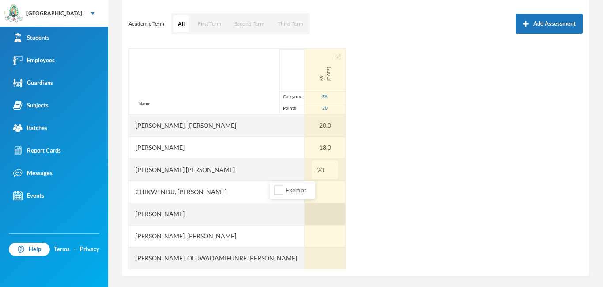
click at [301, 209] on div at bounding box center [325, 214] width 41 height 22
click at [301, 193] on div at bounding box center [325, 192] width 41 height 22
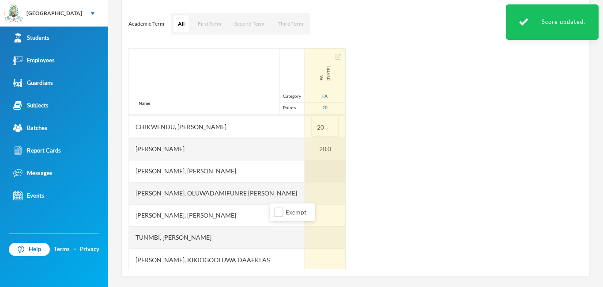
scroll to position [67, 0]
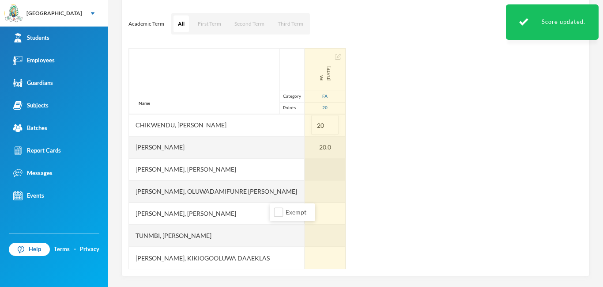
click at [301, 167] on div at bounding box center [325, 169] width 41 height 22
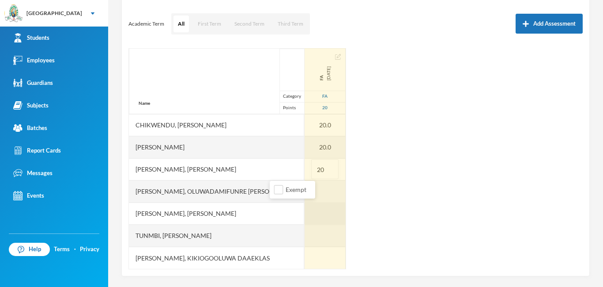
click at [301, 213] on div at bounding box center [325, 213] width 41 height 22
click at [301, 193] on div at bounding box center [325, 191] width 41 height 22
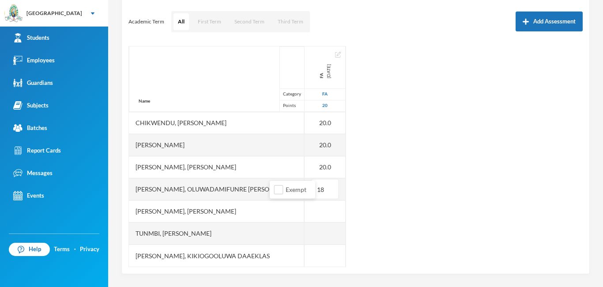
scroll to position [116, 0]
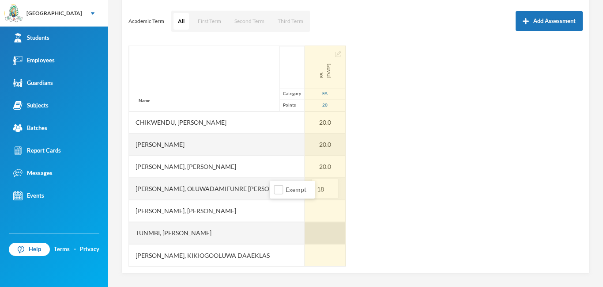
click at [301, 236] on div at bounding box center [325, 233] width 41 height 22
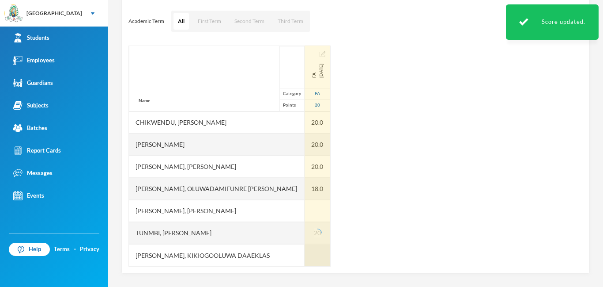
click at [301, 258] on div at bounding box center [318, 255] width 26 height 22
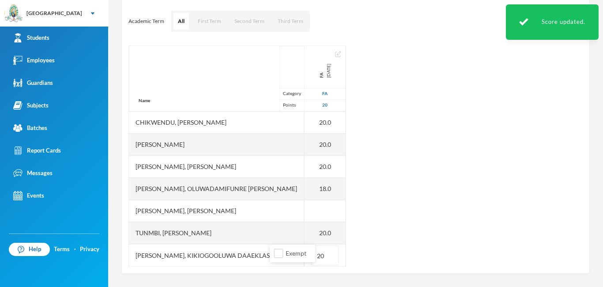
click at [301, 222] on div "Name Category Points [PERSON_NAME] [PERSON_NAME], [PERSON_NAME] [PERSON_NAME] […" at bounding box center [356, 155] width 455 height 221
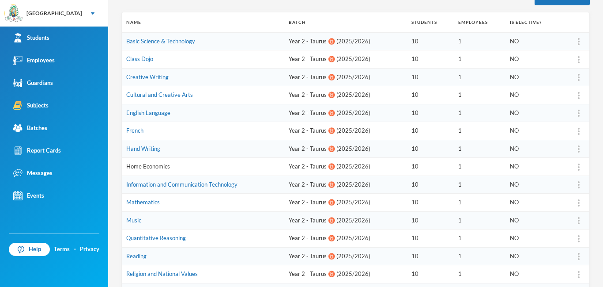
click at [146, 168] on link "Home Economics" at bounding box center [148, 166] width 44 height 7
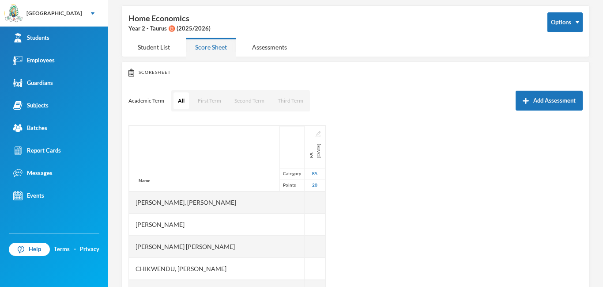
scroll to position [116, 0]
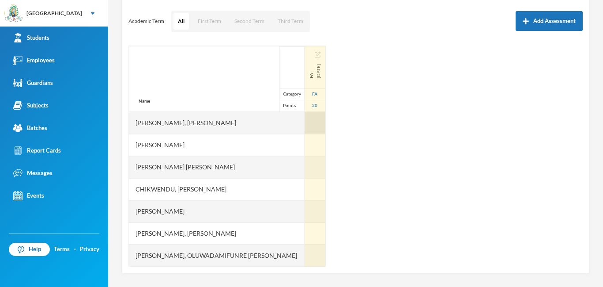
click at [301, 123] on div at bounding box center [315, 123] width 21 height 22
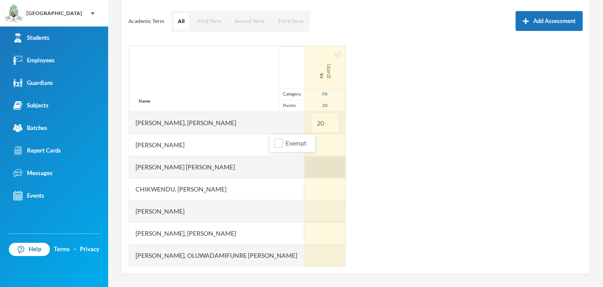
click at [301, 170] on div at bounding box center [325, 167] width 41 height 22
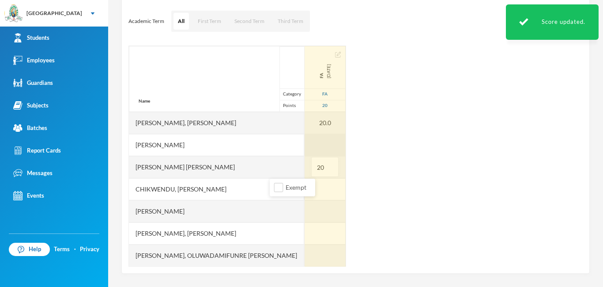
click at [301, 150] on div at bounding box center [325, 145] width 41 height 22
click at [301, 187] on div at bounding box center [325, 189] width 41 height 22
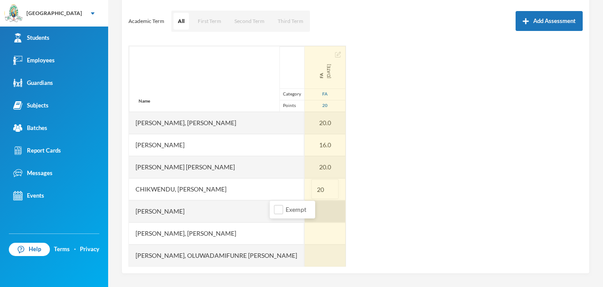
drag, startPoint x: 286, startPoint y: 228, endPoint x: 284, endPoint y: 217, distance: 11.1
click at [301, 228] on div at bounding box center [325, 233] width 41 height 22
click at [301, 215] on div at bounding box center [325, 211] width 41 height 22
click at [301, 257] on div at bounding box center [325, 255] width 41 height 22
click at [301, 234] on div at bounding box center [325, 233] width 41 height 22
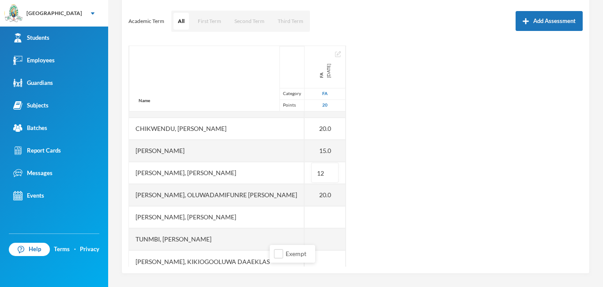
scroll to position [67, 0]
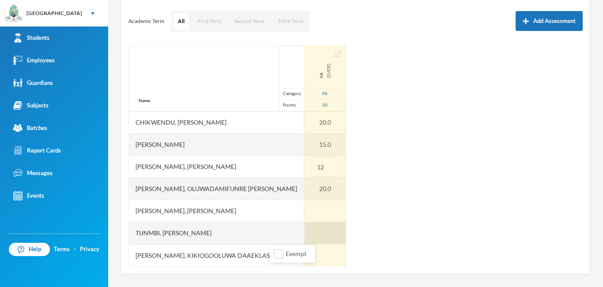
click at [301, 232] on div at bounding box center [325, 233] width 41 height 22
click at [301, 261] on div at bounding box center [325, 255] width 41 height 22
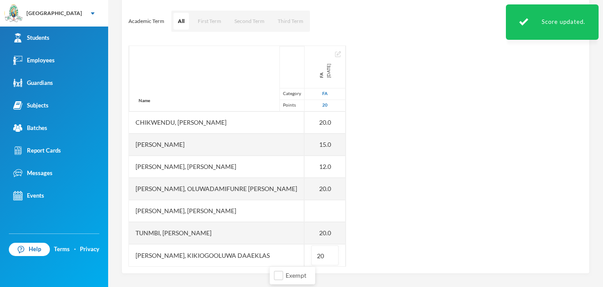
click at [301, 207] on div "Name Category Points [PERSON_NAME] [PERSON_NAME], [PERSON_NAME] [PERSON_NAME] […" at bounding box center [356, 155] width 455 height 221
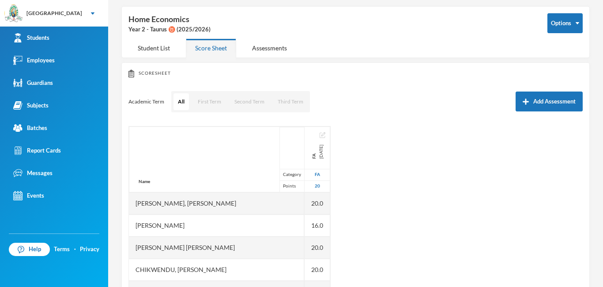
scroll to position [0, 0]
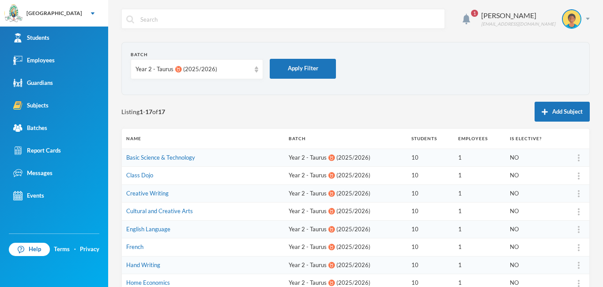
scroll to position [168, 0]
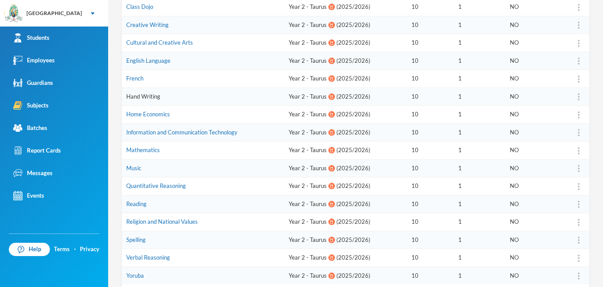
click at [128, 99] on link "Hand Writing" at bounding box center [143, 96] width 34 height 7
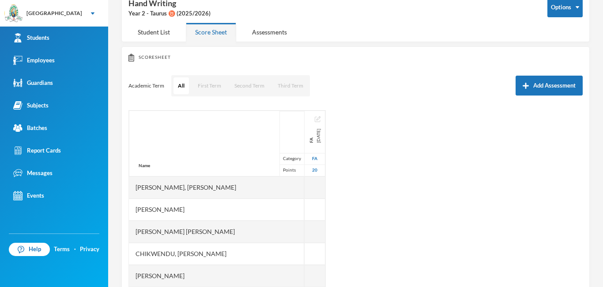
scroll to position [116, 0]
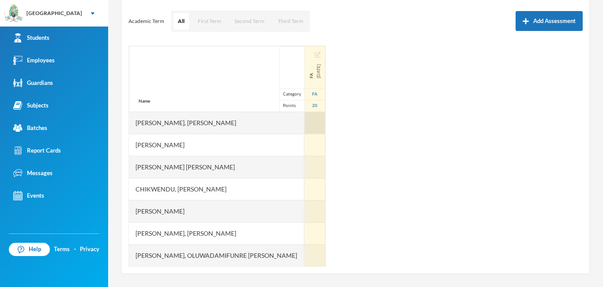
click at [301, 122] on div at bounding box center [315, 123] width 21 height 22
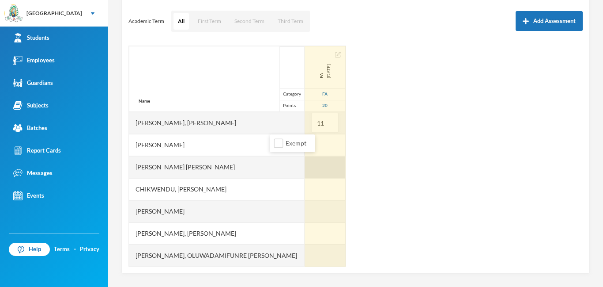
click at [301, 157] on div at bounding box center [325, 167] width 41 height 22
click at [301, 134] on div at bounding box center [325, 123] width 41 height 22
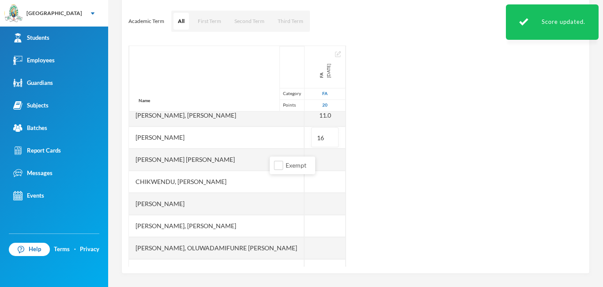
scroll to position [46, 0]
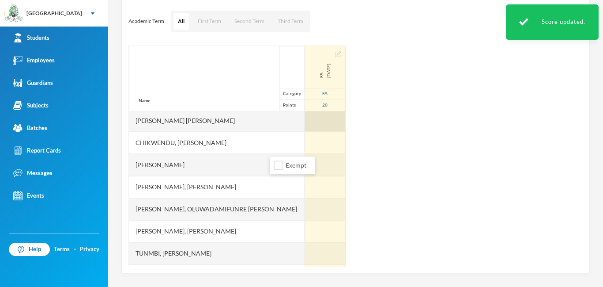
click at [301, 127] on div at bounding box center [325, 121] width 41 height 22
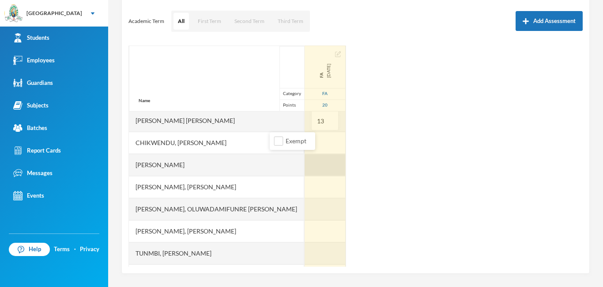
click at [301, 167] on div at bounding box center [325, 165] width 41 height 22
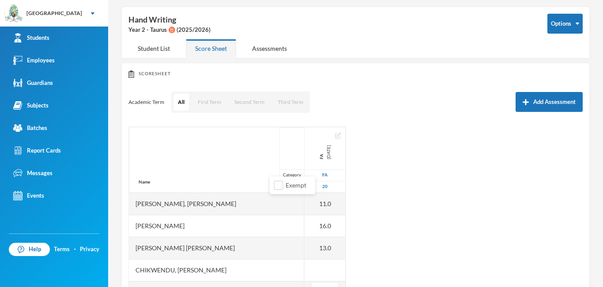
scroll to position [26, 0]
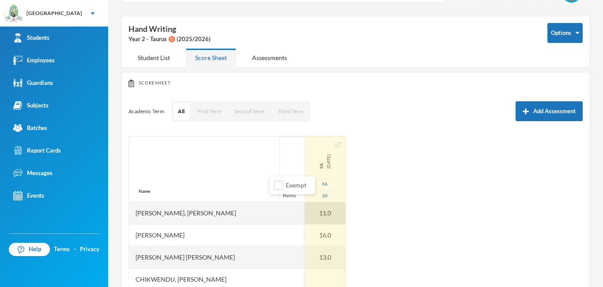
click at [301, 213] on div "11.0" at bounding box center [325, 213] width 41 height 22
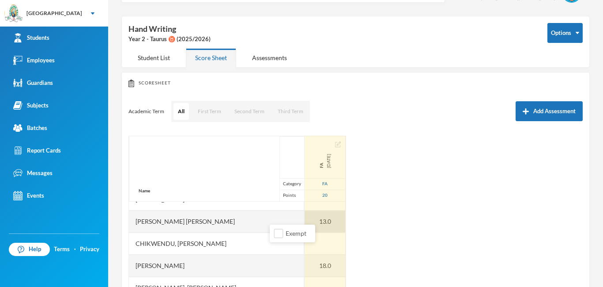
scroll to position [38, 0]
click at [301, 203] on div "16.0" at bounding box center [325, 197] width 41 height 22
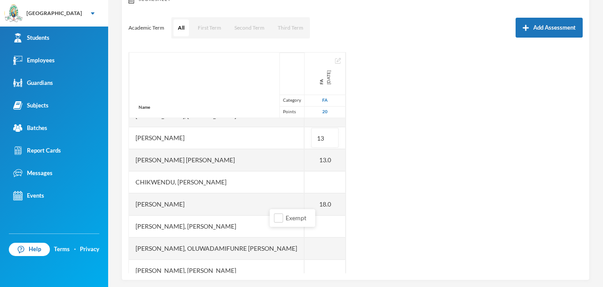
scroll to position [116, 0]
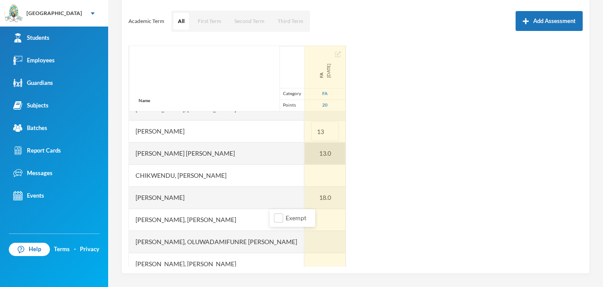
click at [301, 152] on div "13.0" at bounding box center [325, 153] width 41 height 22
click at [301, 195] on div "18.0" at bounding box center [325, 197] width 41 height 22
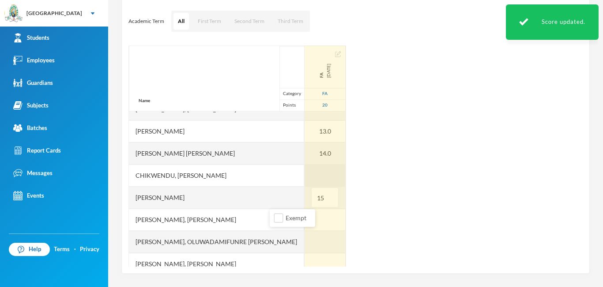
click at [301, 173] on div at bounding box center [325, 175] width 41 height 22
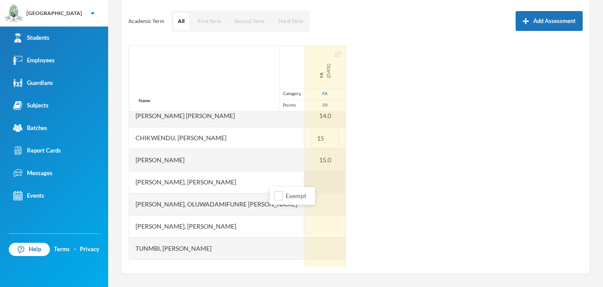
scroll to position [53, 0]
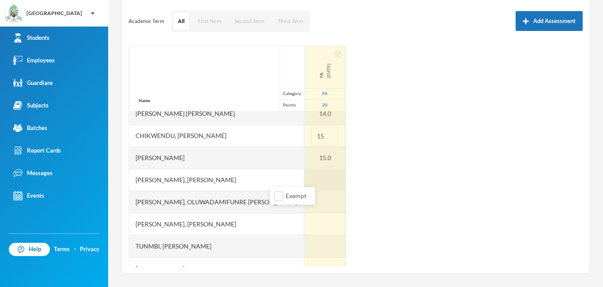
click at [301, 175] on div at bounding box center [325, 180] width 41 height 22
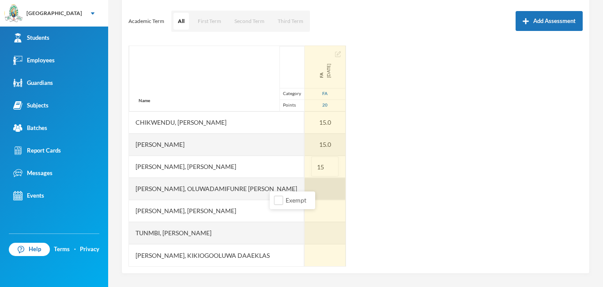
click at [301, 183] on div at bounding box center [325, 189] width 41 height 22
click at [301, 237] on div at bounding box center [325, 233] width 41 height 22
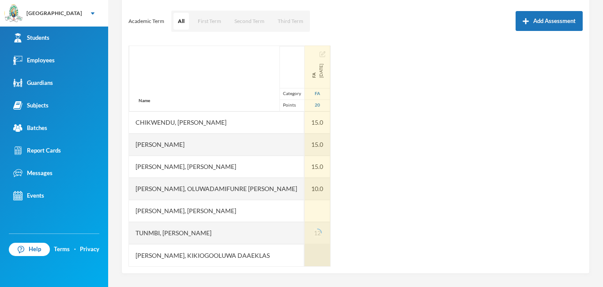
click at [301, 258] on div at bounding box center [318, 255] width 26 height 22
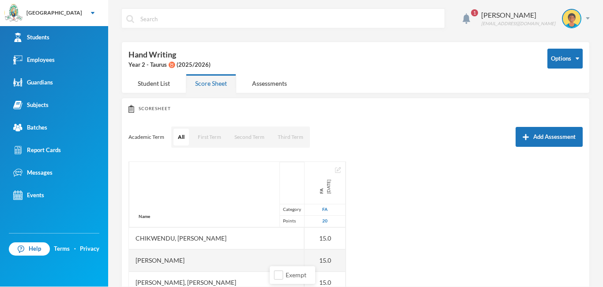
click at [301, 248] on div "Name Category Points [PERSON_NAME] [PERSON_NAME], [PERSON_NAME] [PERSON_NAME] […" at bounding box center [356, 271] width 455 height 221
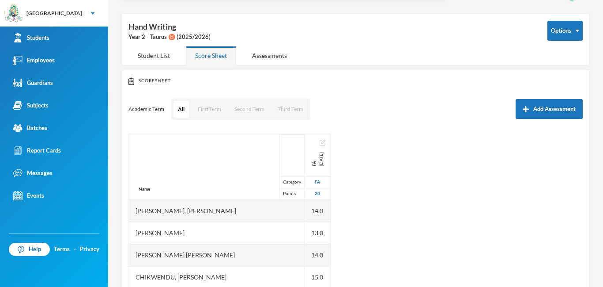
scroll to position [26, 0]
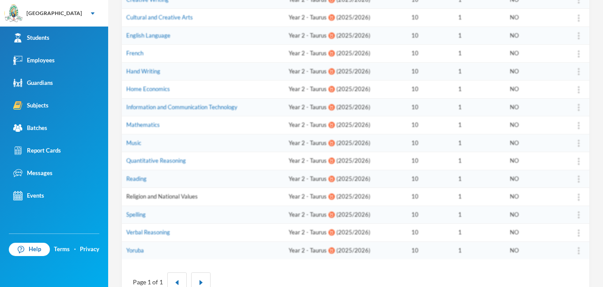
scroll to position [220, 0]
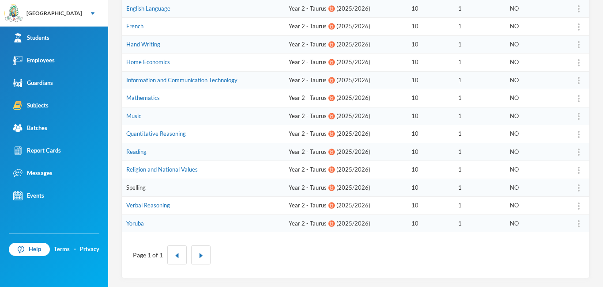
click at [136, 189] on link "Spelling" at bounding box center [135, 187] width 19 height 7
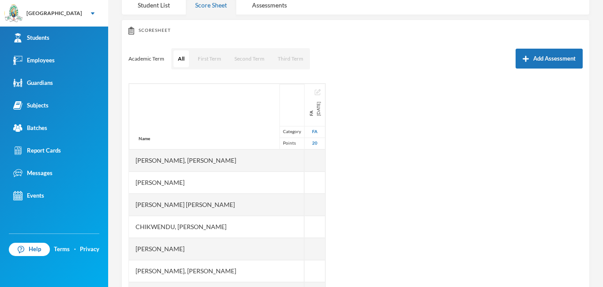
scroll to position [116, 0]
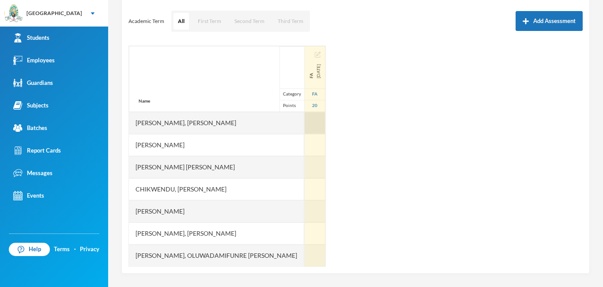
click at [301, 126] on div at bounding box center [315, 123] width 21 height 22
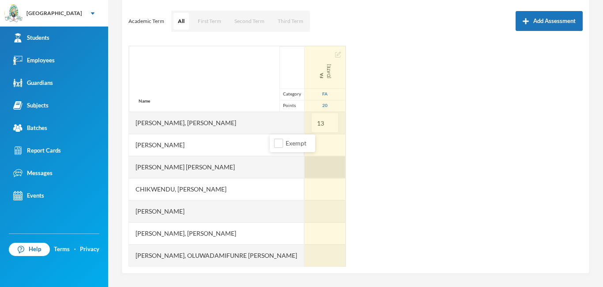
click at [301, 159] on div at bounding box center [325, 167] width 41 height 22
click at [301, 144] on div at bounding box center [325, 145] width 41 height 22
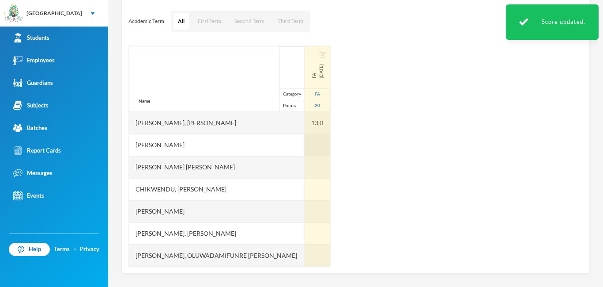
click at [301, 152] on div at bounding box center [318, 145] width 26 height 22
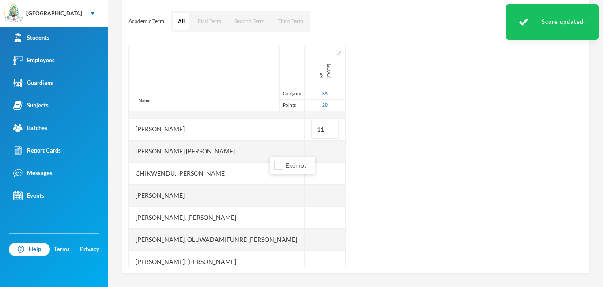
scroll to position [17, 0]
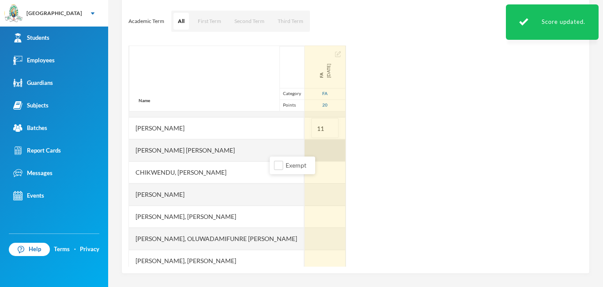
click at [301, 148] on div at bounding box center [325, 150] width 41 height 22
click at [301, 190] on div at bounding box center [325, 194] width 41 height 22
click at [301, 174] on div at bounding box center [325, 172] width 41 height 22
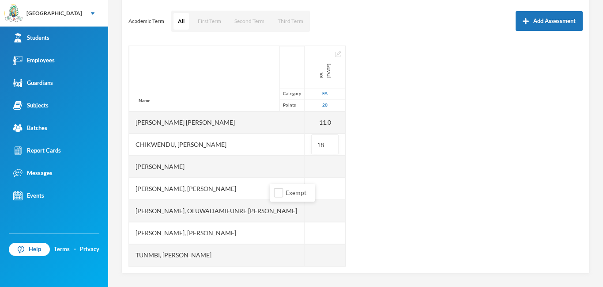
scroll to position [48, 0]
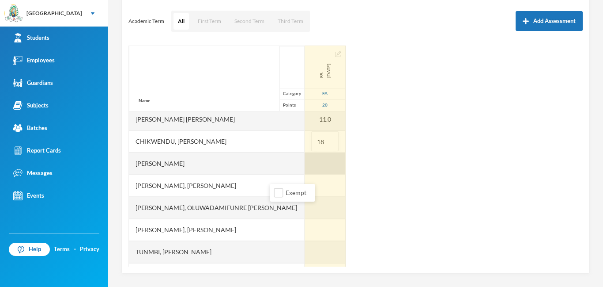
click at [301, 167] on div at bounding box center [325, 163] width 41 height 22
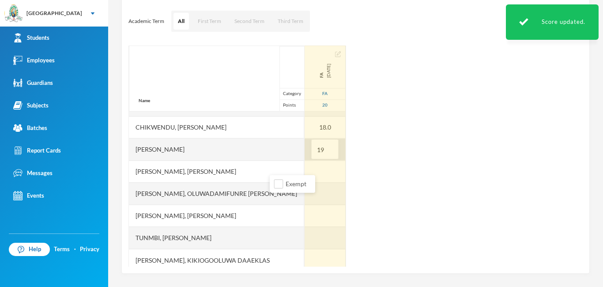
scroll to position [67, 0]
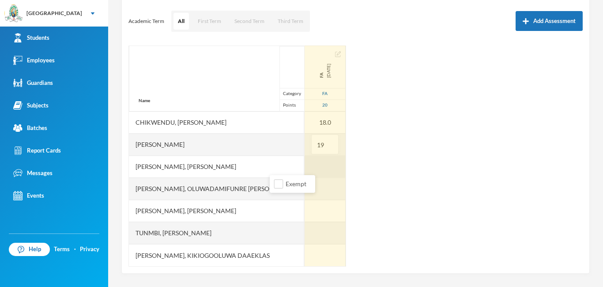
click at [301, 163] on div at bounding box center [325, 166] width 41 height 22
click at [301, 235] on div at bounding box center [325, 233] width 41 height 22
click at [301, 265] on div at bounding box center [325, 255] width 41 height 22
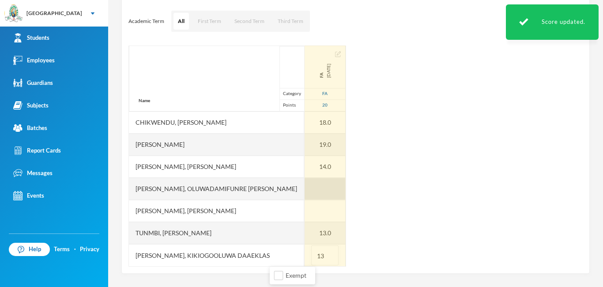
click at [301, 184] on div at bounding box center [325, 189] width 41 height 22
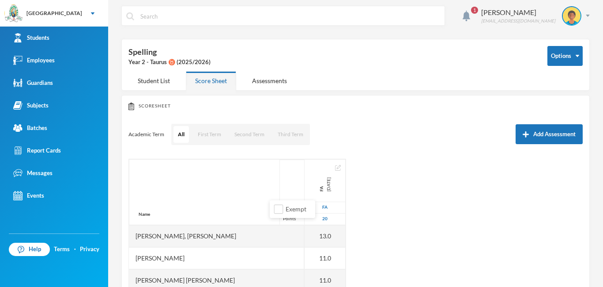
scroll to position [0, 0]
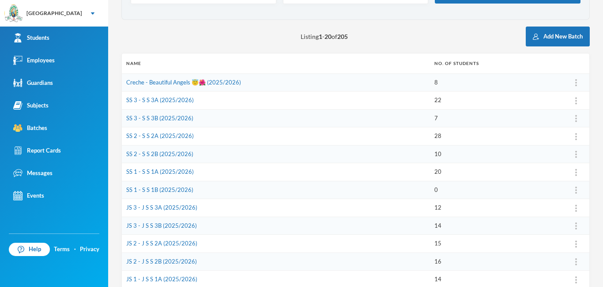
scroll to position [75, 0]
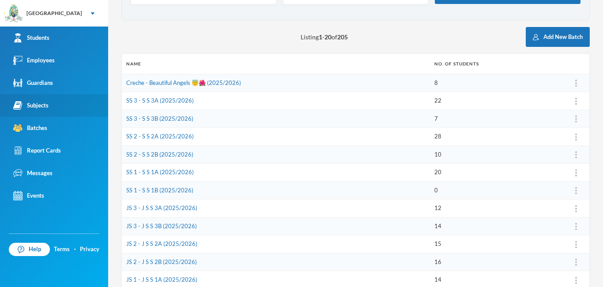
click at [29, 110] on link "Subjects" at bounding box center [54, 105] width 108 height 23
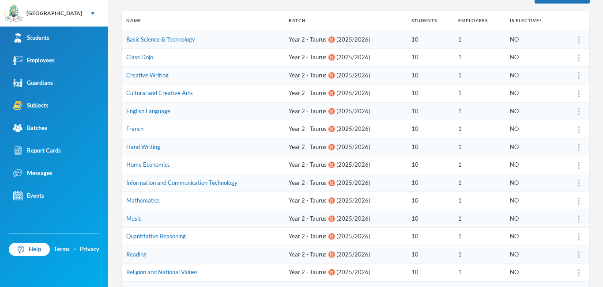
scroll to position [220, 0]
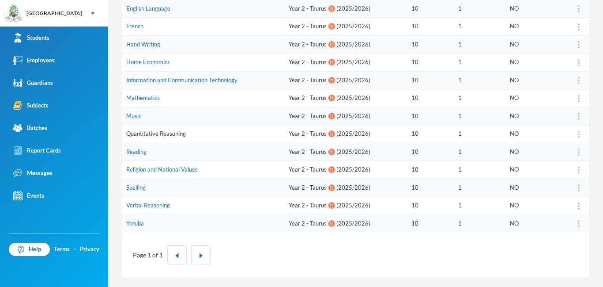
click at [136, 134] on link "Quantitative Reasoning" at bounding box center [156, 133] width 60 height 7
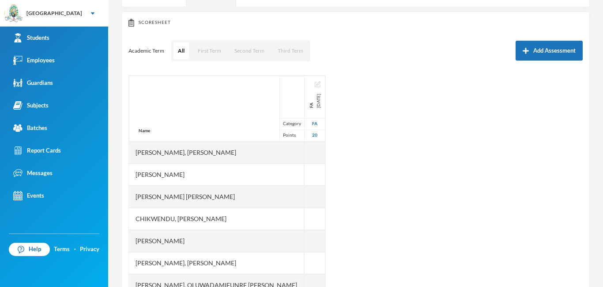
drag, startPoint x: 583, startPoint y: 159, endPoint x: 562, endPoint y: 97, distance: 65.9
click at [301, 64] on div "Scoresheet Academic Term All First Term Second Term Third Term Add Assessment N…" at bounding box center [355, 157] width 469 height 292
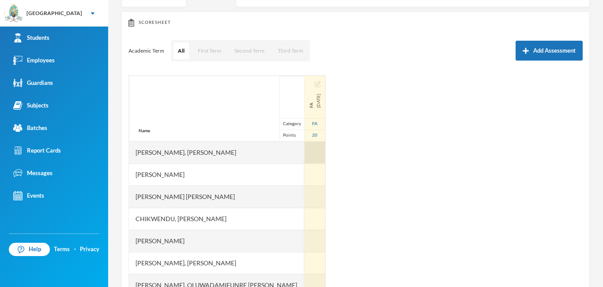
click at [301, 151] on div at bounding box center [315, 152] width 21 height 22
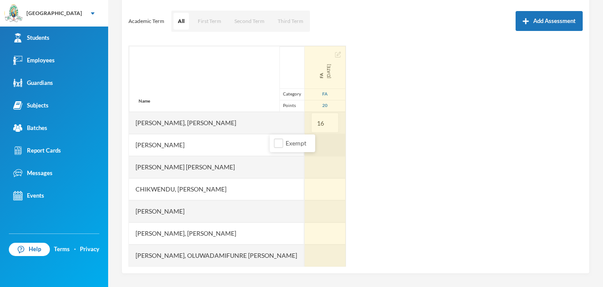
click at [301, 166] on div at bounding box center [325, 167] width 41 height 22
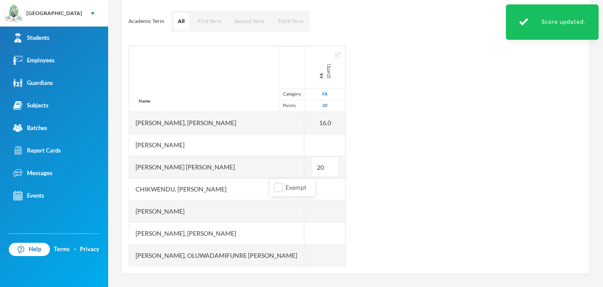
click at [301, 147] on div at bounding box center [325, 145] width 41 height 22
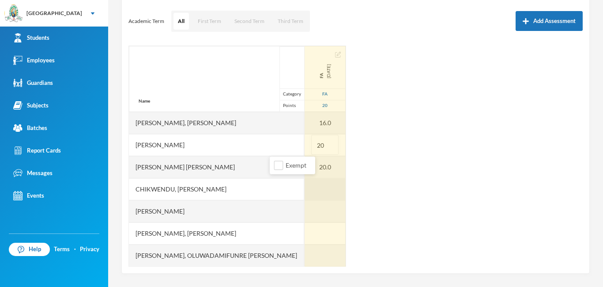
click at [301, 189] on div at bounding box center [325, 189] width 41 height 22
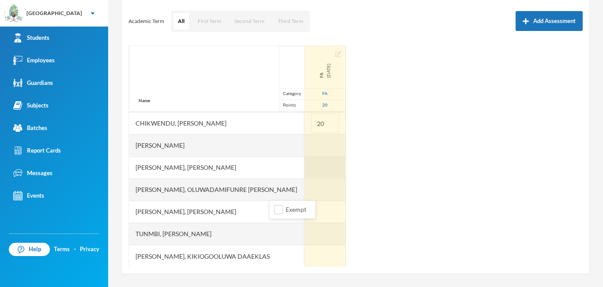
scroll to position [67, 0]
click at [301, 147] on div at bounding box center [325, 144] width 41 height 22
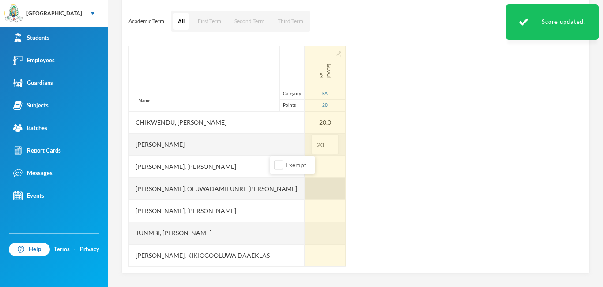
click at [301, 183] on div at bounding box center [325, 189] width 41 height 22
click at [301, 167] on div at bounding box center [325, 166] width 41 height 22
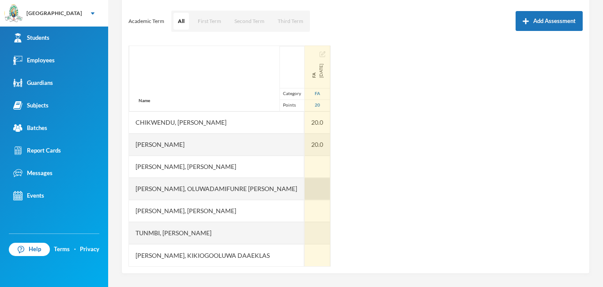
click at [301, 190] on div at bounding box center [318, 189] width 26 height 22
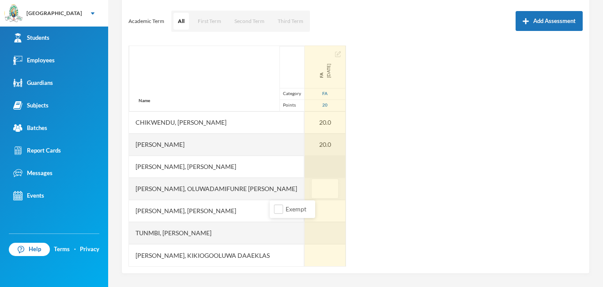
click at [301, 171] on div at bounding box center [325, 166] width 41 height 22
click at [301, 204] on div at bounding box center [325, 211] width 41 height 22
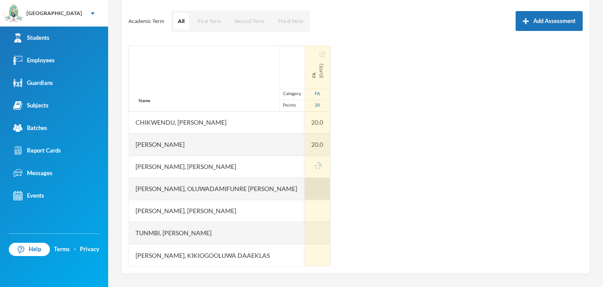
click at [301, 187] on div at bounding box center [318, 189] width 26 height 22
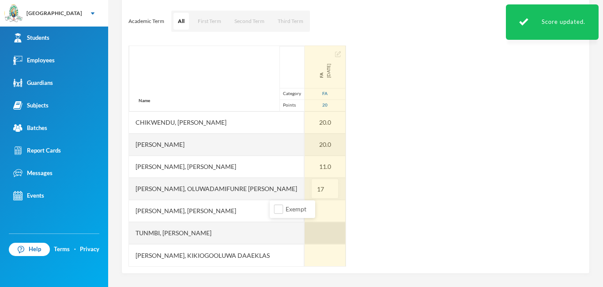
click at [301, 235] on div at bounding box center [325, 233] width 41 height 22
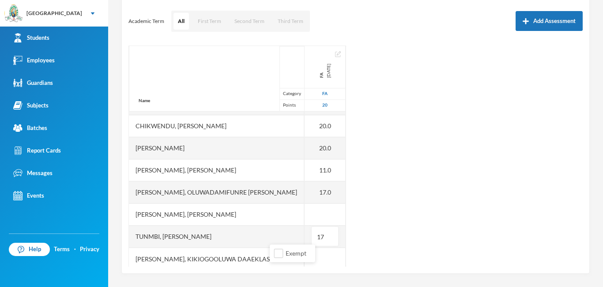
scroll to position [62, 0]
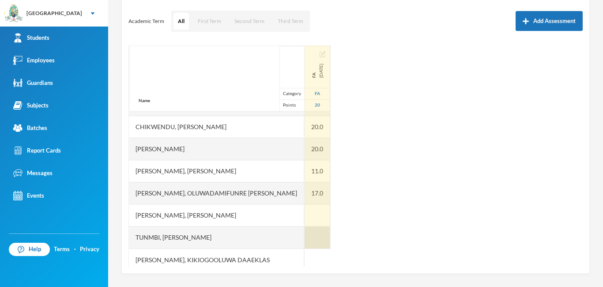
click at [301, 248] on div at bounding box center [318, 237] width 26 height 22
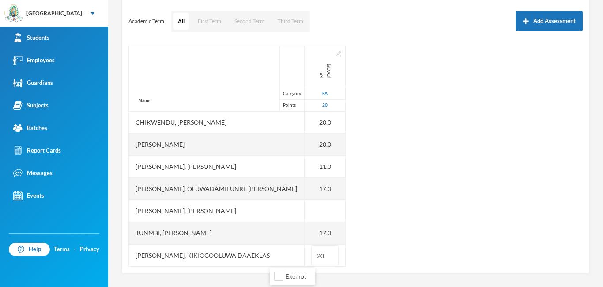
scroll to position [1, 0]
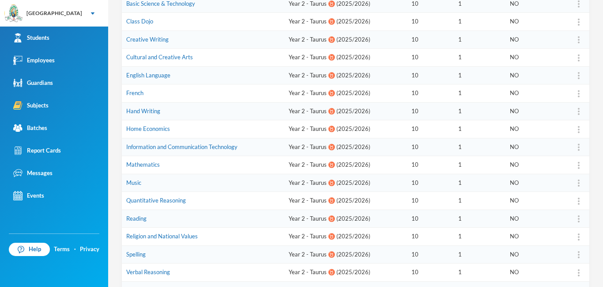
scroll to position [220, 0]
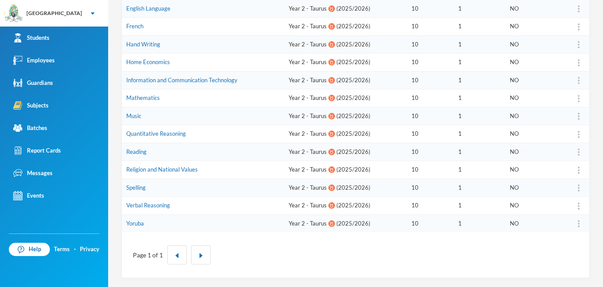
click at [149, 222] on td "Yoruba" at bounding box center [203, 223] width 163 height 18
click at [141, 224] on link "Yoruba" at bounding box center [135, 223] width 18 height 7
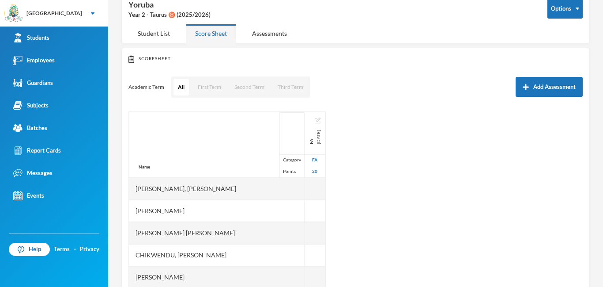
scroll to position [116, 0]
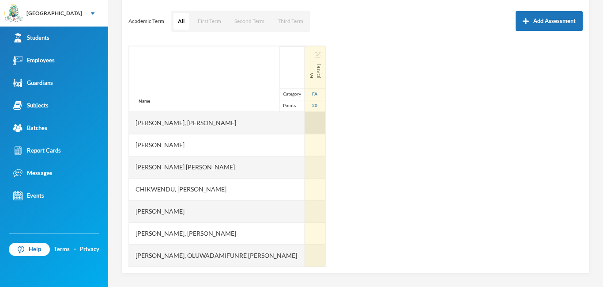
click at [301, 116] on div at bounding box center [315, 123] width 21 height 22
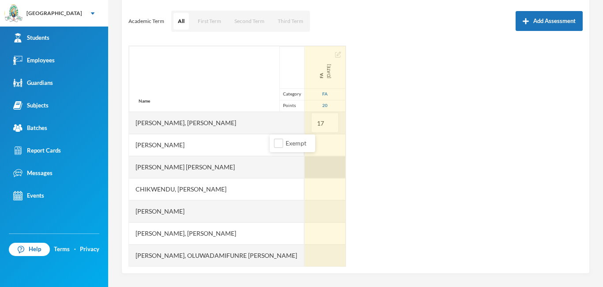
click at [301, 170] on div at bounding box center [325, 167] width 41 height 22
click at [301, 151] on div at bounding box center [325, 145] width 41 height 22
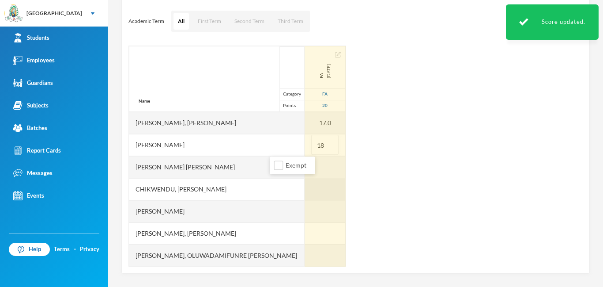
click at [301, 186] on div at bounding box center [325, 189] width 41 height 22
click at [301, 164] on div at bounding box center [325, 167] width 41 height 22
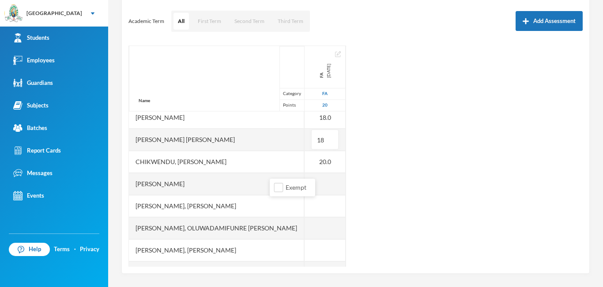
scroll to position [31, 0]
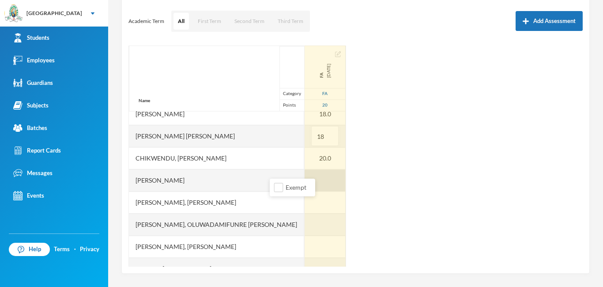
click at [301, 171] on div at bounding box center [325, 180] width 41 height 22
click at [301, 219] on div at bounding box center [325, 224] width 41 height 22
click at [301, 204] on div at bounding box center [325, 202] width 41 height 22
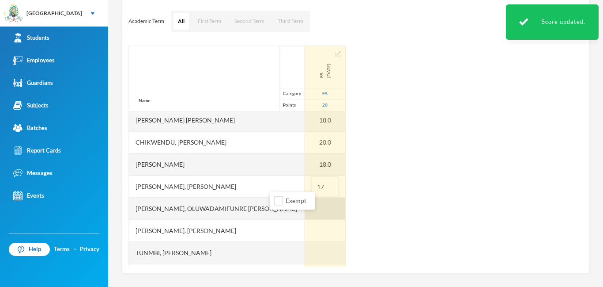
scroll to position [67, 0]
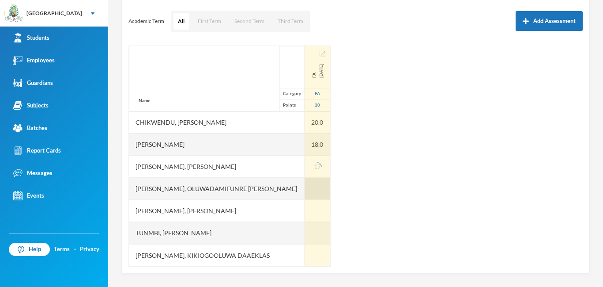
click at [301, 185] on div at bounding box center [318, 189] width 26 height 22
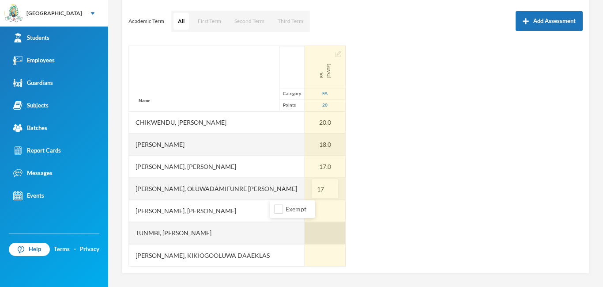
click at [301, 231] on div at bounding box center [325, 233] width 41 height 22
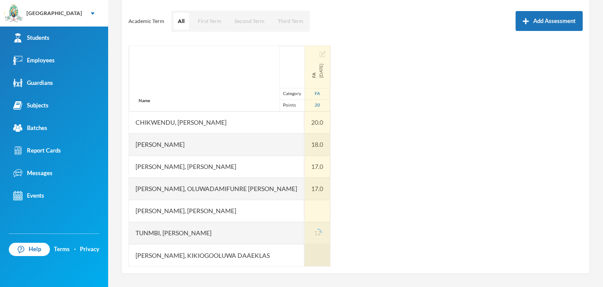
click at [301, 261] on div at bounding box center [318, 255] width 26 height 22
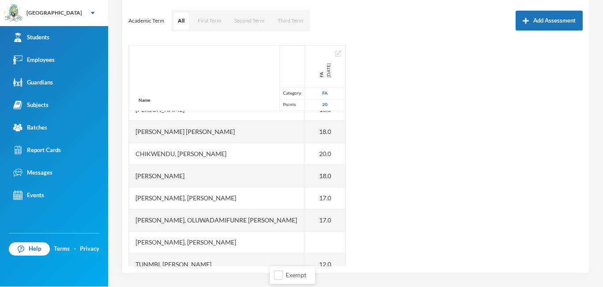
scroll to position [0, 0]
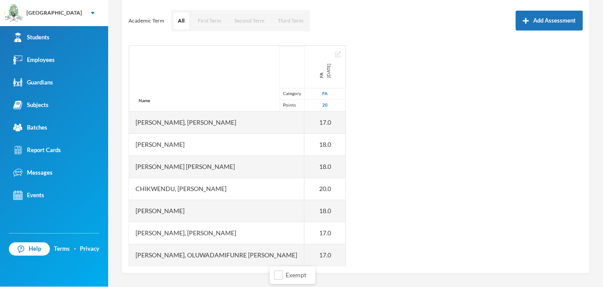
click at [301, 190] on div "Name Category Points [PERSON_NAME], Iremide [PERSON_NAME], [PERSON_NAME] [PERSO…" at bounding box center [356, 155] width 455 height 221
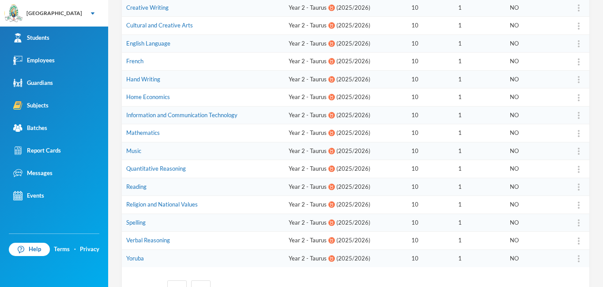
scroll to position [220, 0]
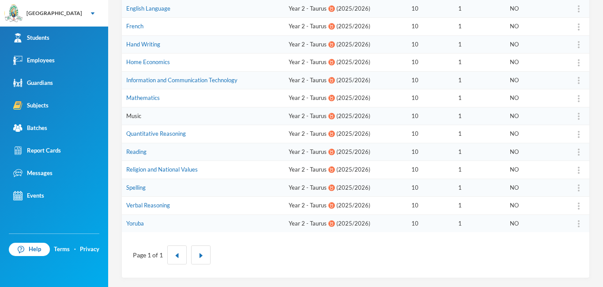
click at [139, 116] on link "Music" at bounding box center [133, 115] width 15 height 7
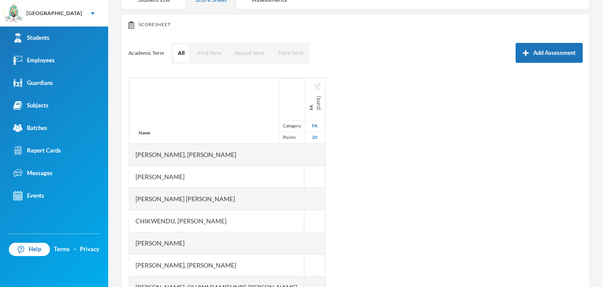
scroll to position [116, 0]
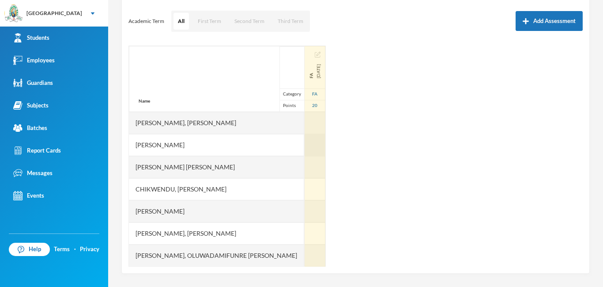
click at [301, 151] on div at bounding box center [315, 145] width 21 height 22
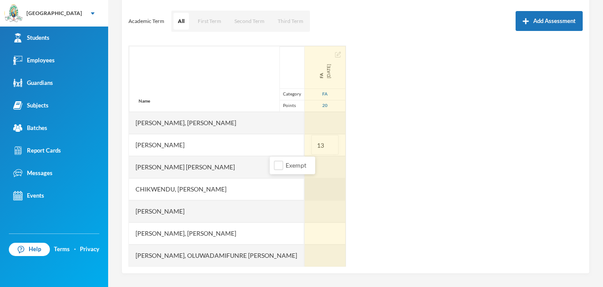
click at [301, 181] on div at bounding box center [325, 189] width 41 height 22
click at [301, 170] on div at bounding box center [325, 167] width 41 height 22
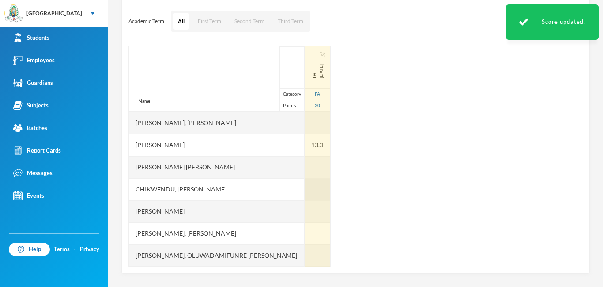
click at [301, 190] on div at bounding box center [318, 189] width 26 height 22
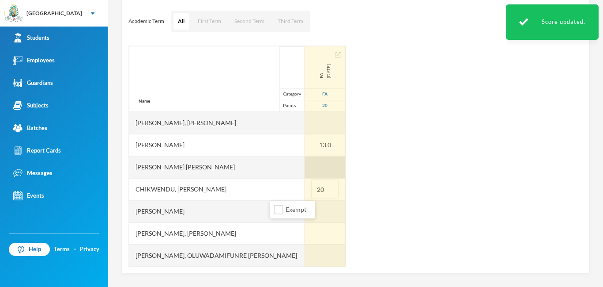
click at [301, 162] on div at bounding box center [325, 167] width 41 height 22
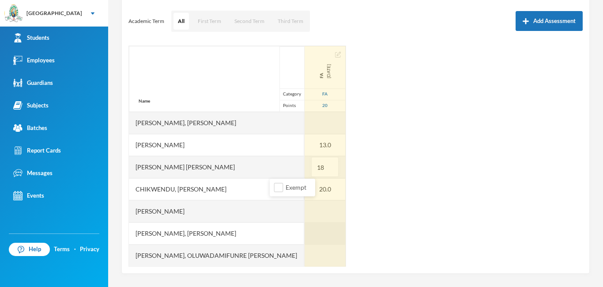
click at [301, 234] on div at bounding box center [325, 233] width 41 height 22
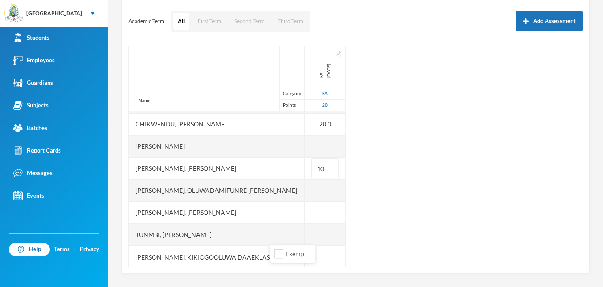
scroll to position [65, 0]
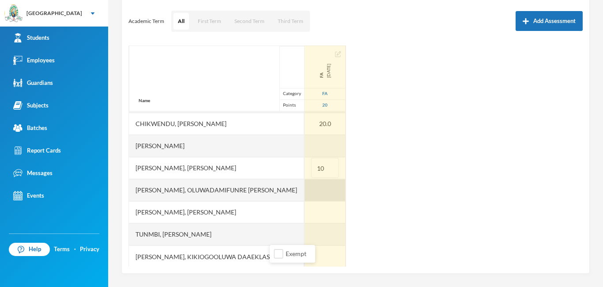
click at [301, 193] on div at bounding box center [325, 190] width 41 height 22
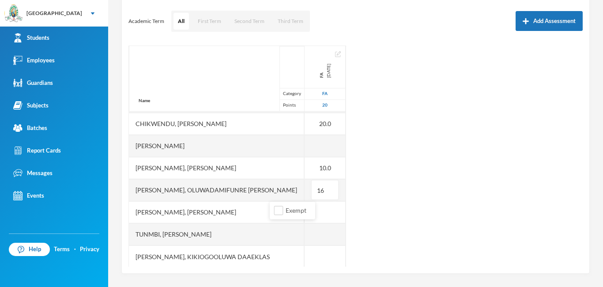
scroll to position [67, 0]
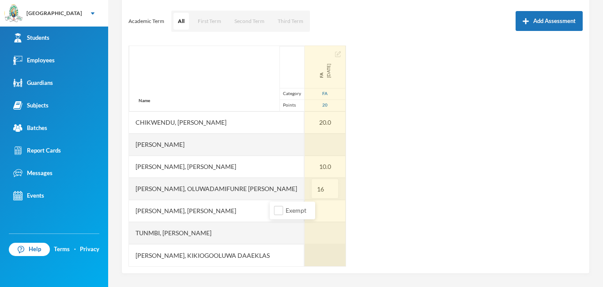
click at [301, 253] on div at bounding box center [325, 255] width 41 height 22
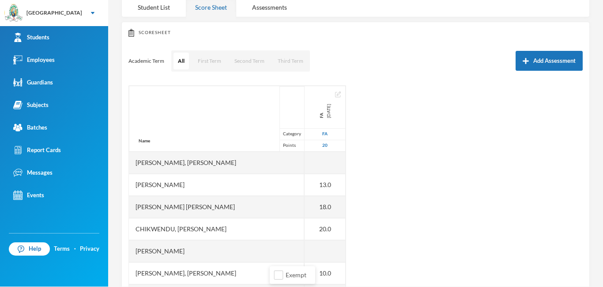
scroll to position [62, 0]
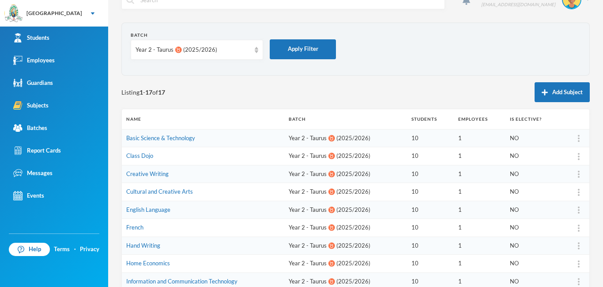
scroll to position [19, 0]
click at [170, 193] on link "Cultural and Creative Arts" at bounding box center [159, 191] width 67 height 7
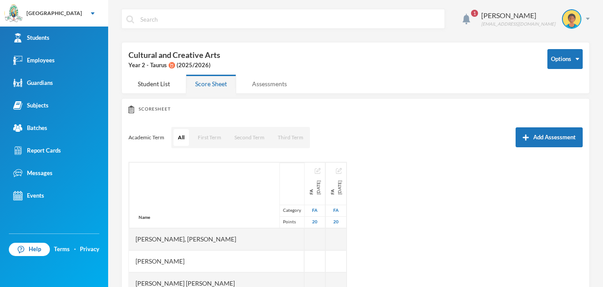
click at [267, 82] on div "Assessments" at bounding box center [269, 83] width 53 height 19
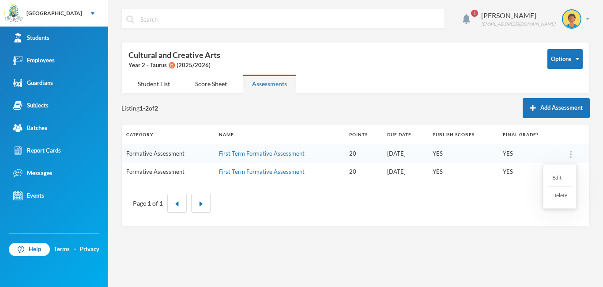
click at [301, 199] on div "Delete" at bounding box center [560, 194] width 24 height 17
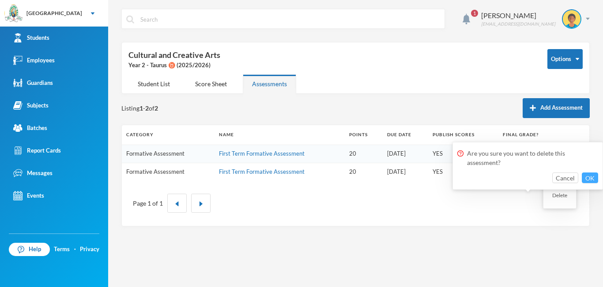
click at [301, 179] on button "OK" at bounding box center [590, 177] width 16 height 11
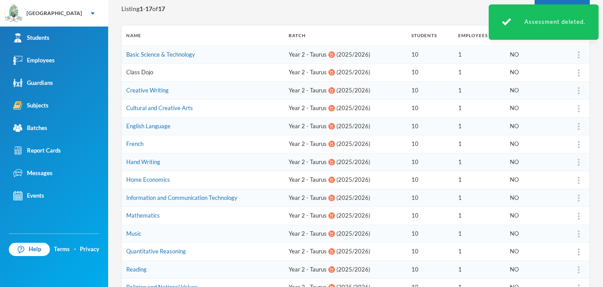
scroll to position [99, 0]
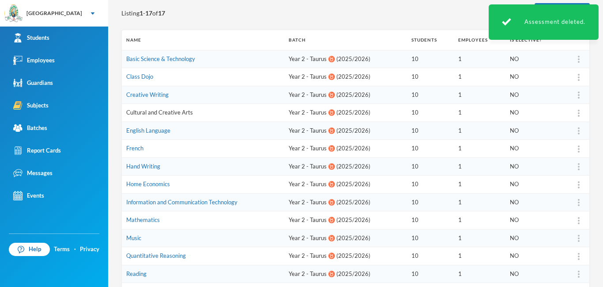
click at [152, 111] on link "Cultural and Creative Arts" at bounding box center [159, 112] width 67 height 7
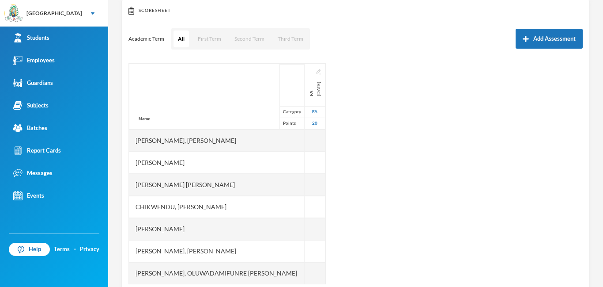
scroll to position [116, 0]
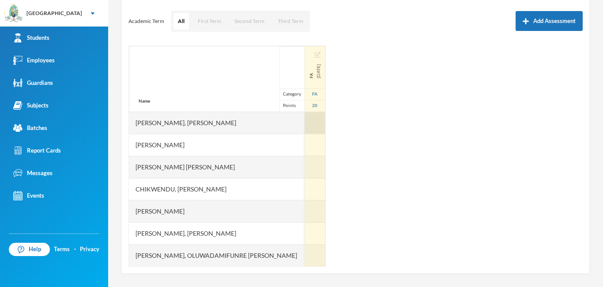
click at [301, 125] on div at bounding box center [315, 123] width 21 height 22
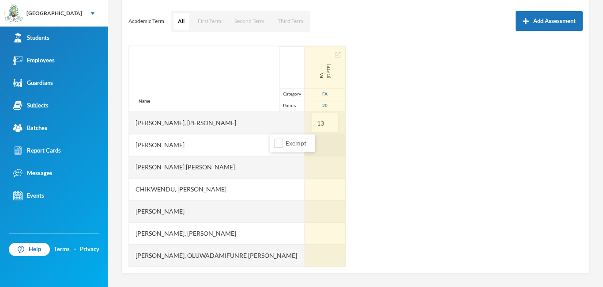
click at [301, 155] on div at bounding box center [325, 145] width 41 height 22
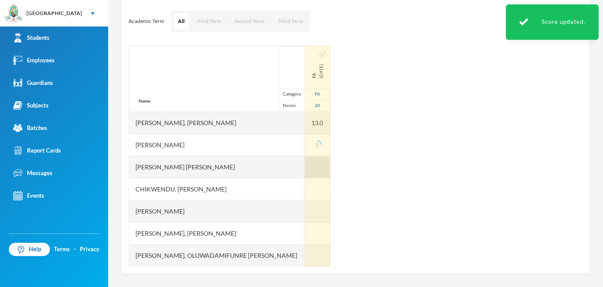
click at [301, 175] on div at bounding box center [318, 167] width 26 height 22
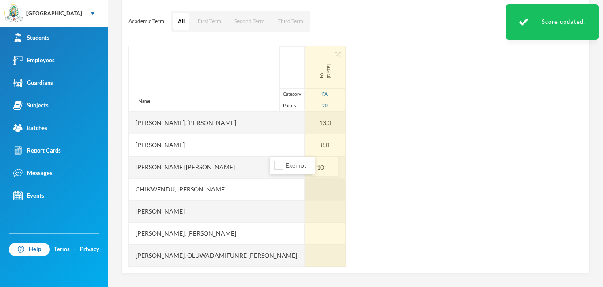
click at [301, 187] on div at bounding box center [325, 189] width 41 height 22
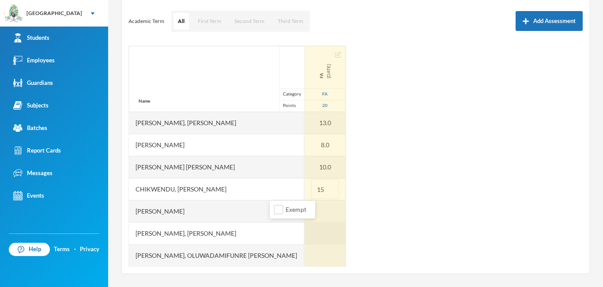
click at [301, 230] on div at bounding box center [325, 233] width 41 height 22
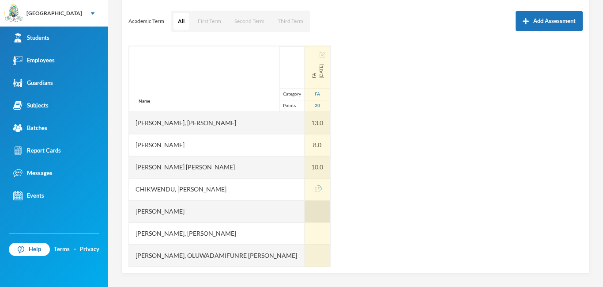
click at [301, 215] on div at bounding box center [318, 211] width 26 height 22
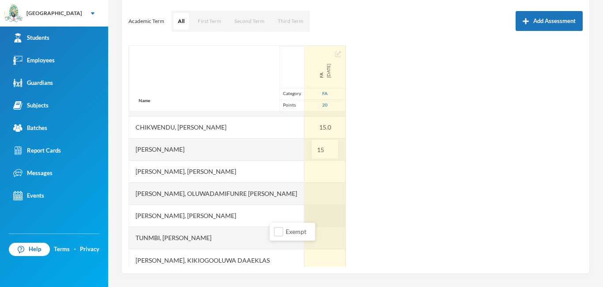
scroll to position [67, 0]
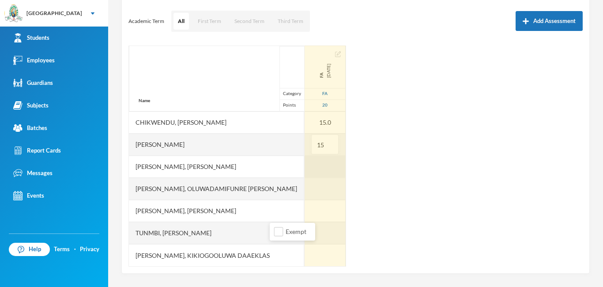
click at [301, 162] on div at bounding box center [325, 166] width 41 height 22
click at [301, 212] on div at bounding box center [325, 211] width 41 height 22
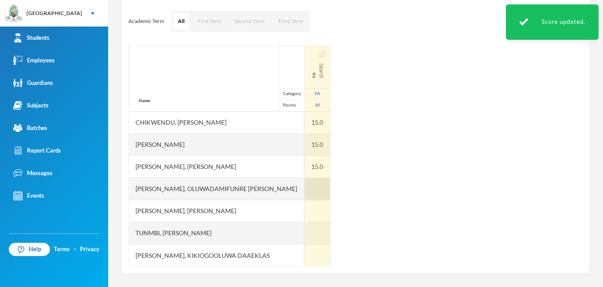
click at [301, 194] on div at bounding box center [318, 189] width 26 height 22
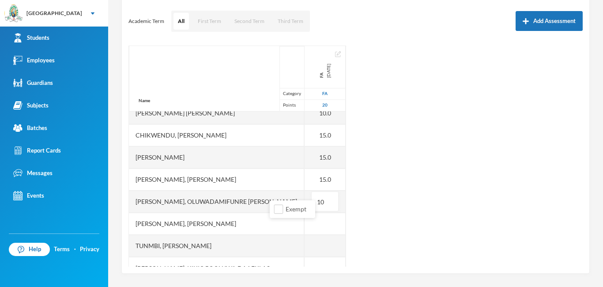
scroll to position [64, 0]
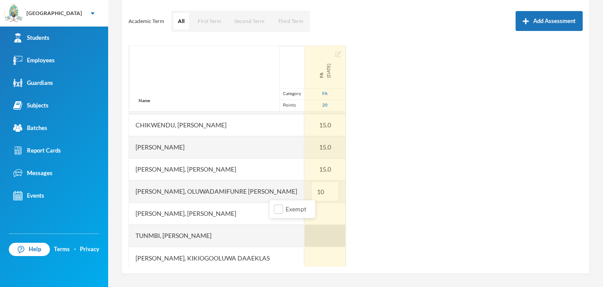
click at [301, 231] on div at bounding box center [325, 235] width 41 height 22
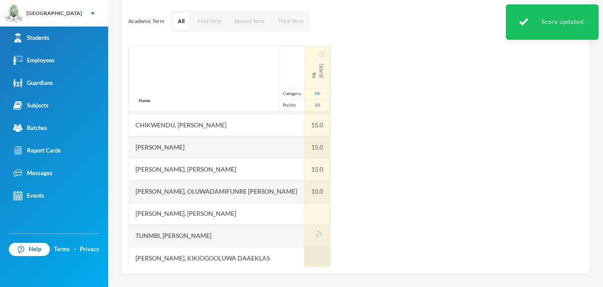
click at [301, 262] on div at bounding box center [318, 257] width 26 height 22
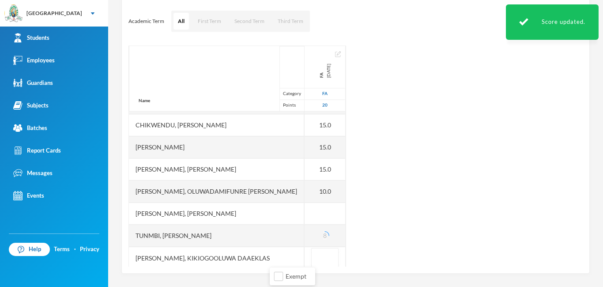
scroll to position [66, 0]
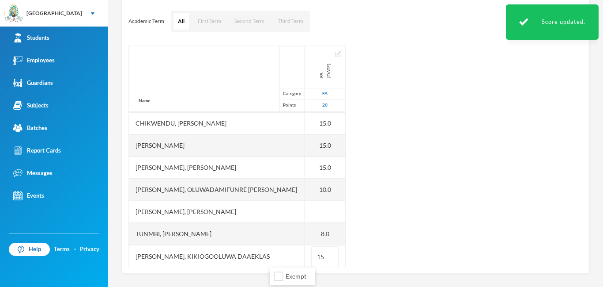
click at [301, 232] on div "Name Category Points [PERSON_NAME] [PERSON_NAME], [PERSON_NAME] [PERSON_NAME] […" at bounding box center [356, 155] width 455 height 221
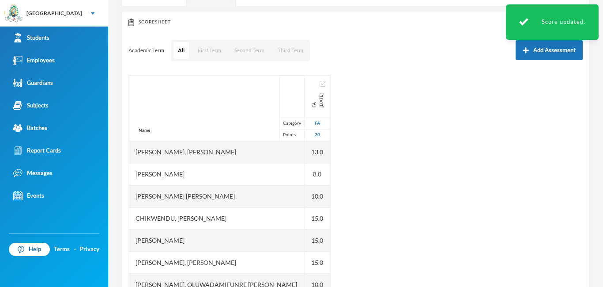
scroll to position [14, 0]
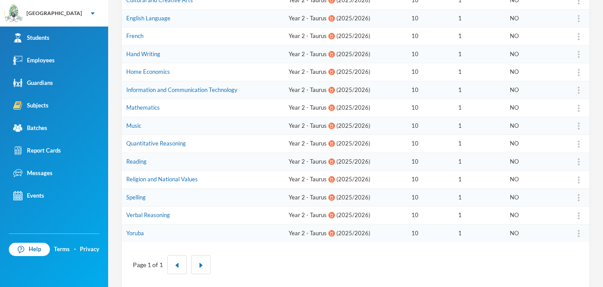
scroll to position [186, 0]
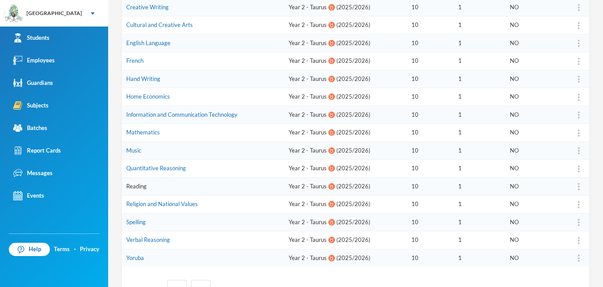
click at [135, 187] on link "Reading" at bounding box center [136, 185] width 20 height 7
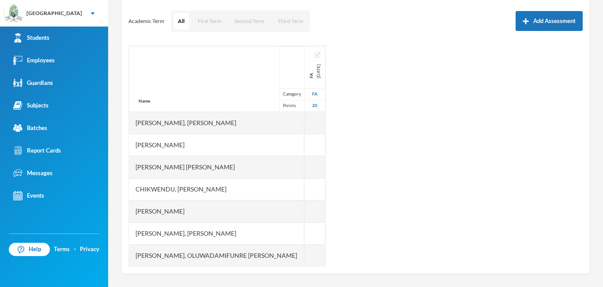
scroll to position [116, 0]
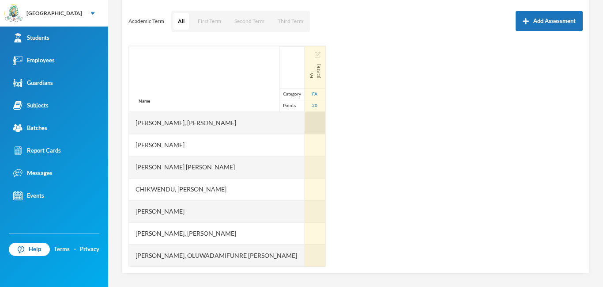
click at [301, 124] on div at bounding box center [315, 123] width 21 height 22
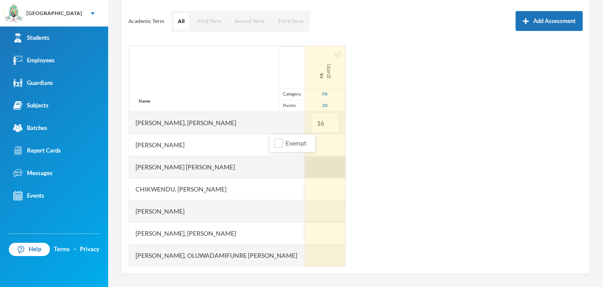
click at [301, 167] on div at bounding box center [325, 167] width 41 height 22
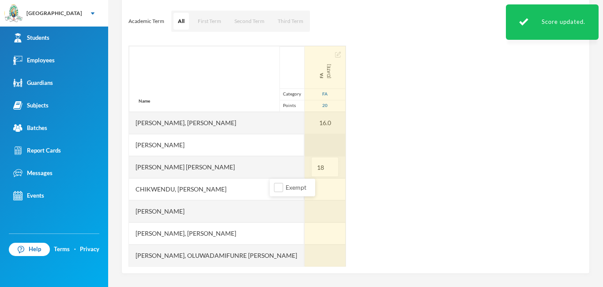
click at [301, 151] on div at bounding box center [325, 145] width 41 height 22
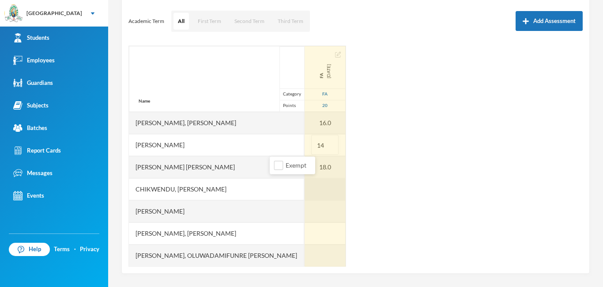
click at [301, 180] on div at bounding box center [325, 189] width 41 height 22
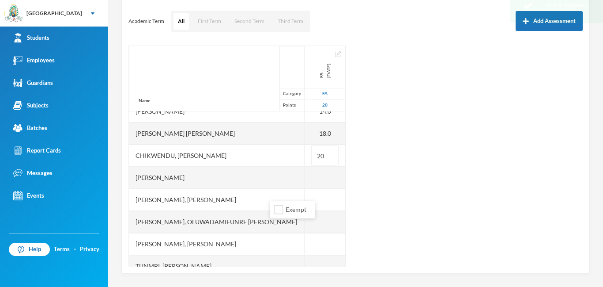
scroll to position [49, 0]
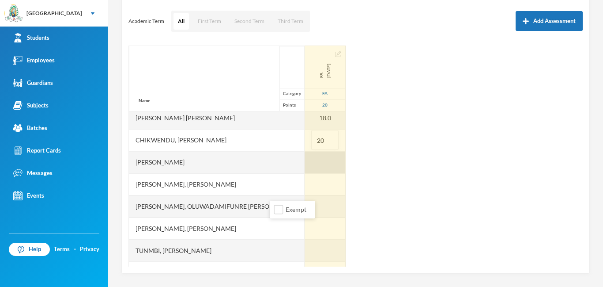
click at [301, 164] on div at bounding box center [325, 162] width 41 height 22
click at [301, 204] on div at bounding box center [325, 206] width 41 height 22
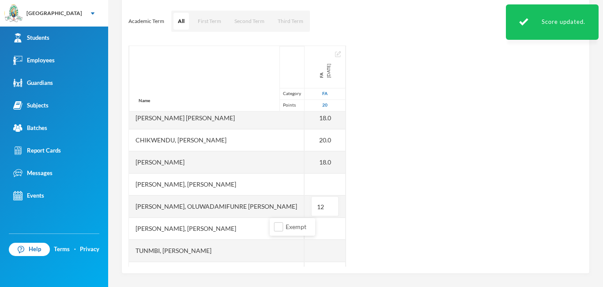
click at [301, 182] on div at bounding box center [325, 184] width 41 height 22
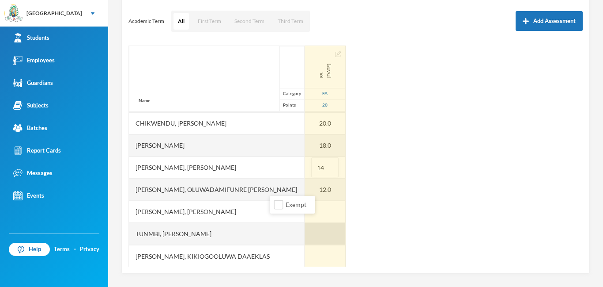
scroll to position [67, 0]
click at [301, 237] on div at bounding box center [325, 233] width 41 height 22
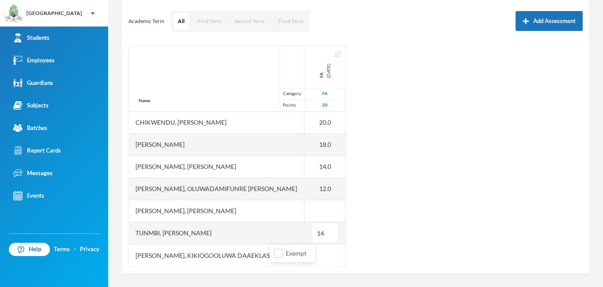
click at [272, 261] on ul "Exempt" at bounding box center [292, 253] width 45 height 18
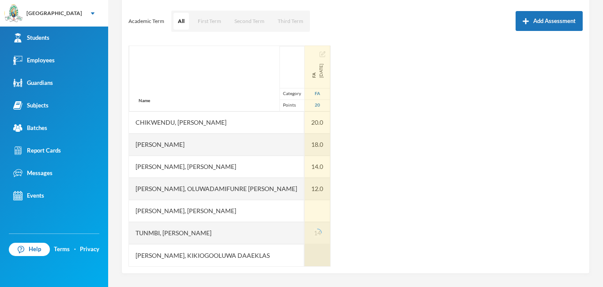
click at [301, 258] on div at bounding box center [318, 255] width 26 height 22
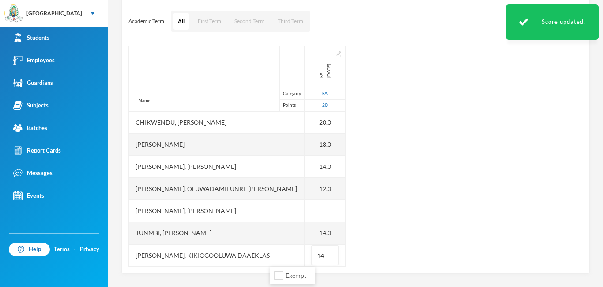
click at [301, 201] on div "Name Category Points [PERSON_NAME], Iremide [PERSON_NAME], [PERSON_NAME] [PERSO…" at bounding box center [356, 155] width 455 height 221
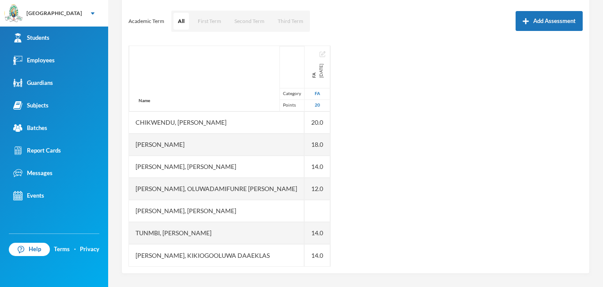
scroll to position [0, 0]
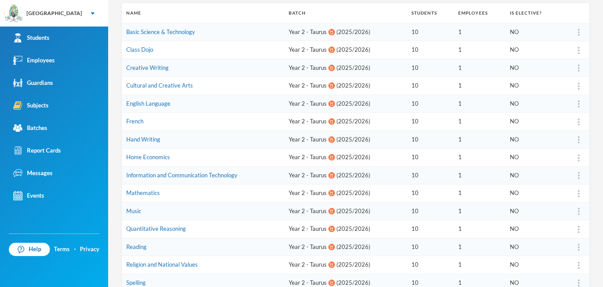
scroll to position [120, 0]
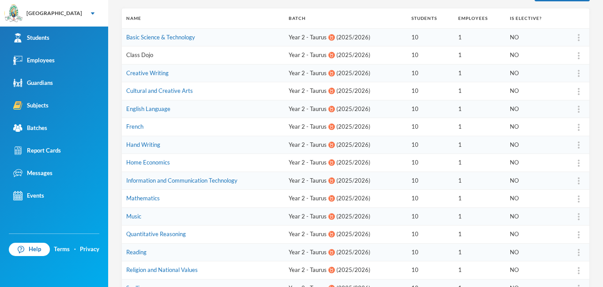
click at [150, 55] on link "Class Dojo" at bounding box center [139, 54] width 27 height 7
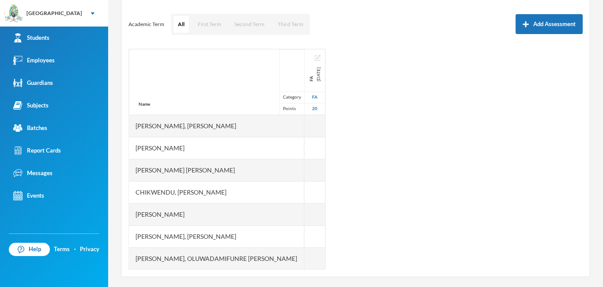
scroll to position [116, 0]
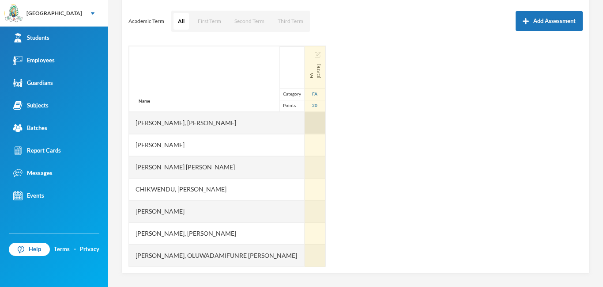
click at [301, 125] on div at bounding box center [315, 123] width 21 height 22
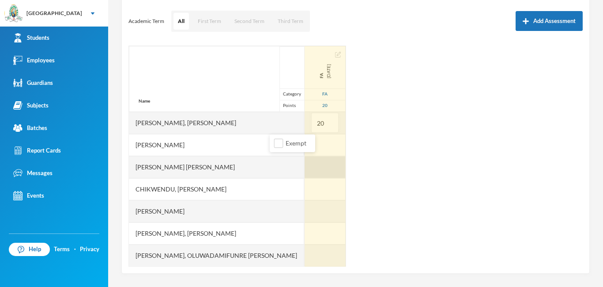
click at [301, 167] on div at bounding box center [325, 167] width 41 height 22
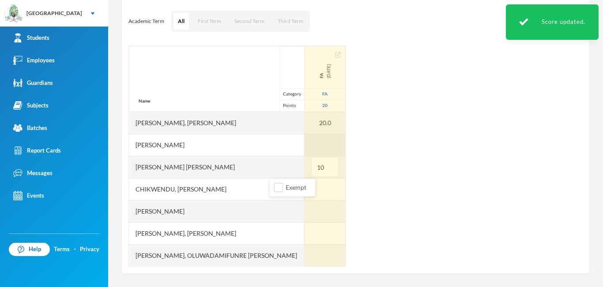
click at [301, 143] on div at bounding box center [325, 145] width 41 height 22
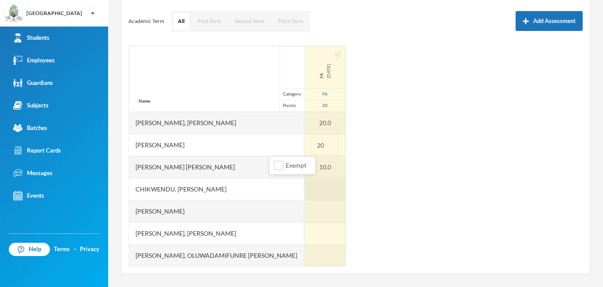
click at [301, 185] on div at bounding box center [325, 189] width 41 height 22
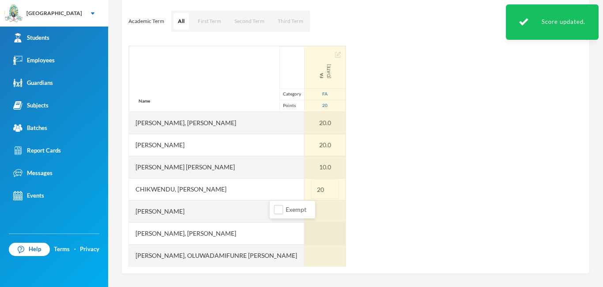
click at [301, 233] on div at bounding box center [325, 233] width 41 height 22
click at [301, 214] on div at bounding box center [325, 211] width 41 height 22
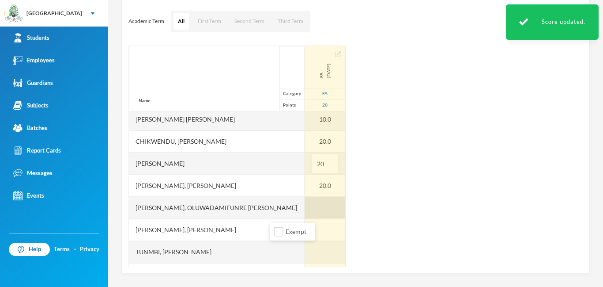
scroll to position [51, 0]
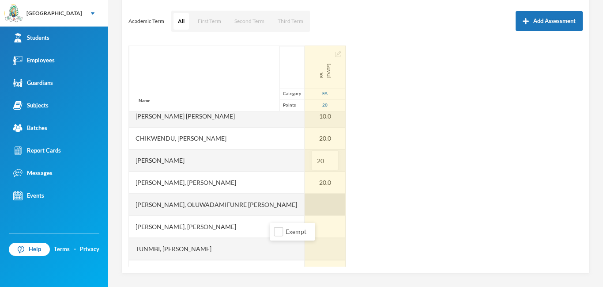
click at [301, 201] on div at bounding box center [325, 204] width 41 height 22
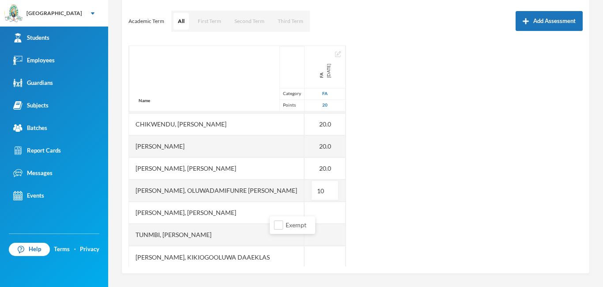
scroll to position [67, 0]
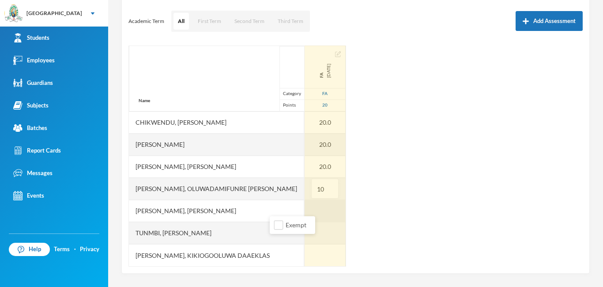
click at [301, 208] on div at bounding box center [325, 211] width 41 height 22
click at [301, 254] on div at bounding box center [325, 255] width 41 height 22
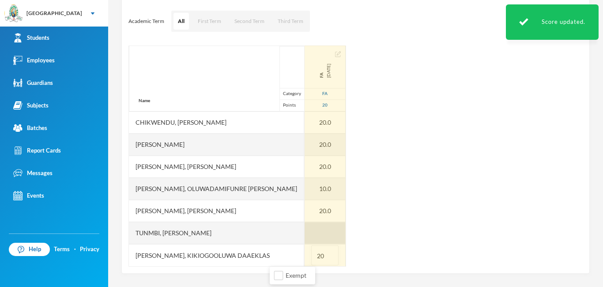
click at [301, 232] on div at bounding box center [325, 233] width 41 height 22
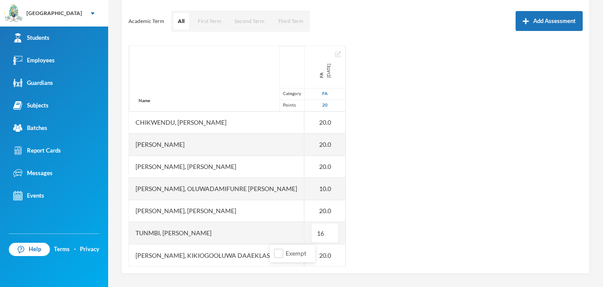
click at [301, 177] on div "Name Category Points [PERSON_NAME] [PERSON_NAME], [PERSON_NAME] [PERSON_NAME] […" at bounding box center [356, 155] width 455 height 221
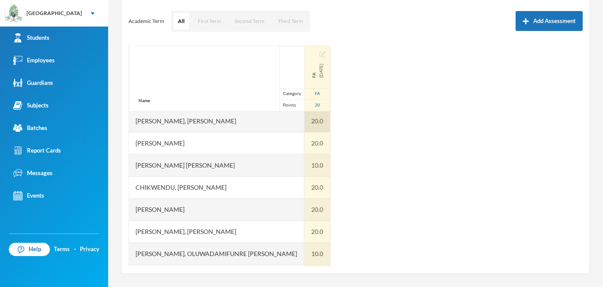
scroll to position [0, 0]
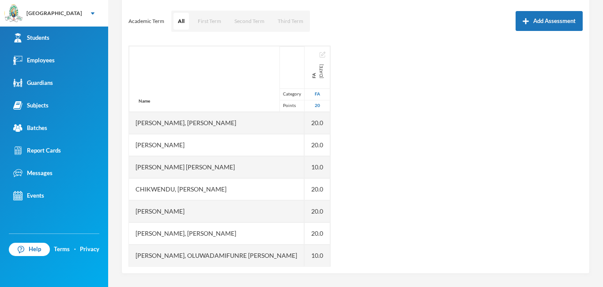
click at [301, 112] on div "Name Category Points [PERSON_NAME] [PERSON_NAME], [PERSON_NAME] [PERSON_NAME] […" at bounding box center [356, 155] width 455 height 221
click at [301, 113] on div "Name Category Points [PERSON_NAME] [PERSON_NAME], [PERSON_NAME] [PERSON_NAME] […" at bounding box center [356, 155] width 455 height 221
click at [301, 112] on div "Name Category Points [PERSON_NAME] [PERSON_NAME], [PERSON_NAME] [PERSON_NAME] […" at bounding box center [356, 155] width 455 height 221
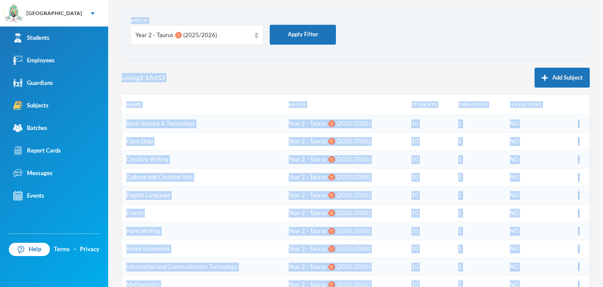
scroll to position [39, 0]
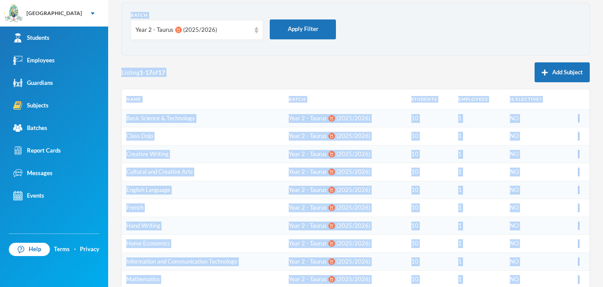
click at [301, 61] on div "Batch Year 2 - Taurus ♉️ (2025/2026) Apply Filter Listing 1 - 17 of 17 Add Subj…" at bounding box center [355, 231] width 469 height 456
drag, startPoint x: 210, startPoint y: 100, endPoint x: 193, endPoint y: 99, distance: 16.8
click at [210, 100] on th "Name" at bounding box center [203, 99] width 163 height 20
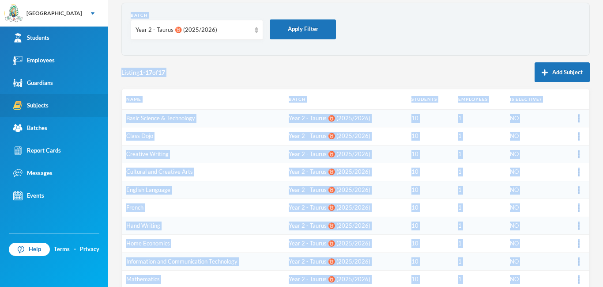
click at [47, 102] on div "Subjects" at bounding box center [30, 105] width 35 height 9
click at [61, 106] on link "Subjects" at bounding box center [54, 105] width 108 height 23
click at [61, 107] on link "Subjects" at bounding box center [54, 105] width 108 height 23
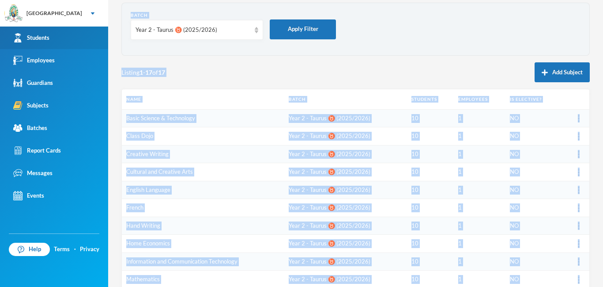
click at [85, 38] on link "Students" at bounding box center [54, 38] width 108 height 23
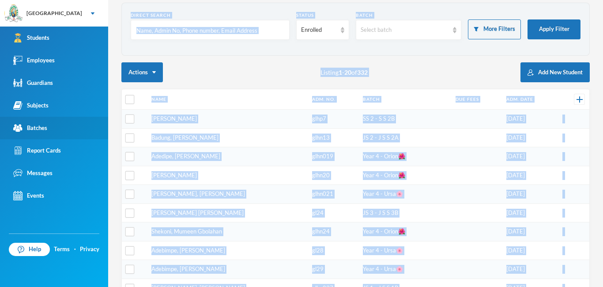
click at [35, 130] on div "Batches" at bounding box center [30, 127] width 34 height 9
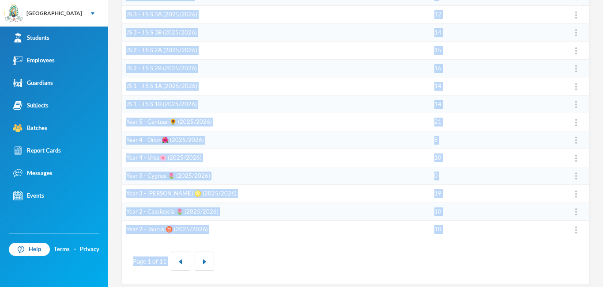
scroll to position [274, 0]
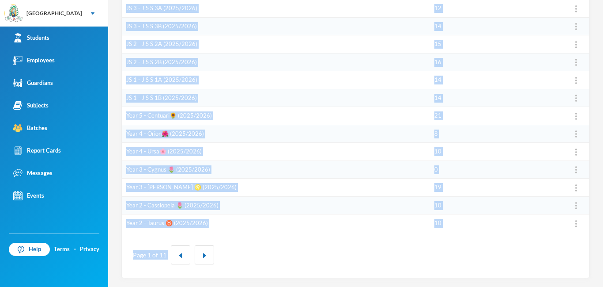
click at [145, 186] on link "Year 3 - [PERSON_NAME] ♌️ (2025/2026)" at bounding box center [181, 186] width 110 height 7
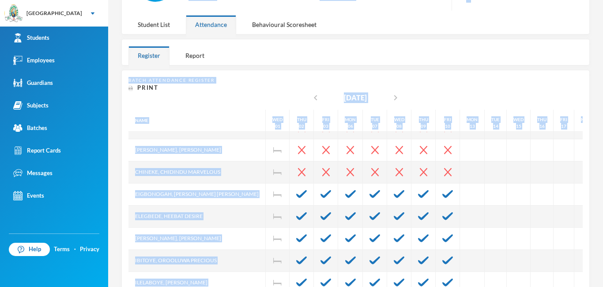
scroll to position [107, 0]
